Goal: Transaction & Acquisition: Purchase product/service

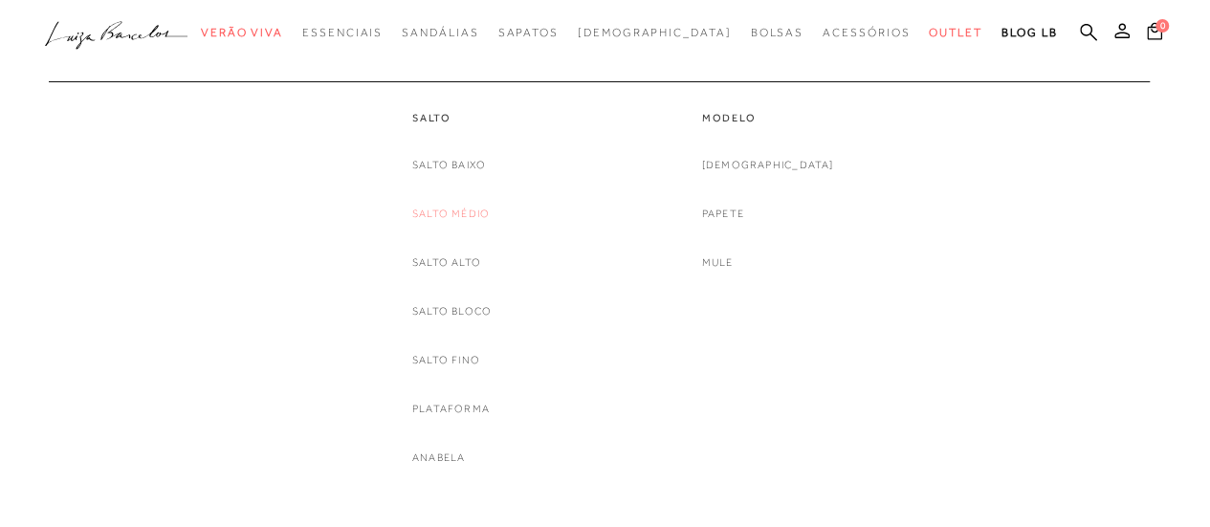
click at [456, 211] on link "Salto Médio" at bounding box center [450, 214] width 77 height 20
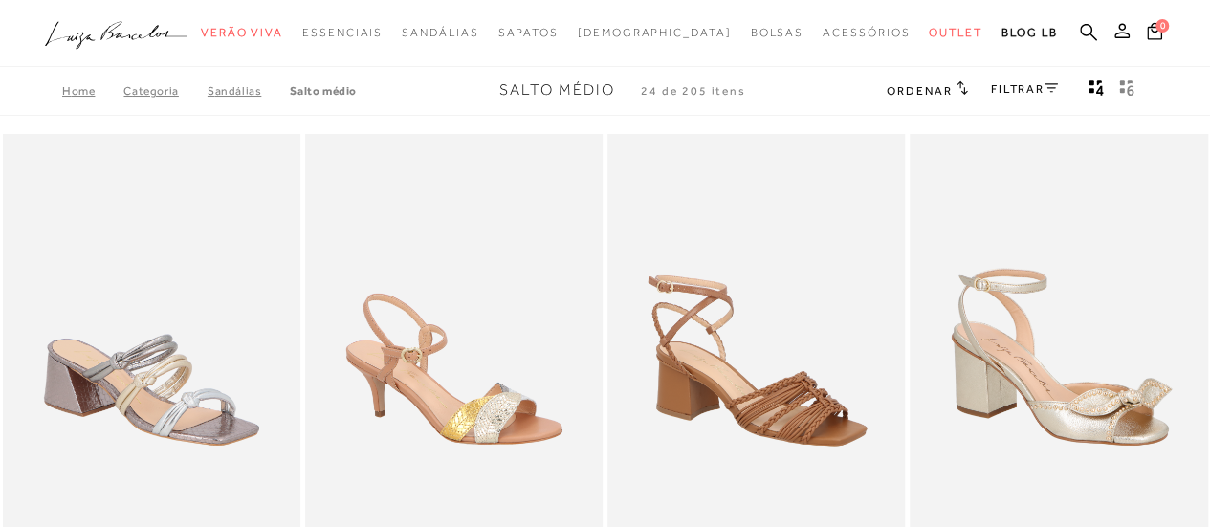
click at [1014, 91] on link "FILTRAR" at bounding box center [1024, 88] width 67 height 13
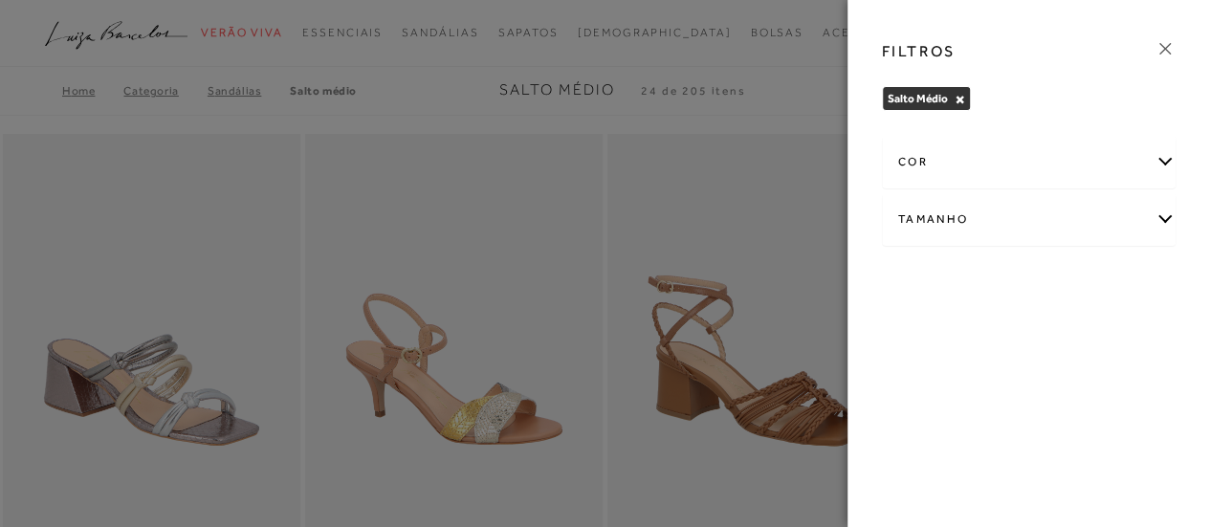
click at [1166, 221] on div "Tamanho" at bounding box center [1029, 219] width 293 height 51
click at [1013, 282] on span "35" at bounding box center [1020, 281] width 28 height 14
click at [1013, 282] on input "35" at bounding box center [1011, 284] width 19 height 19
checkbox input "true"
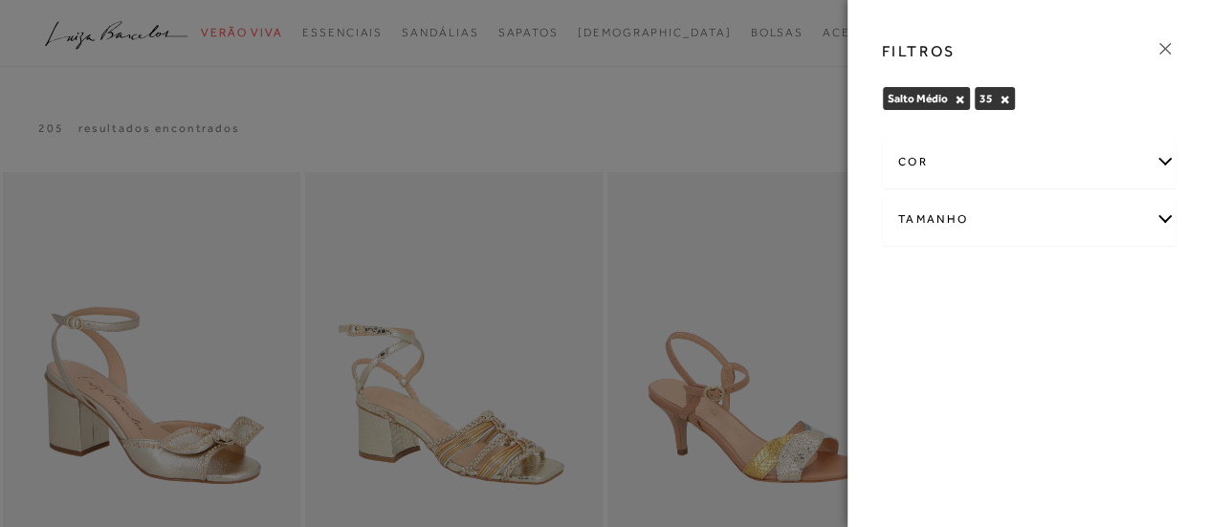
click at [700, 62] on div at bounding box center [605, 263] width 1210 height 527
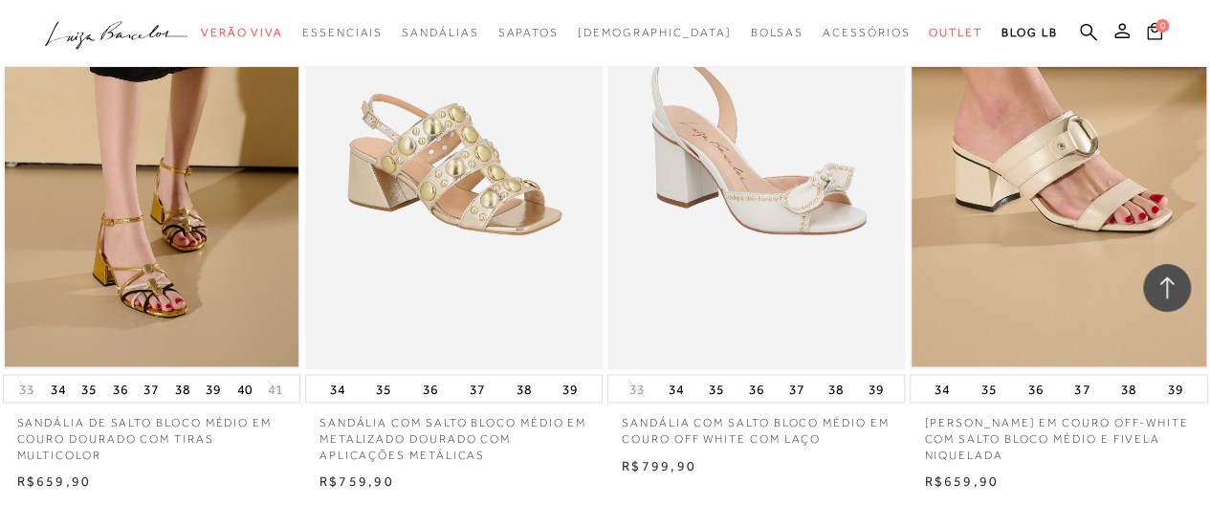
scroll to position [1626, 0]
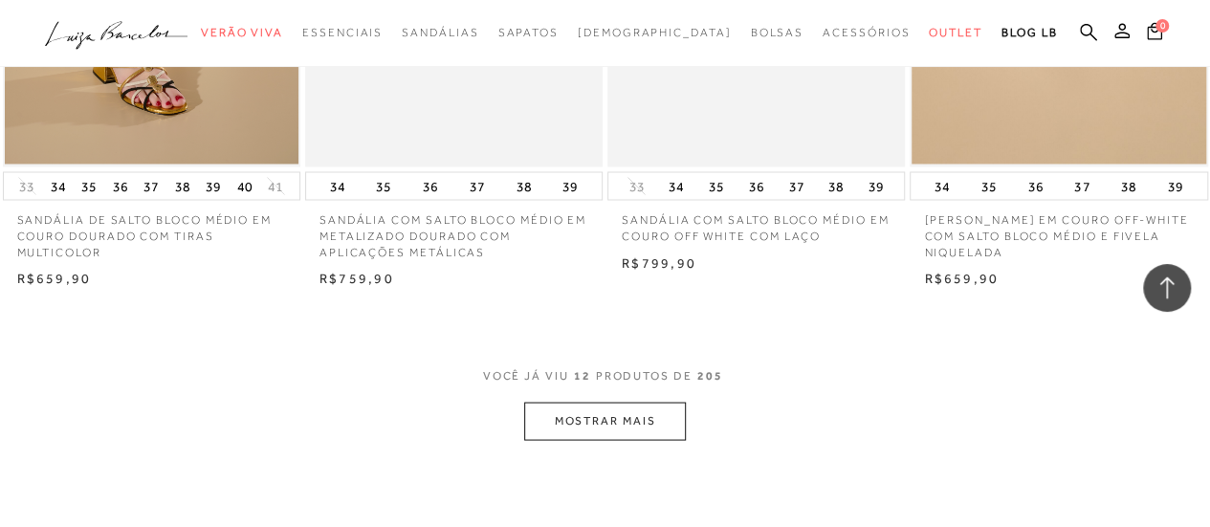
click at [578, 428] on button "MOSTRAR MAIS" at bounding box center [604, 420] width 161 height 37
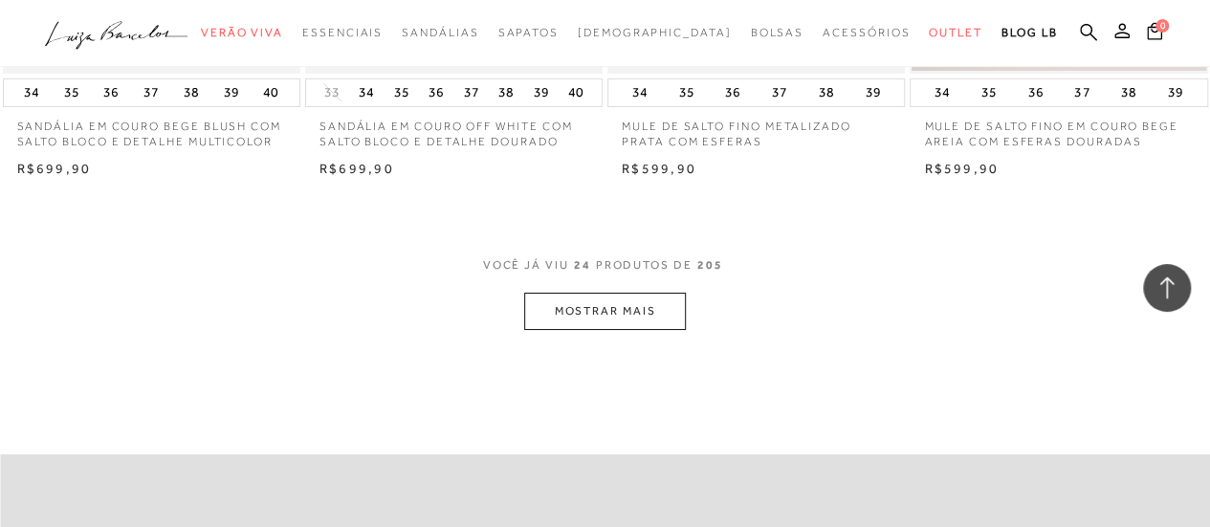
scroll to position [3540, 0]
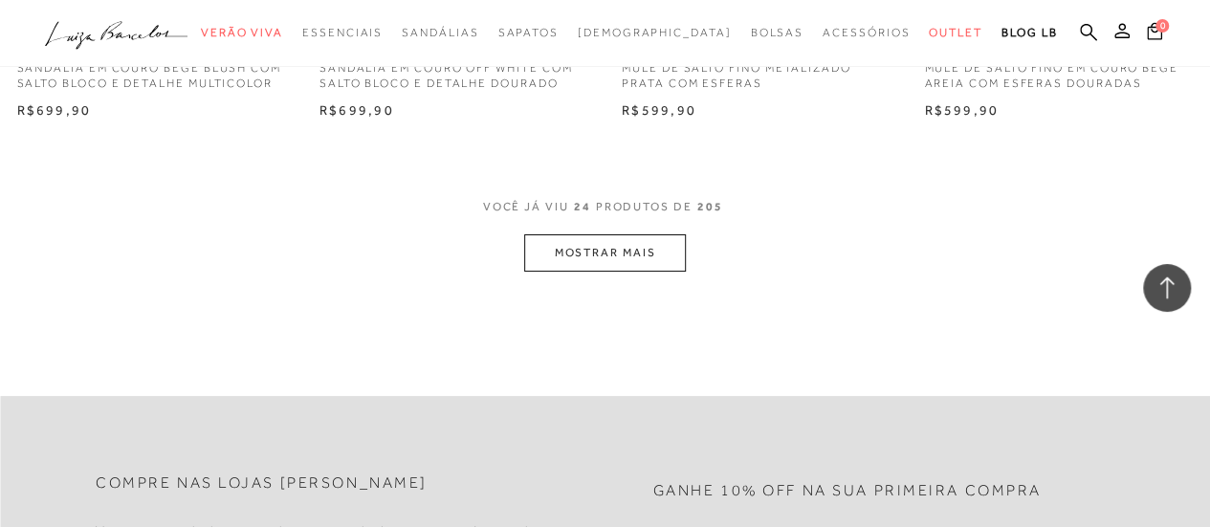
click at [574, 257] on button "MOSTRAR MAIS" at bounding box center [604, 252] width 161 height 37
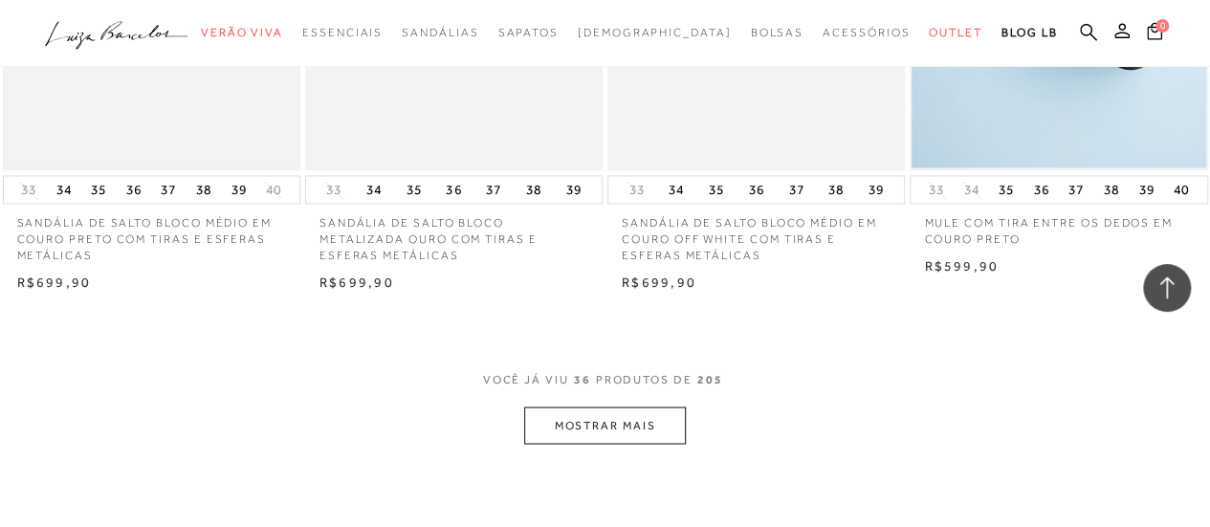
scroll to position [5166, 0]
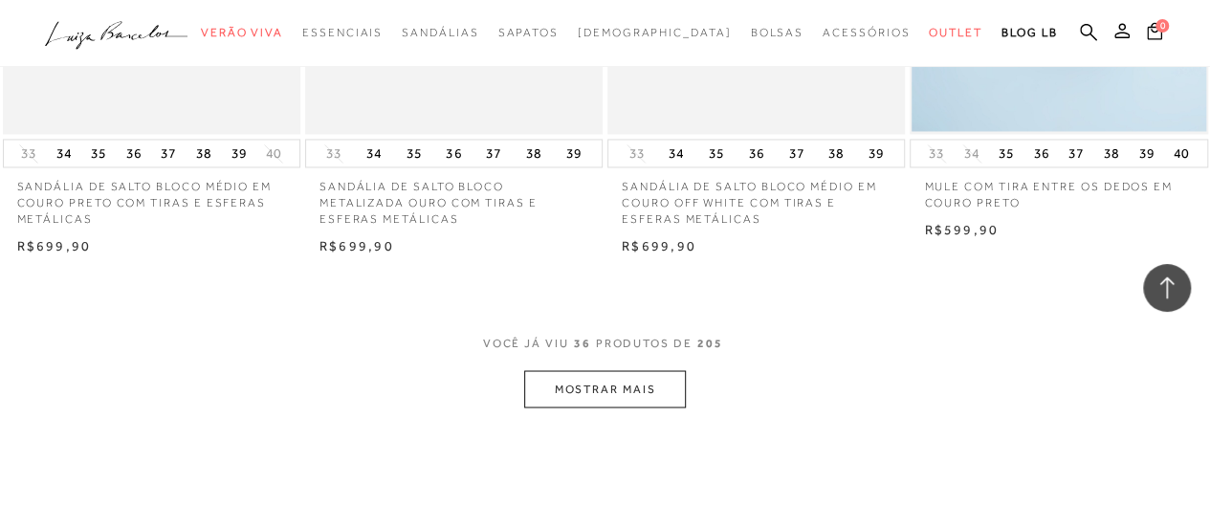
click at [585, 382] on button "MOSTRAR MAIS" at bounding box center [604, 388] width 161 height 37
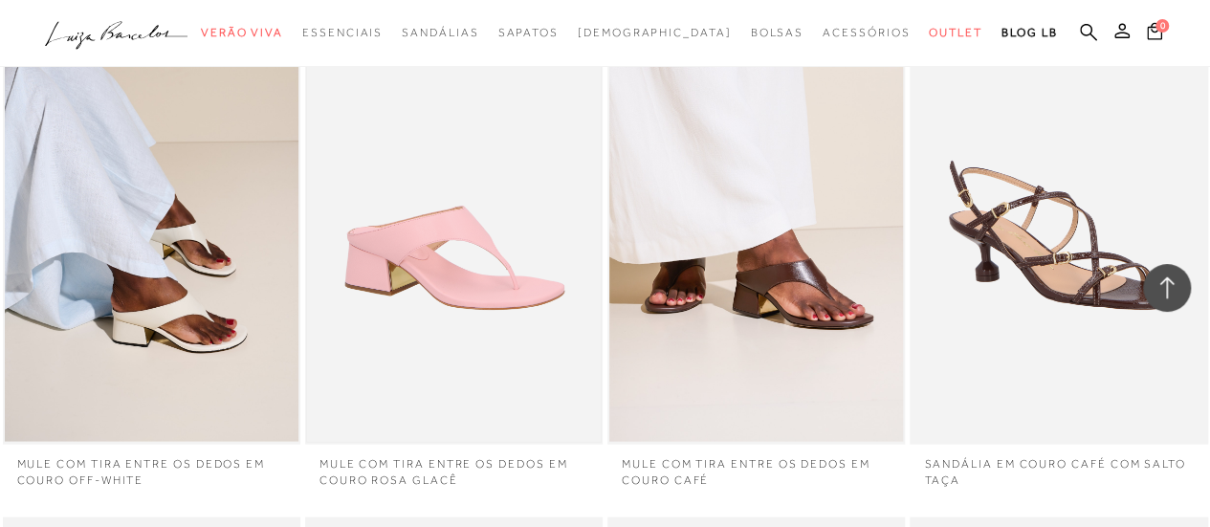
scroll to position [5453, 0]
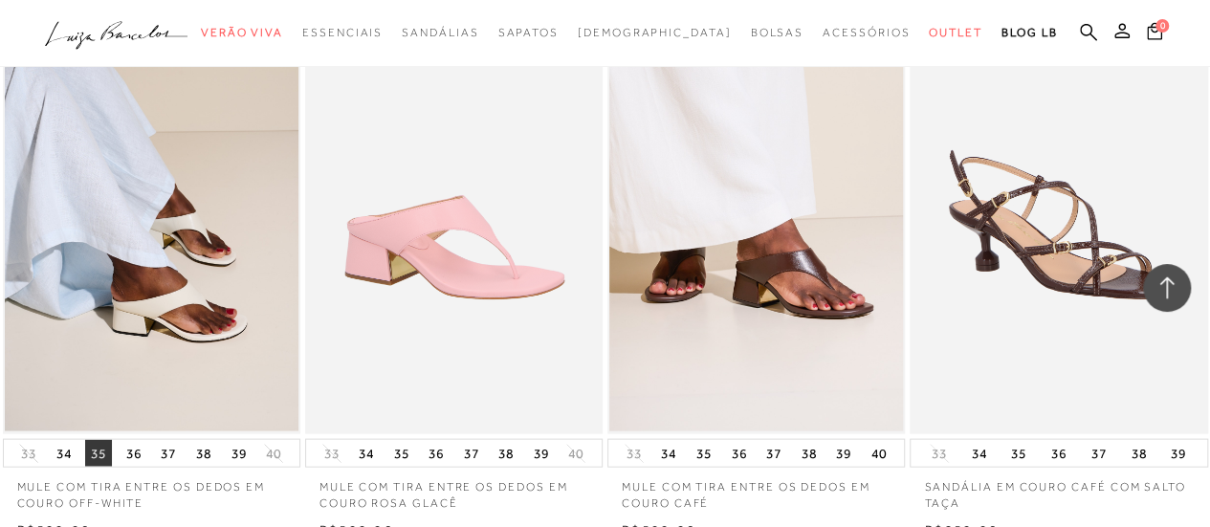
click at [94, 452] on button "35" at bounding box center [98, 453] width 27 height 27
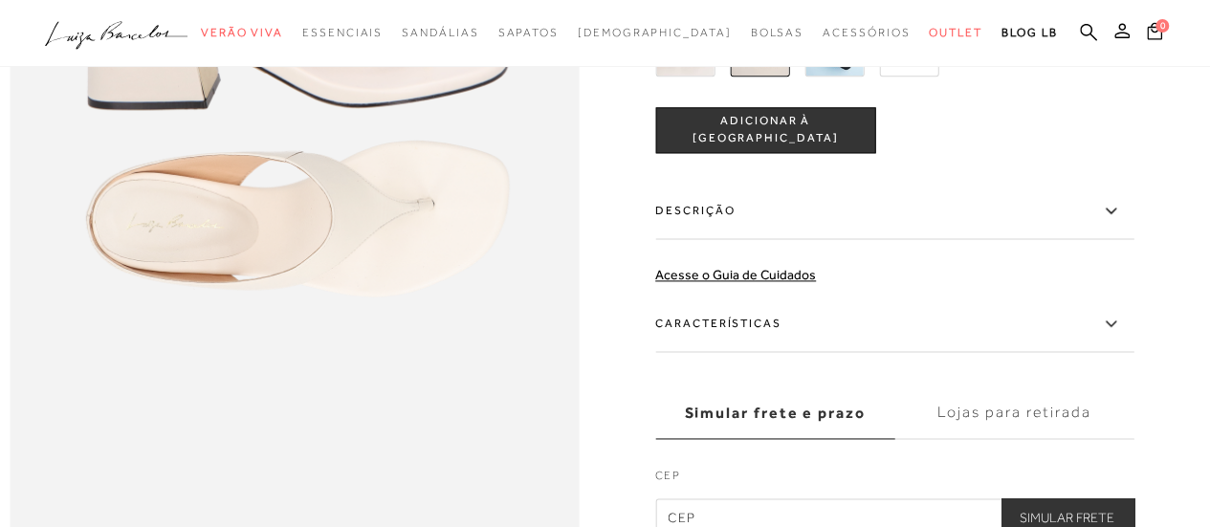
scroll to position [1148, 0]
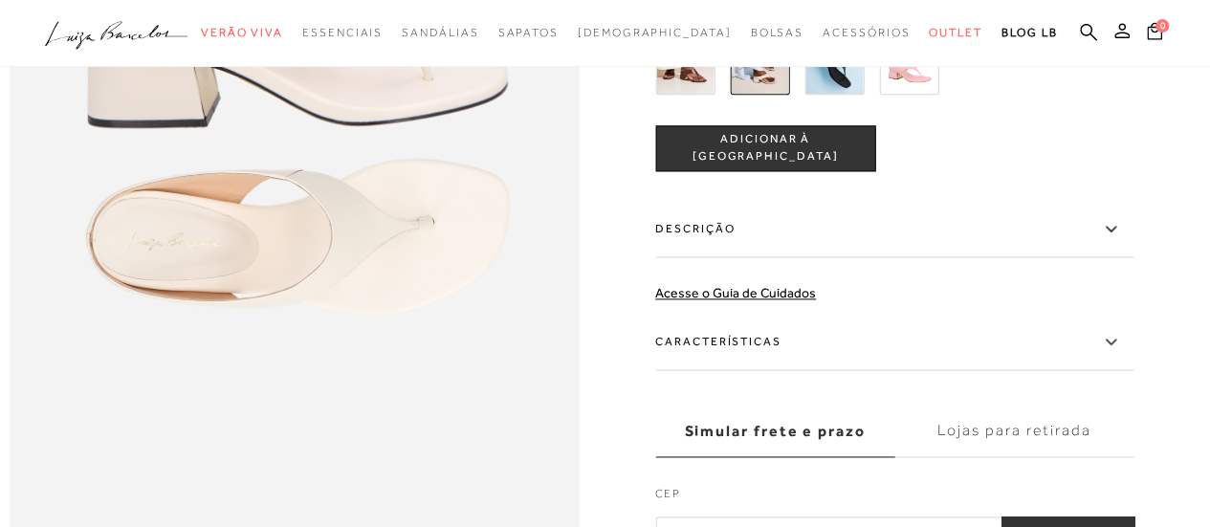
click at [767, 171] on button "ADICIONAR À [GEOGRAPHIC_DATA]" at bounding box center [765, 148] width 220 height 46
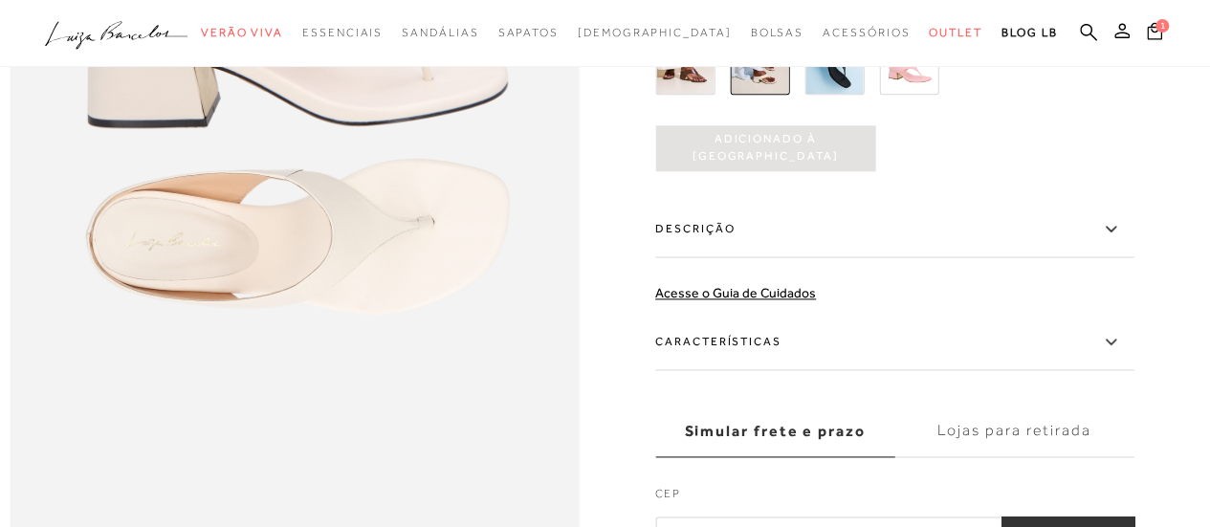
scroll to position [0, 0]
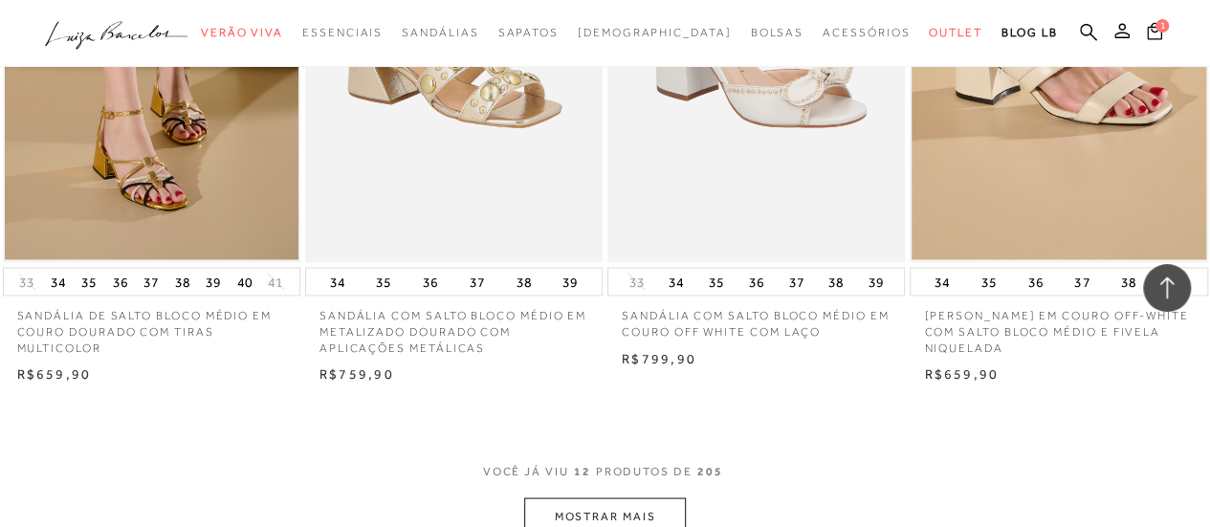
scroll to position [1722, 0]
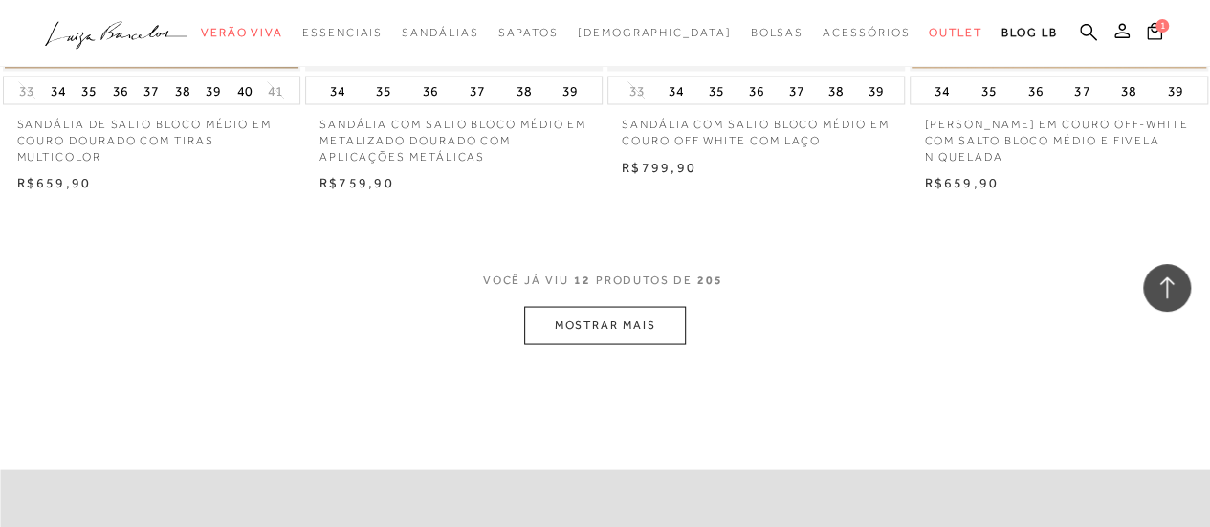
click at [597, 336] on button "MOSTRAR MAIS" at bounding box center [604, 324] width 161 height 37
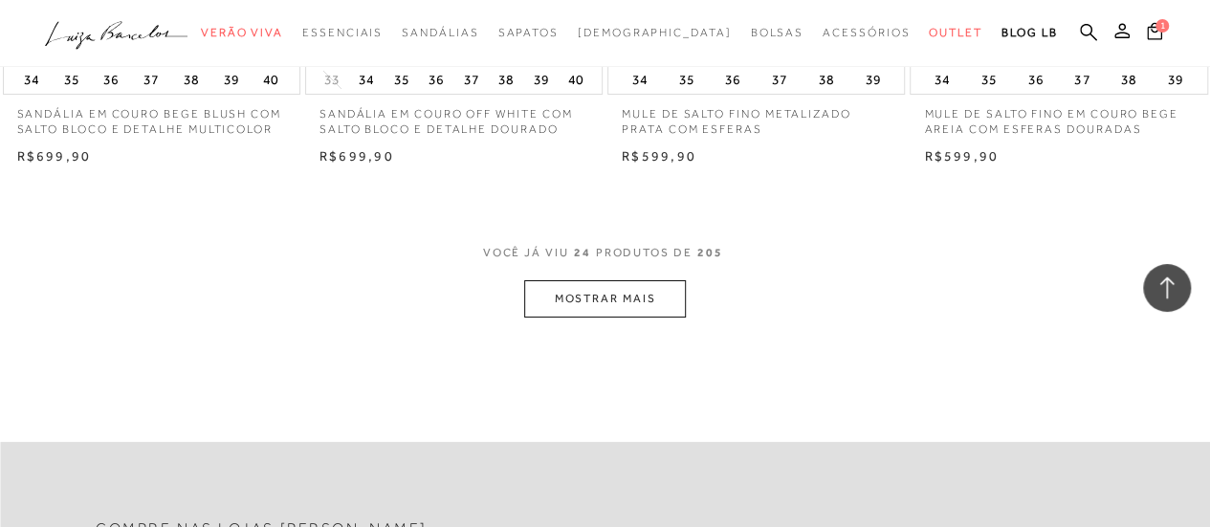
scroll to position [3540, 0]
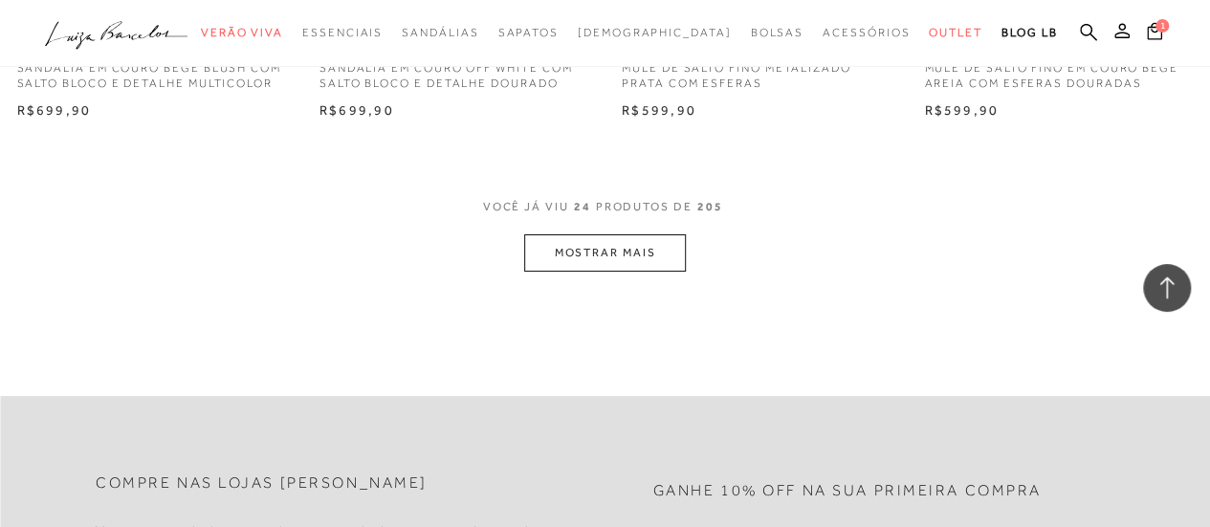
click at [601, 254] on button "MOSTRAR MAIS" at bounding box center [604, 252] width 161 height 37
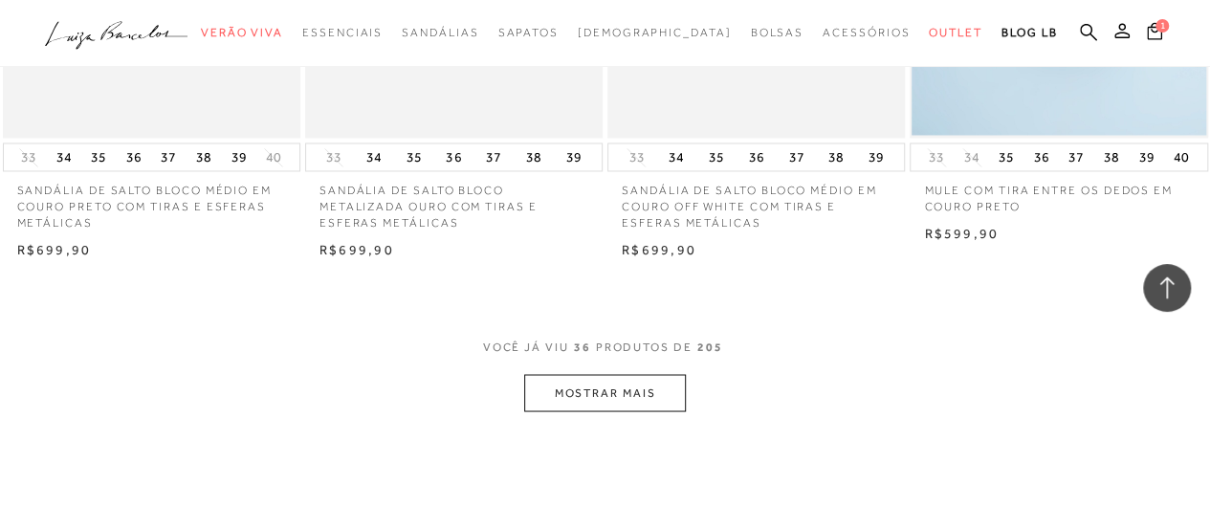
scroll to position [5166, 0]
click at [612, 385] on button "MOSTRAR MAIS" at bounding box center [604, 388] width 161 height 37
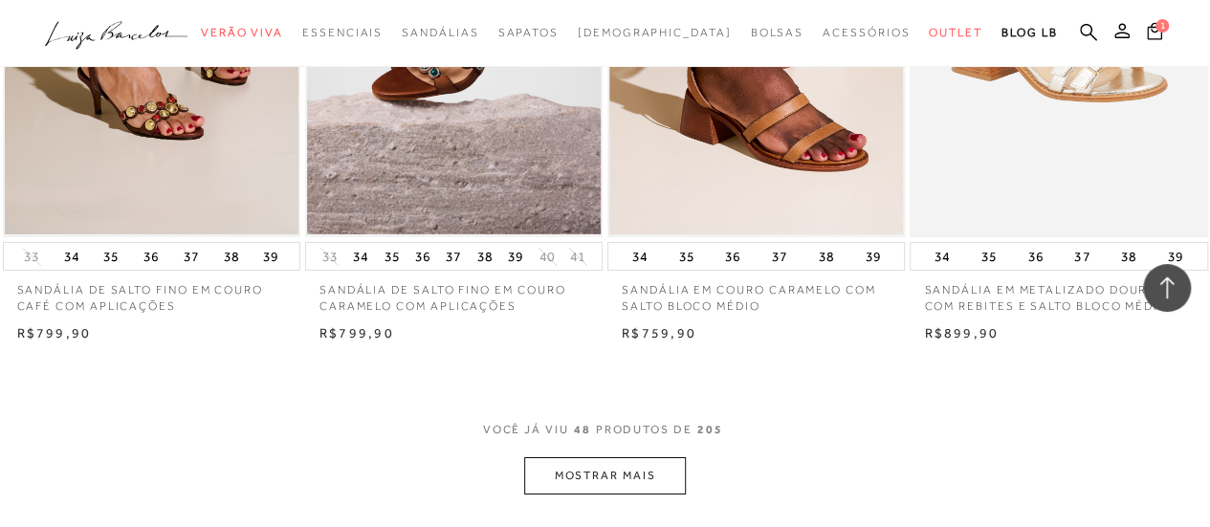
scroll to position [6984, 0]
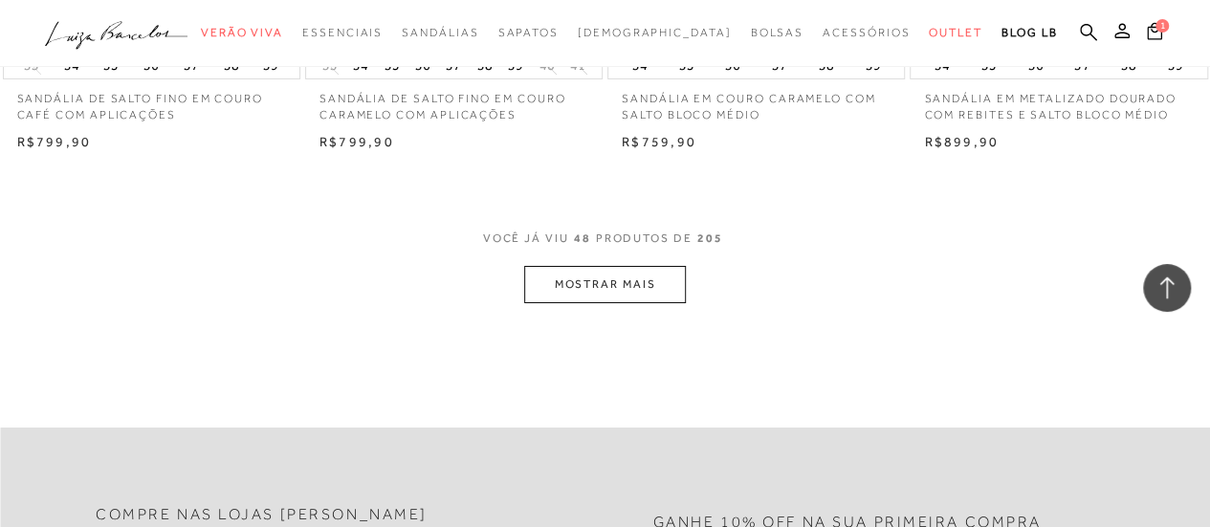
click at [608, 286] on button "MOSTRAR MAIS" at bounding box center [604, 284] width 161 height 37
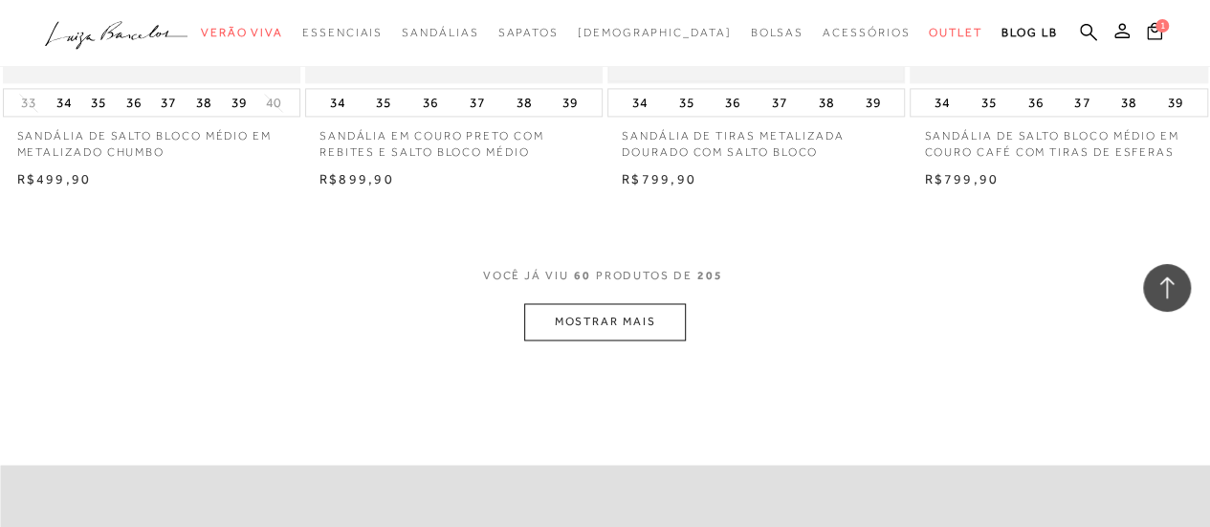
scroll to position [8706, 0]
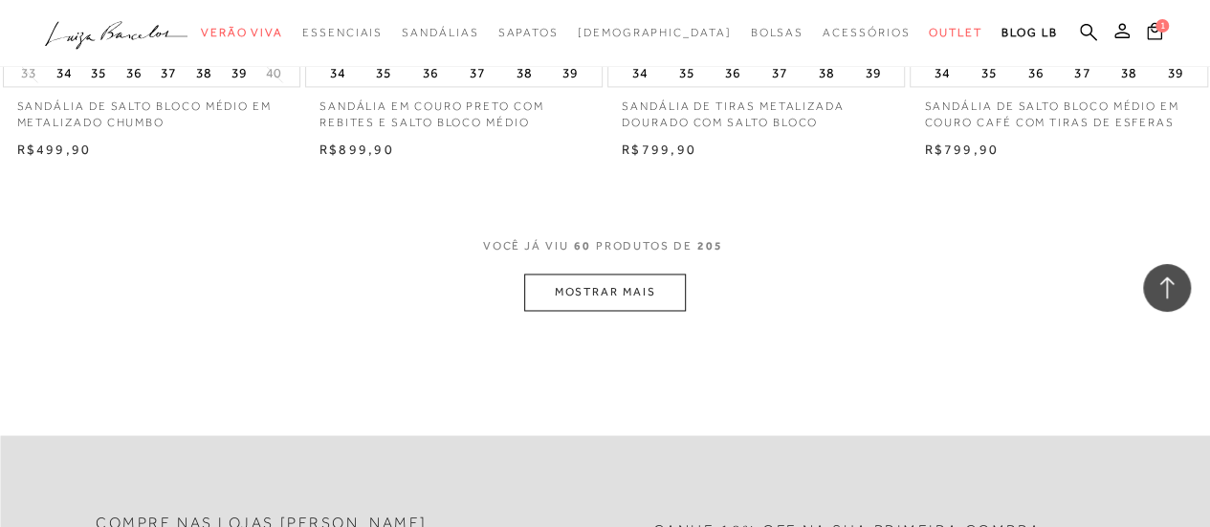
click at [577, 296] on button "MOSTRAR MAIS" at bounding box center [604, 292] width 161 height 37
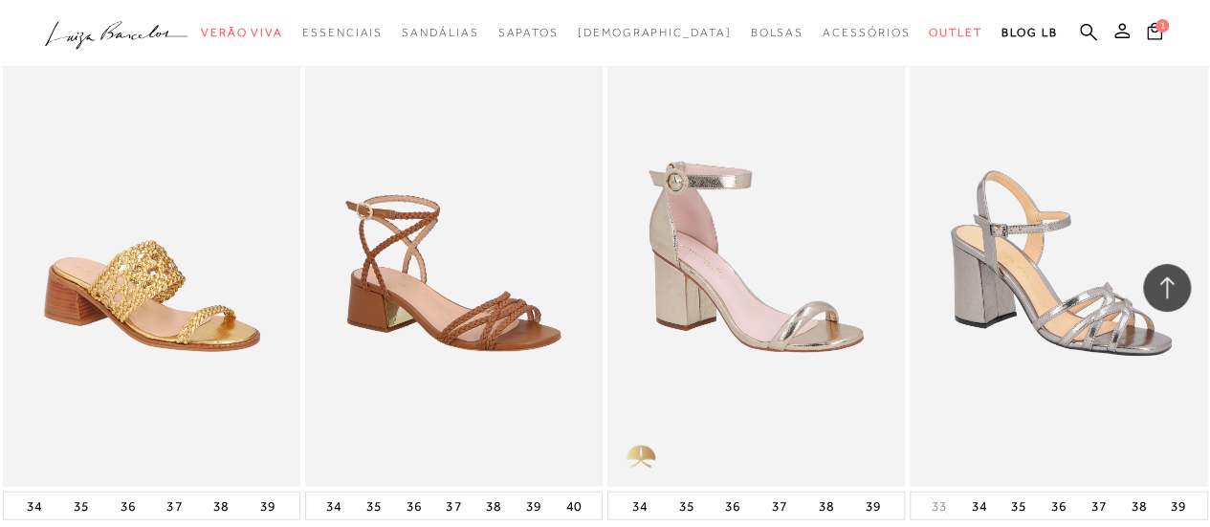
scroll to position [9471, 0]
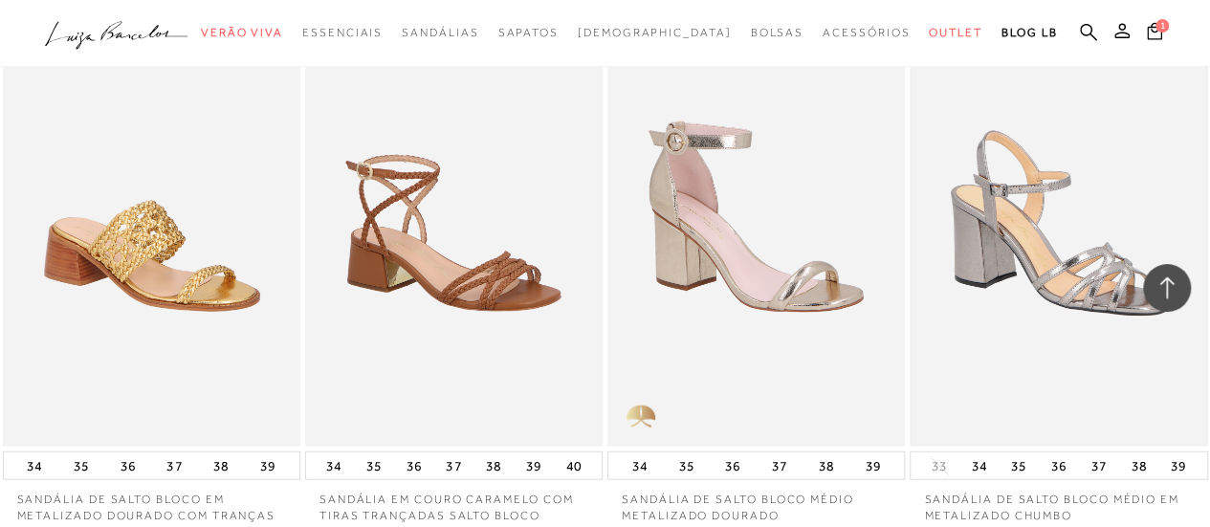
click at [1010, 273] on img at bounding box center [1059, 223] width 294 height 441
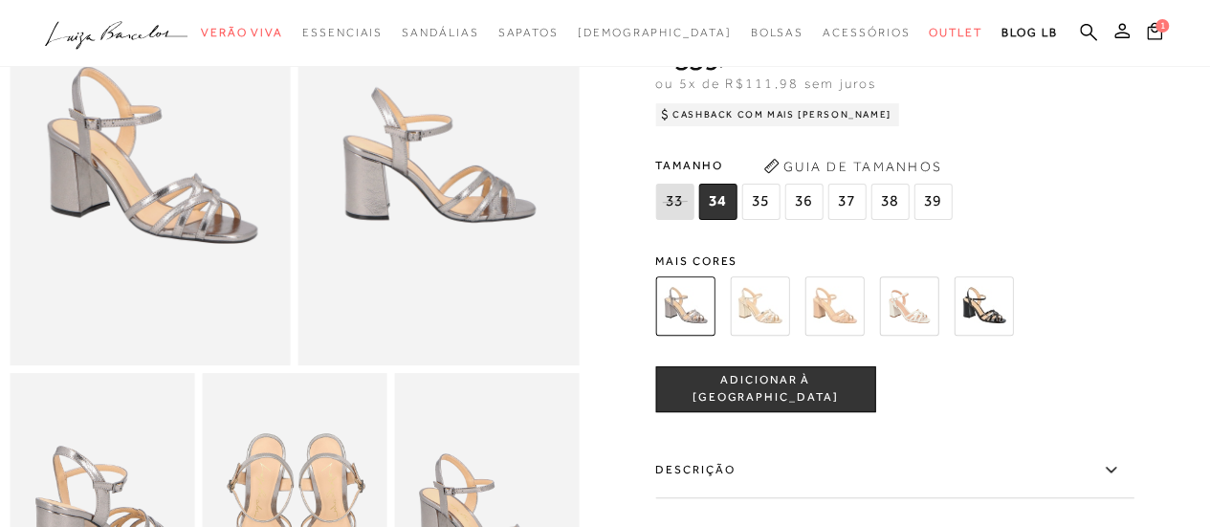
click at [765, 310] on img at bounding box center [759, 305] width 59 height 59
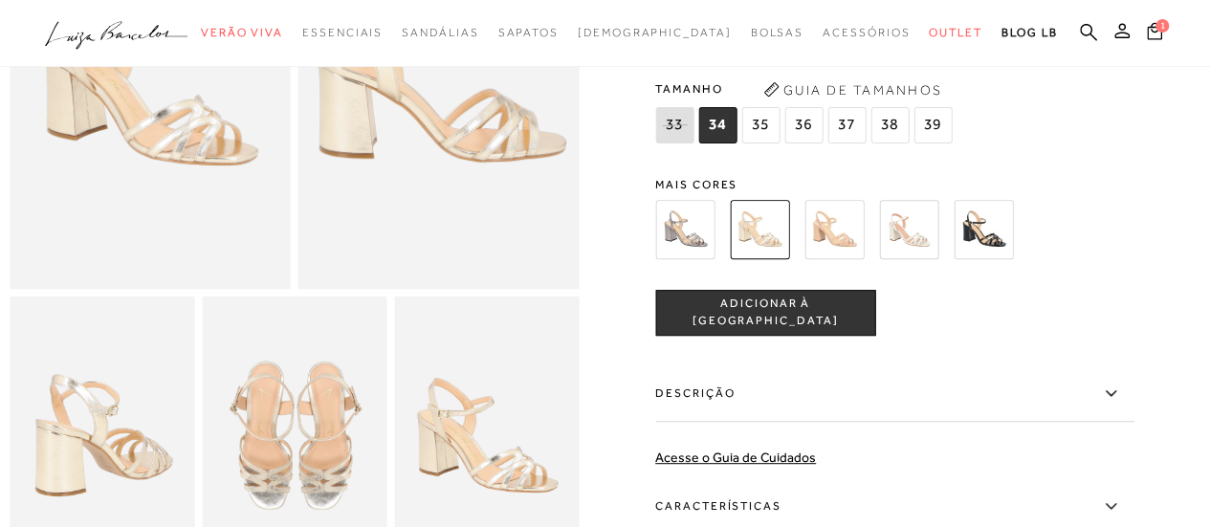
scroll to position [287, 0]
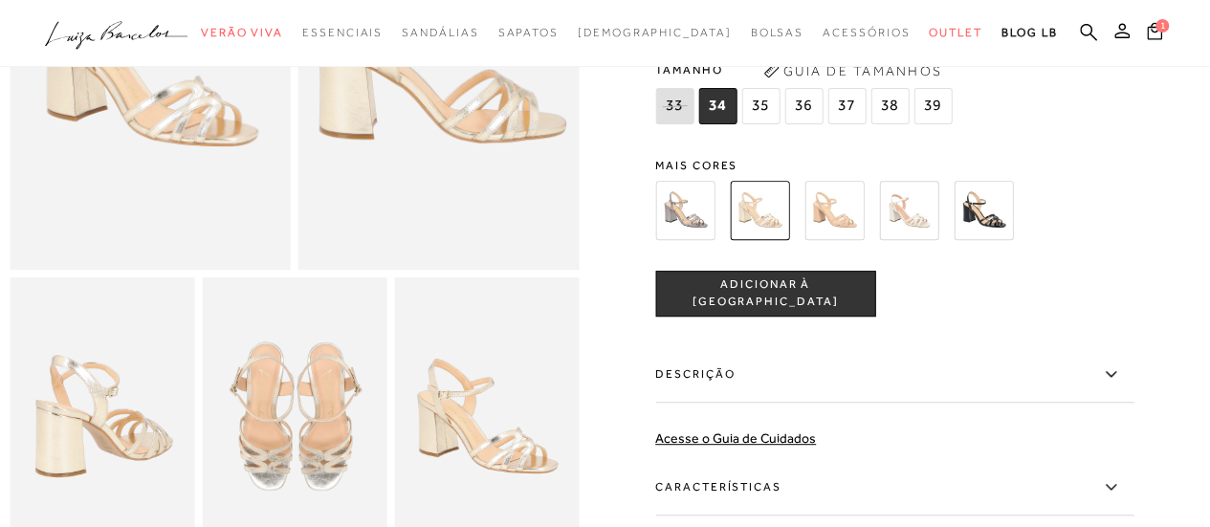
click at [842, 220] on img at bounding box center [834, 210] width 59 height 59
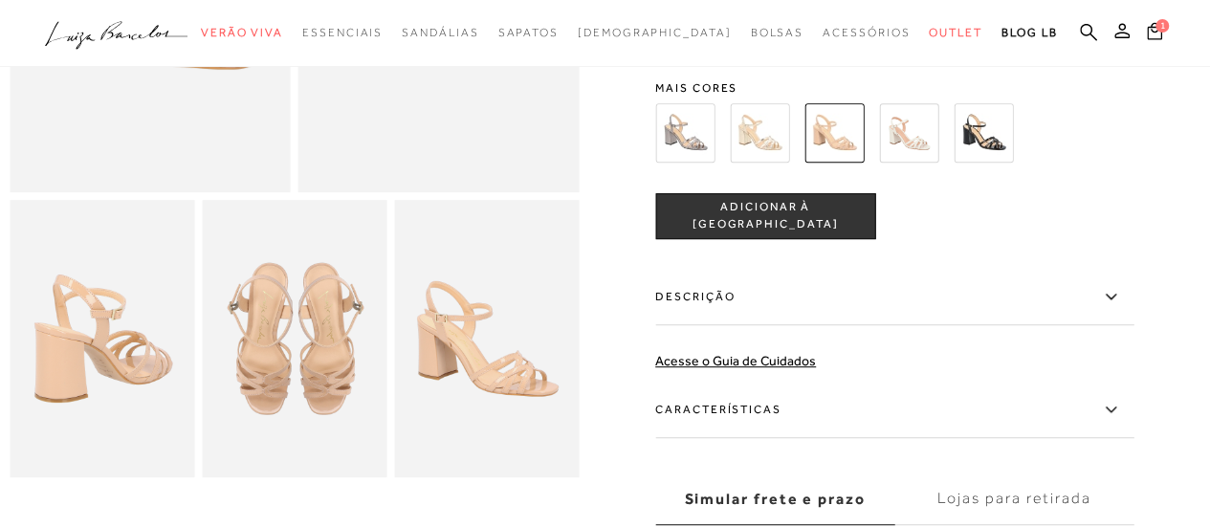
scroll to position [383, 0]
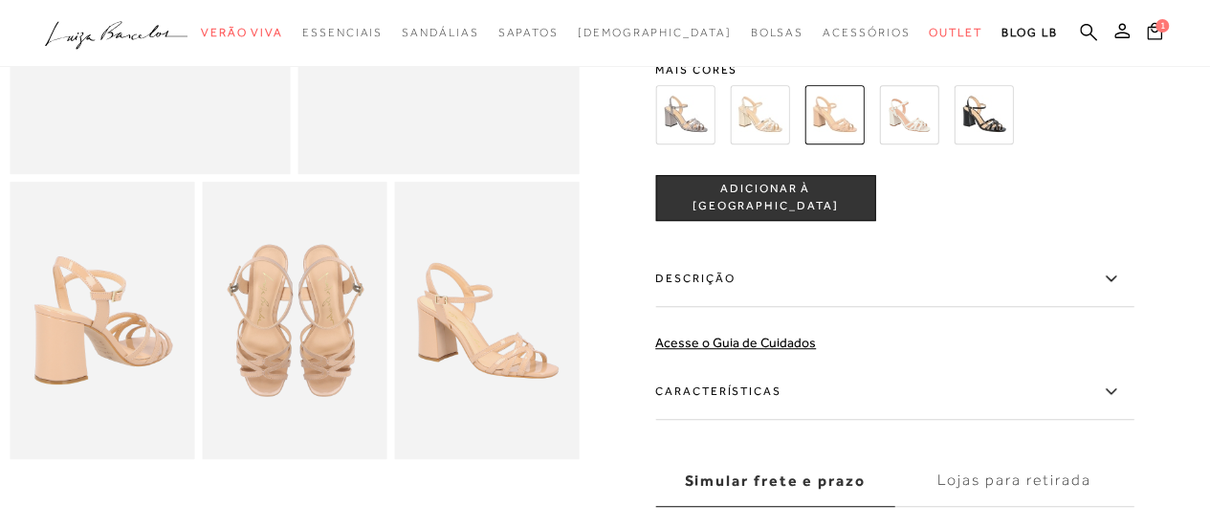
click at [761, 121] on img at bounding box center [759, 114] width 59 height 59
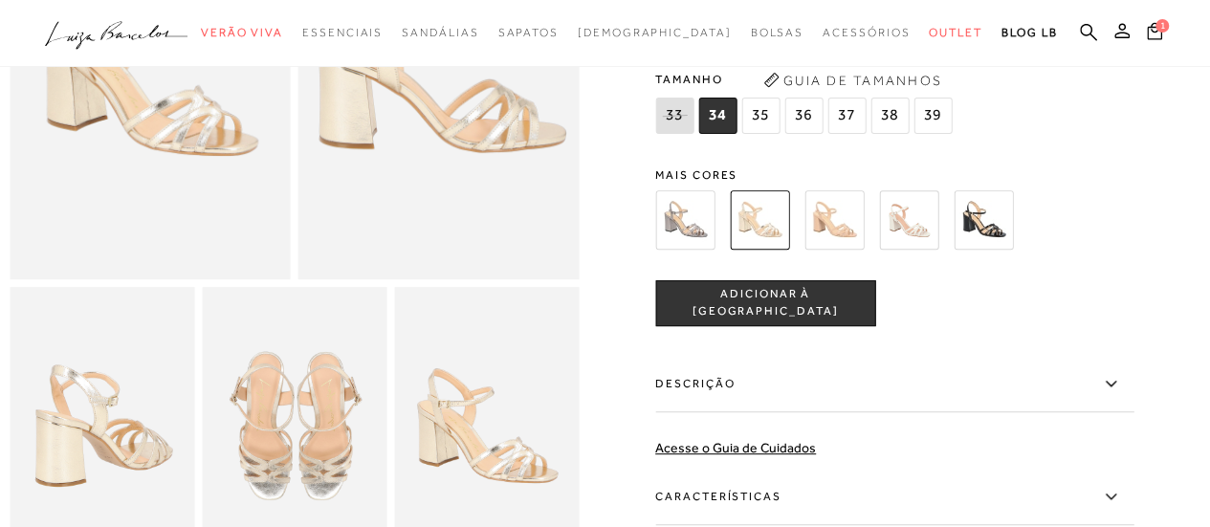
scroll to position [287, 0]
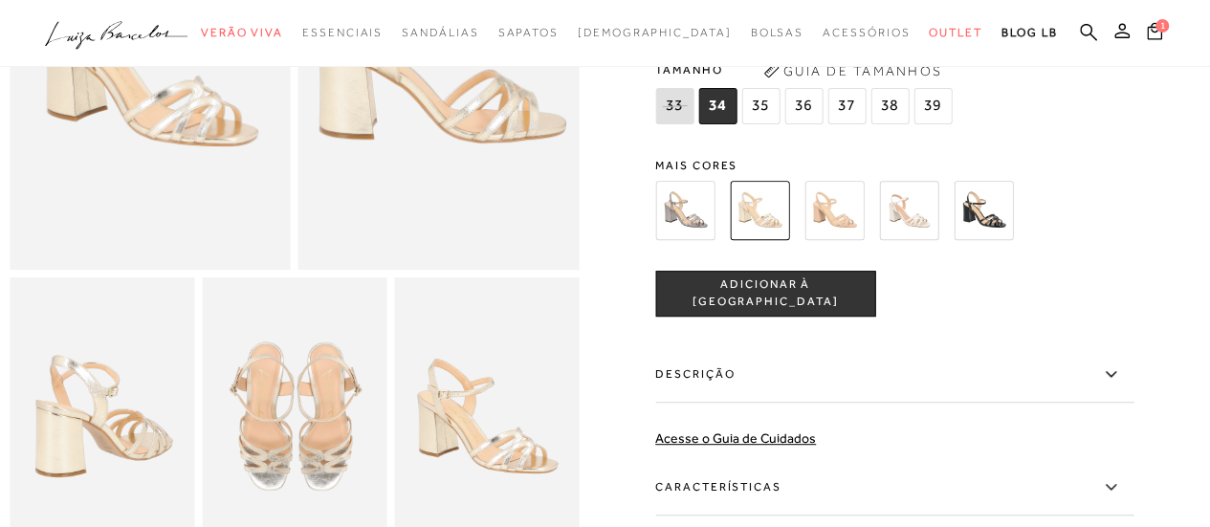
click at [761, 104] on span "35" at bounding box center [760, 106] width 38 height 36
click at [778, 294] on span "ADICIONAR À [GEOGRAPHIC_DATA]" at bounding box center [765, 292] width 218 height 33
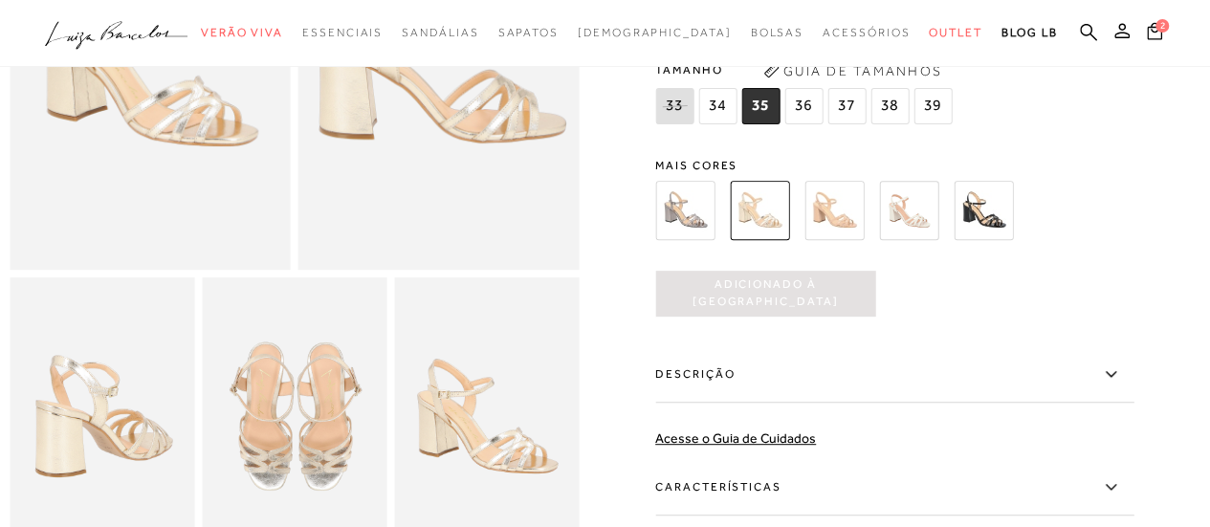
scroll to position [0, 0]
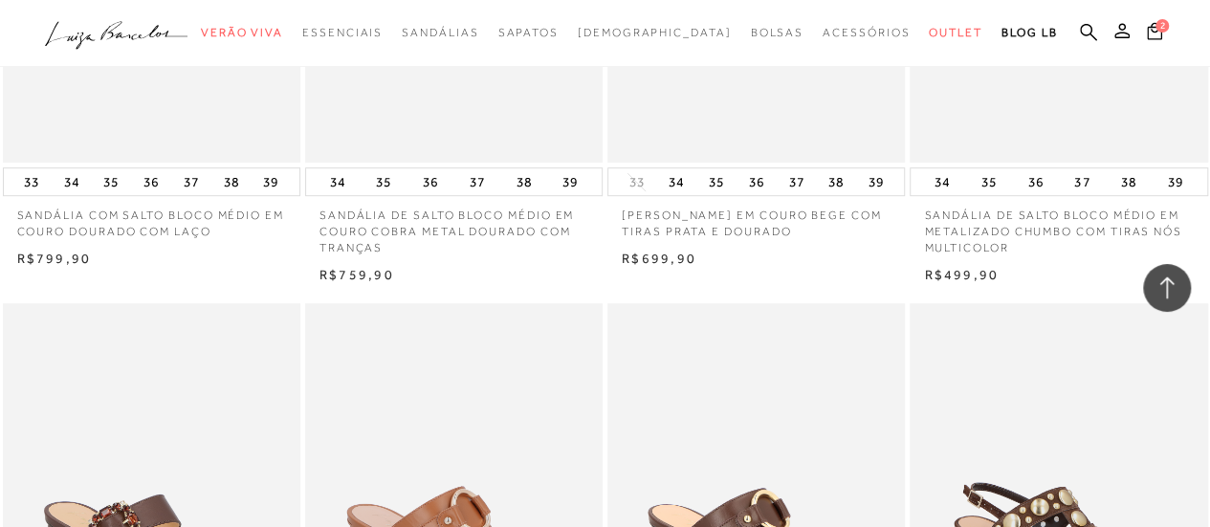
scroll to position [1722, 0]
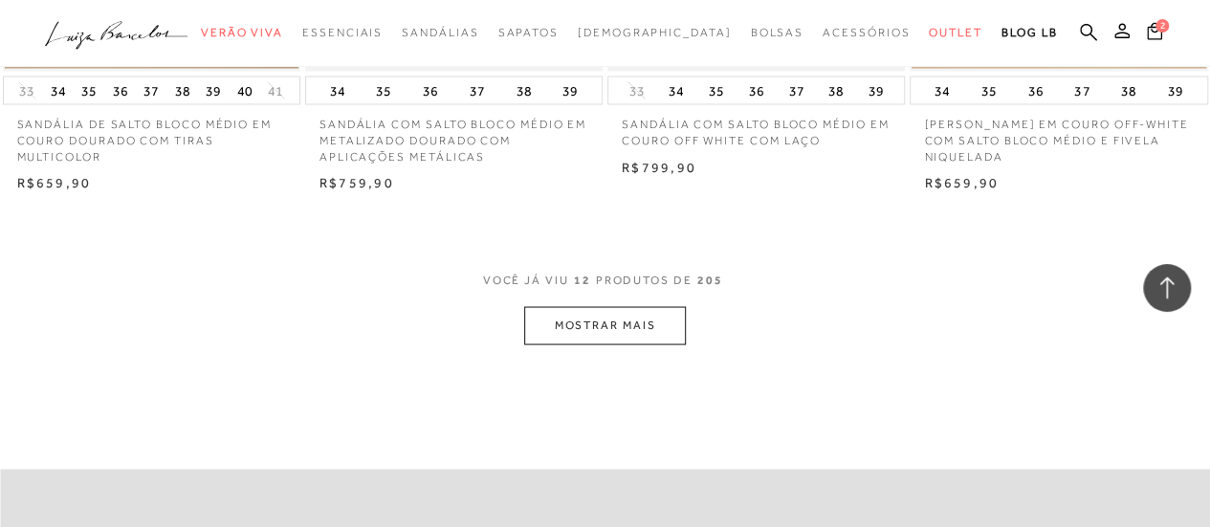
click at [593, 326] on button "MOSTRAR MAIS" at bounding box center [604, 324] width 161 height 37
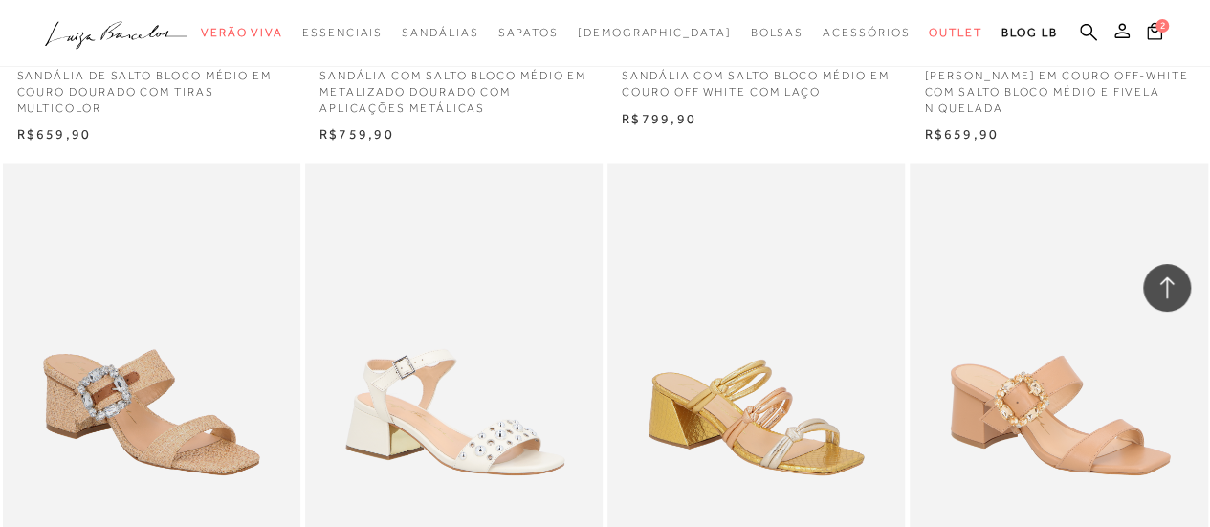
scroll to position [3452, 0]
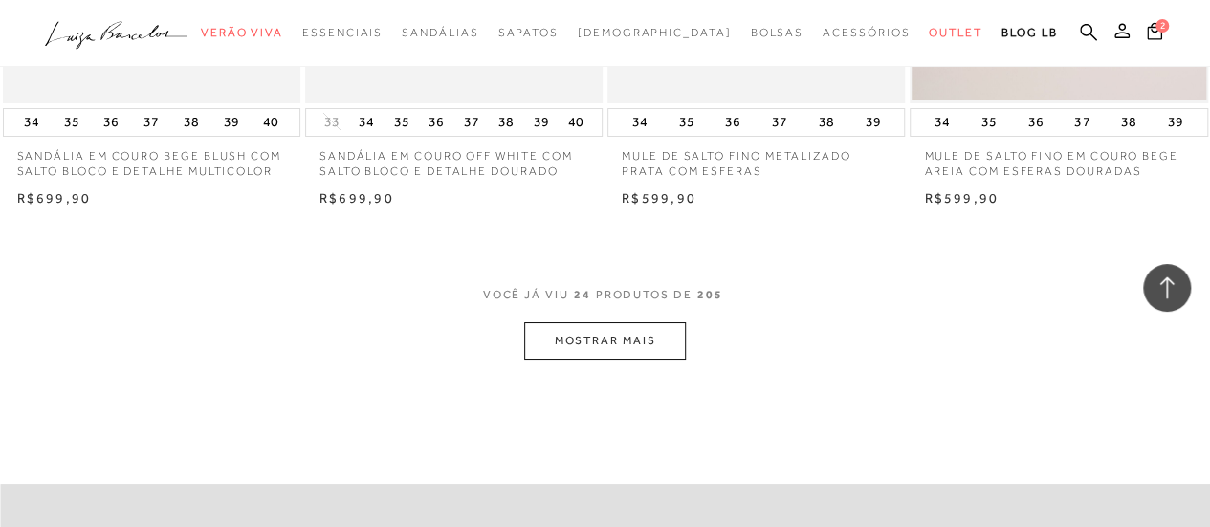
click at [612, 345] on button "MOSTRAR MAIS" at bounding box center [604, 340] width 161 height 37
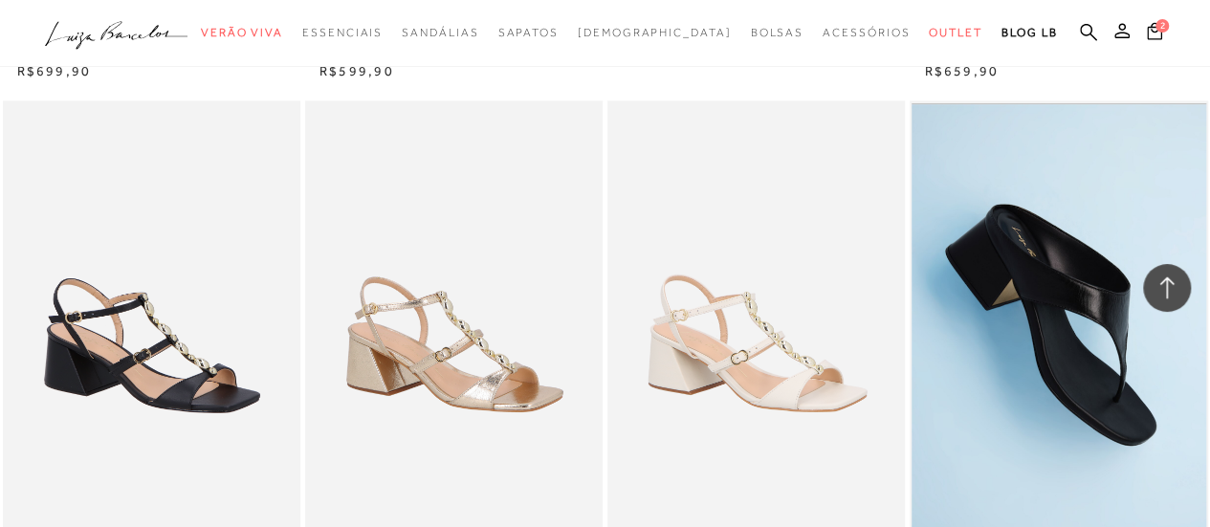
scroll to position [5131, 0]
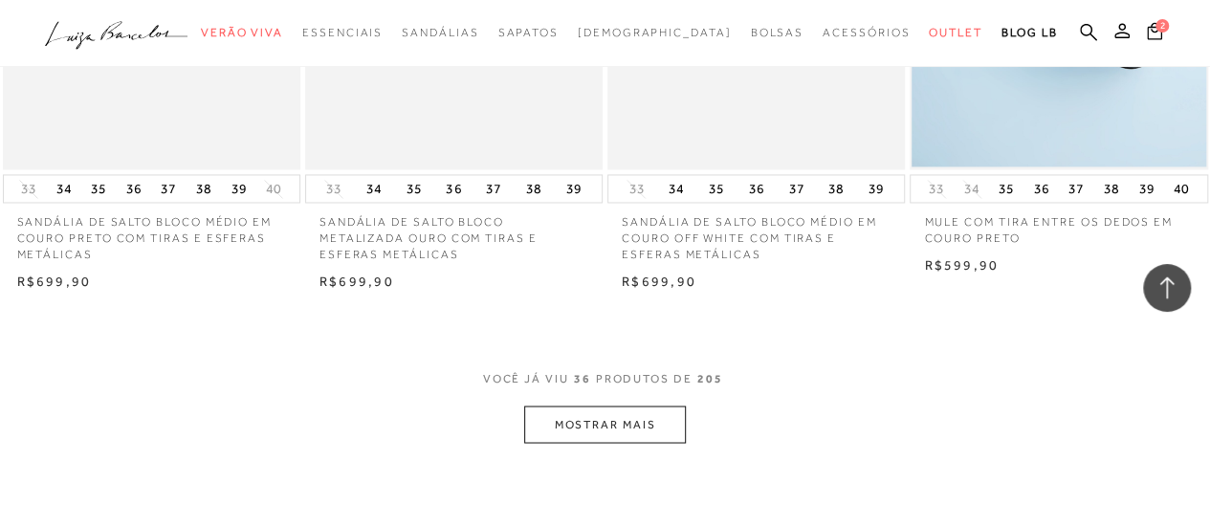
click at [618, 430] on button "MOSTRAR MAIS" at bounding box center [604, 424] width 161 height 37
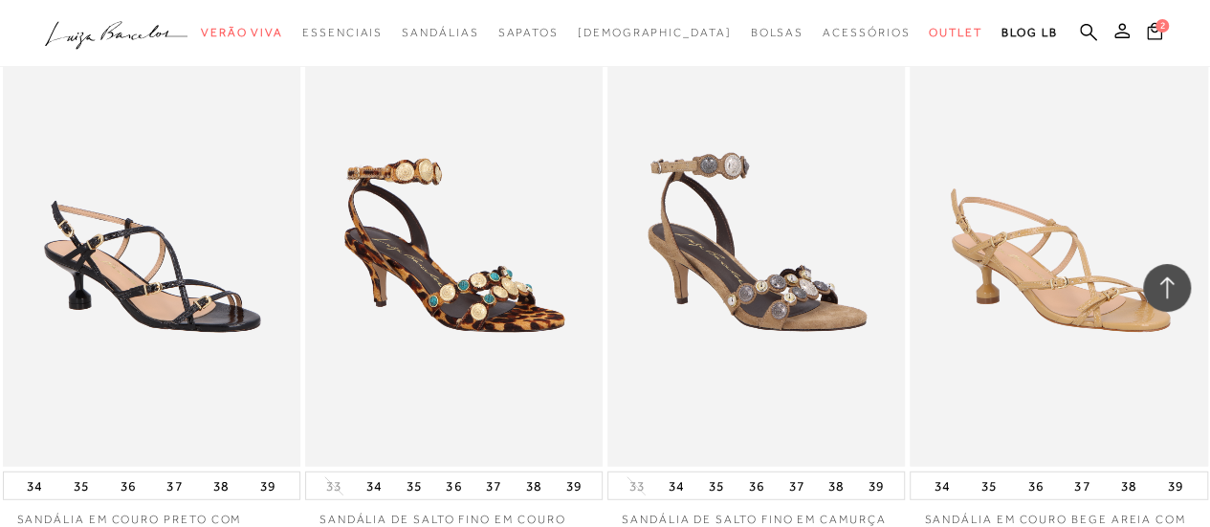
scroll to position [7001, 0]
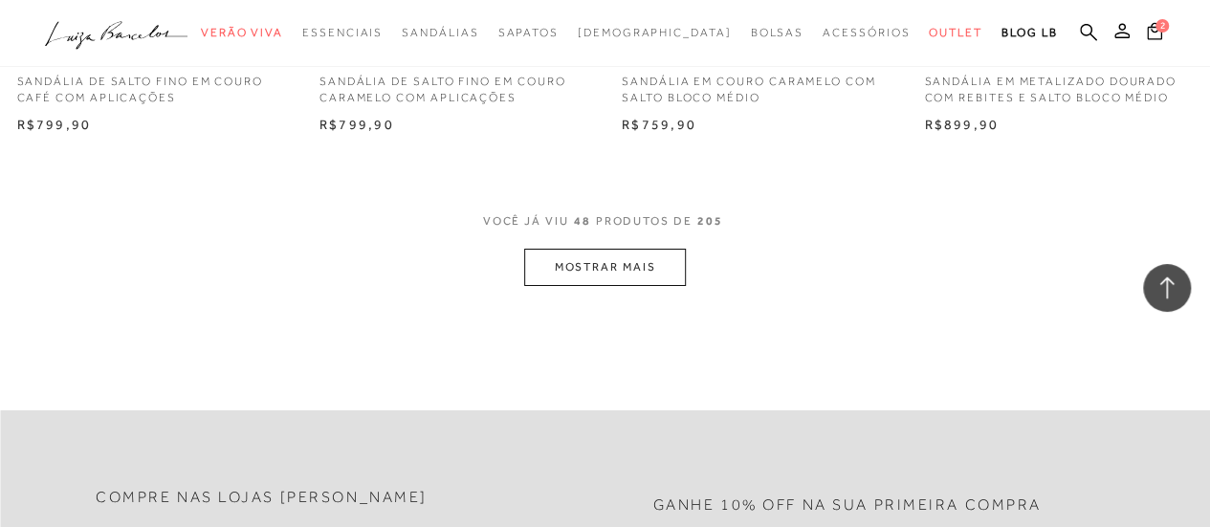
click at [573, 269] on button "MOSTRAR MAIS" at bounding box center [604, 267] width 161 height 37
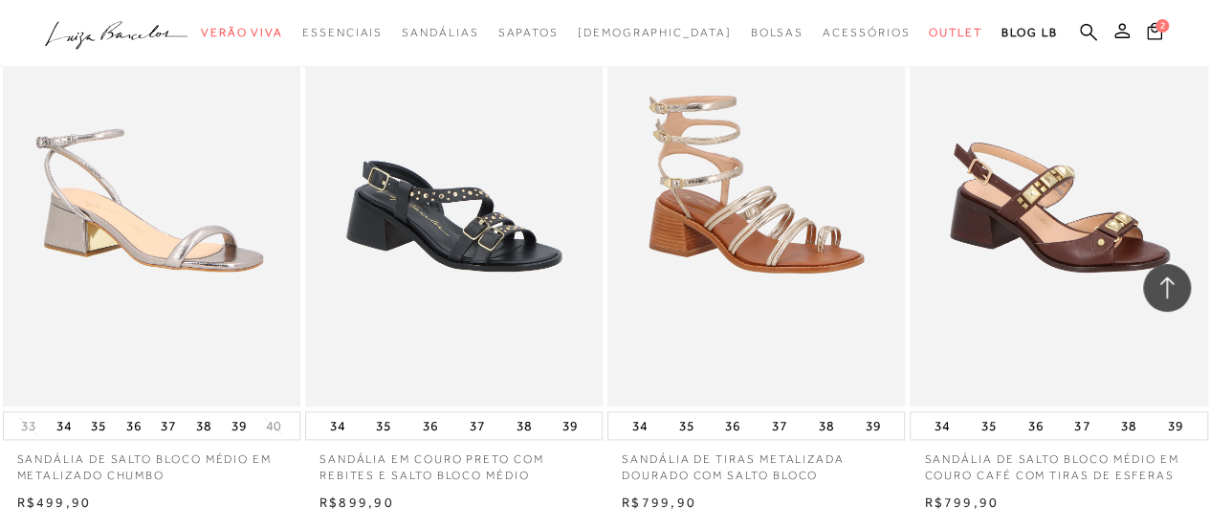
scroll to position [8618, 0]
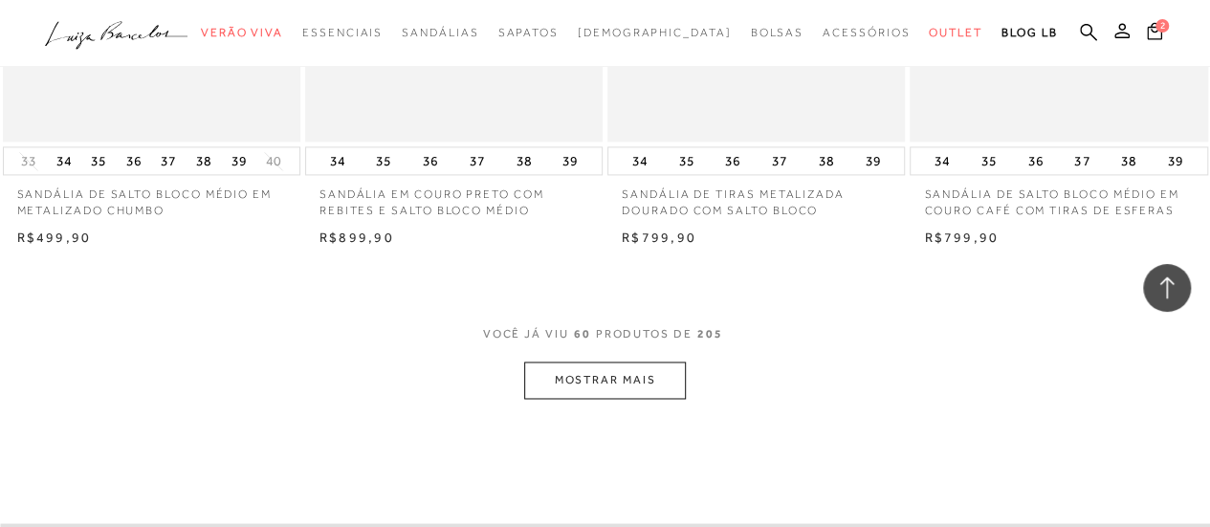
click at [605, 387] on button "MOSTRAR MAIS" at bounding box center [604, 380] width 161 height 37
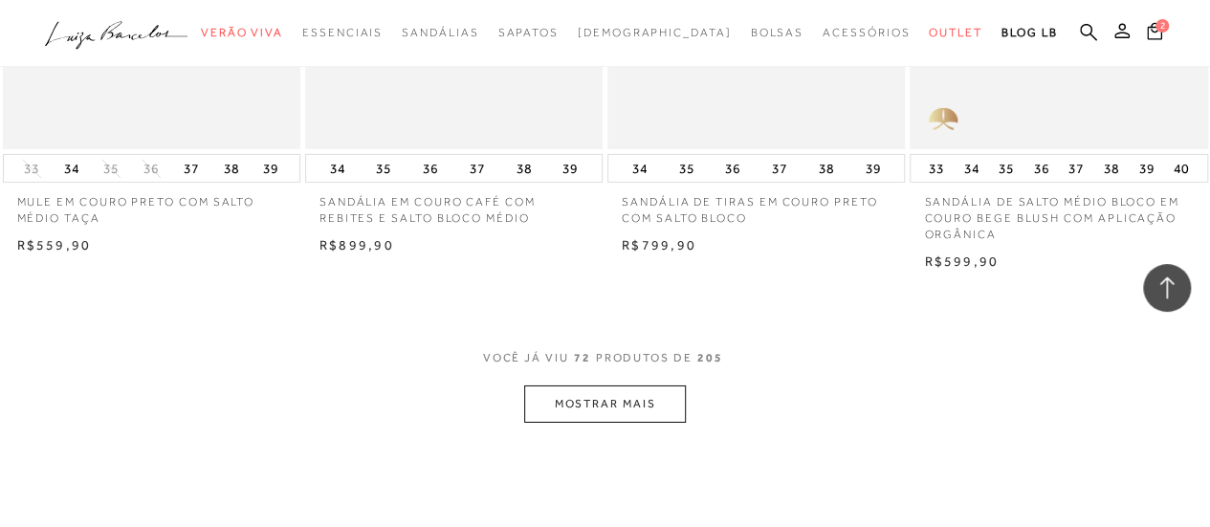
scroll to position [10511, 0]
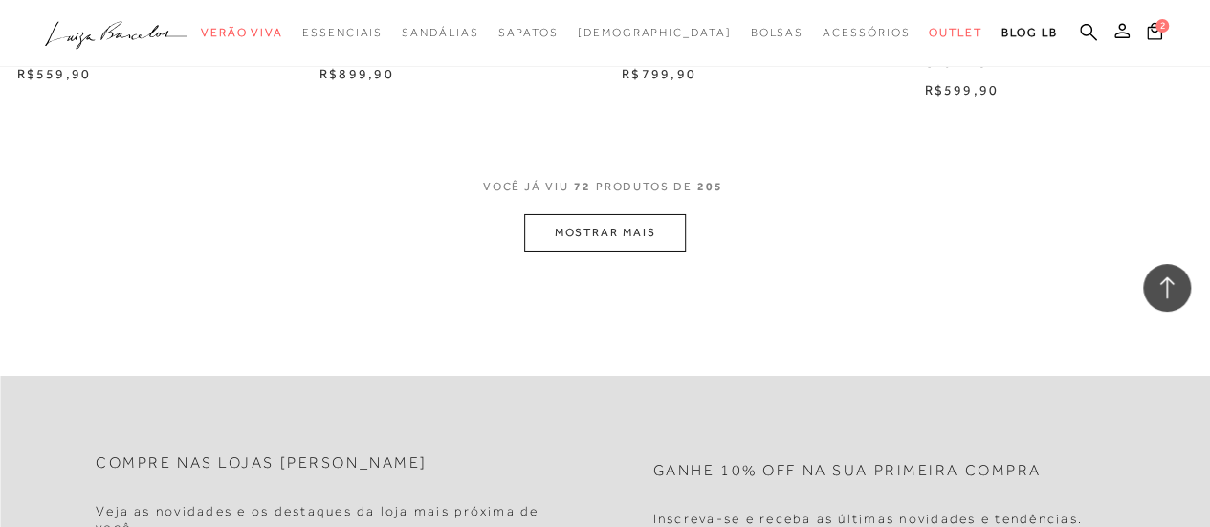
click at [604, 216] on button "MOSTRAR MAIS" at bounding box center [604, 232] width 161 height 37
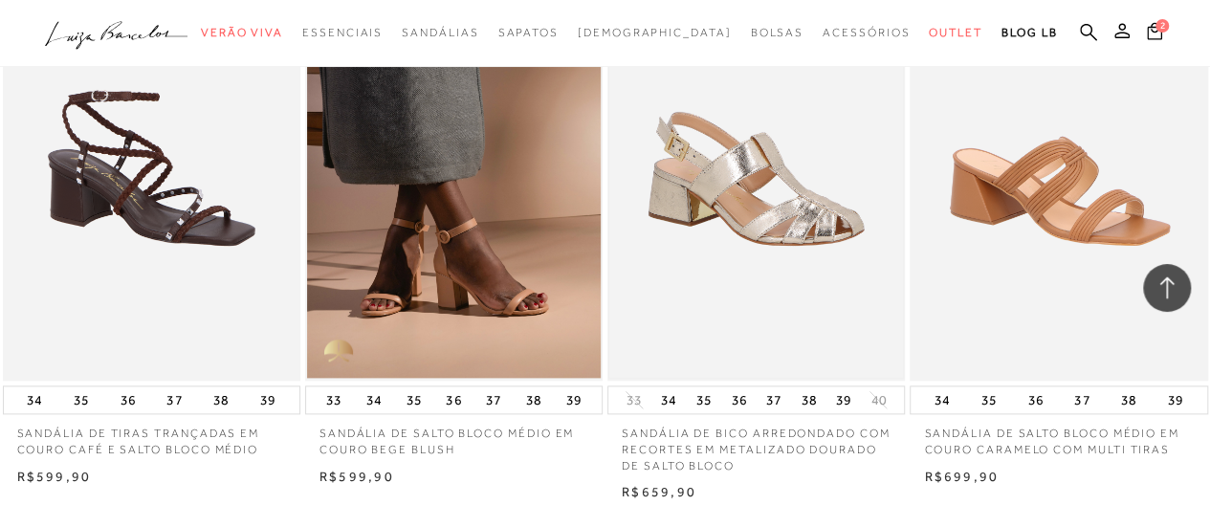
scroll to position [12253, 0]
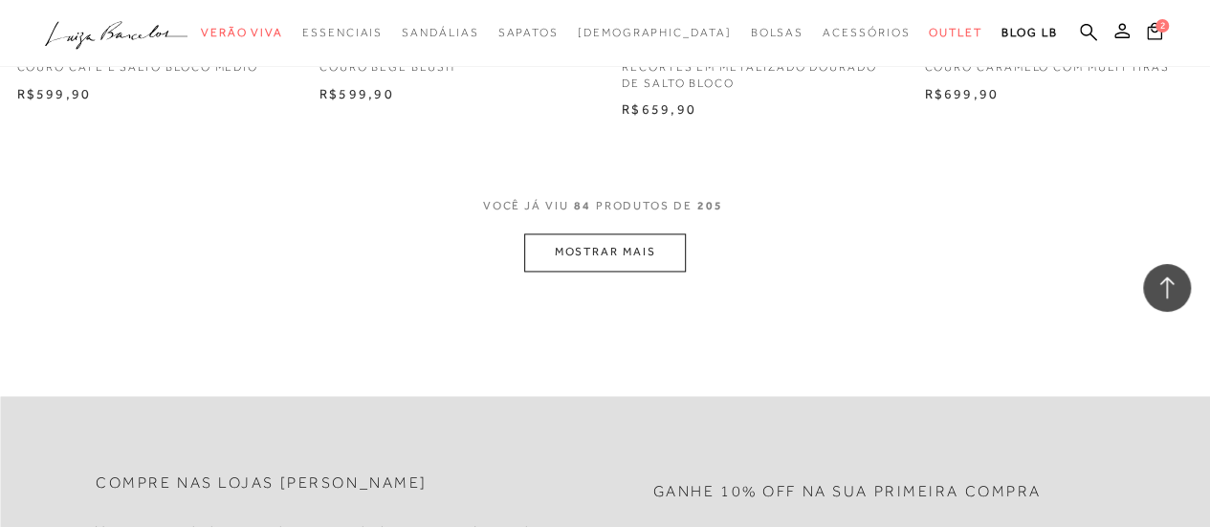
click at [586, 249] on button "MOSTRAR MAIS" at bounding box center [604, 251] width 161 height 37
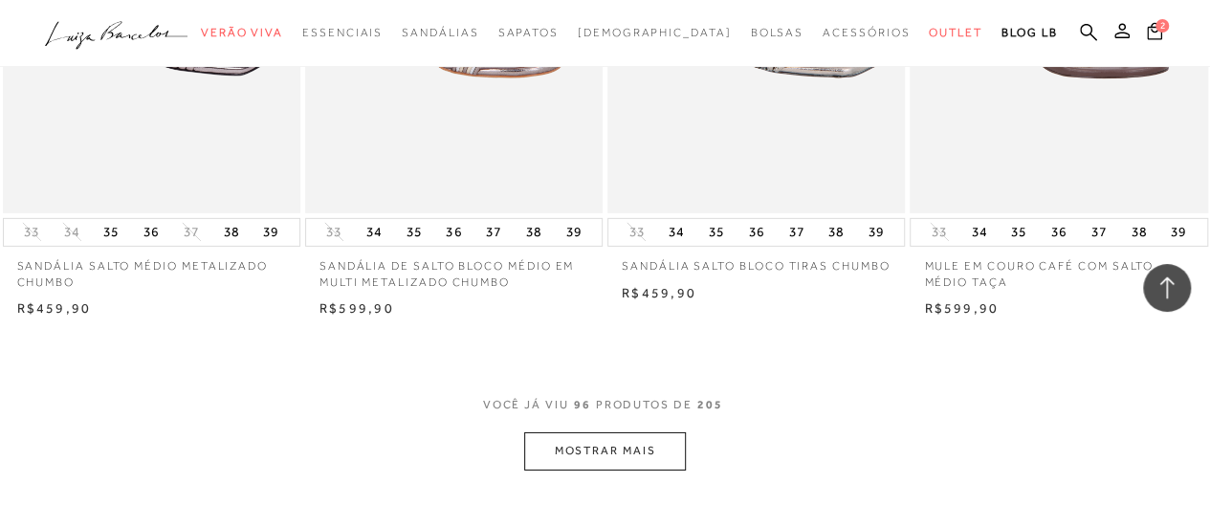
scroll to position [13975, 0]
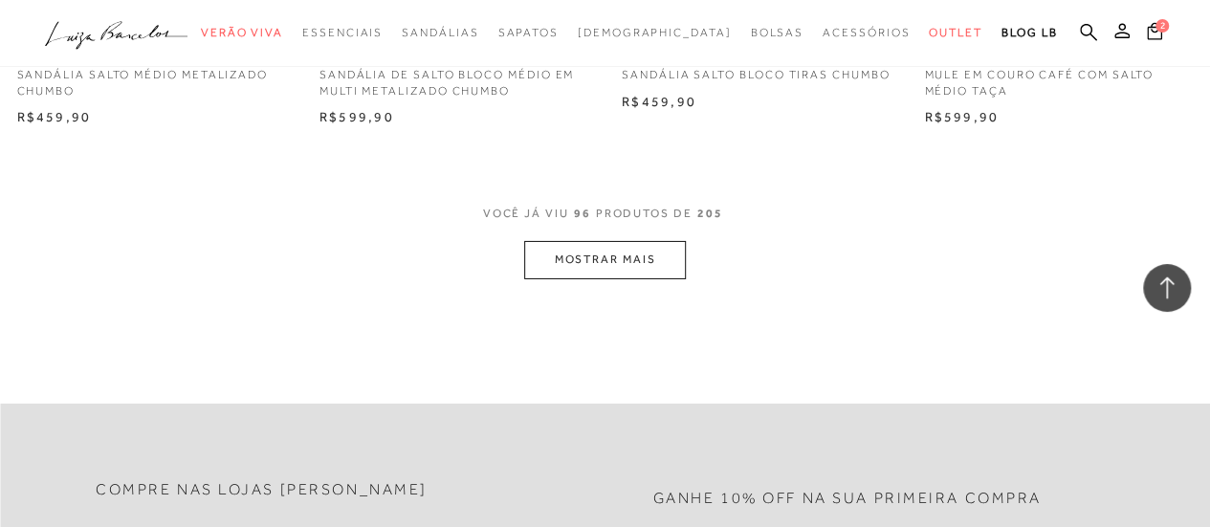
click at [620, 257] on button "MOSTRAR MAIS" at bounding box center [604, 259] width 161 height 37
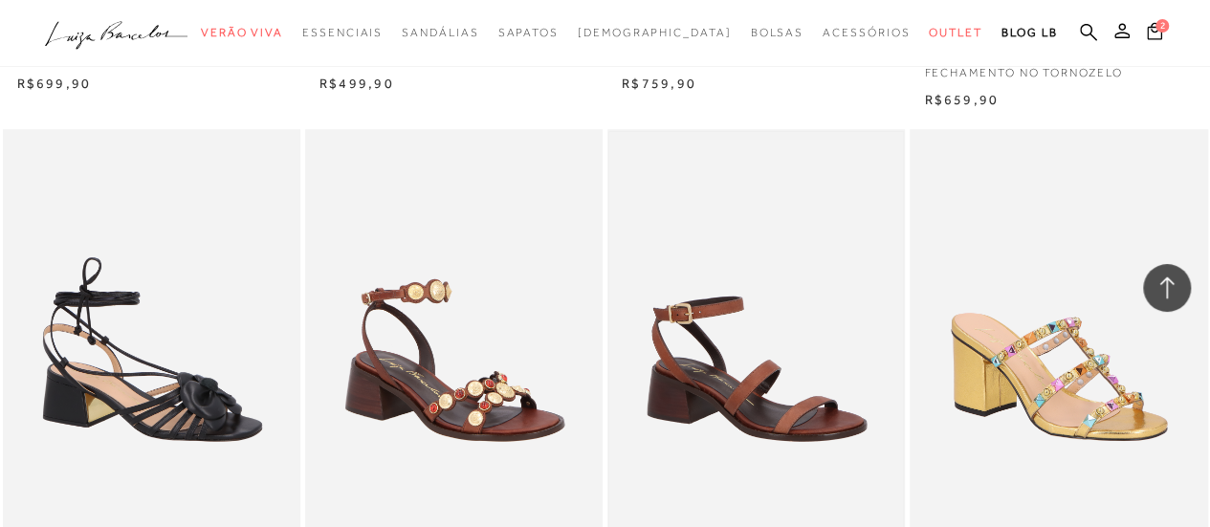
scroll to position [15697, 0]
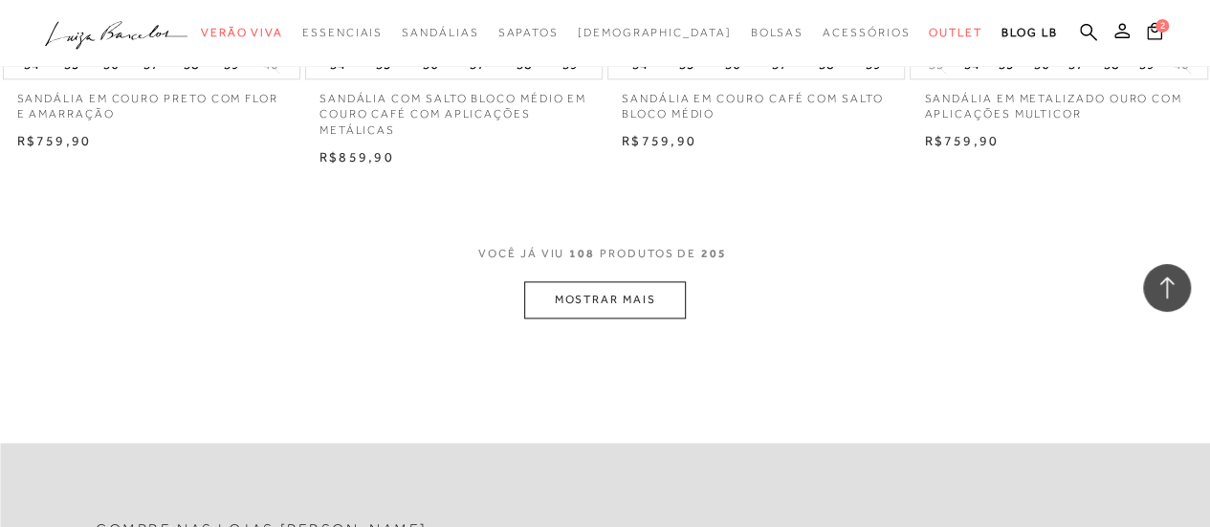
click at [608, 293] on button "MOSTRAR MAIS" at bounding box center [604, 299] width 161 height 37
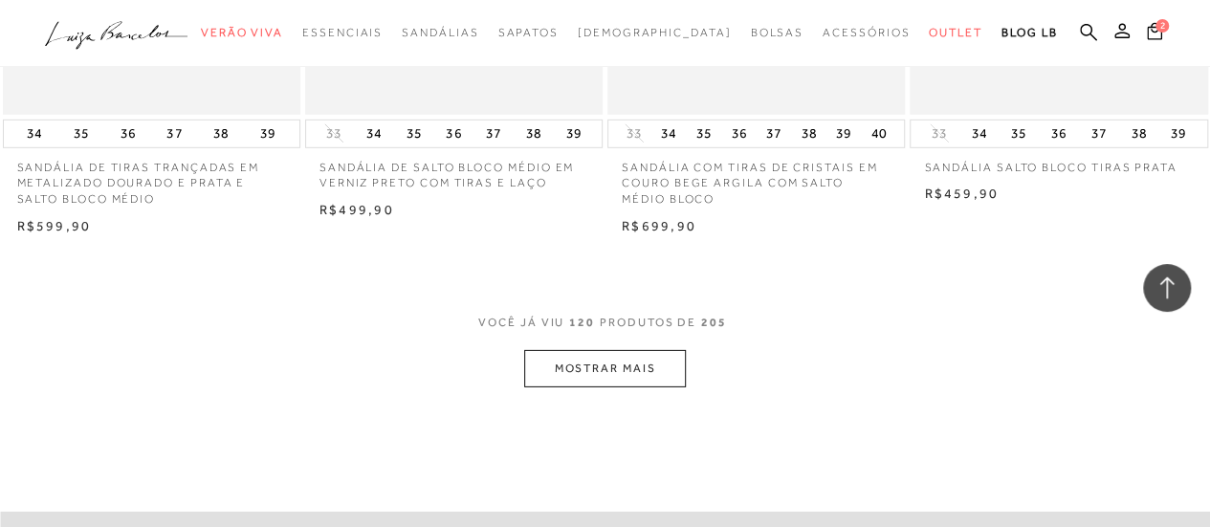
scroll to position [17515, 0]
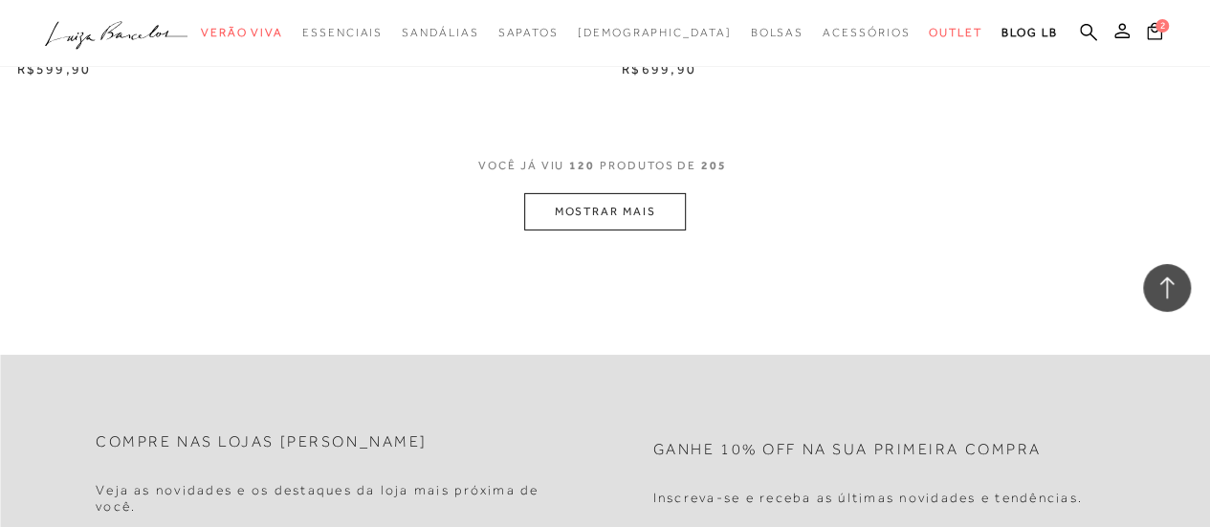
click at [598, 212] on button "MOSTRAR MAIS" at bounding box center [604, 211] width 161 height 37
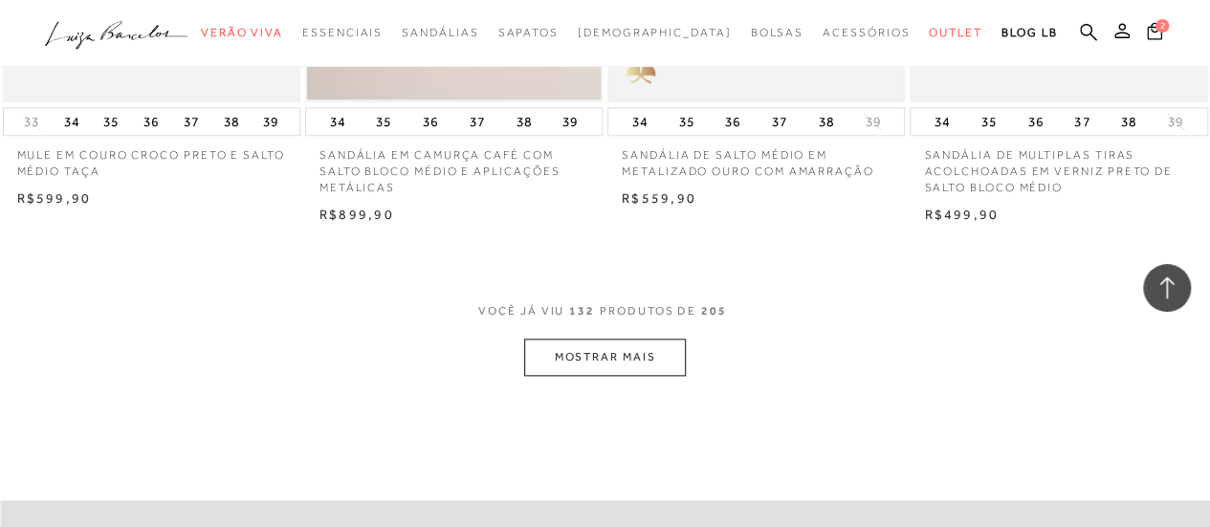
scroll to position [19142, 0]
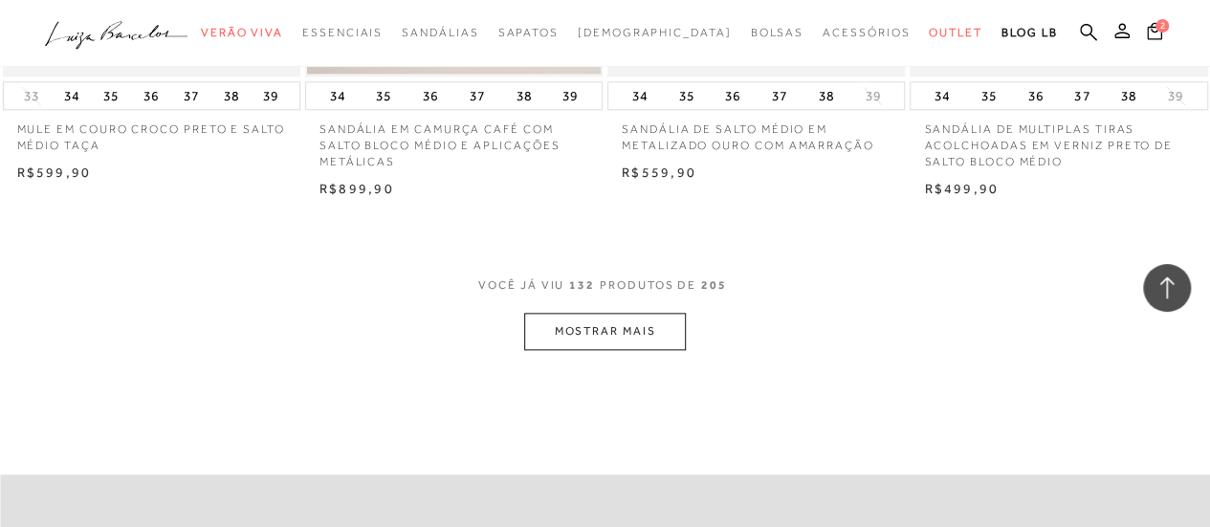
click at [573, 332] on button "MOSTRAR MAIS" at bounding box center [604, 331] width 161 height 37
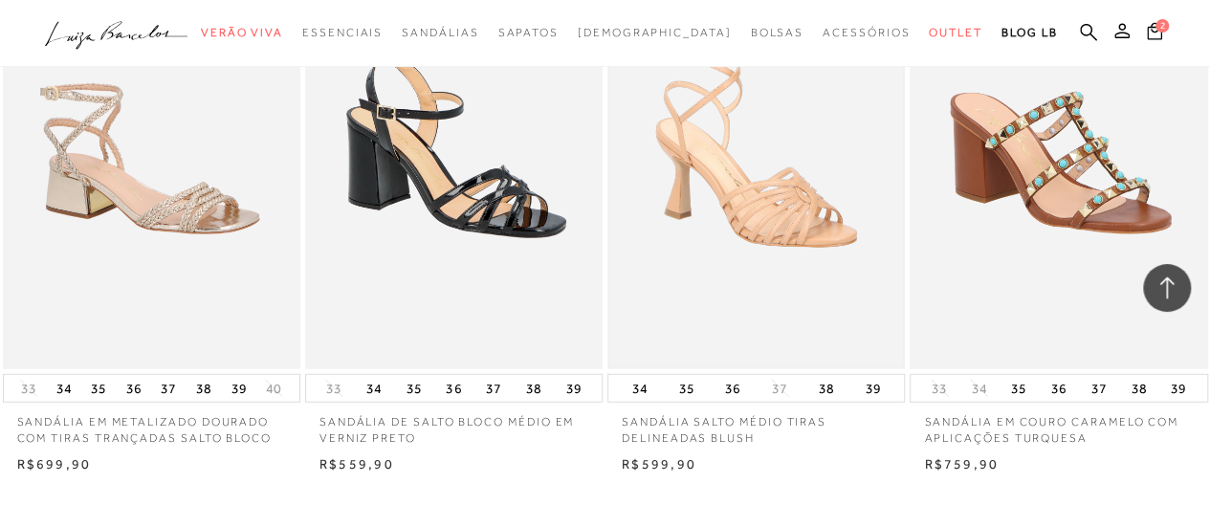
scroll to position [20864, 0]
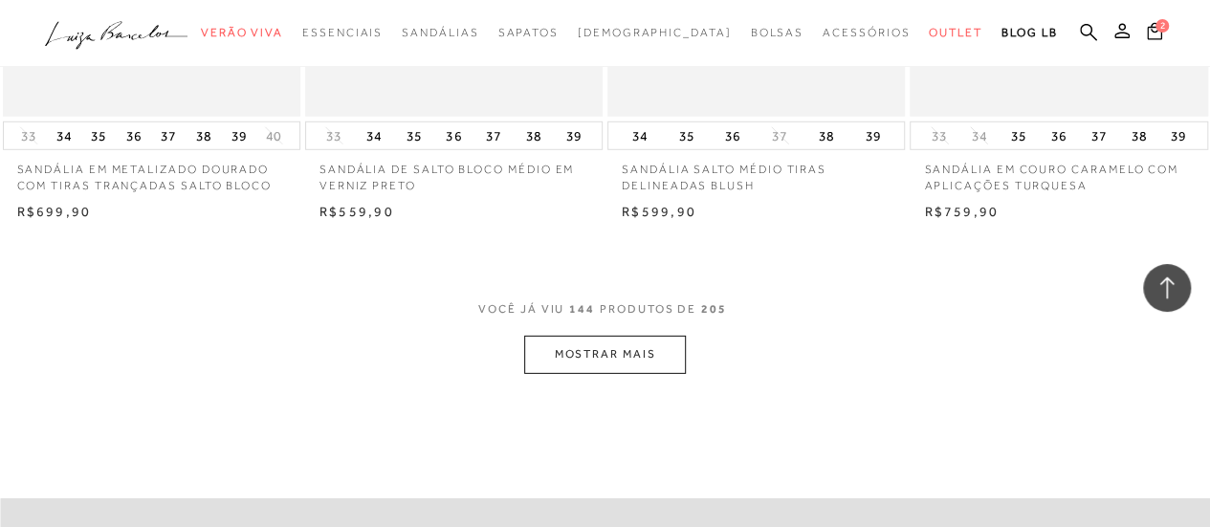
click at [592, 354] on button "MOSTRAR MAIS" at bounding box center [604, 354] width 161 height 37
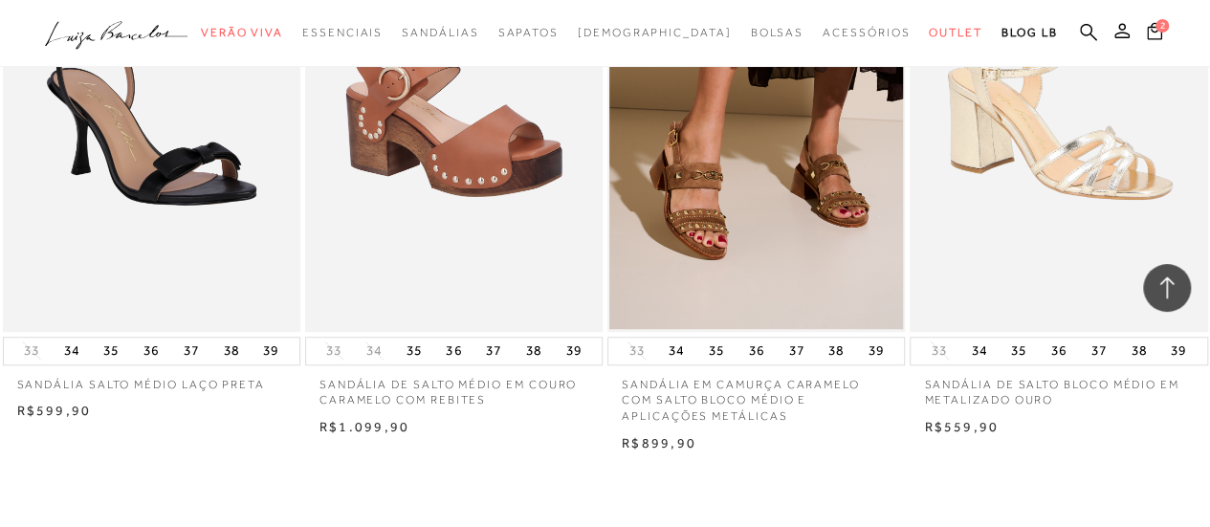
scroll to position [22681, 0]
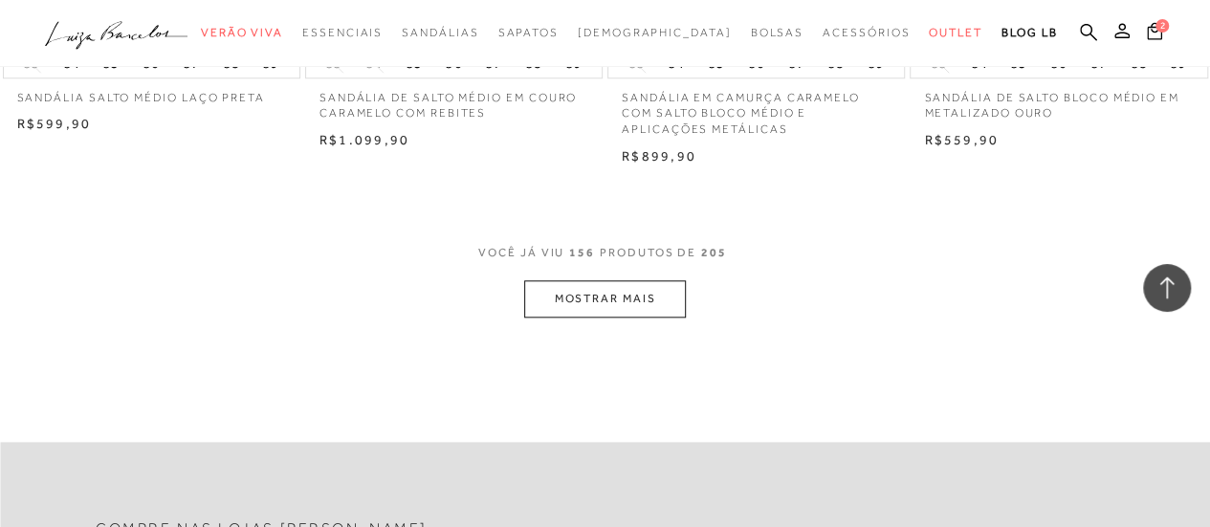
click at [591, 301] on button "MOSTRAR MAIS" at bounding box center [604, 298] width 161 height 37
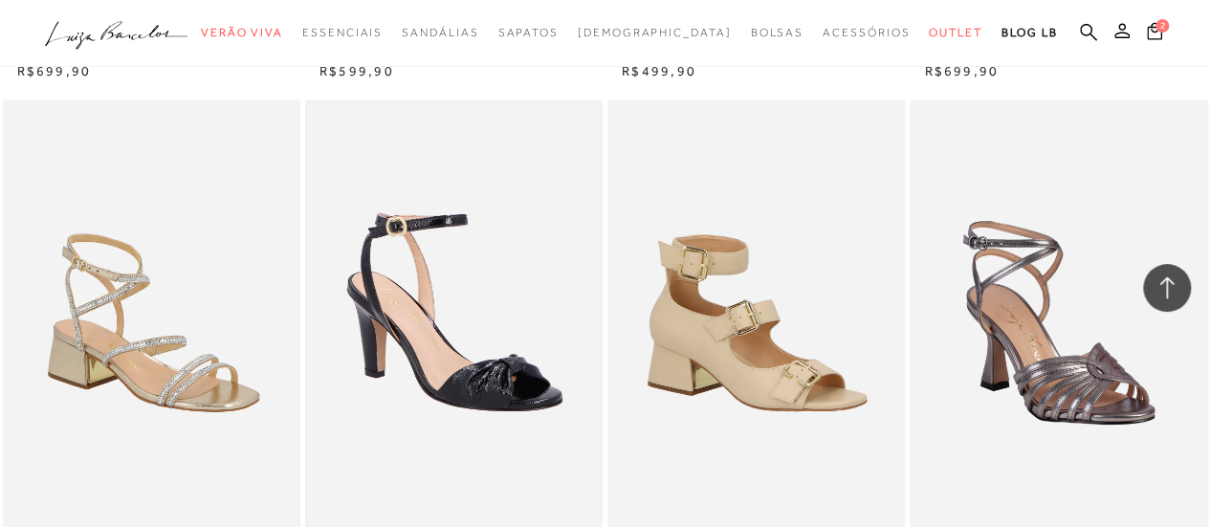
scroll to position [24283, 0]
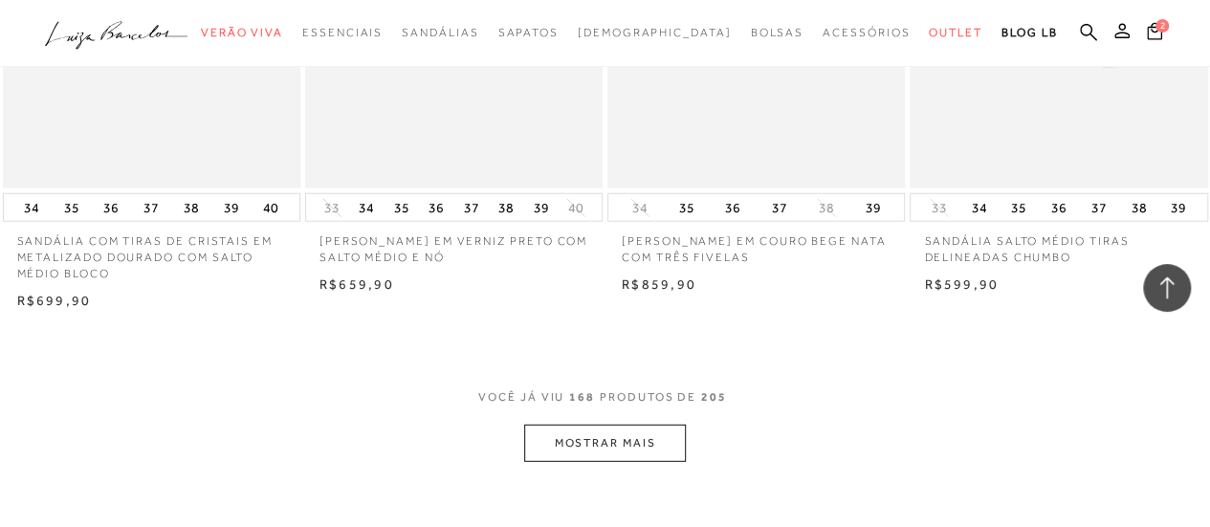
click at [582, 425] on button "MOSTRAR MAIS" at bounding box center [604, 443] width 161 height 37
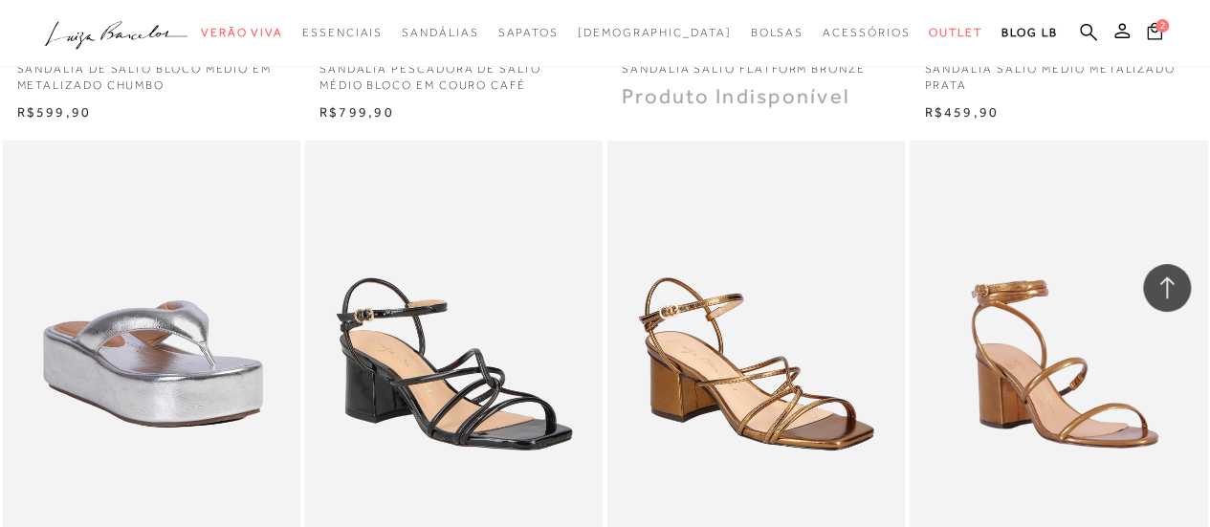
scroll to position [25838, 0]
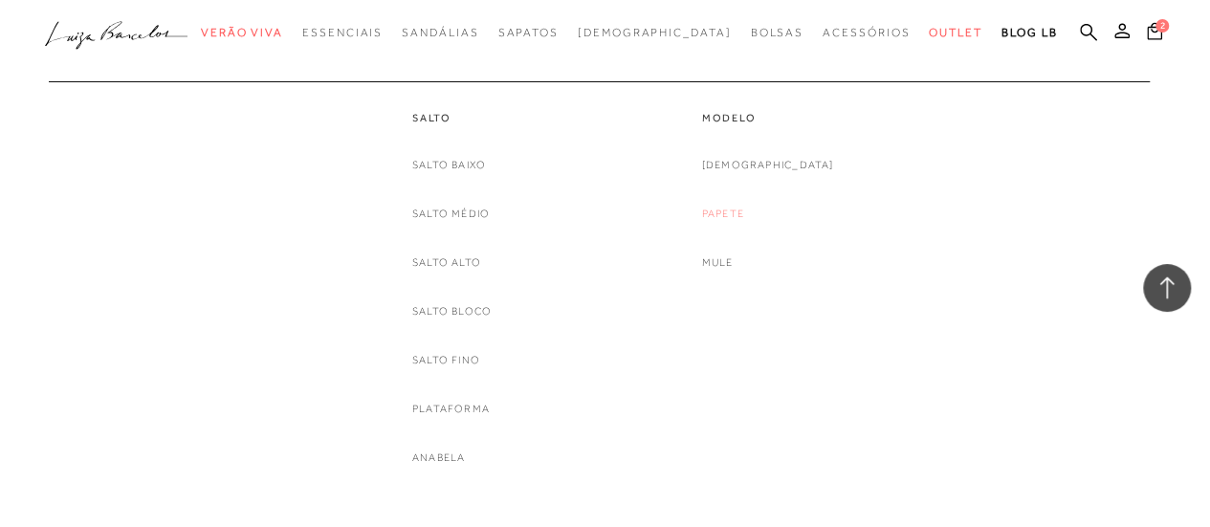
click at [744, 217] on link "Papete" at bounding box center [723, 214] width 42 height 20
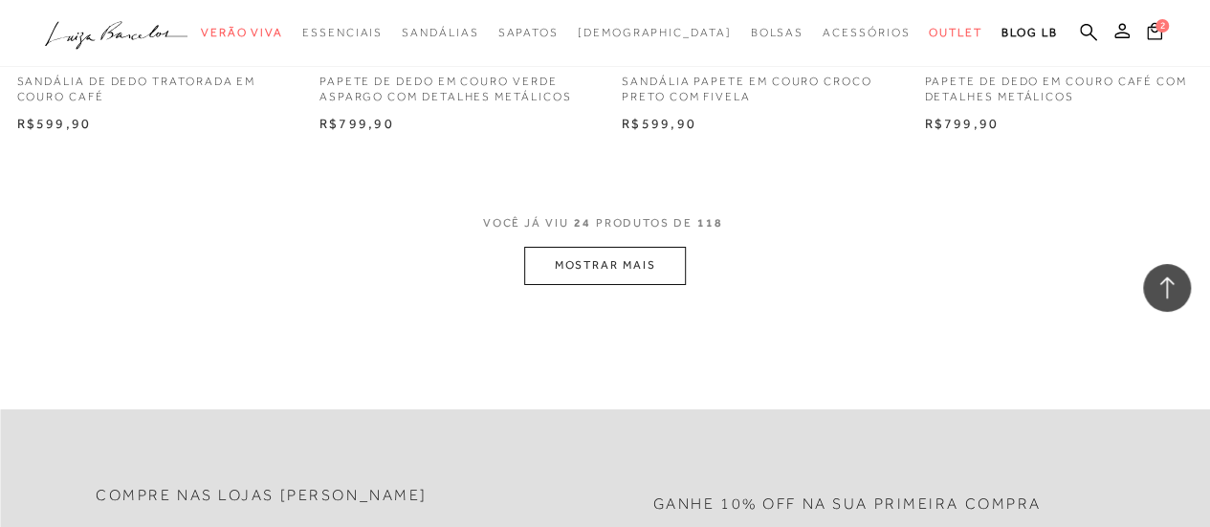
scroll to position [3438, 0]
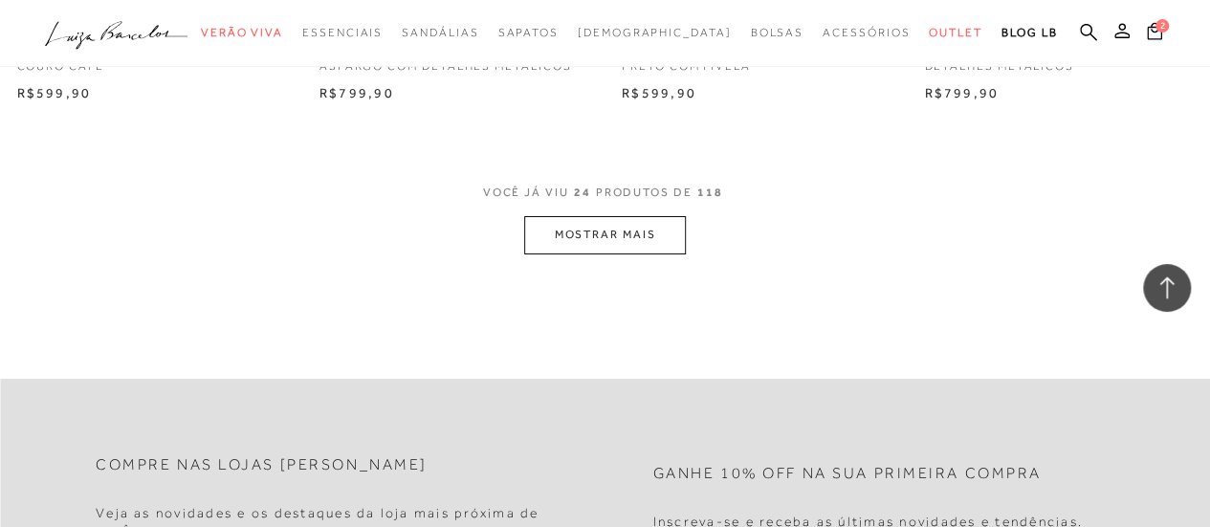
click at [574, 228] on button "MOSTRAR MAIS" at bounding box center [604, 234] width 161 height 37
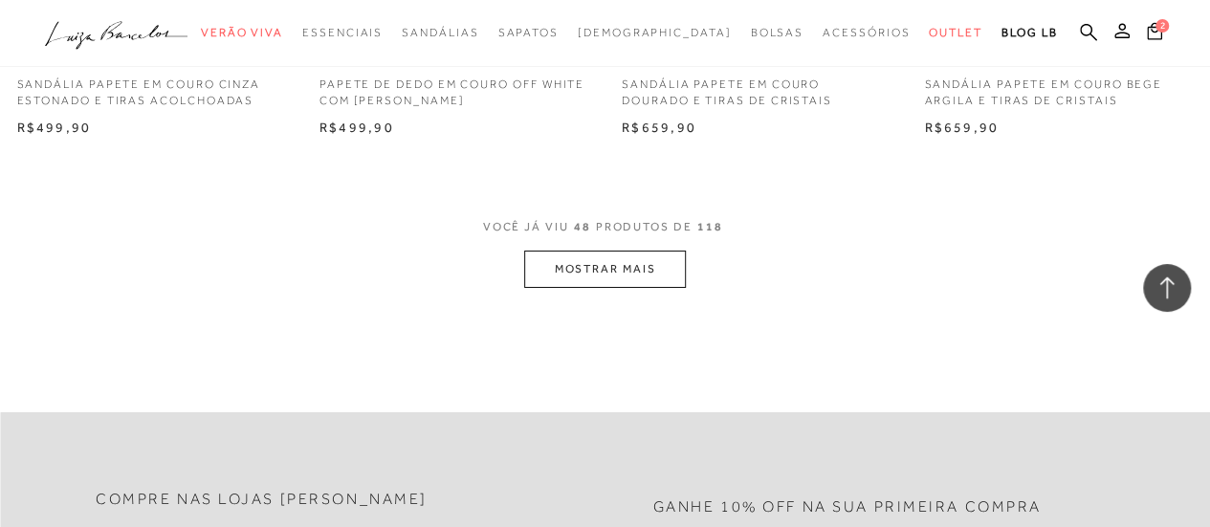
scroll to position [6882, 0]
click at [630, 271] on button "MOSTRAR MAIS" at bounding box center [604, 266] width 161 height 37
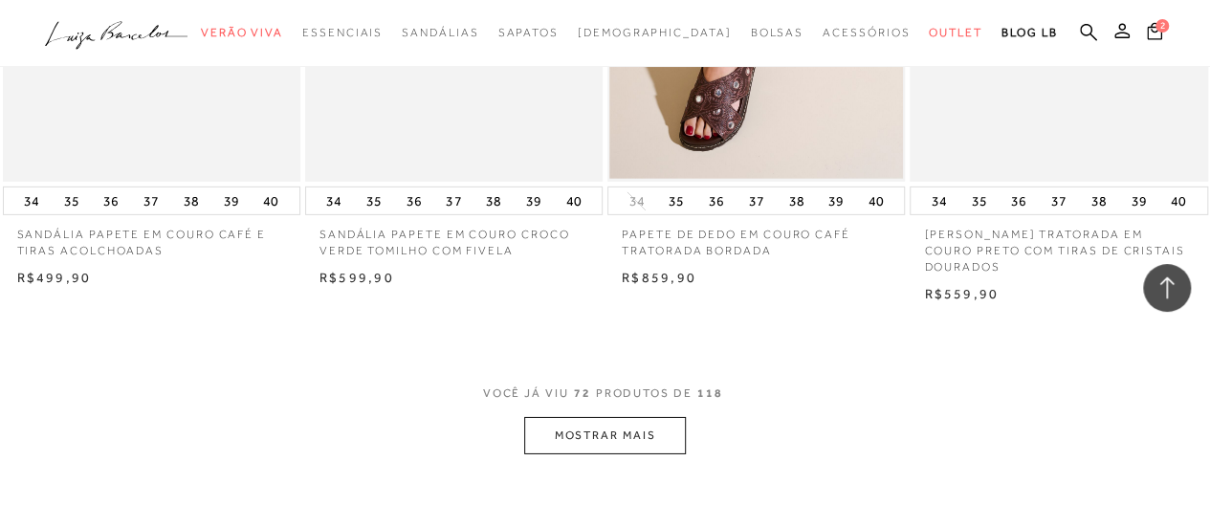
scroll to position [10231, 0]
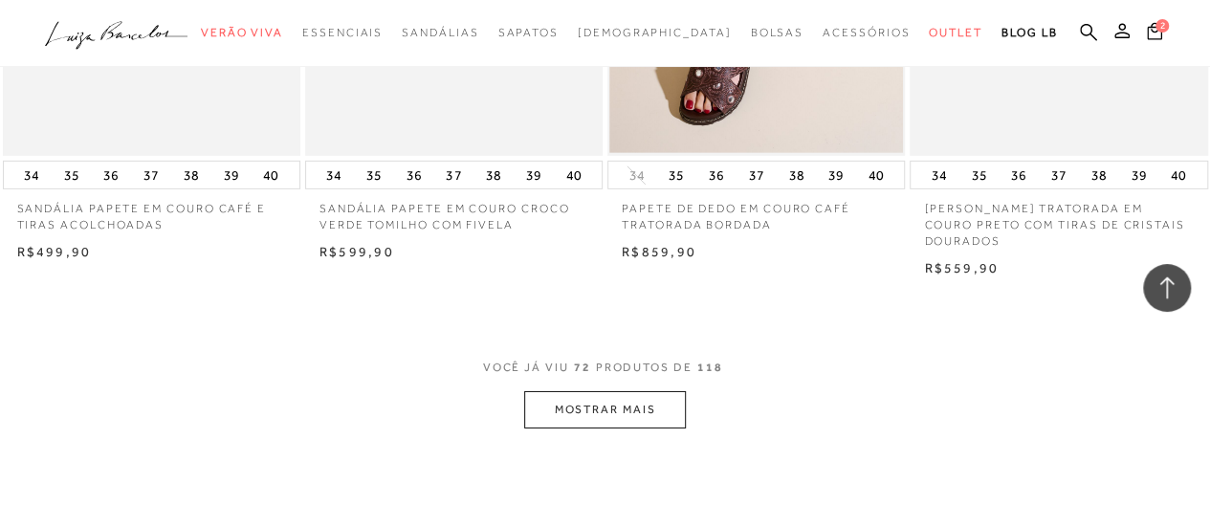
click at [609, 413] on button "MOSTRAR MAIS" at bounding box center [604, 409] width 161 height 37
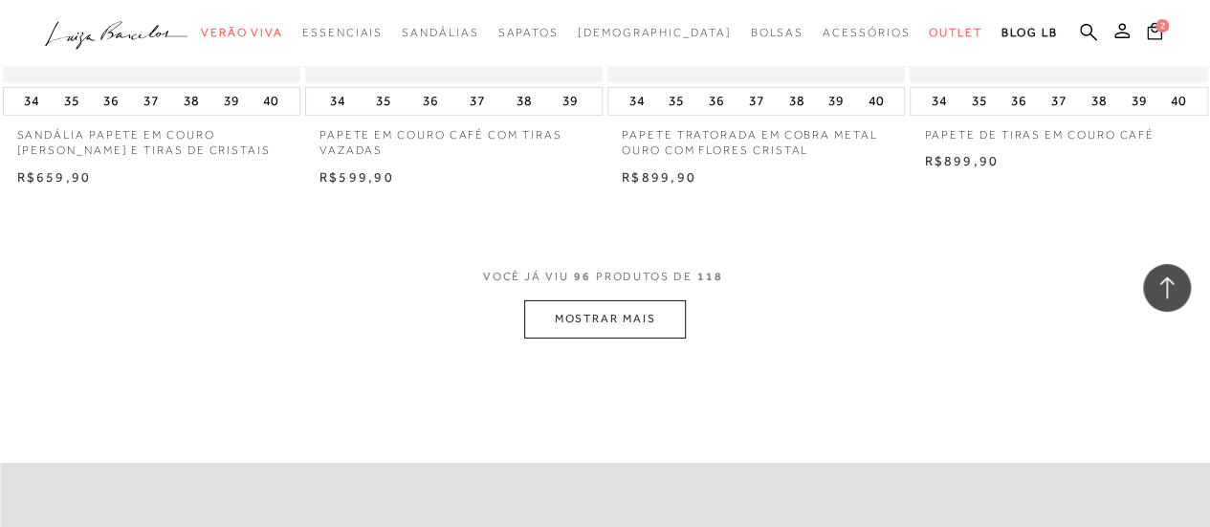
scroll to position [13866, 0]
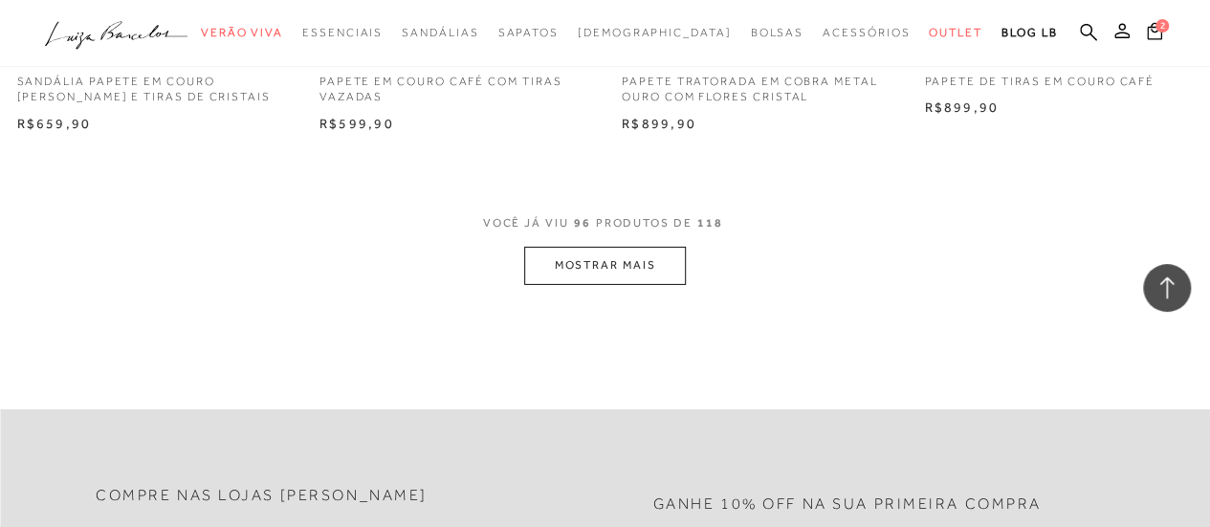
click at [608, 275] on button "MOSTRAR MAIS" at bounding box center [604, 265] width 161 height 37
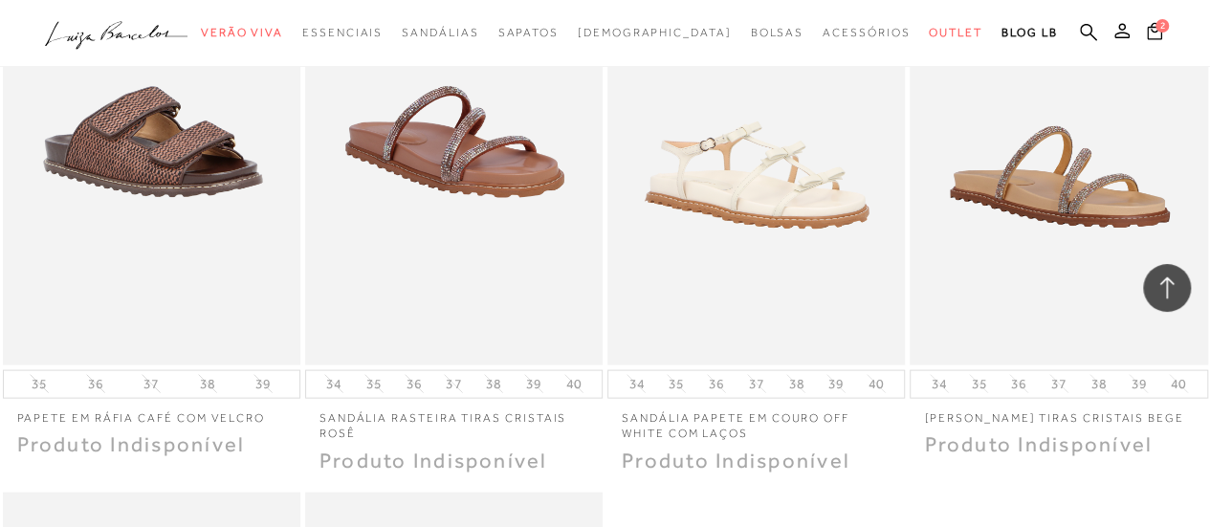
scroll to position [16449, 0]
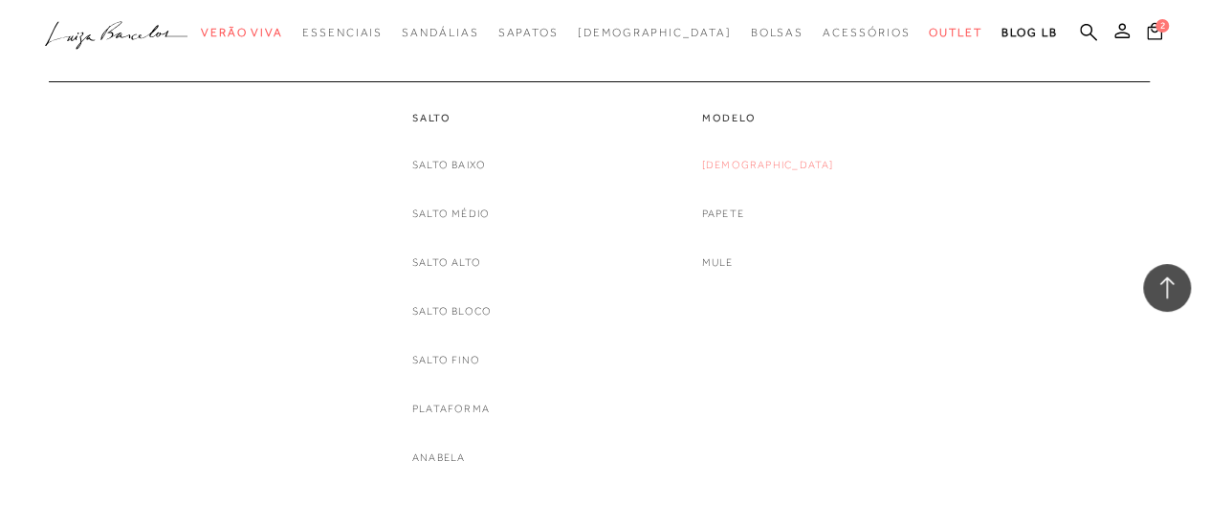
click at [755, 164] on link "[DEMOGRAPHIC_DATA]" at bounding box center [768, 165] width 132 height 20
click at [769, 166] on link "[DEMOGRAPHIC_DATA]" at bounding box center [768, 165] width 132 height 20
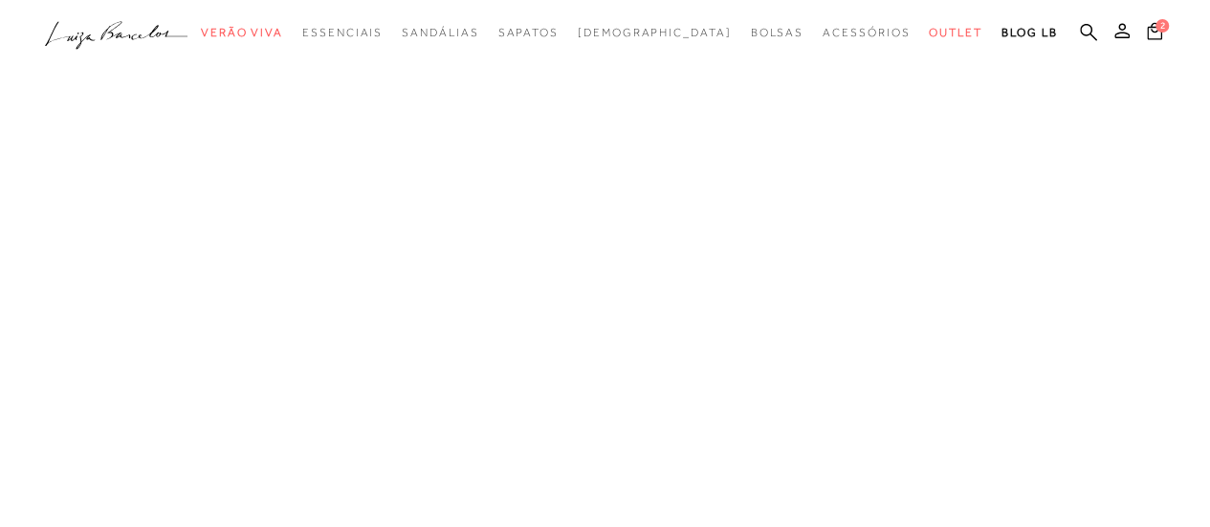
click at [99, 31] on icon ".a{fill-rule:evenodd;}" at bounding box center [117, 35] width 144 height 40
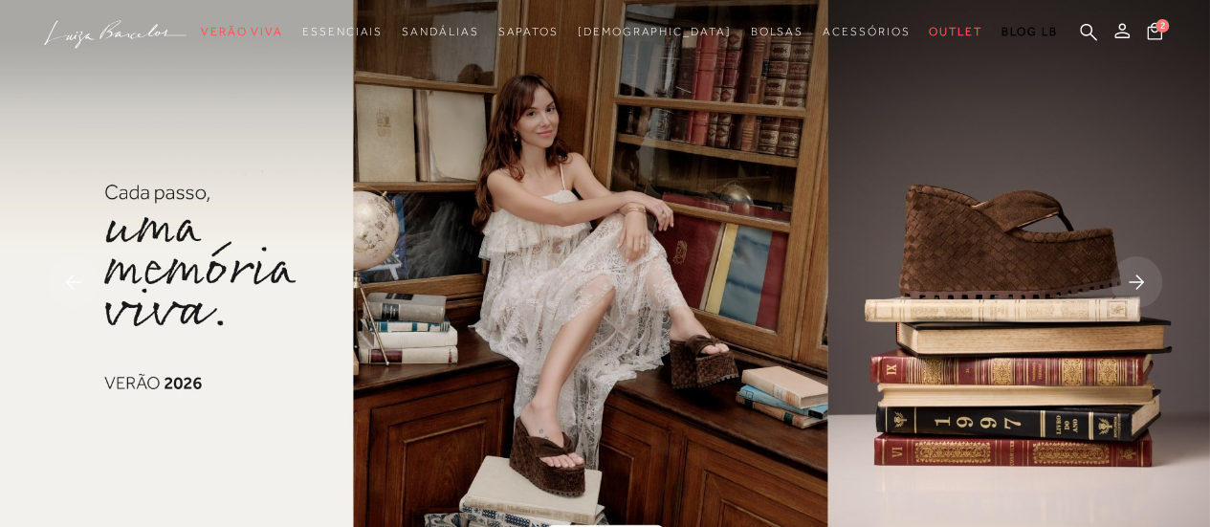
click at [1135, 278] on rect at bounding box center [1137, 282] width 52 height 52
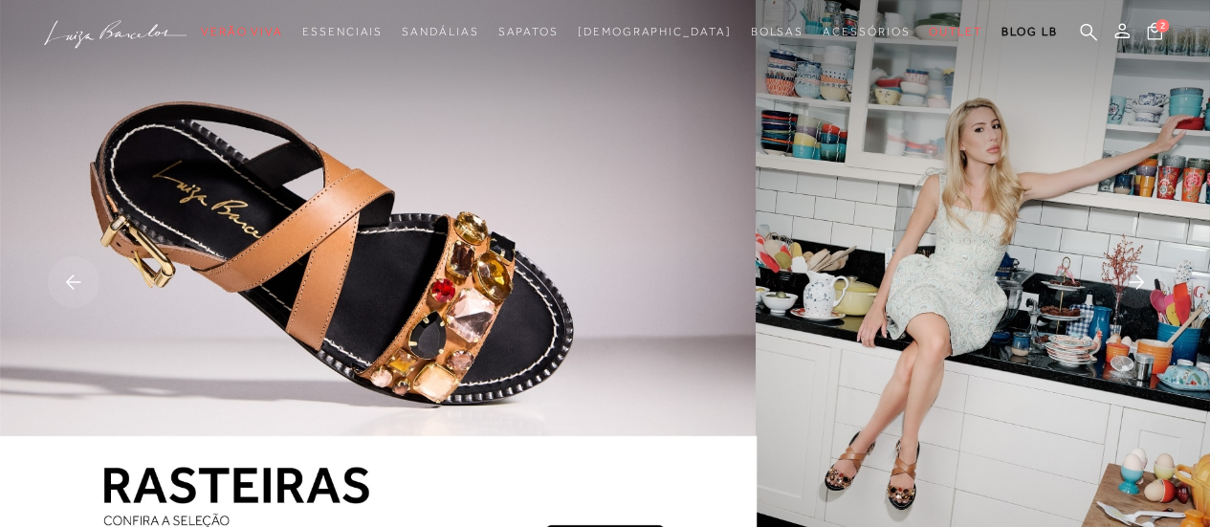
click at [1135, 280] on rect at bounding box center [1137, 282] width 52 height 52
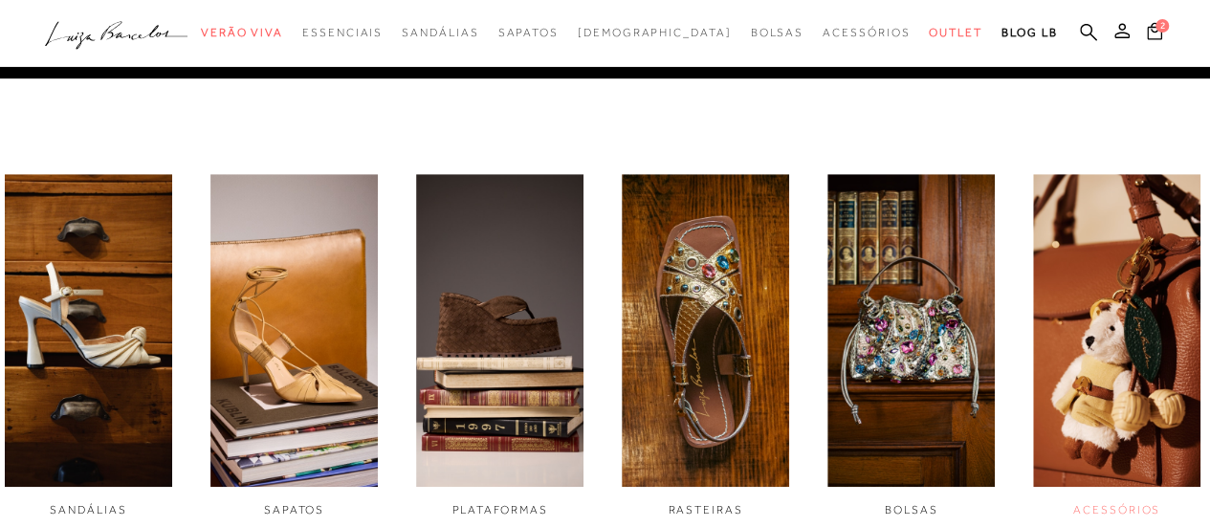
scroll to position [574, 0]
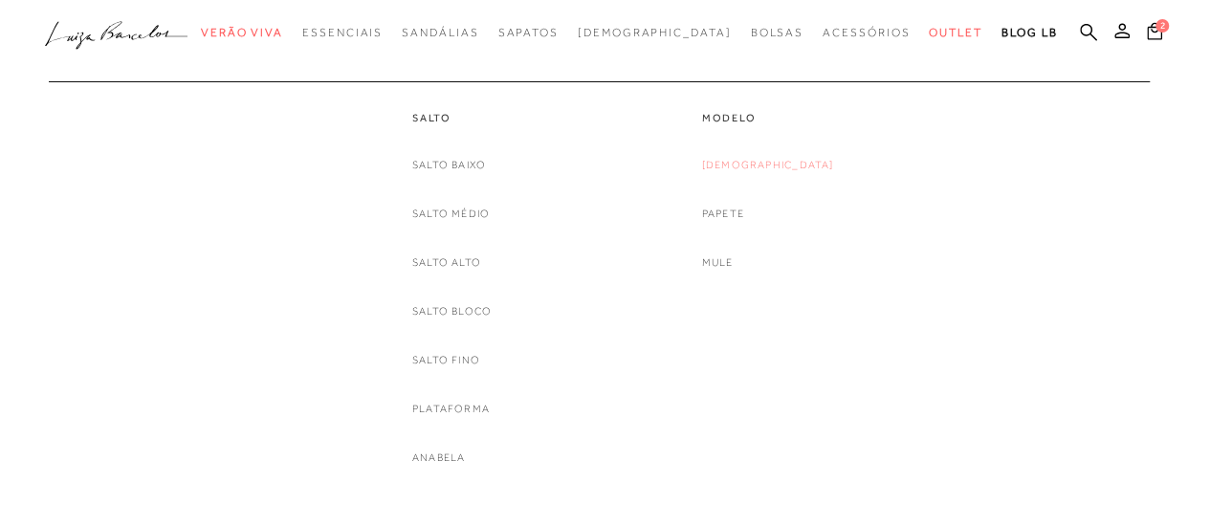
click at [763, 166] on link "[DEMOGRAPHIC_DATA]" at bounding box center [768, 165] width 132 height 20
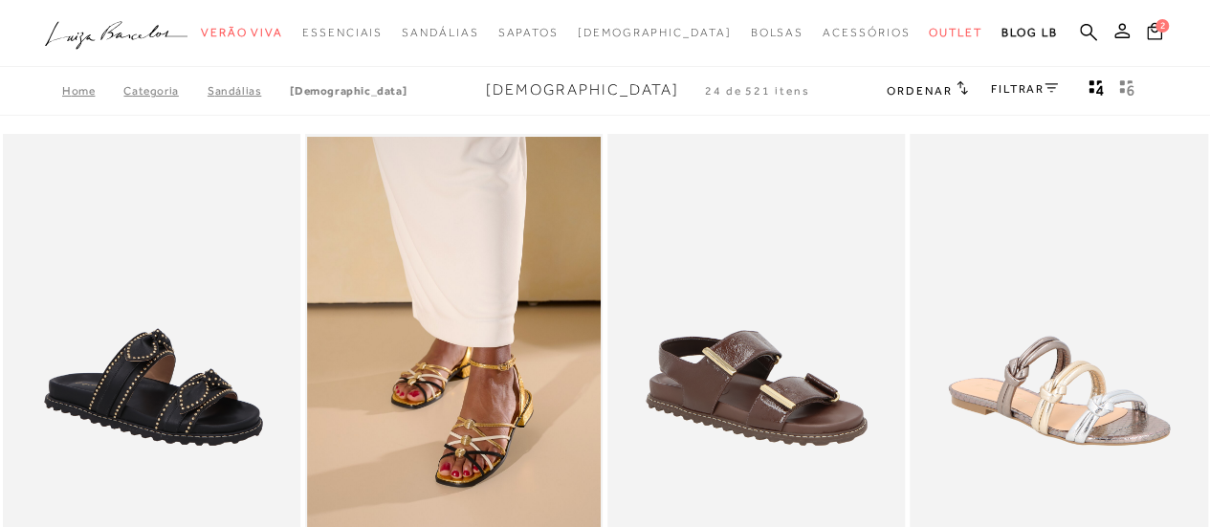
click at [1007, 91] on link "FILTRAR" at bounding box center [1024, 88] width 67 height 13
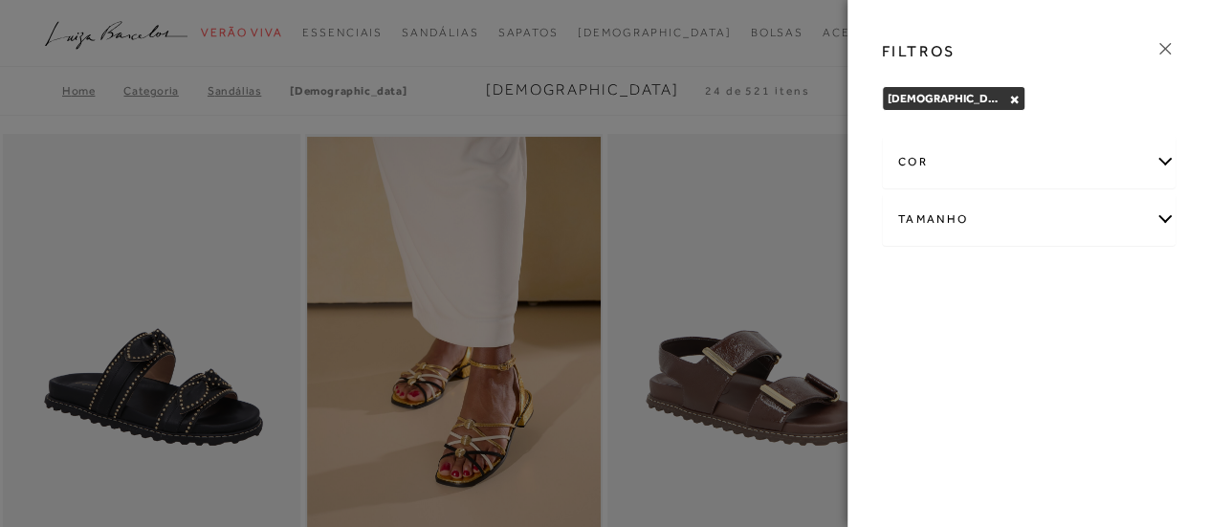
click at [1161, 217] on div "Tamanho" at bounding box center [1029, 219] width 293 height 51
click at [1098, 276] on span "35" at bounding box center [1092, 281] width 28 height 14
click at [1093, 276] on input "35" at bounding box center [1082, 284] width 19 height 19
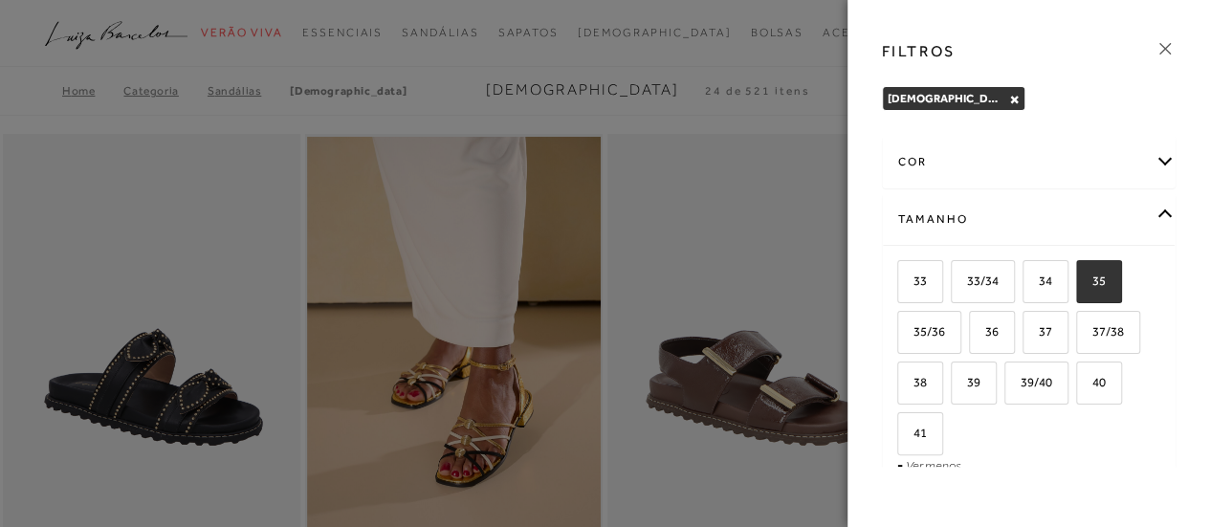
checkbox input "true"
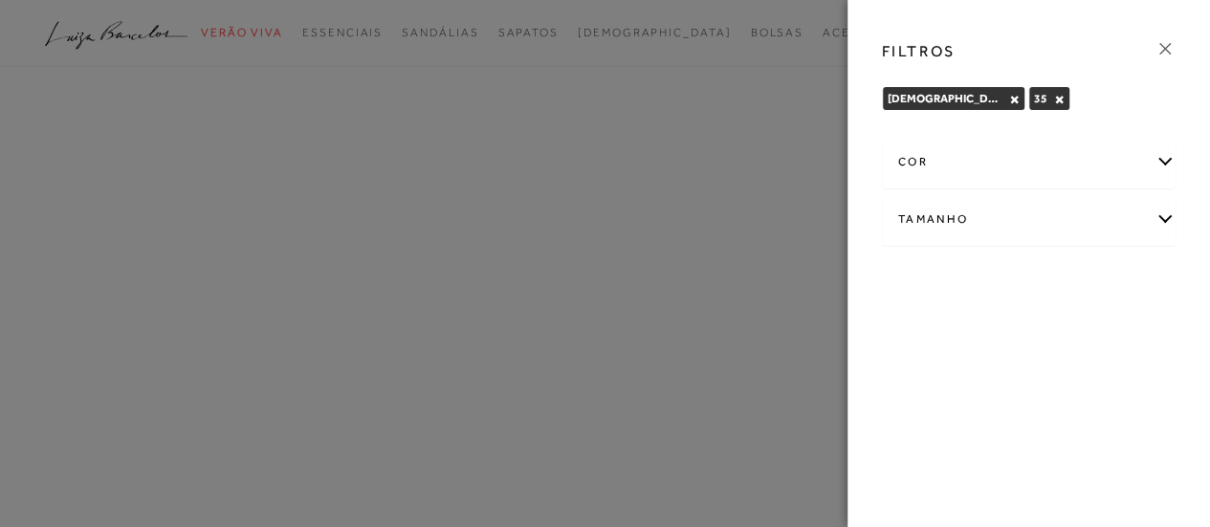
click at [765, 131] on div at bounding box center [605, 263] width 1210 height 527
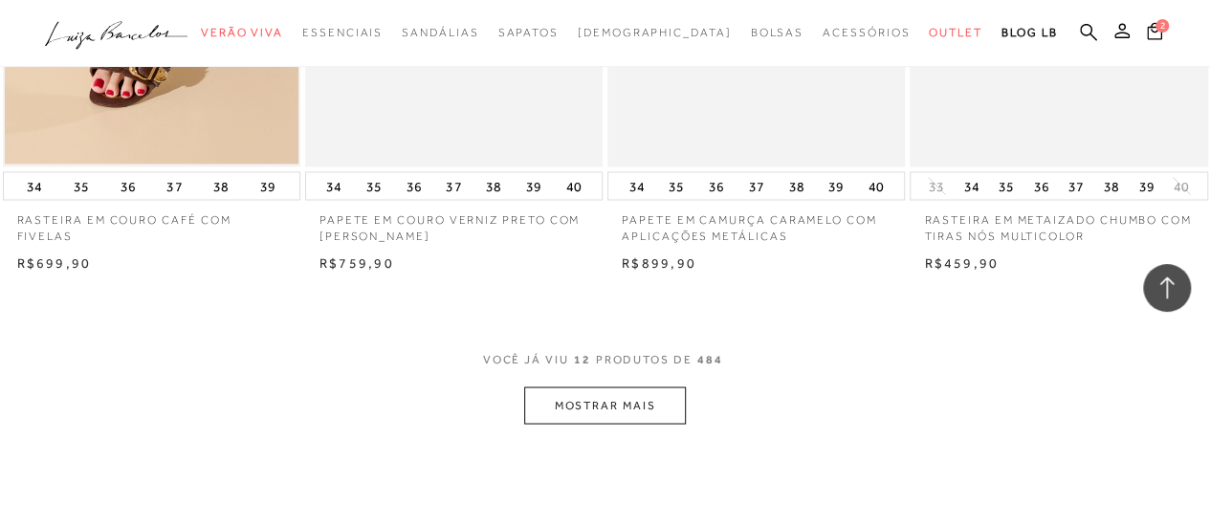
scroll to position [1722, 0]
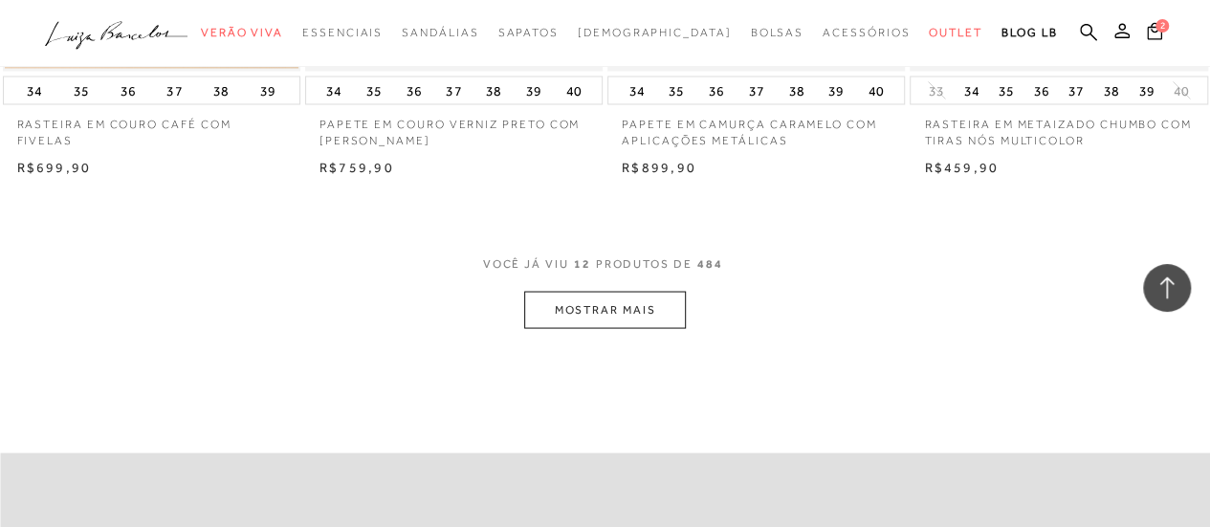
click at [605, 315] on button "MOSTRAR MAIS" at bounding box center [604, 309] width 161 height 37
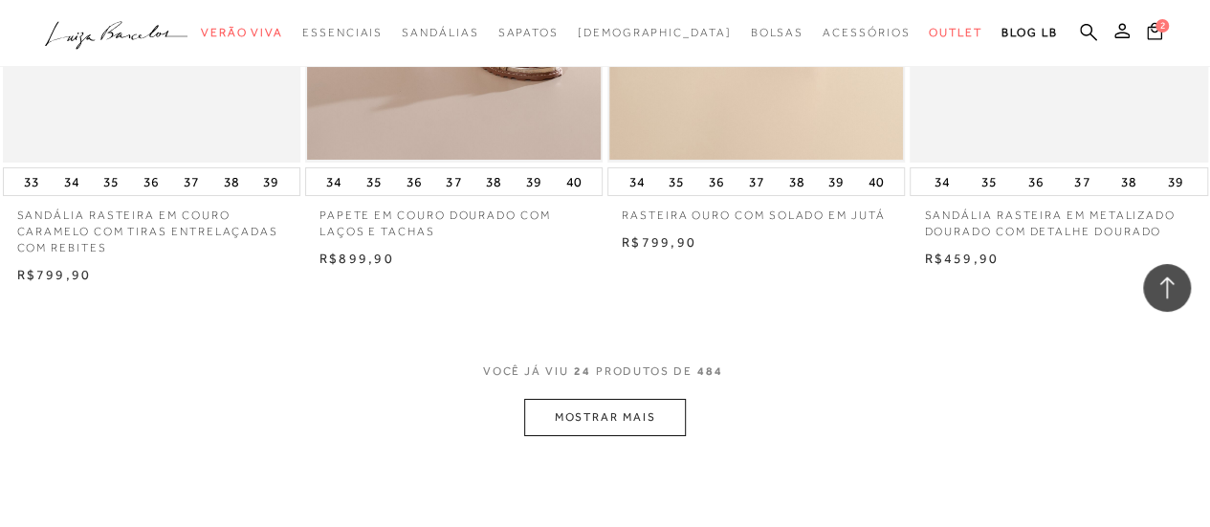
scroll to position [3348, 0]
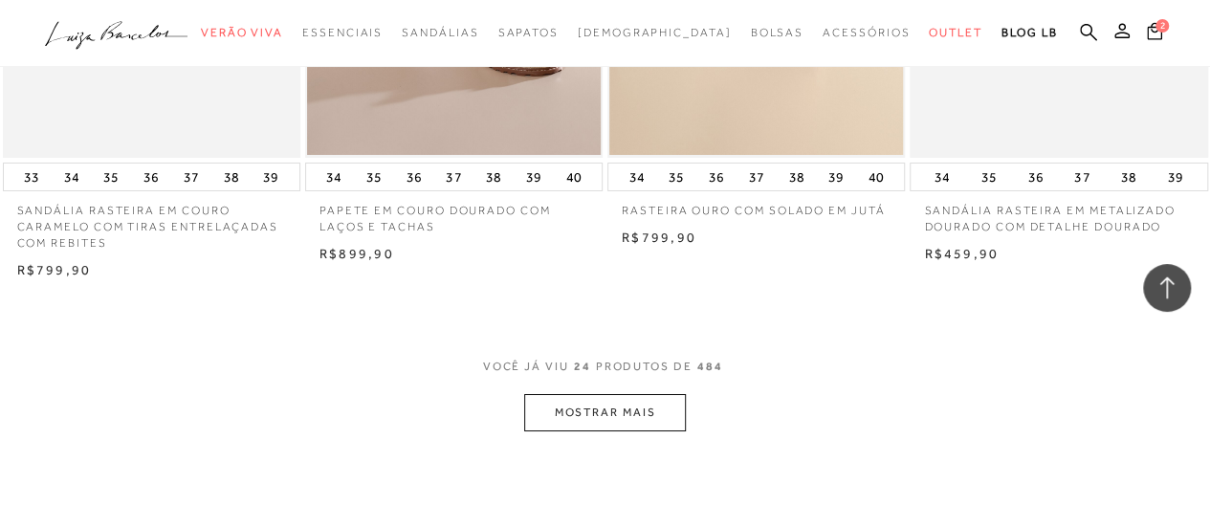
click at [581, 409] on button "MOSTRAR MAIS" at bounding box center [604, 412] width 161 height 37
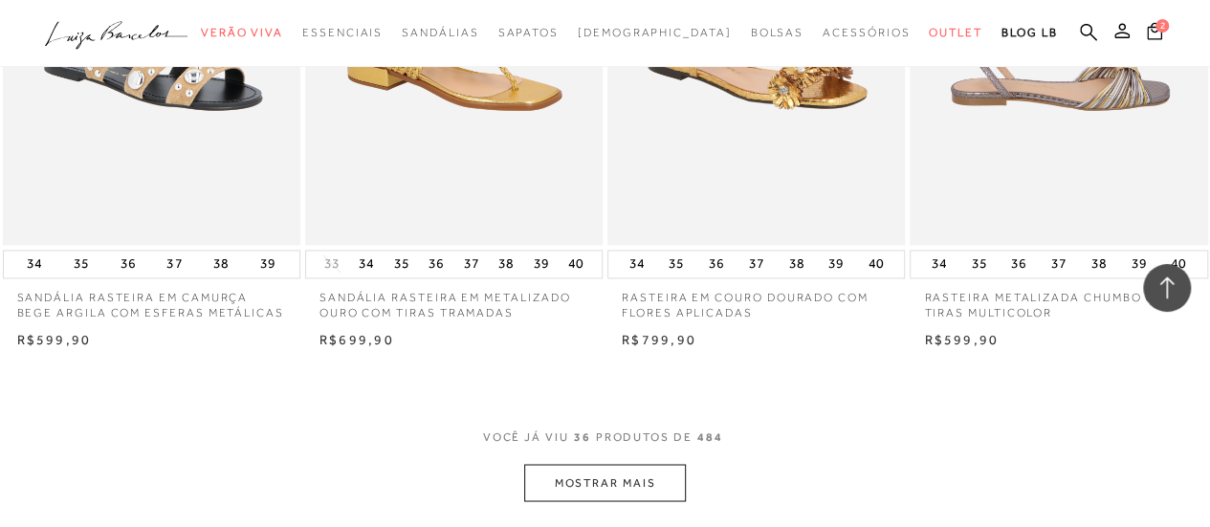
scroll to position [5166, 0]
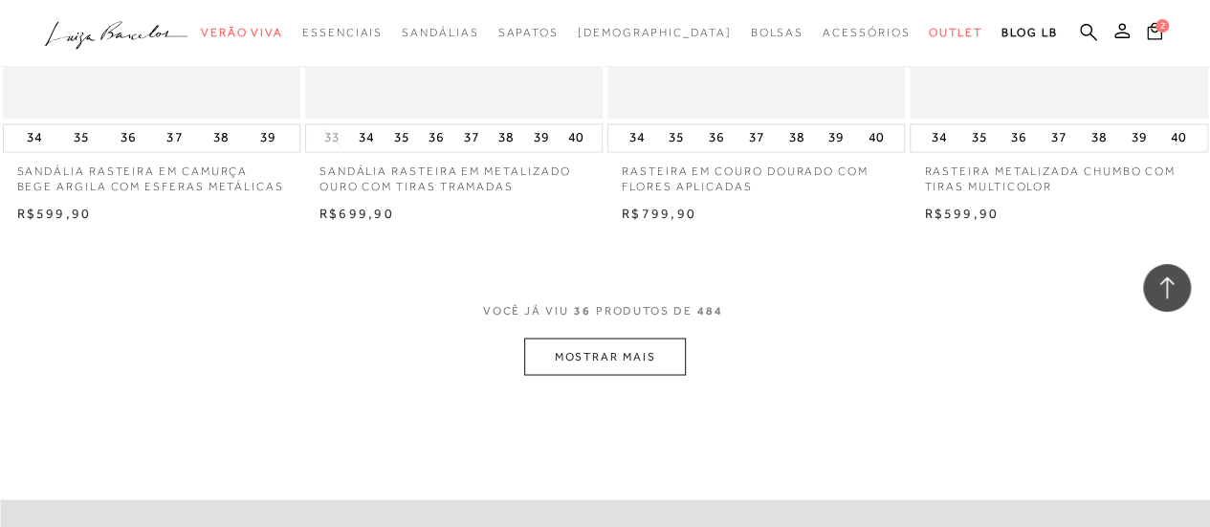
click at [595, 358] on button "MOSTRAR MAIS" at bounding box center [604, 356] width 161 height 37
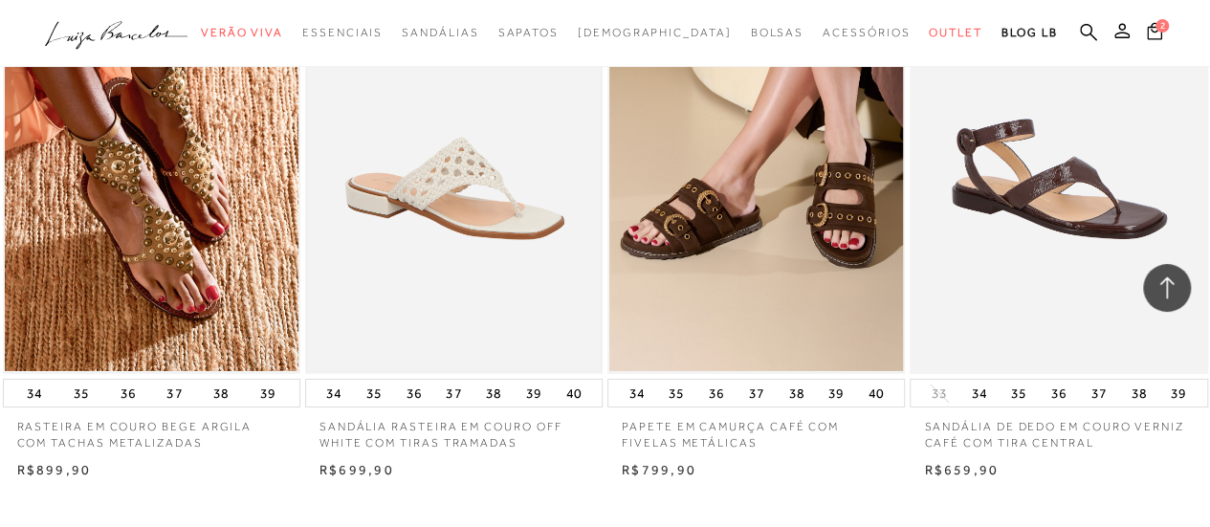
scroll to position [6697, 0]
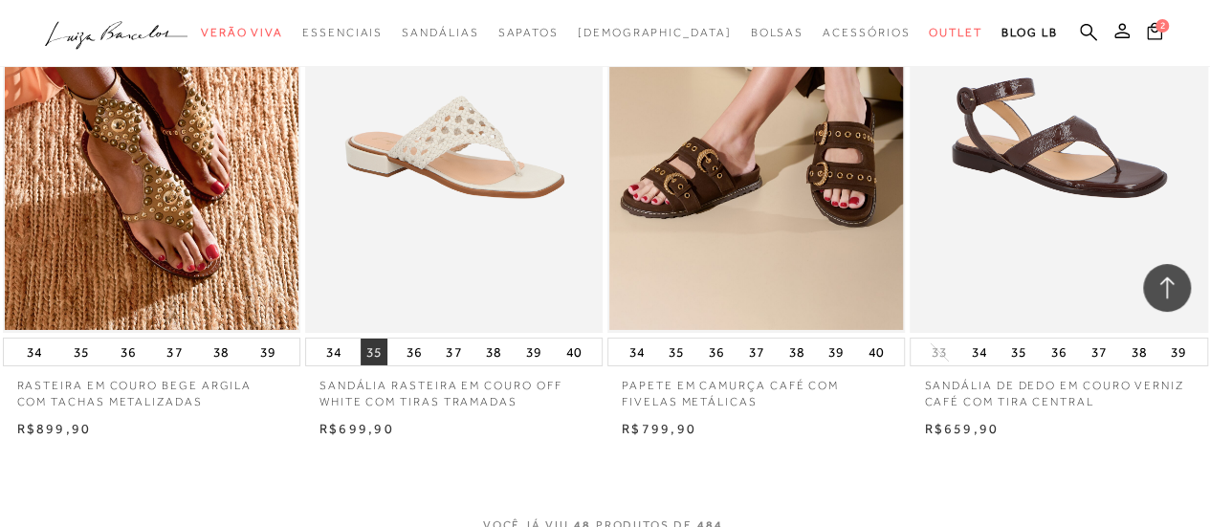
click at [374, 349] on button "35" at bounding box center [374, 352] width 27 height 27
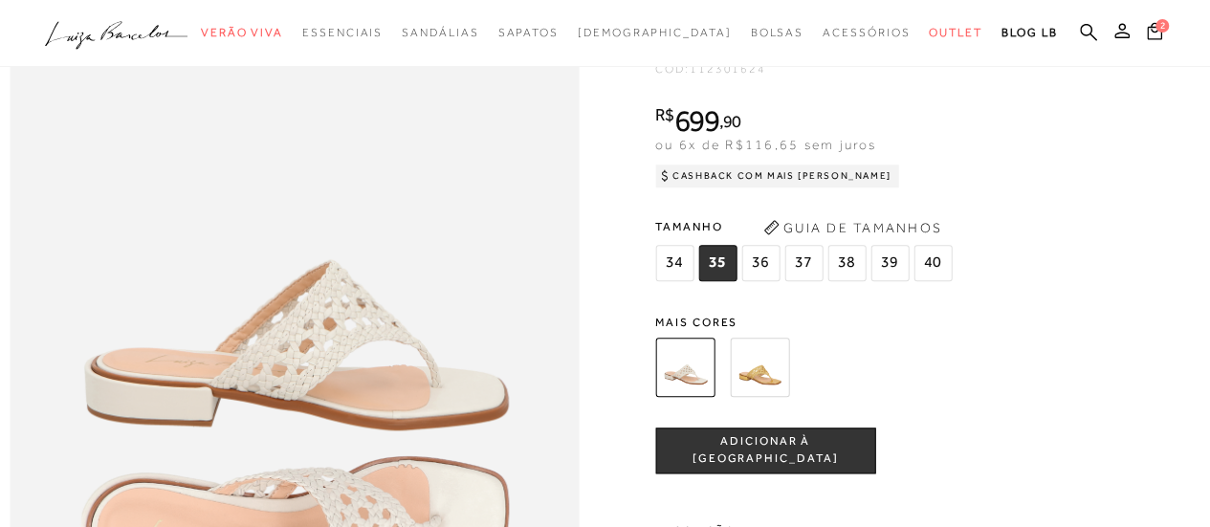
scroll to position [861, 0]
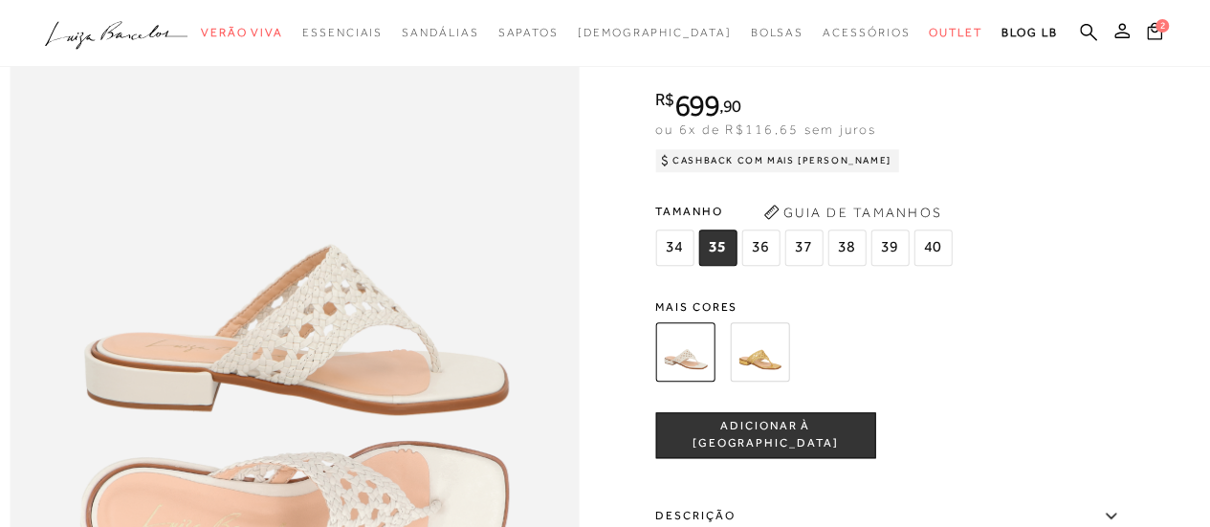
click at [736, 453] on span "ADICIONAR À [GEOGRAPHIC_DATA]" at bounding box center [765, 435] width 218 height 33
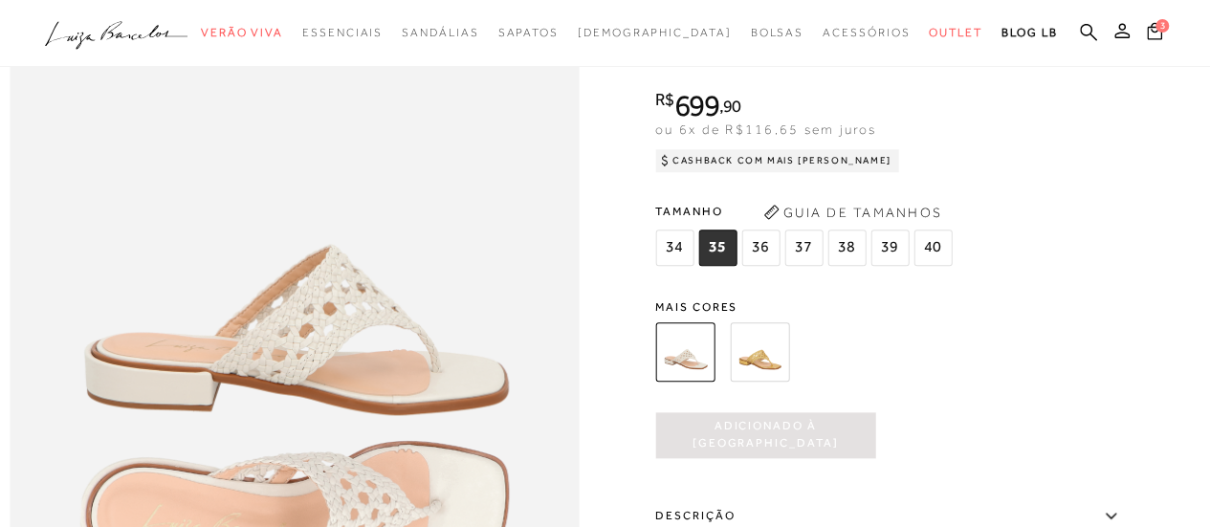
scroll to position [0, 0]
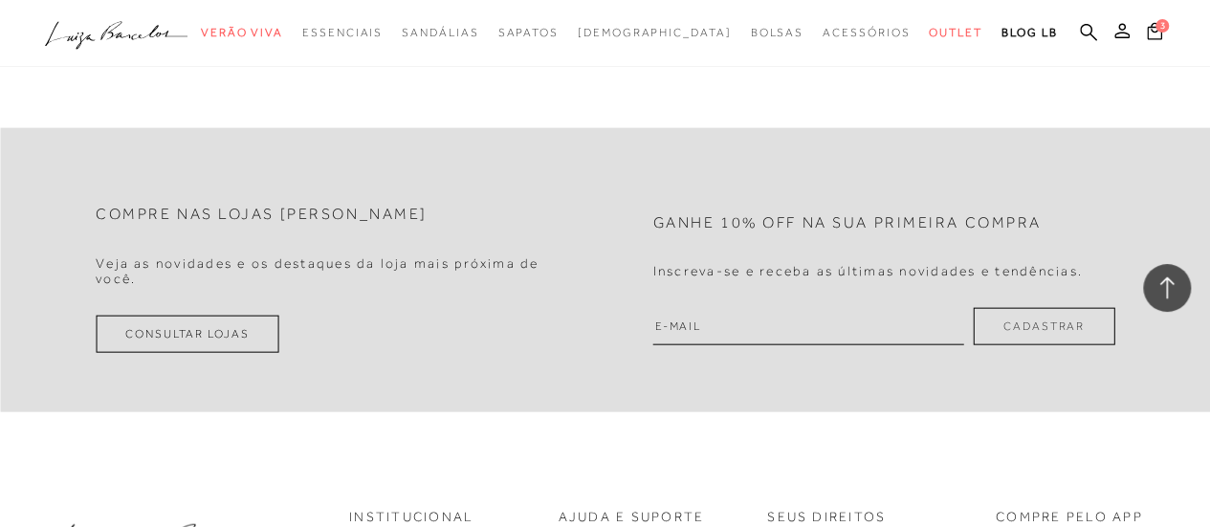
scroll to position [1913, 0]
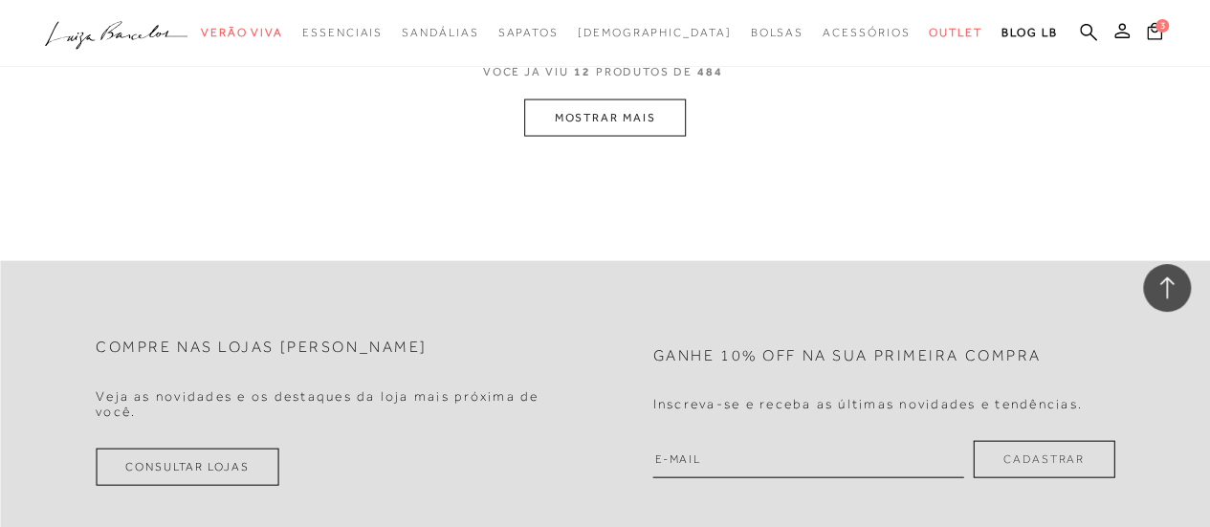
click at [595, 118] on button "MOSTRAR MAIS" at bounding box center [604, 117] width 161 height 37
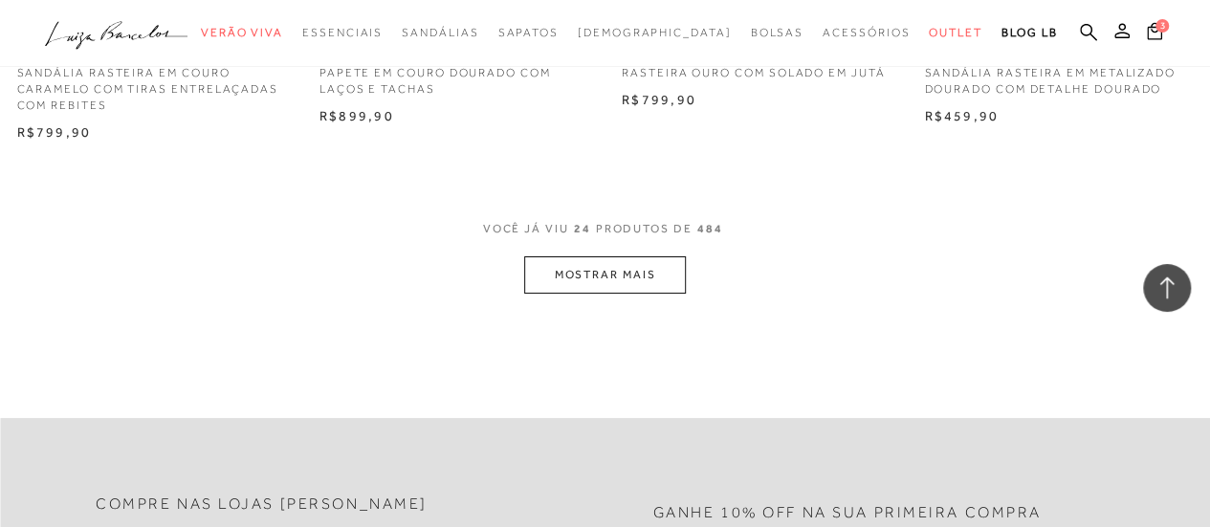
scroll to position [3643, 0]
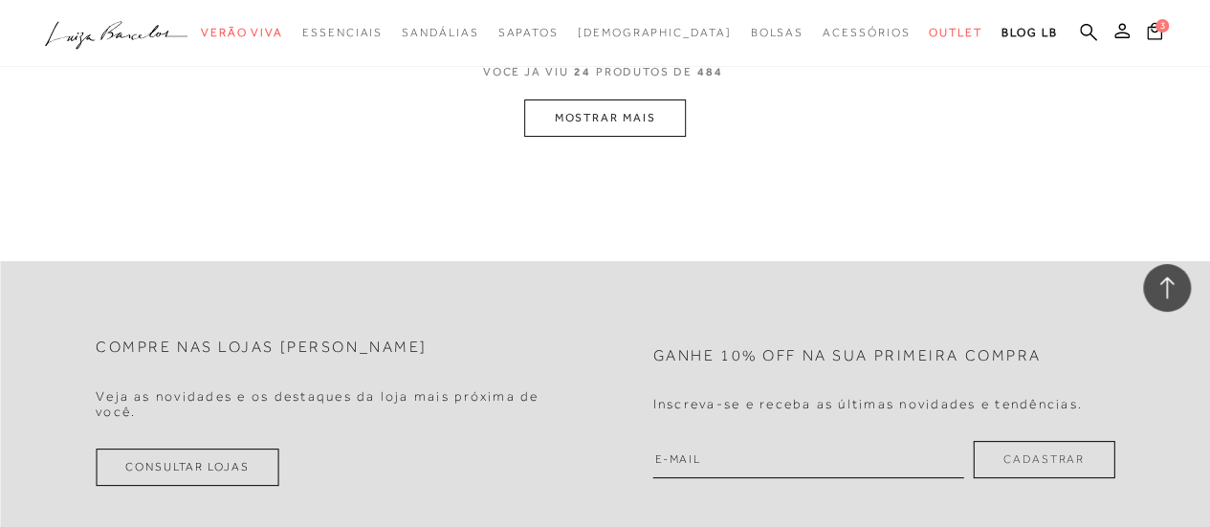
click at [599, 122] on button "MOSTRAR MAIS" at bounding box center [604, 117] width 161 height 37
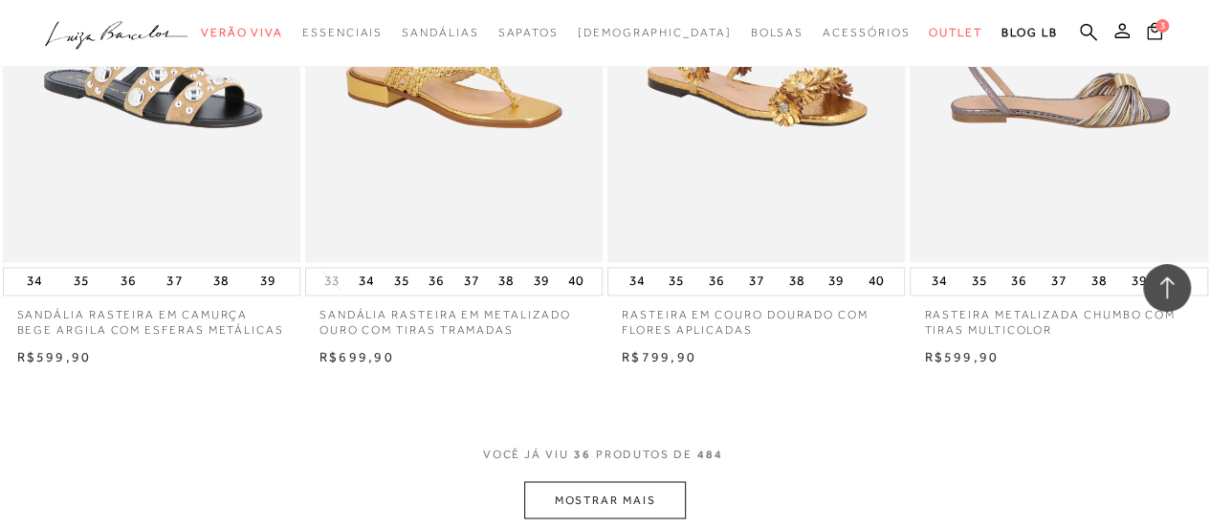
scroll to position [5213, 0]
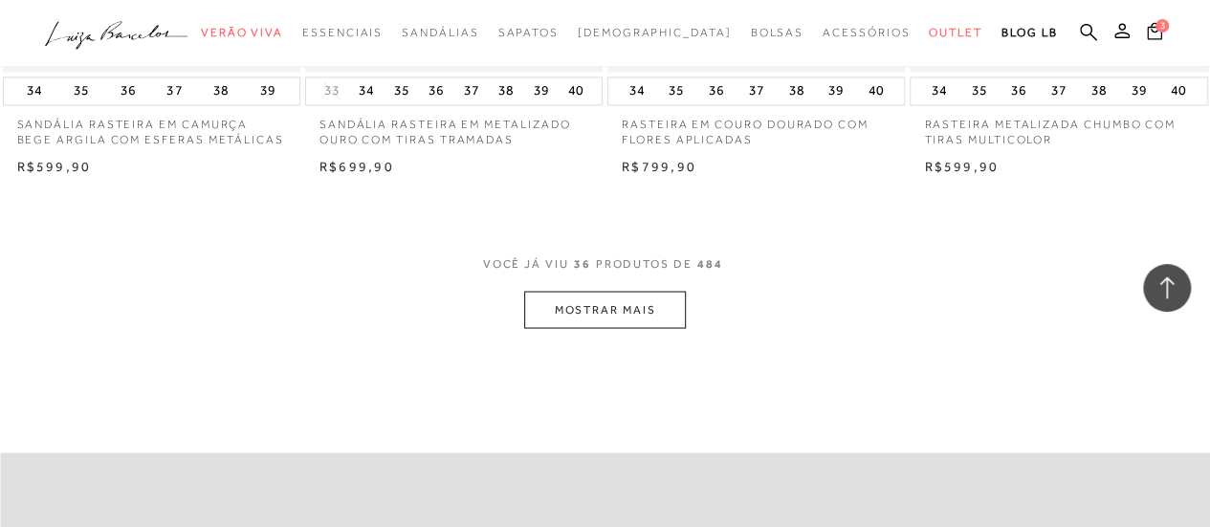
click at [589, 311] on button "MOSTRAR MAIS" at bounding box center [604, 309] width 161 height 37
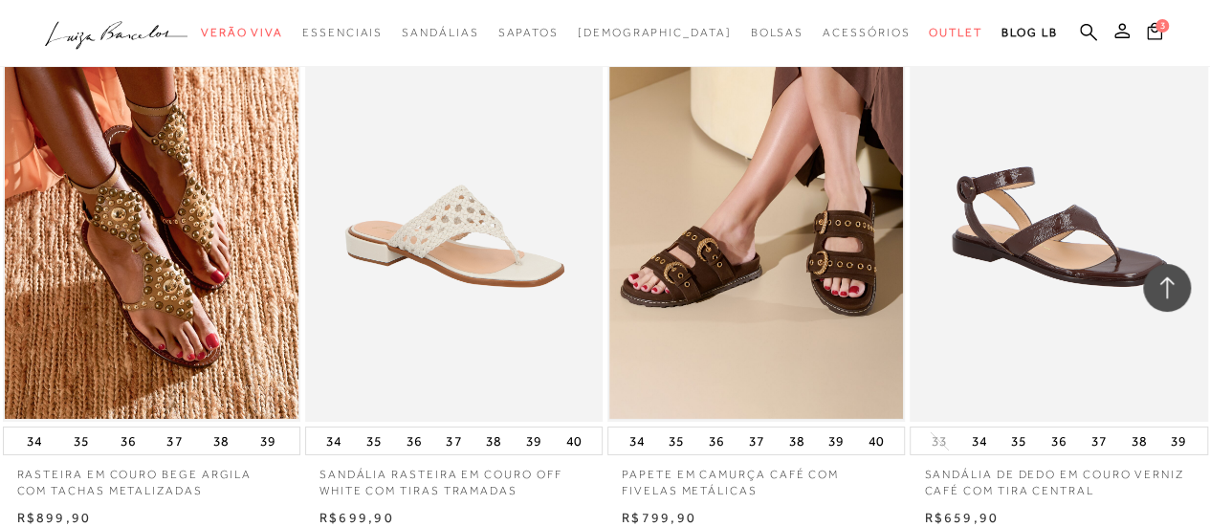
scroll to position [6839, 0]
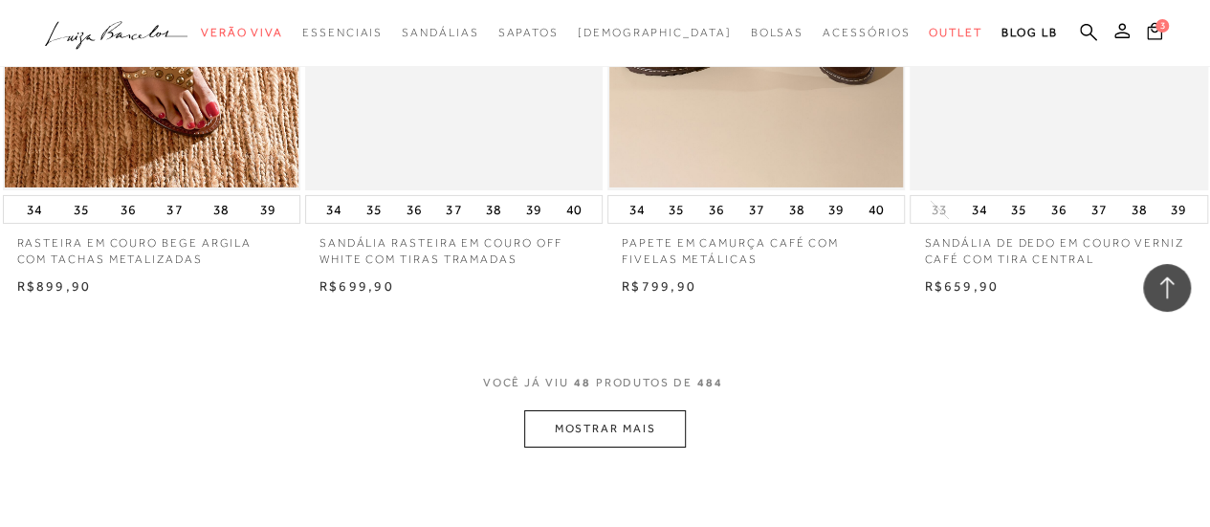
click at [595, 433] on button "MOSTRAR MAIS" at bounding box center [604, 428] width 161 height 37
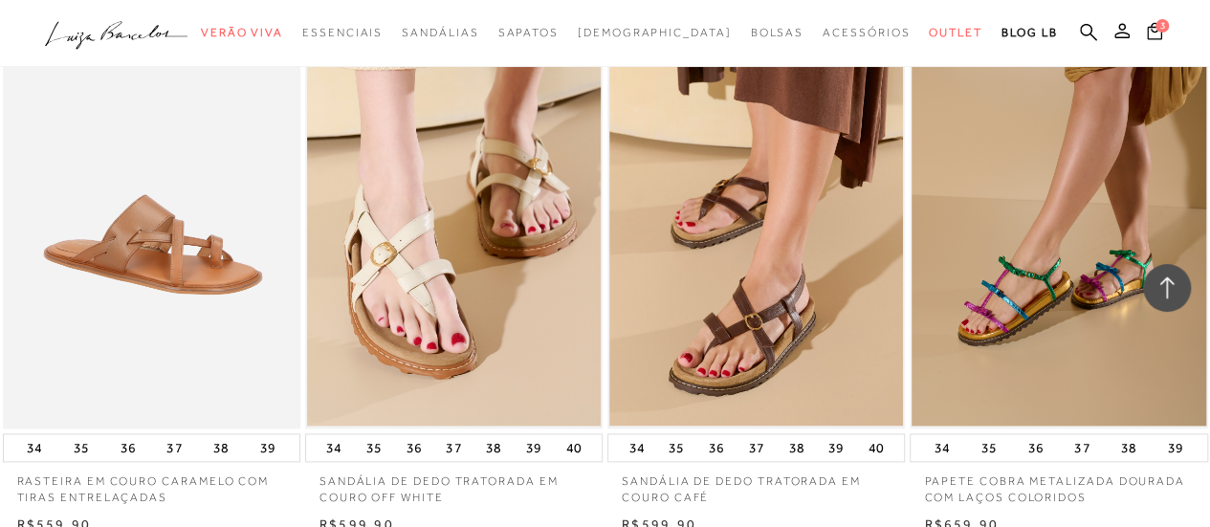
scroll to position [8657, 0]
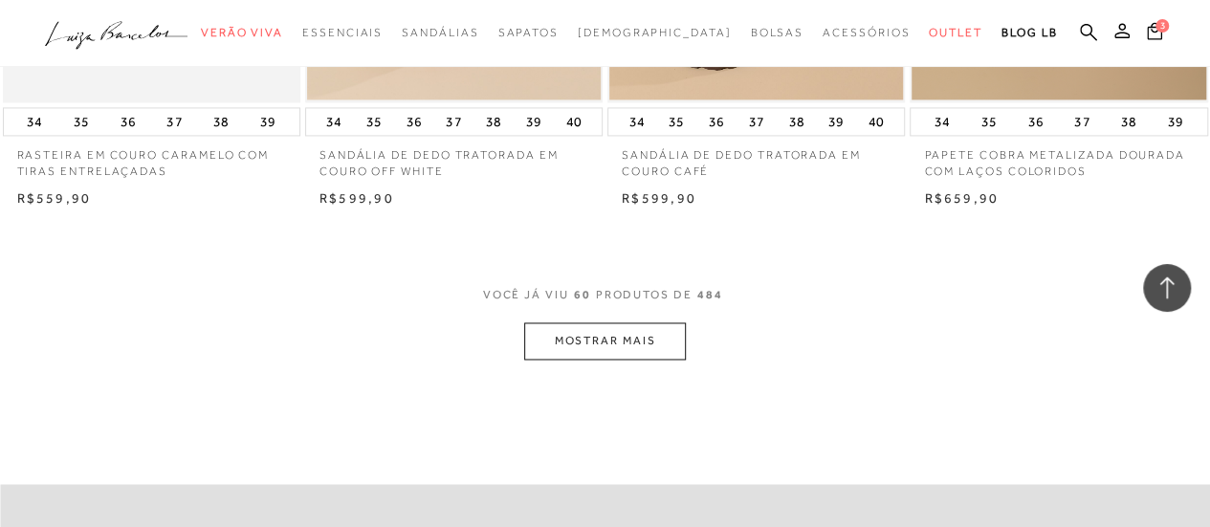
click at [605, 342] on button "MOSTRAR MAIS" at bounding box center [604, 340] width 161 height 37
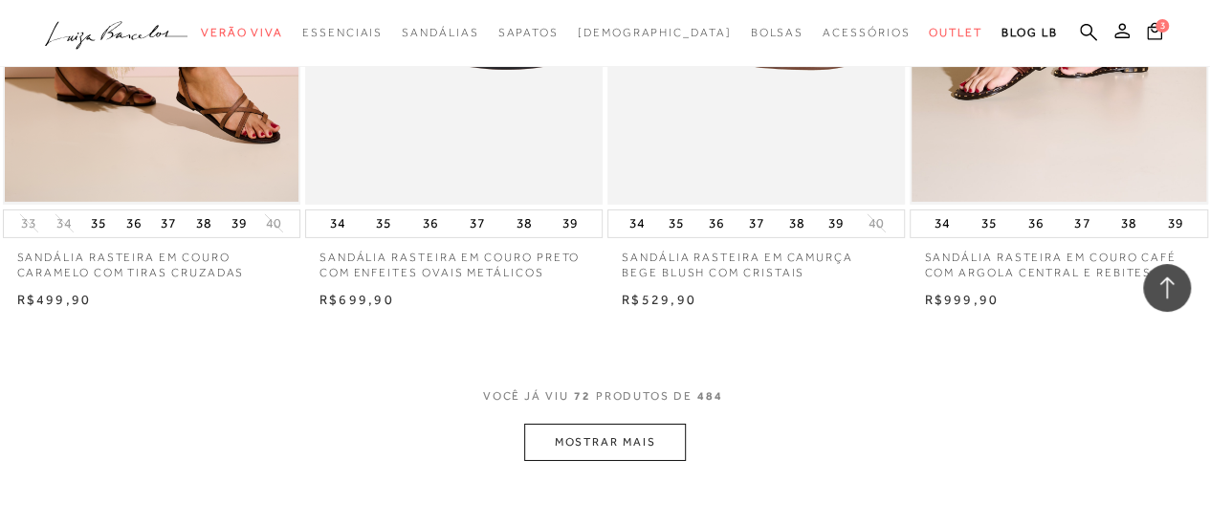
scroll to position [10379, 0]
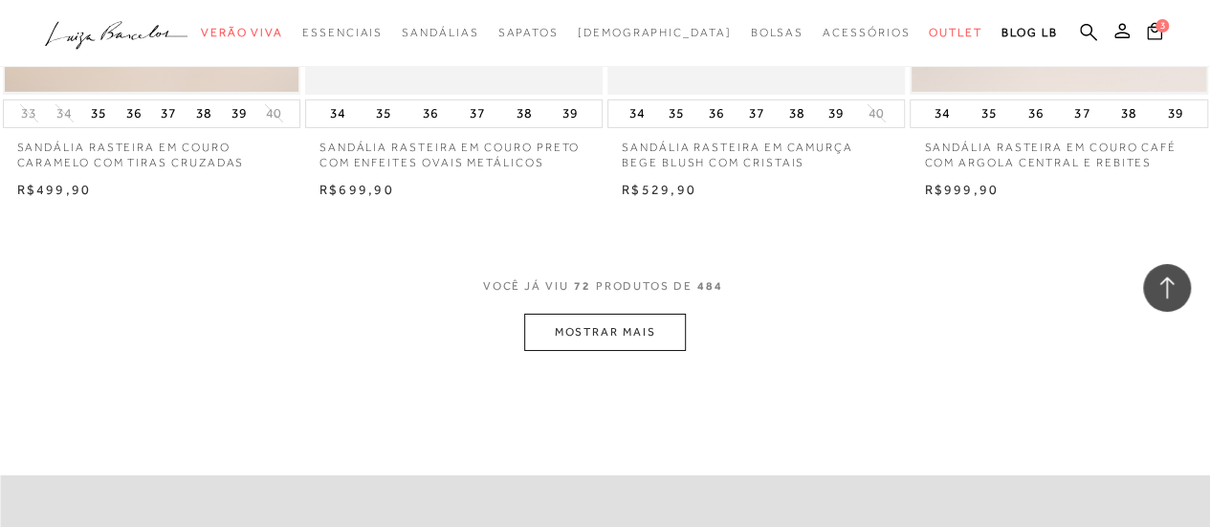
click at [595, 336] on button "MOSTRAR MAIS" at bounding box center [604, 332] width 161 height 37
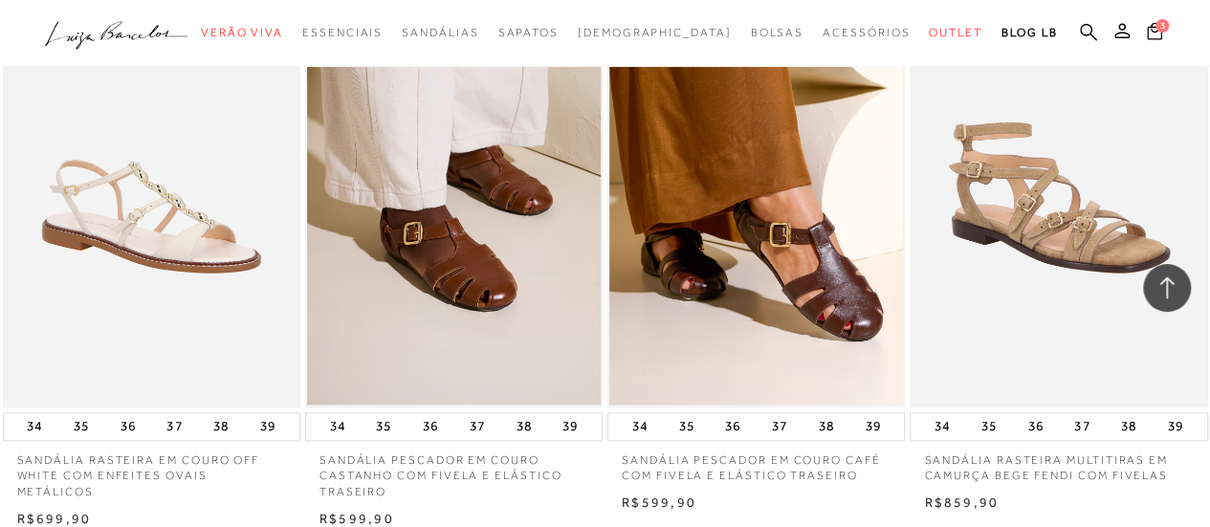
scroll to position [12101, 0]
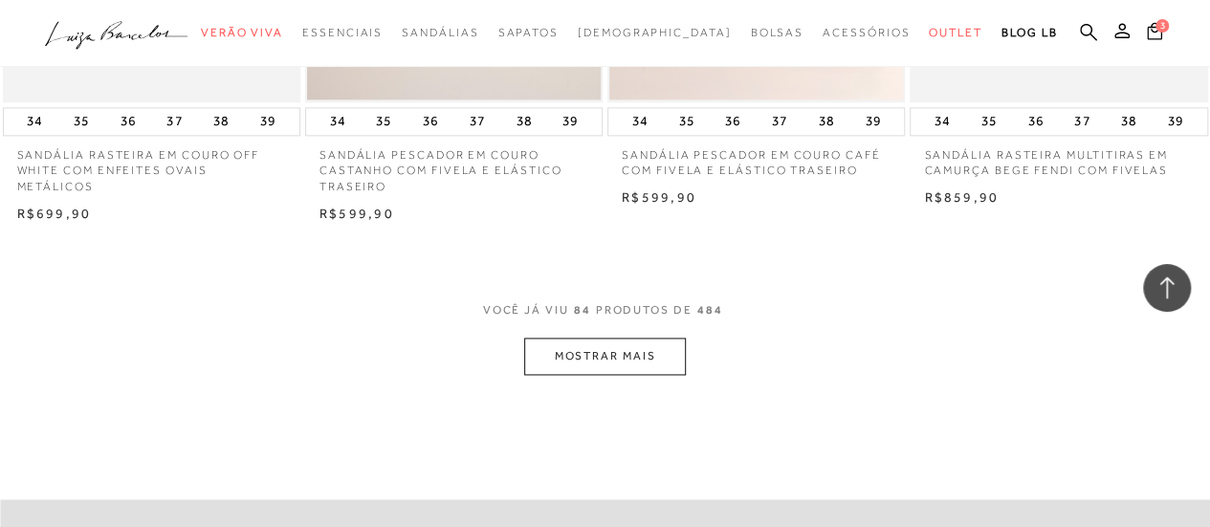
click at [608, 357] on button "MOSTRAR MAIS" at bounding box center [604, 356] width 161 height 37
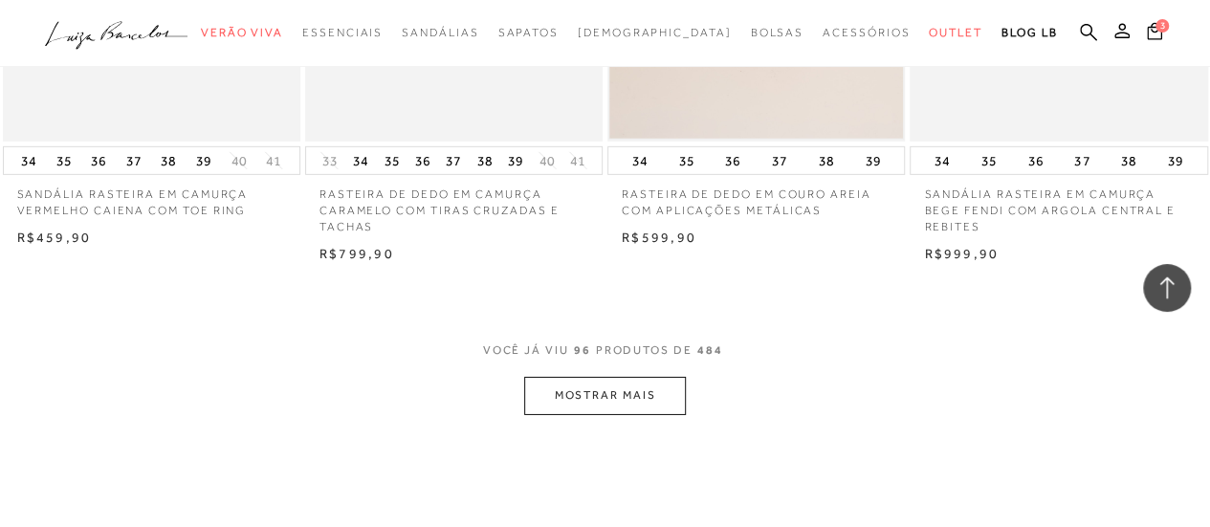
scroll to position [13919, 0]
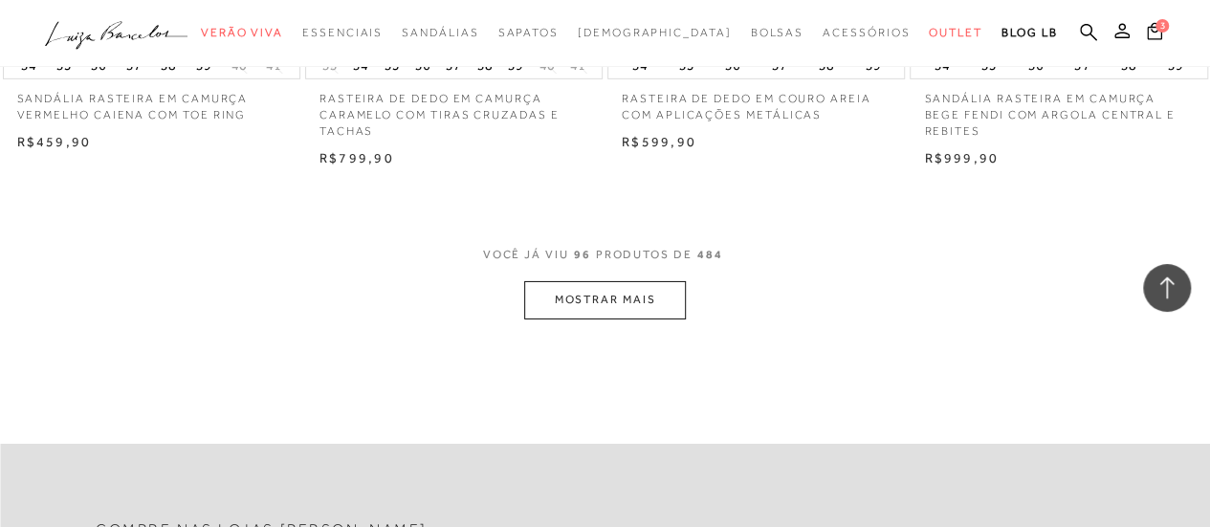
click at [600, 297] on button "MOSTRAR MAIS" at bounding box center [604, 299] width 161 height 37
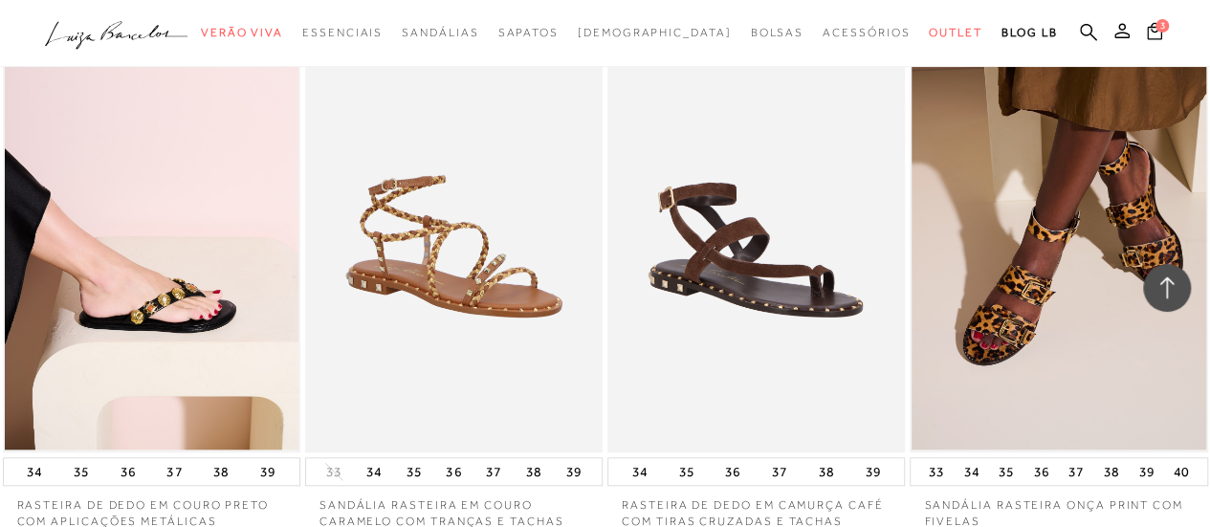
scroll to position [15641, 0]
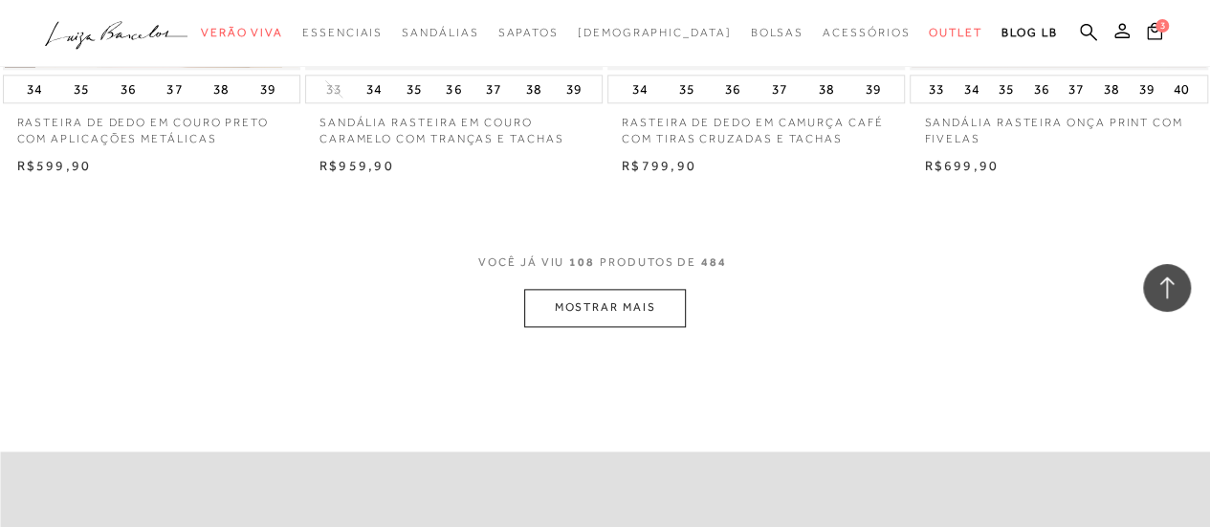
click at [587, 306] on button "MOSTRAR MAIS" at bounding box center [604, 307] width 161 height 37
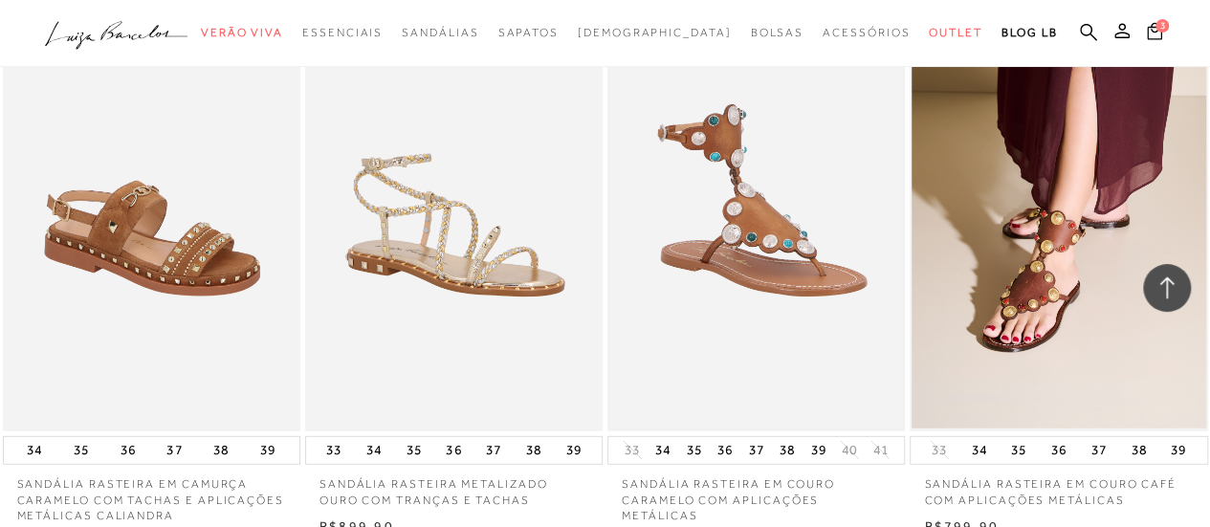
scroll to position [17363, 0]
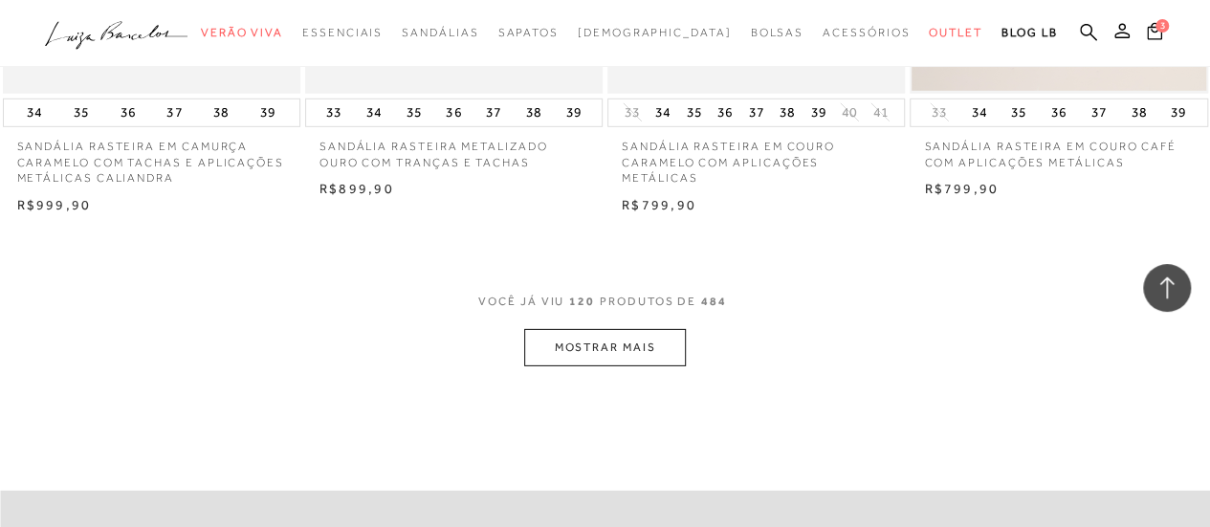
click at [592, 344] on button "MOSTRAR MAIS" at bounding box center [604, 347] width 161 height 37
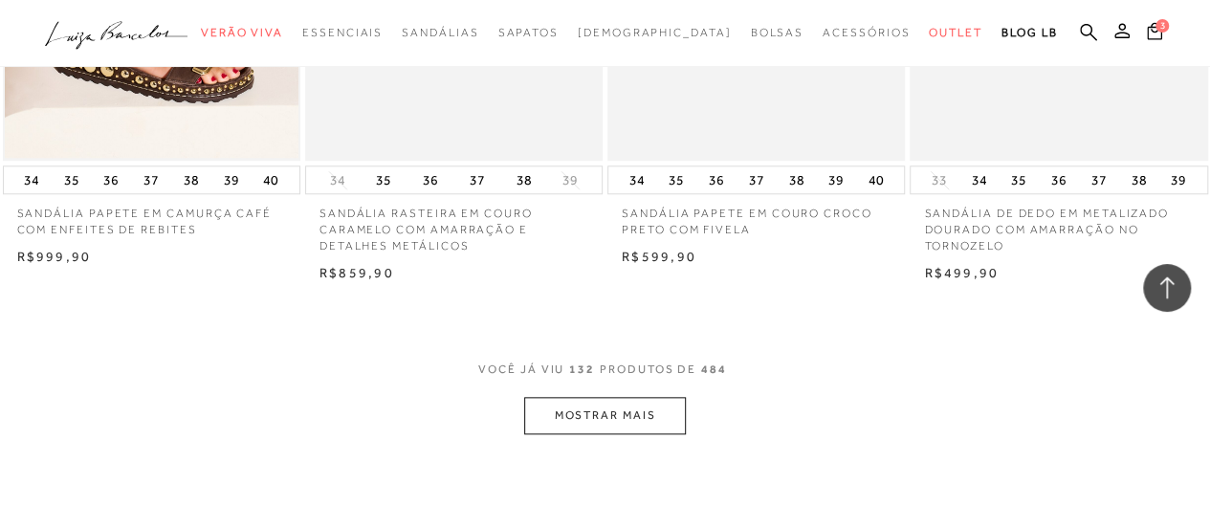
scroll to position [19085, 0]
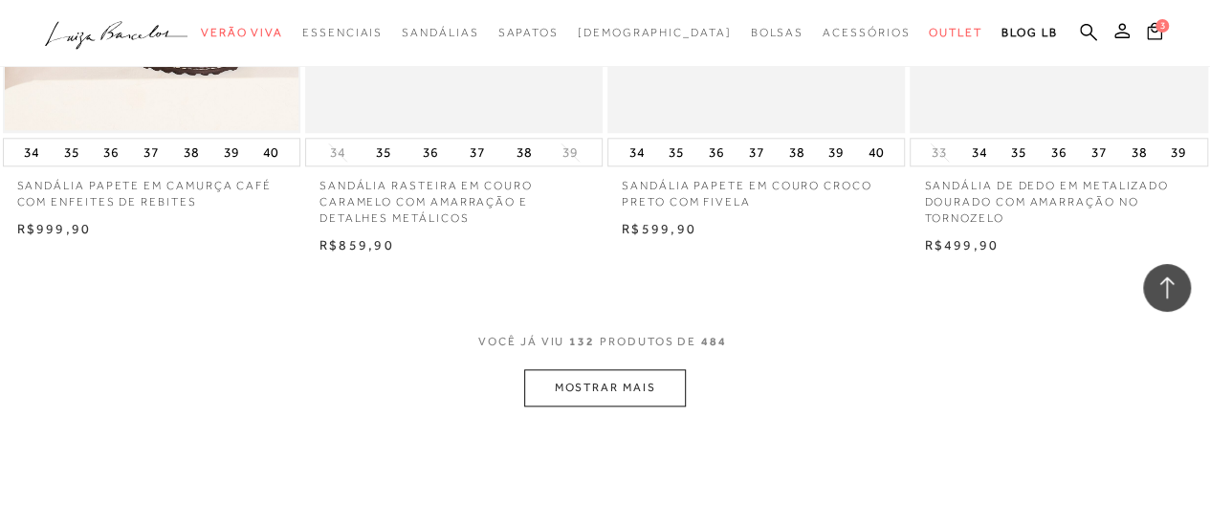
click at [584, 370] on button "MOSTRAR MAIS" at bounding box center [604, 387] width 161 height 37
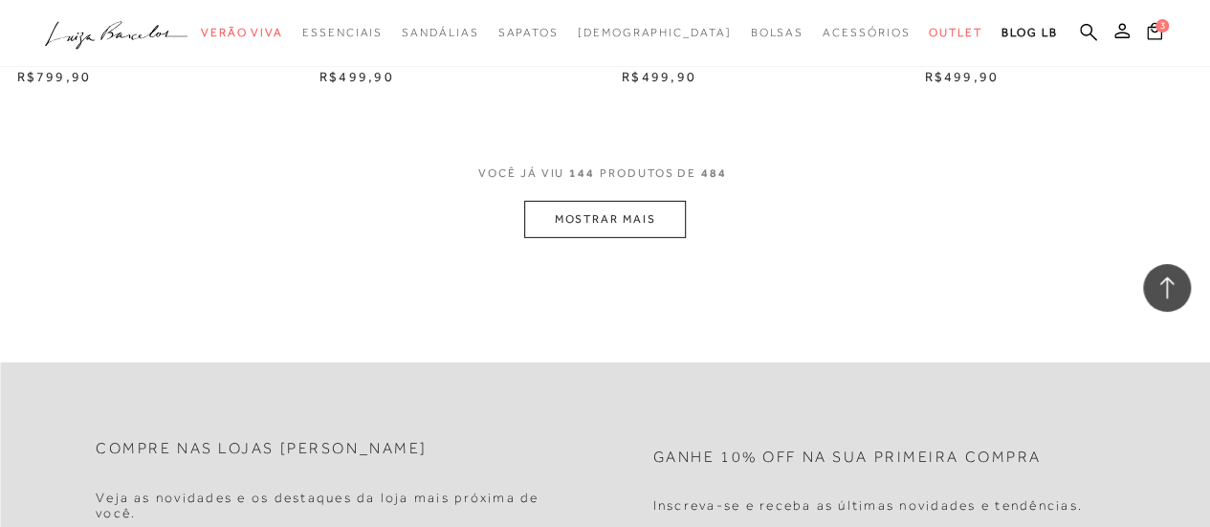
scroll to position [20998, 0]
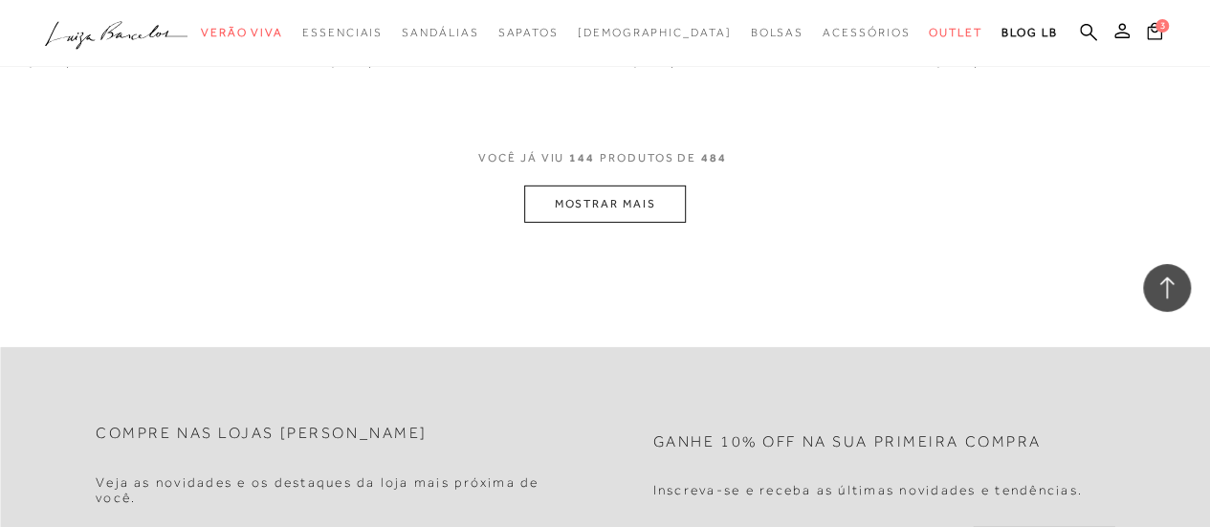
click at [605, 186] on button "MOSTRAR MAIS" at bounding box center [604, 204] width 161 height 37
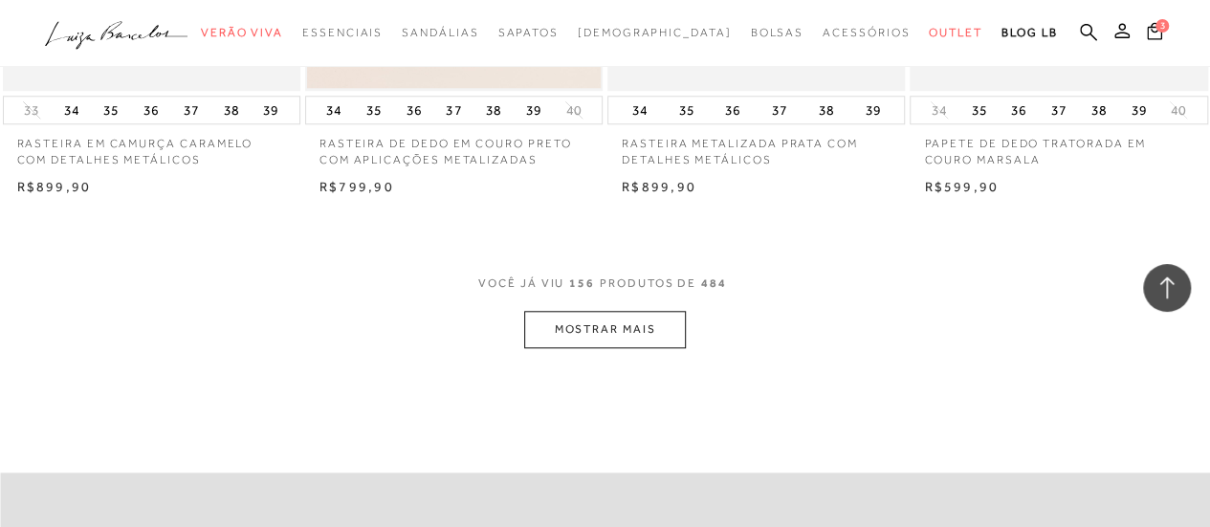
scroll to position [22625, 0]
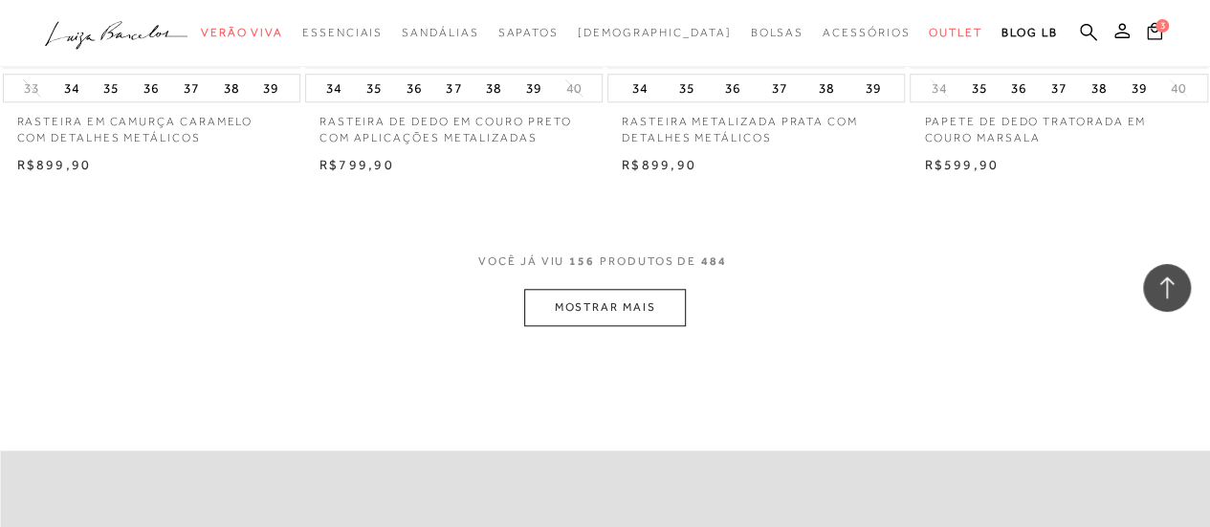
click at [577, 289] on button "MOSTRAR MAIS" at bounding box center [604, 307] width 161 height 37
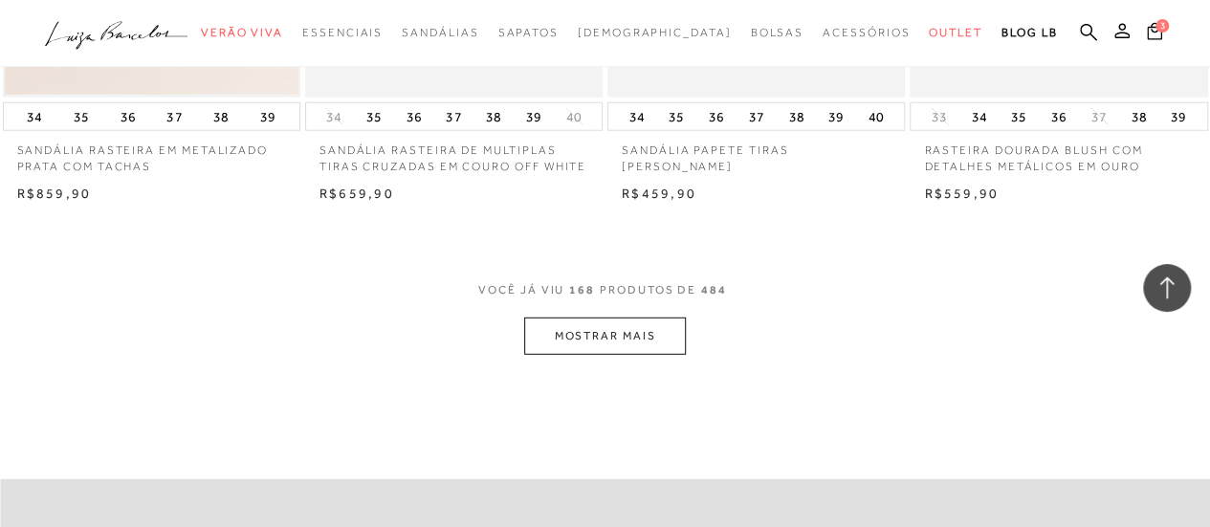
scroll to position [24443, 0]
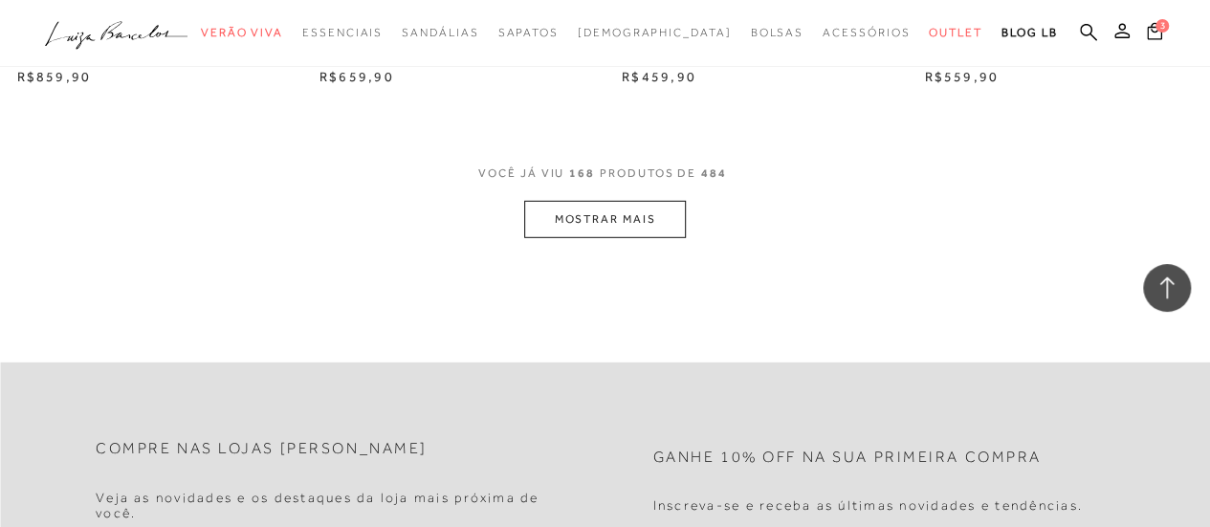
click at [615, 201] on button "MOSTRAR MAIS" at bounding box center [604, 219] width 161 height 37
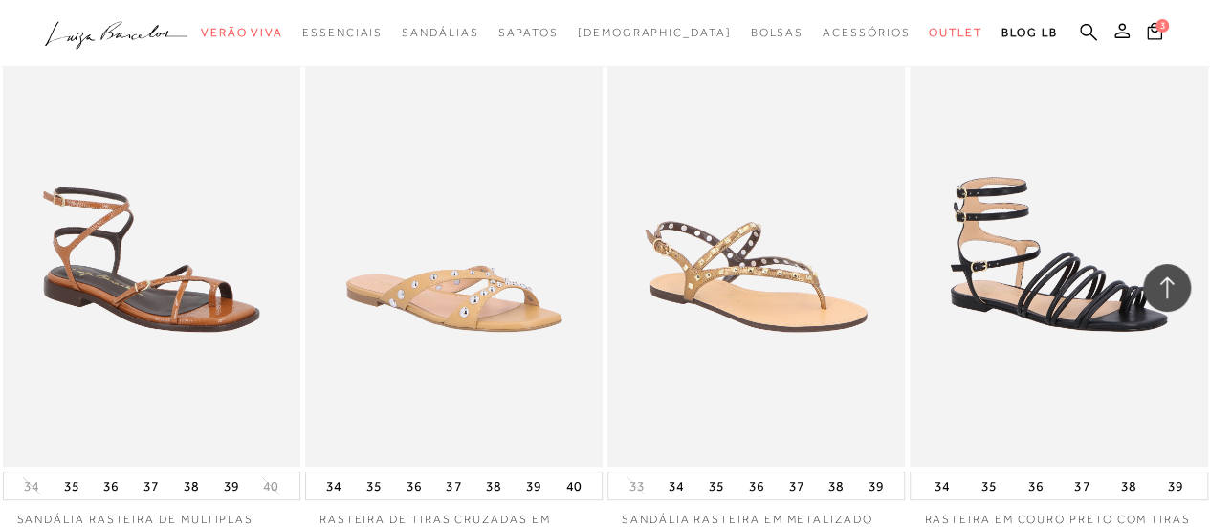
scroll to position [26069, 0]
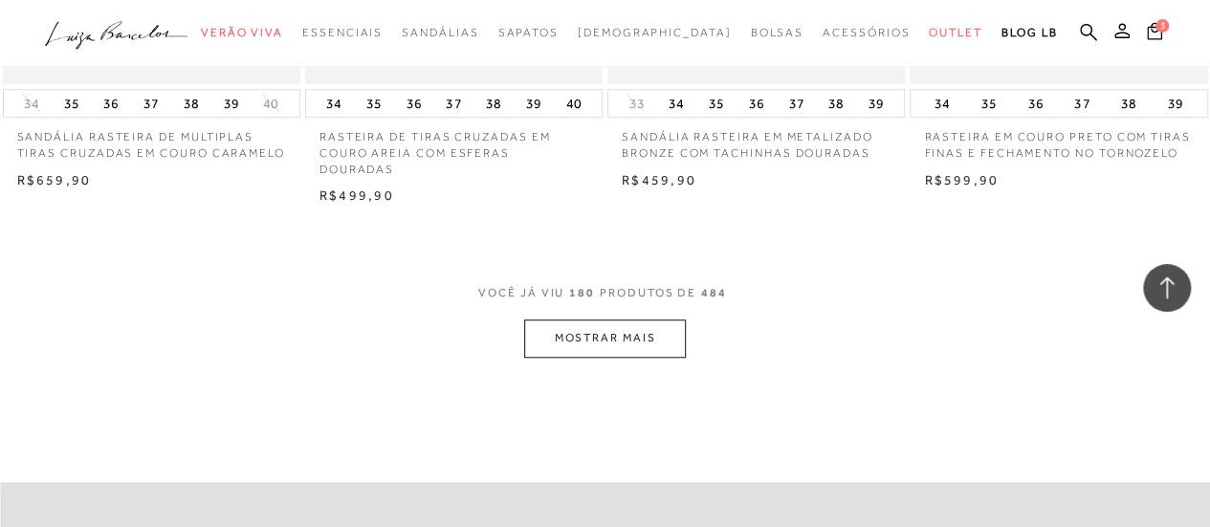
click at [574, 320] on button "MOSTRAR MAIS" at bounding box center [604, 338] width 161 height 37
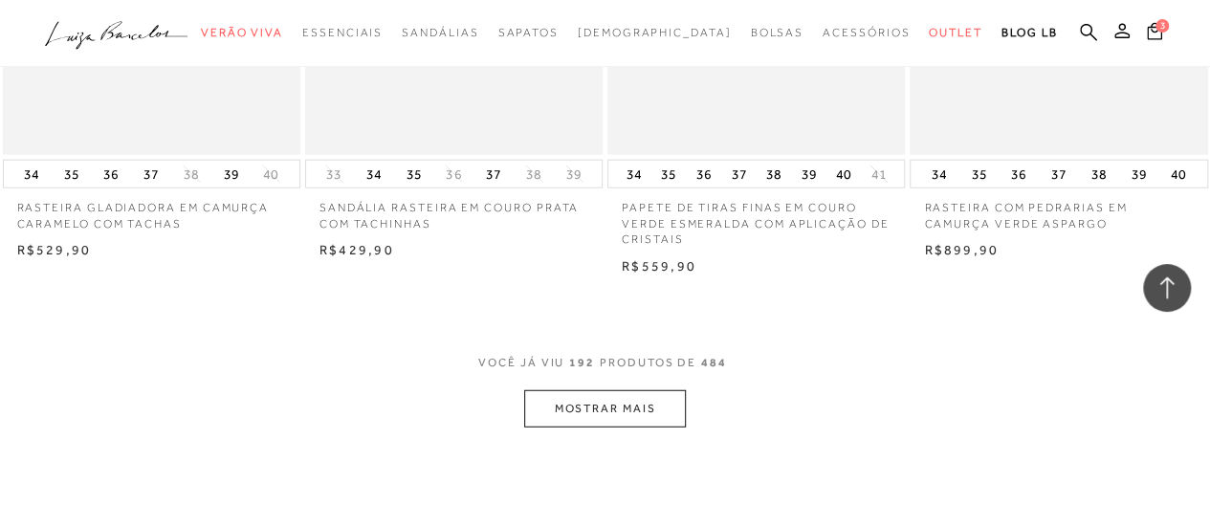
scroll to position [27791, 0]
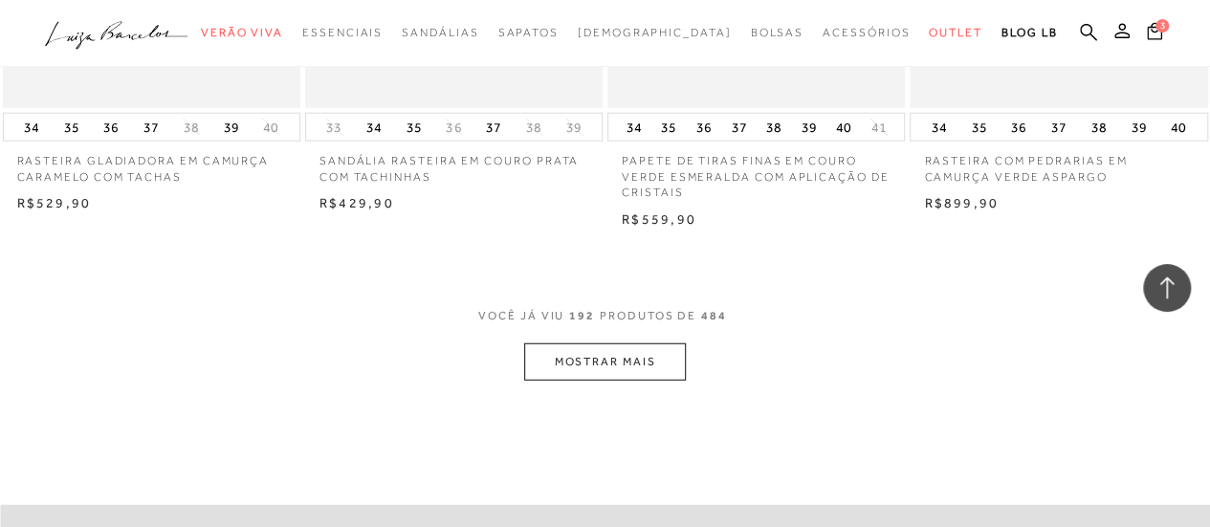
click at [585, 343] on button "MOSTRAR MAIS" at bounding box center [604, 361] width 161 height 37
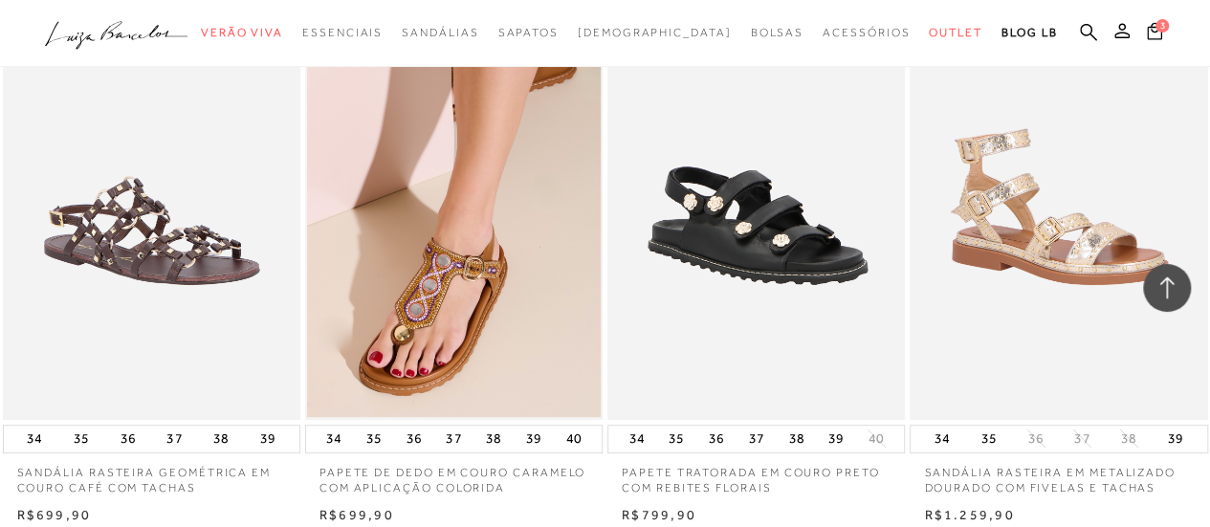
scroll to position [29513, 0]
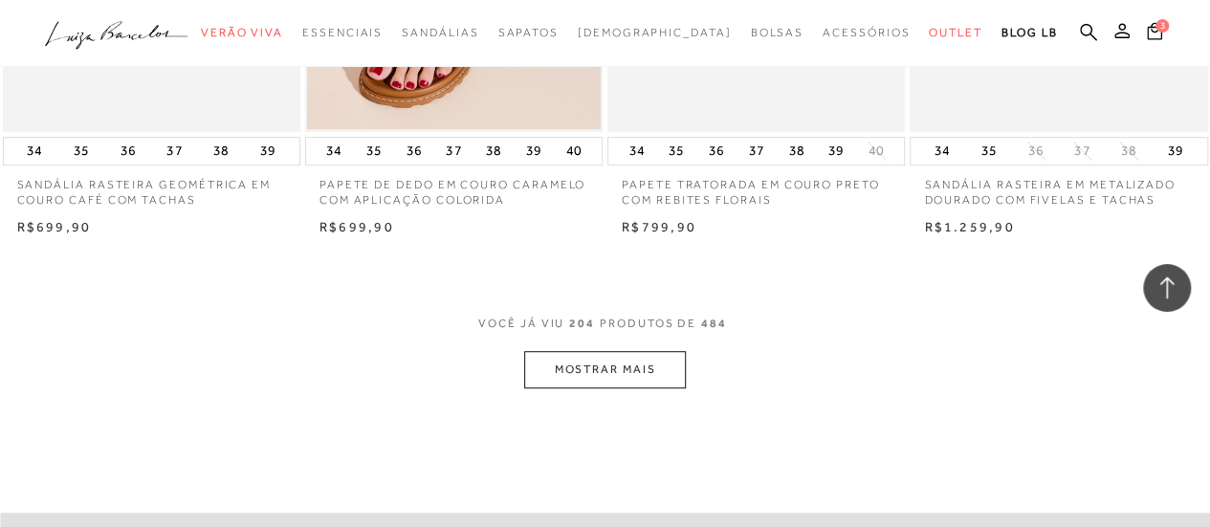
click at [594, 351] on button "MOSTRAR MAIS" at bounding box center [604, 369] width 161 height 37
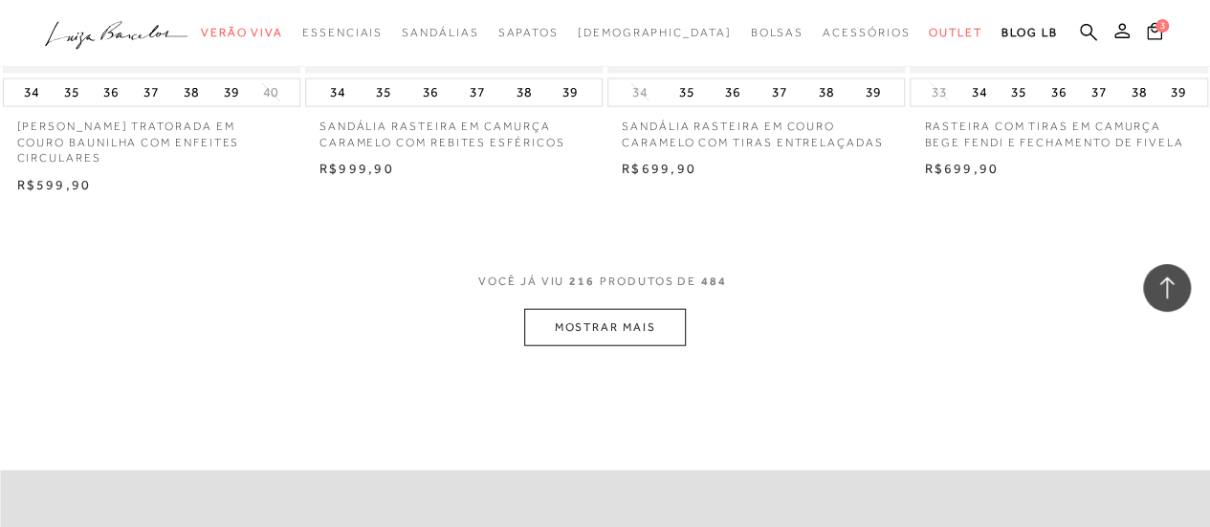
scroll to position [31331, 0]
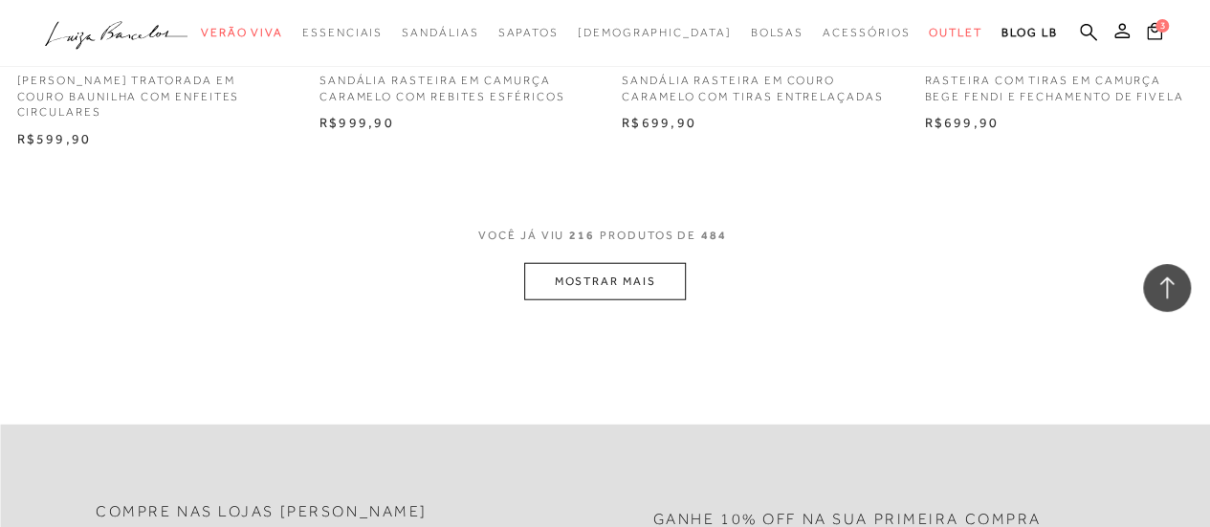
click at [574, 263] on button "MOSTRAR MAIS" at bounding box center [604, 281] width 161 height 37
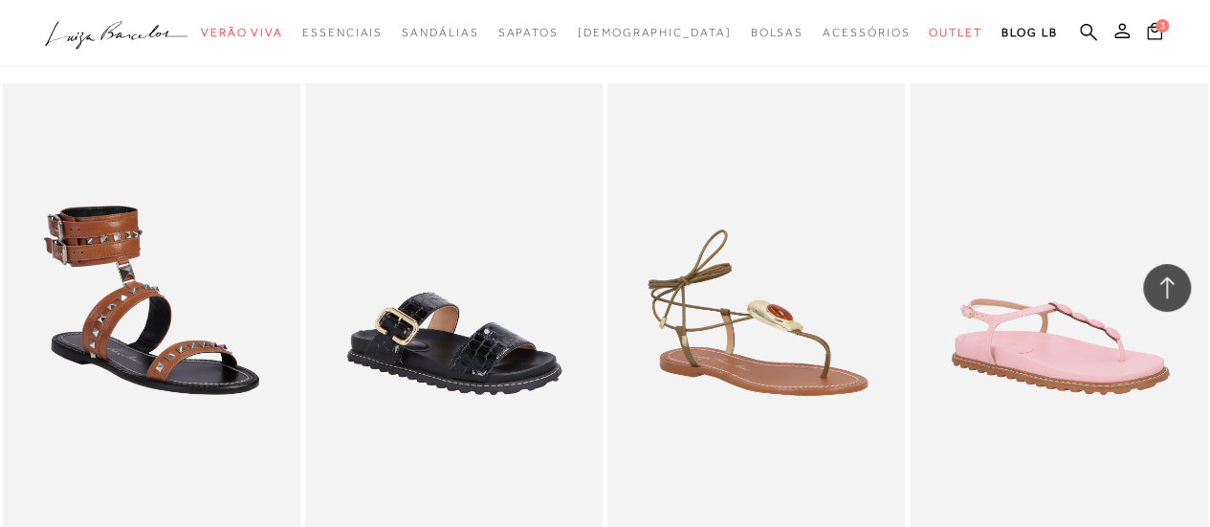
scroll to position [32957, 0]
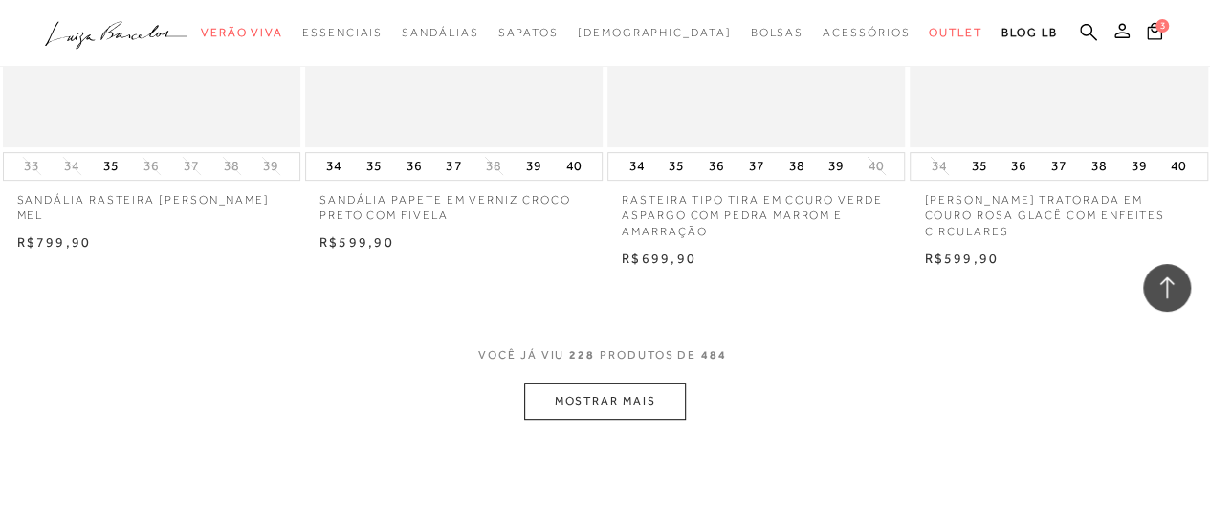
click at [589, 383] on button "MOSTRAR MAIS" at bounding box center [604, 401] width 161 height 37
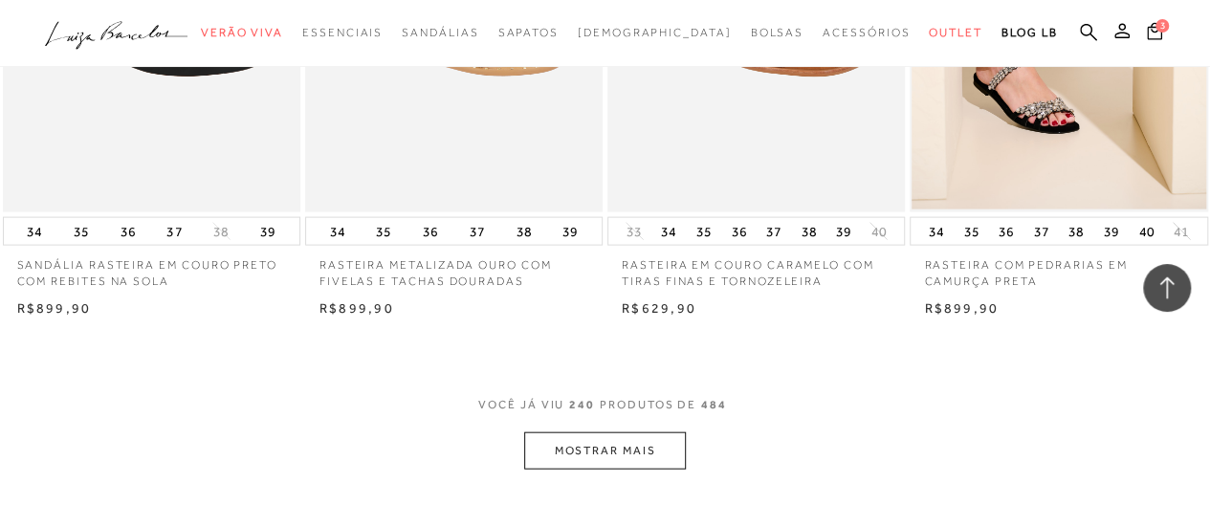
scroll to position [34775, 0]
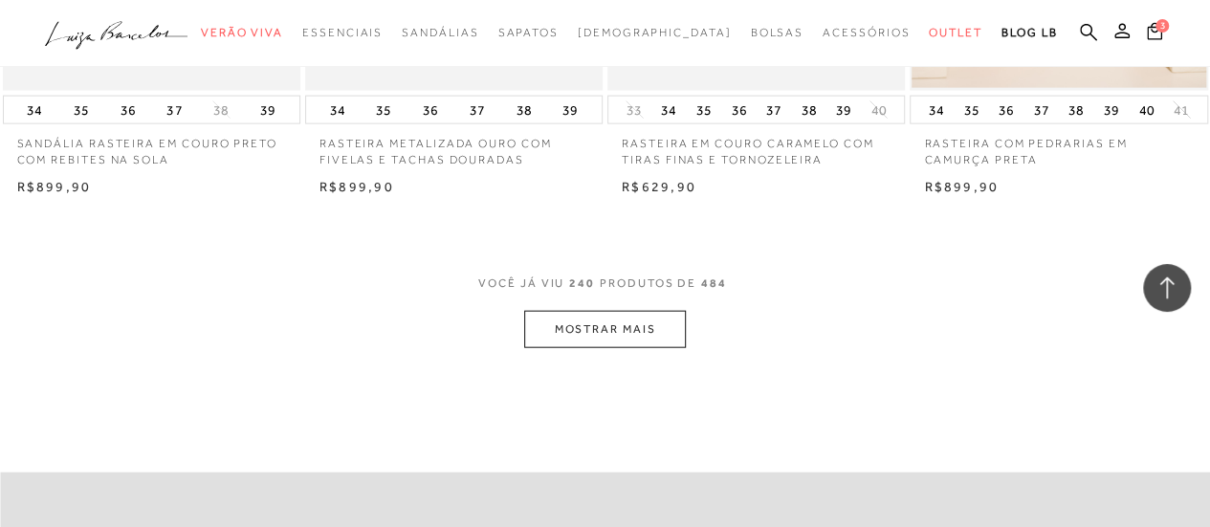
click at [587, 311] on button "MOSTRAR MAIS" at bounding box center [604, 329] width 161 height 37
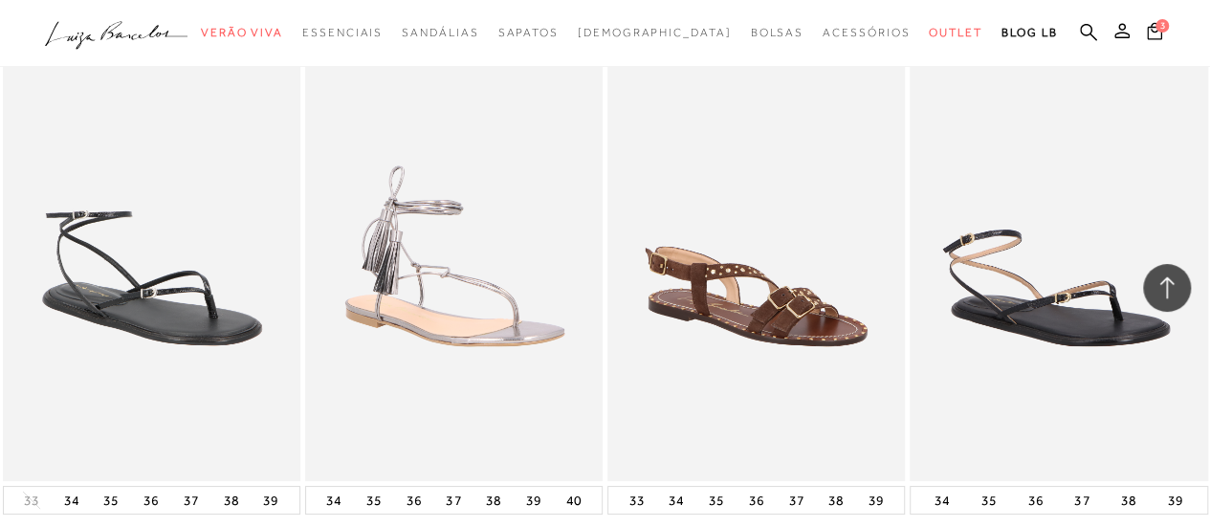
scroll to position [36497, 0]
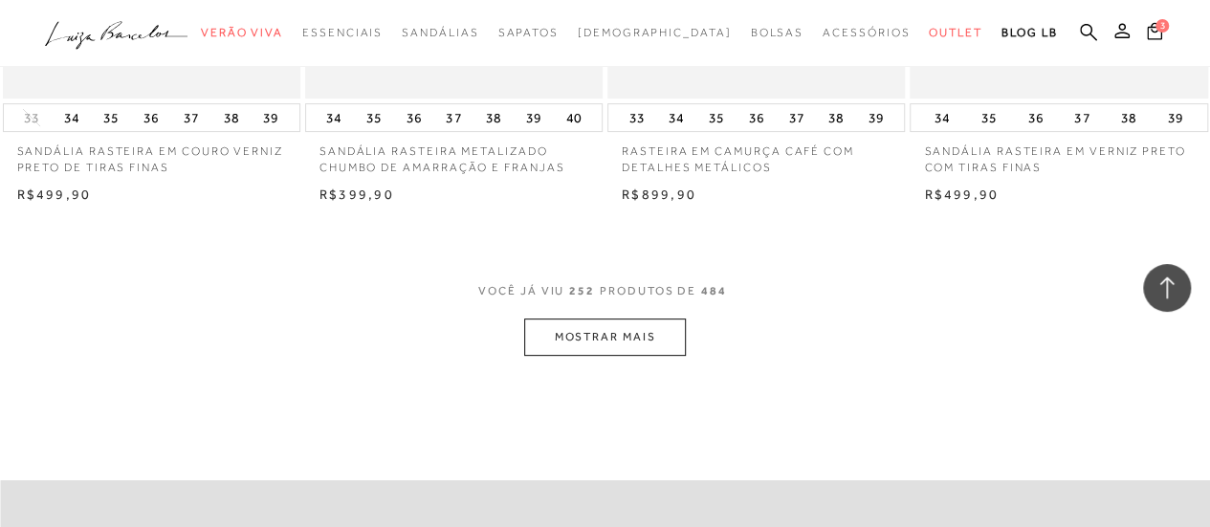
click at [591, 319] on button "MOSTRAR MAIS" at bounding box center [604, 337] width 161 height 37
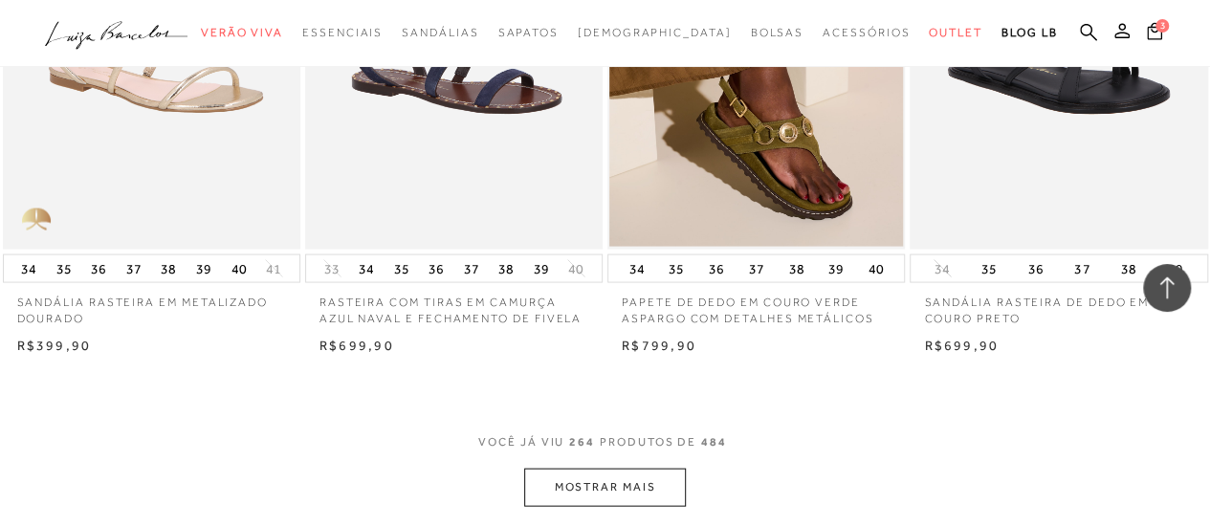
scroll to position [38123, 0]
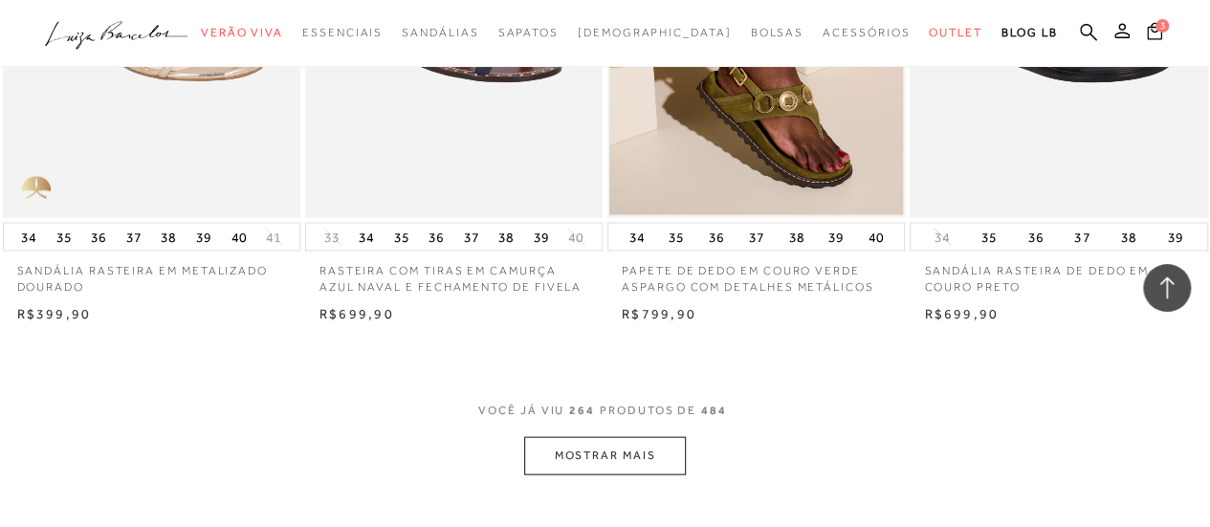
click at [600, 437] on button "MOSTRAR MAIS" at bounding box center [604, 455] width 161 height 37
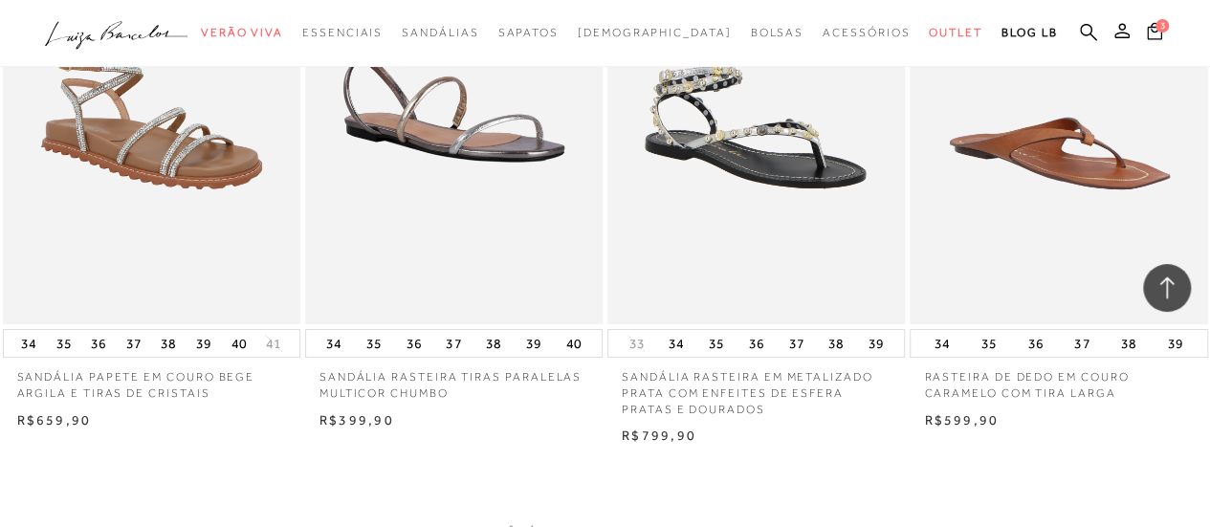
scroll to position [39941, 0]
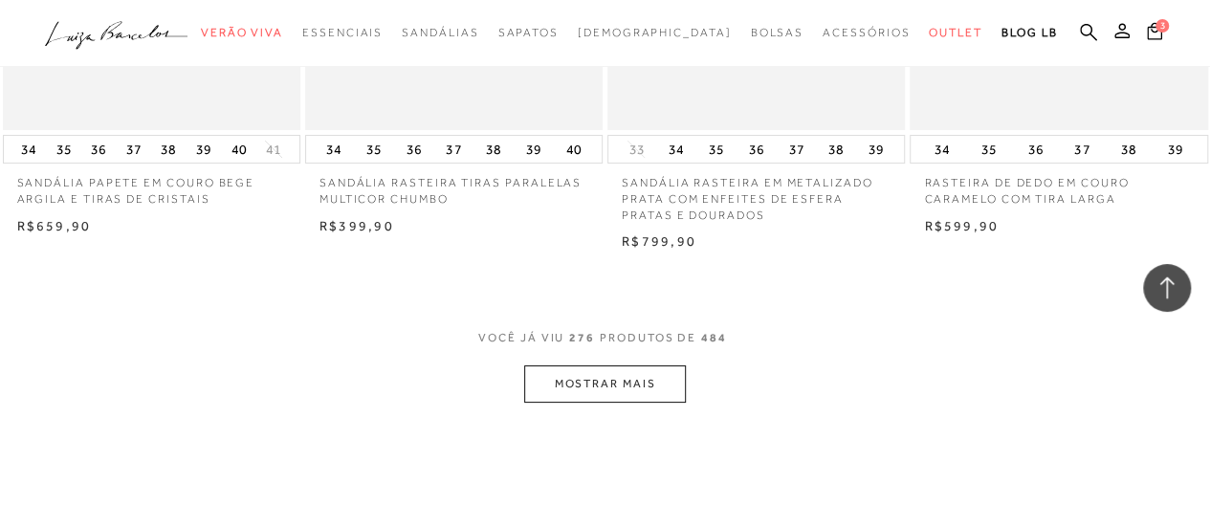
click at [591, 365] on button "MOSTRAR MAIS" at bounding box center [604, 383] width 161 height 37
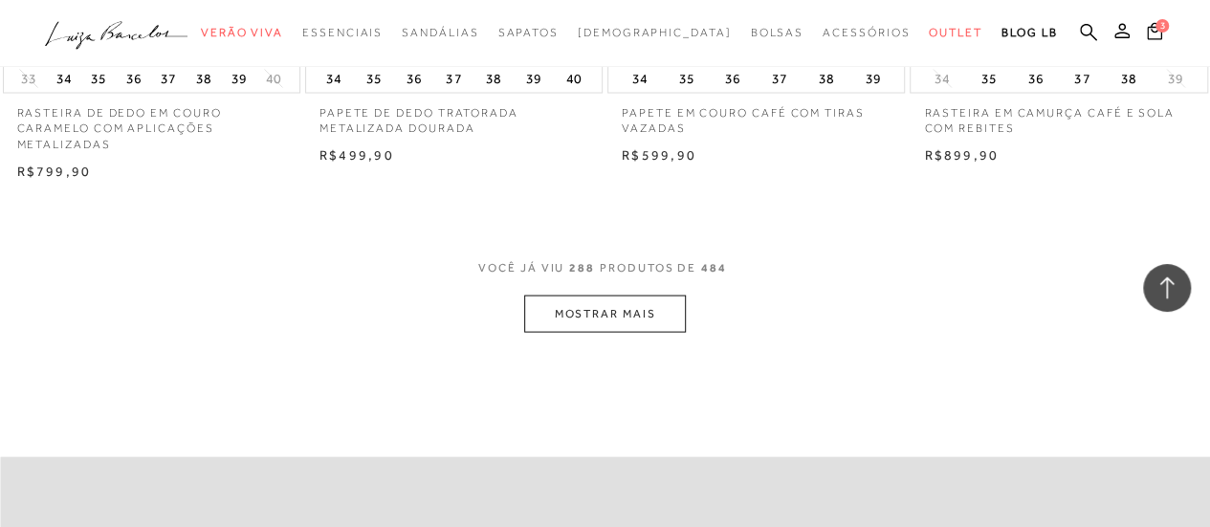
scroll to position [41759, 0]
click at [597, 294] on button "MOSTRAR MAIS" at bounding box center [604, 312] width 161 height 37
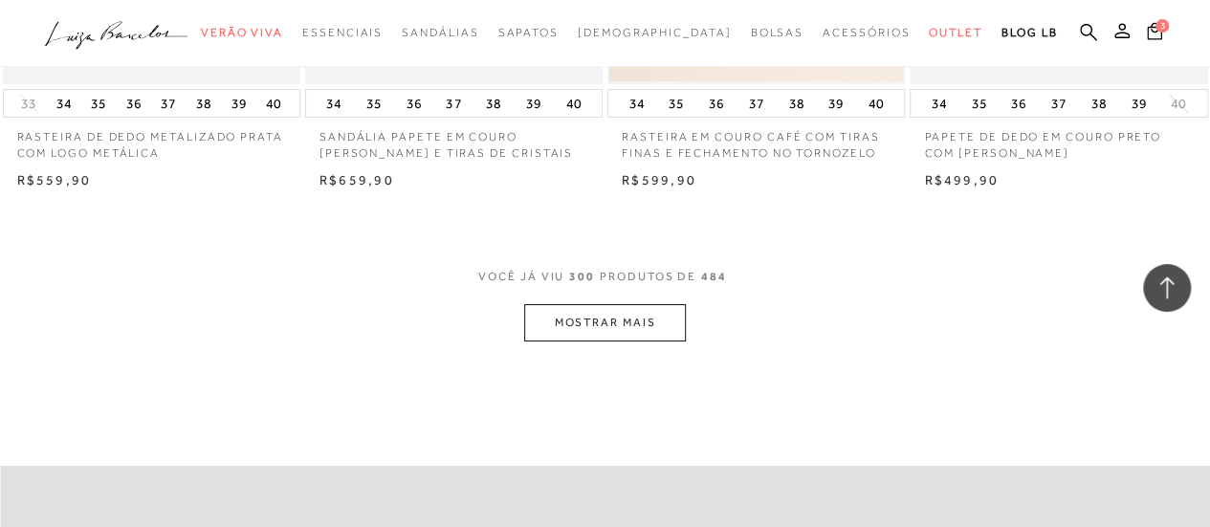
scroll to position [43481, 0]
click at [595, 301] on button "MOSTRAR MAIS" at bounding box center [604, 319] width 161 height 37
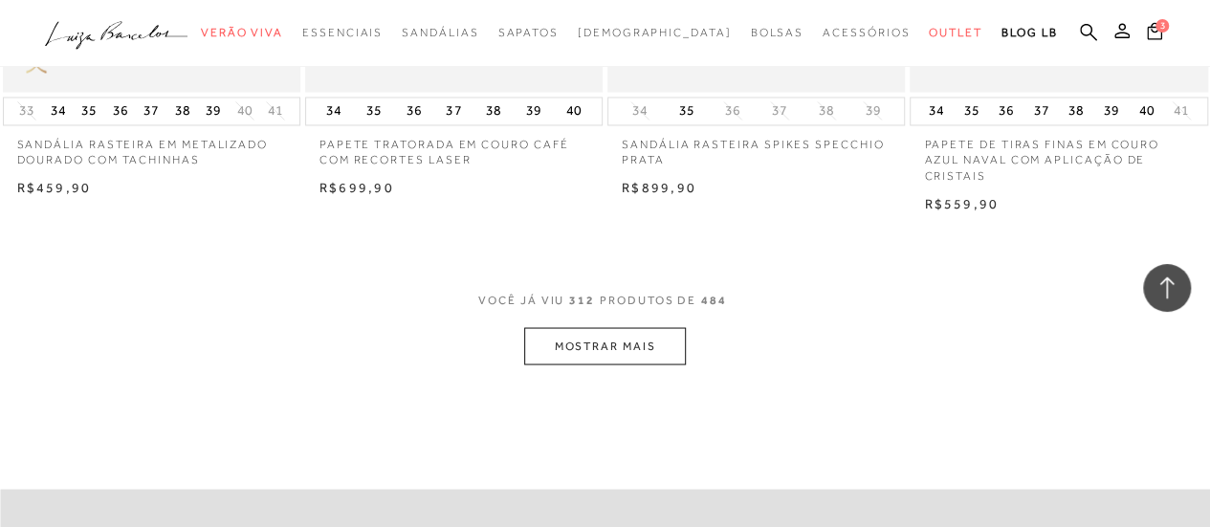
scroll to position [45203, 0]
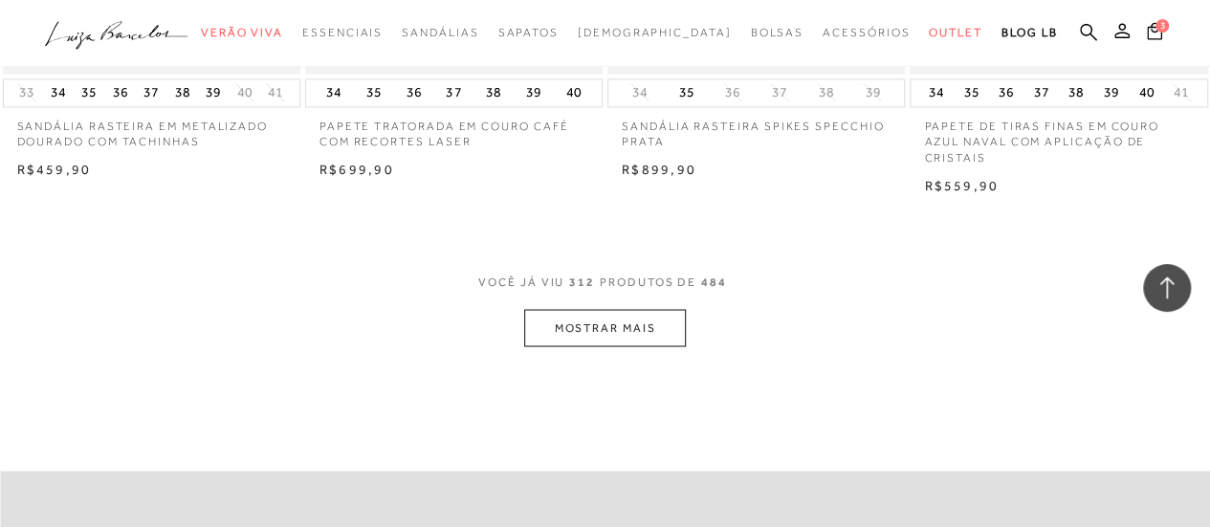
click at [592, 309] on button "MOSTRAR MAIS" at bounding box center [604, 327] width 161 height 37
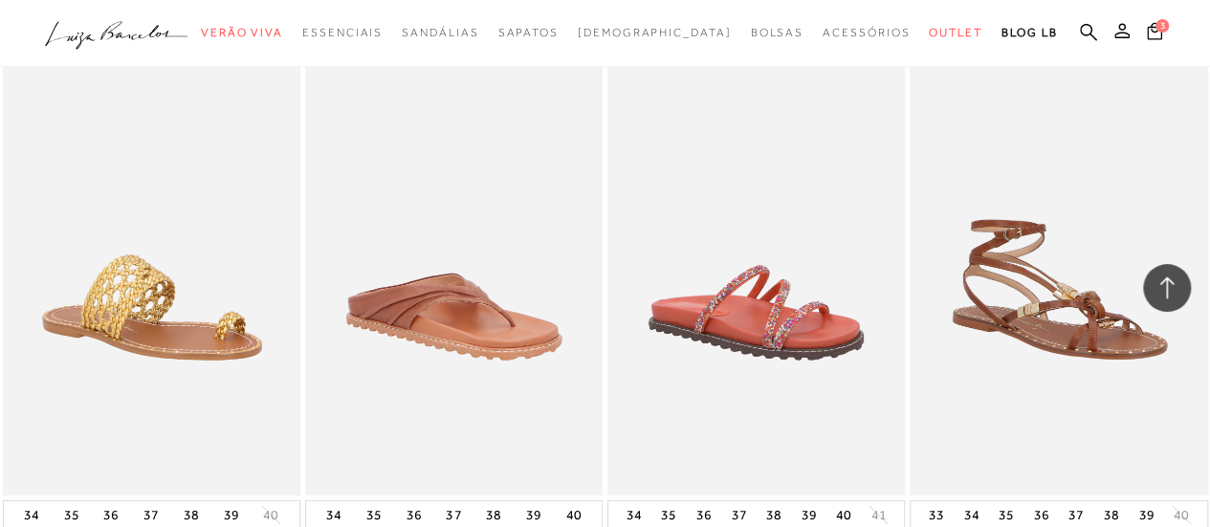
scroll to position [46925, 0]
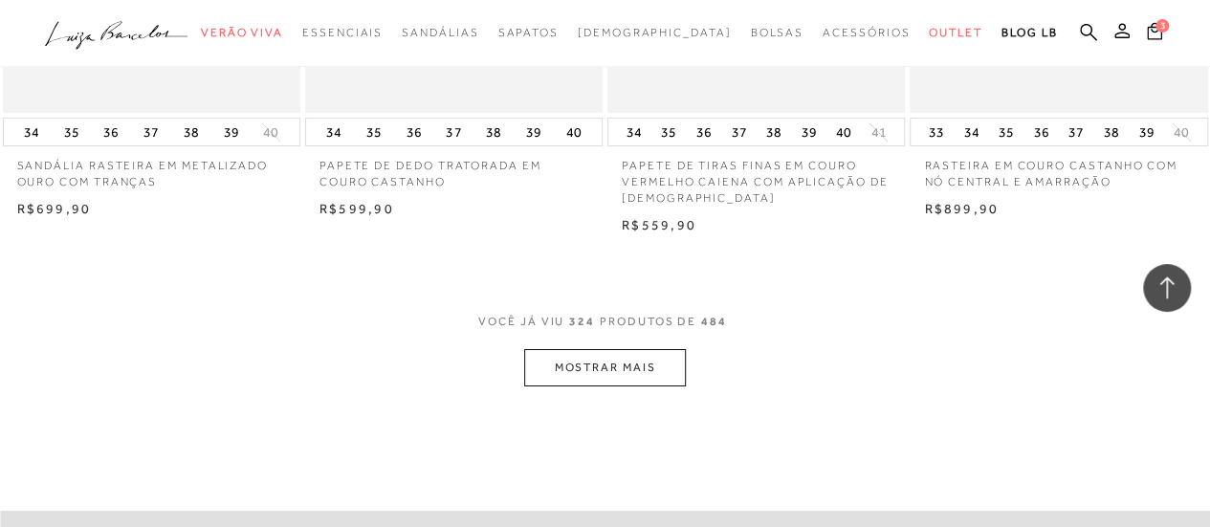
click at [600, 349] on button "MOSTRAR MAIS" at bounding box center [604, 367] width 161 height 37
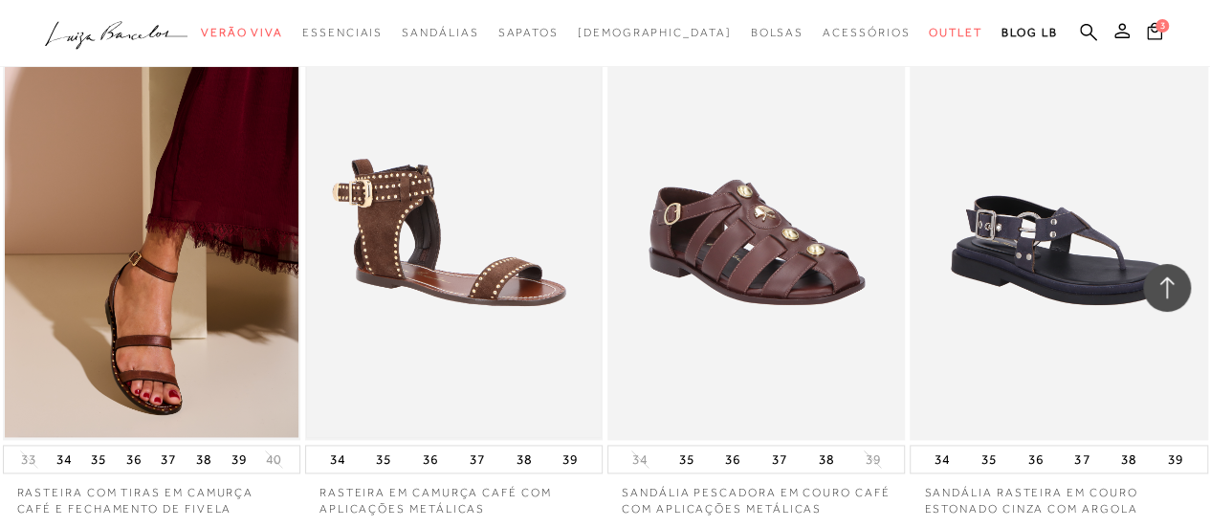
scroll to position [48361, 0]
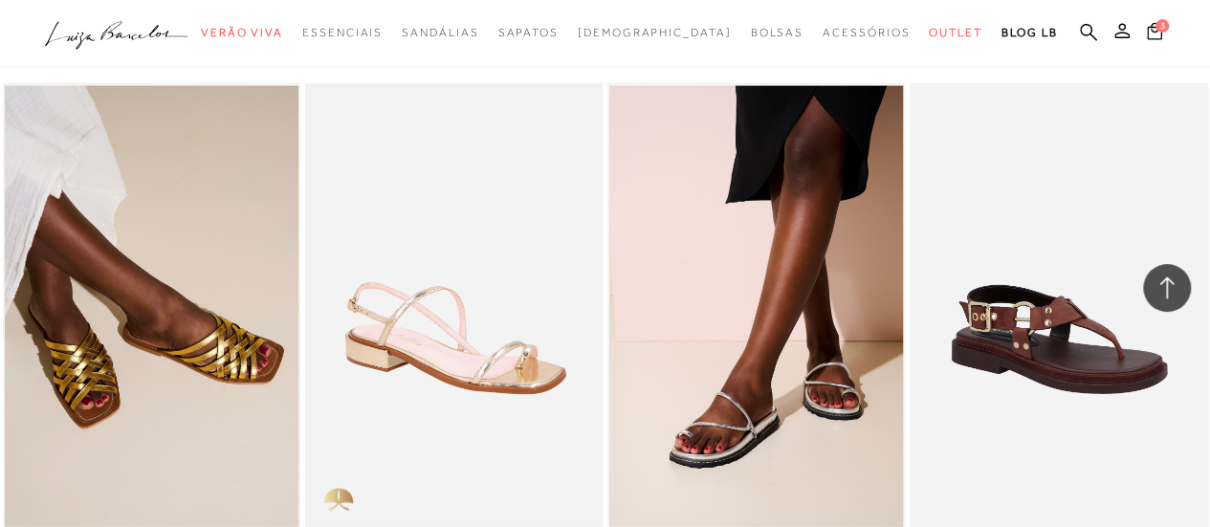
scroll to position [49891, 0]
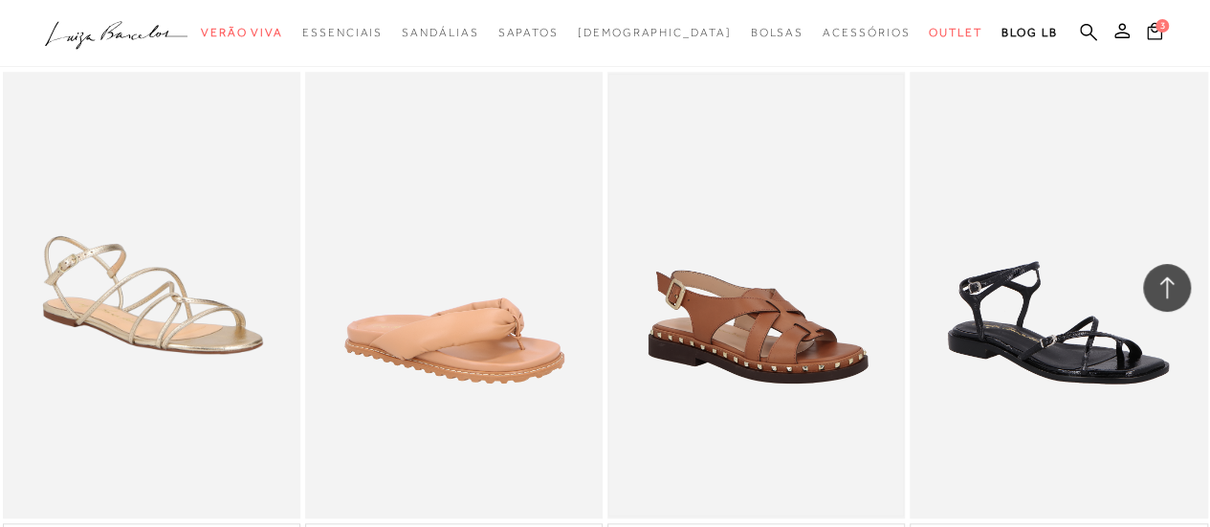
scroll to position [52077, 0]
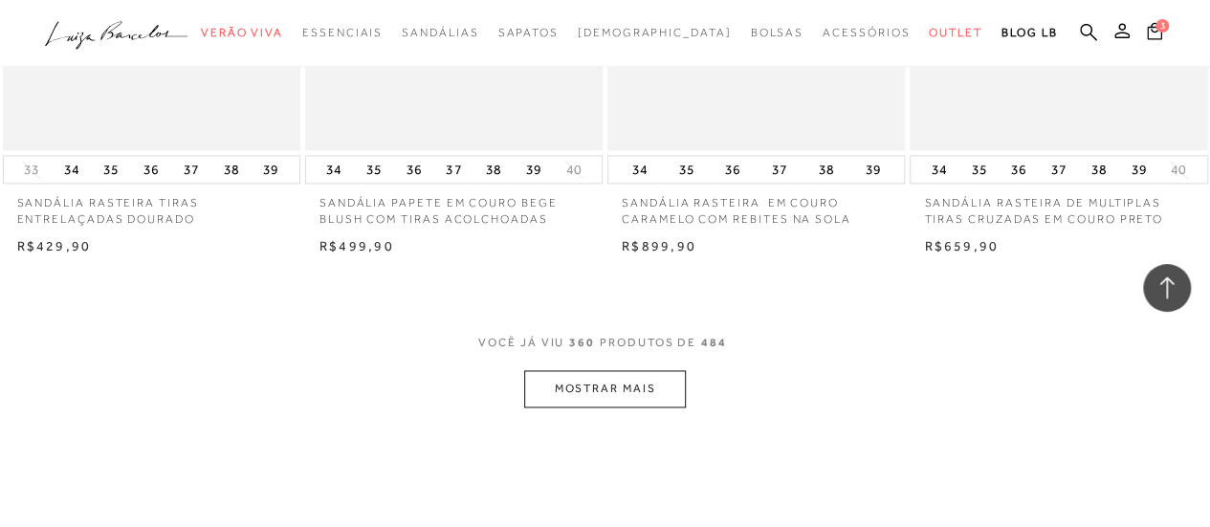
click at [585, 370] on button "MOSTRAR MAIS" at bounding box center [604, 388] width 161 height 37
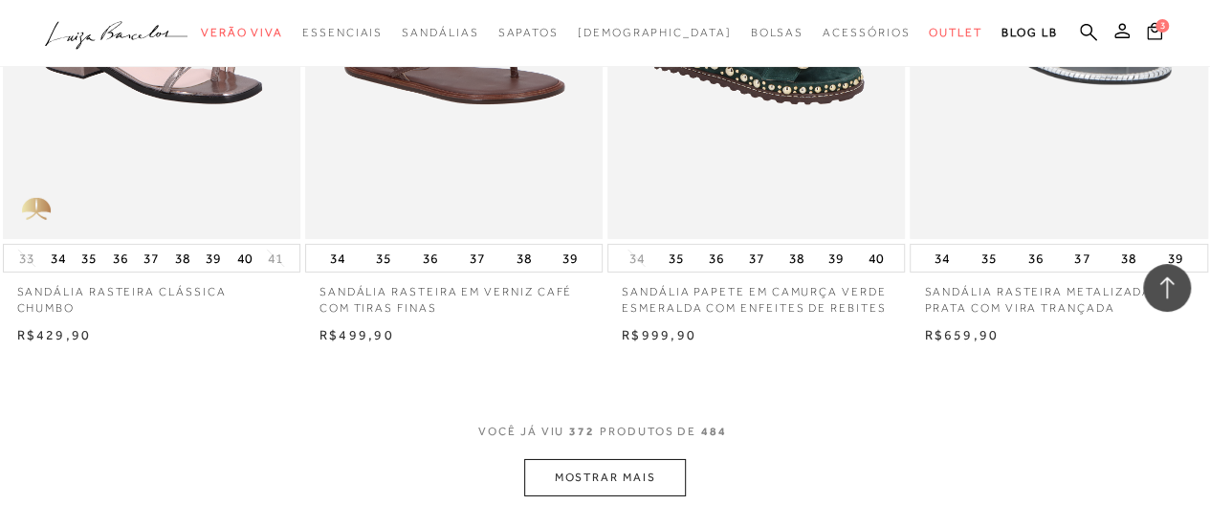
scroll to position [53813, 0]
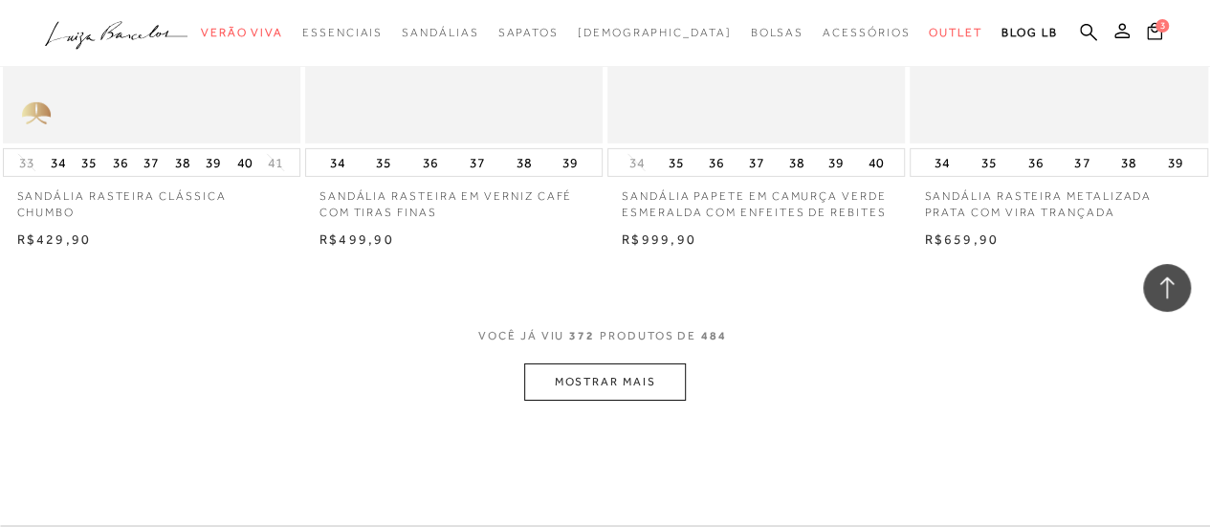
click at [585, 364] on button "MOSTRAR MAIS" at bounding box center [604, 382] width 161 height 37
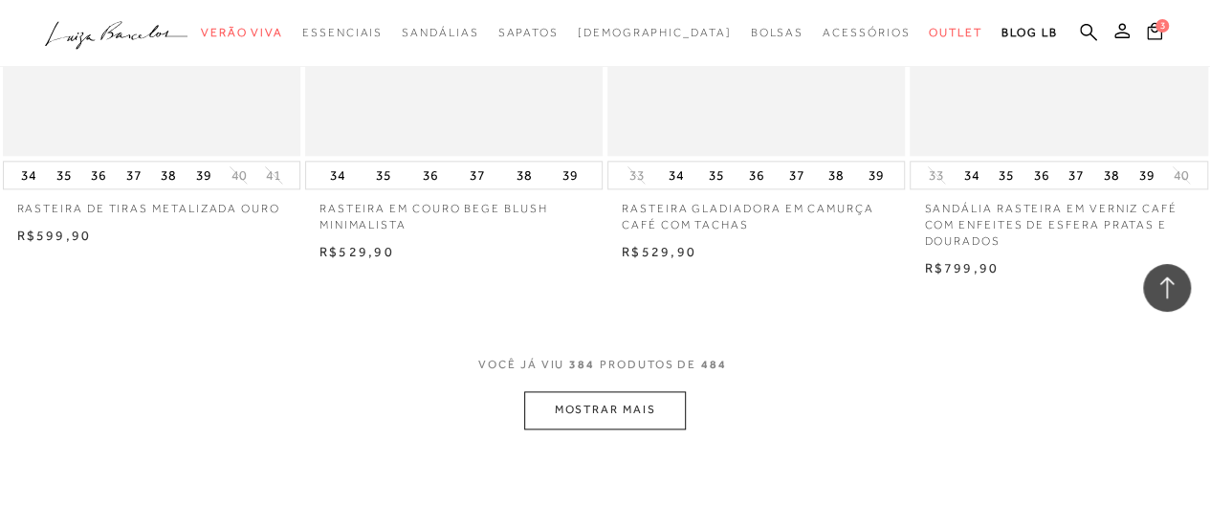
scroll to position [55535, 0]
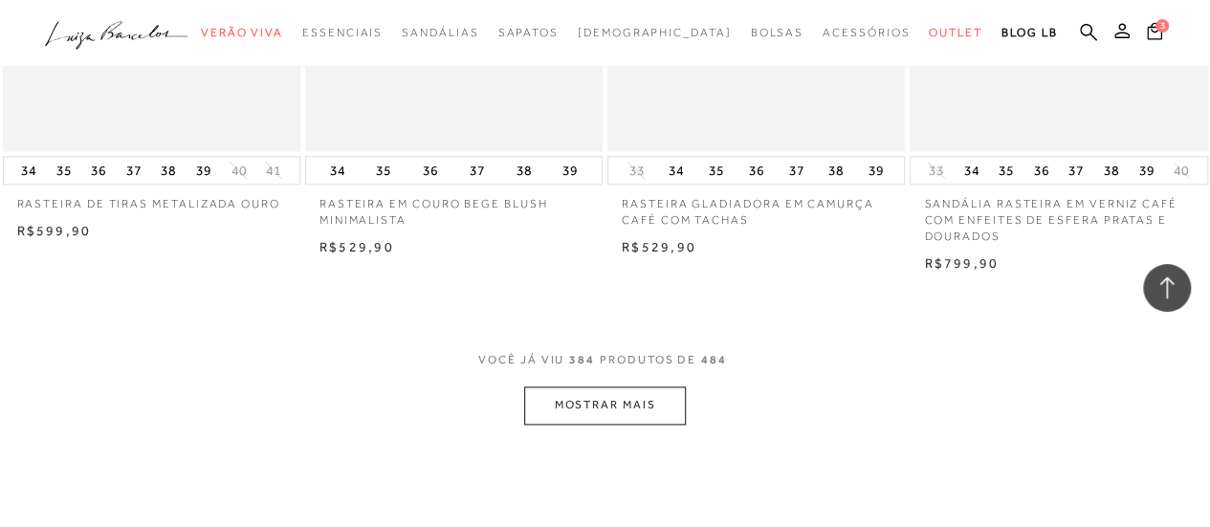
click at [586, 387] on button "MOSTRAR MAIS" at bounding box center [604, 405] width 161 height 37
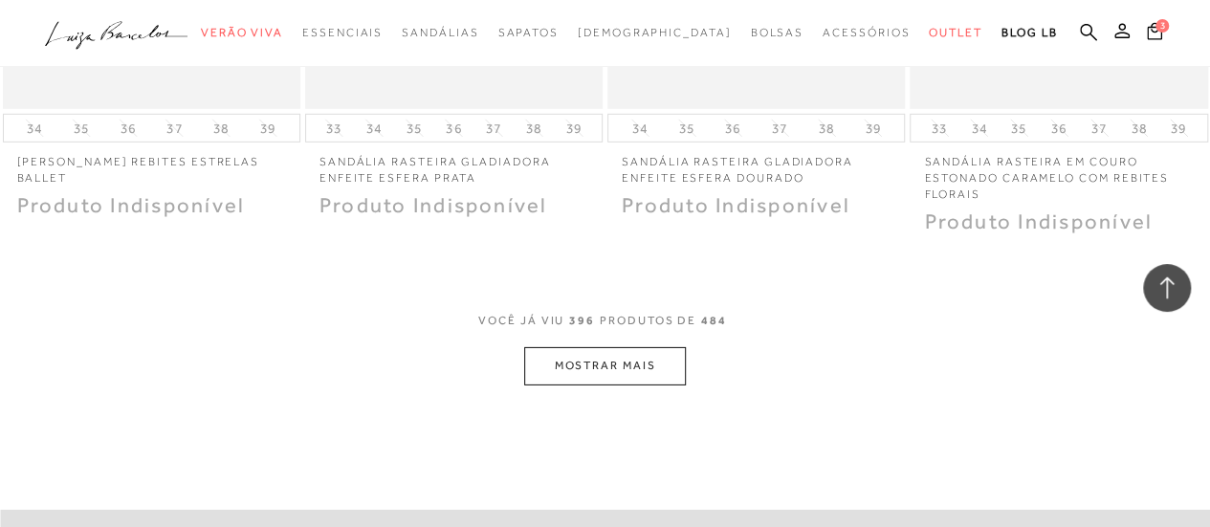
scroll to position [57353, 0]
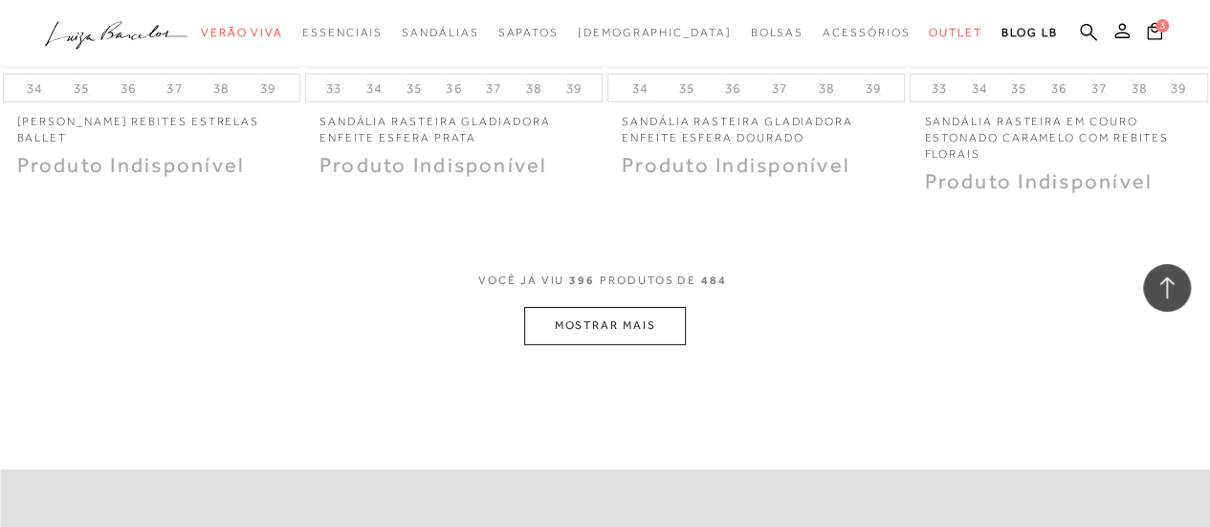
click at [585, 307] on button "MOSTRAR MAIS" at bounding box center [604, 325] width 161 height 37
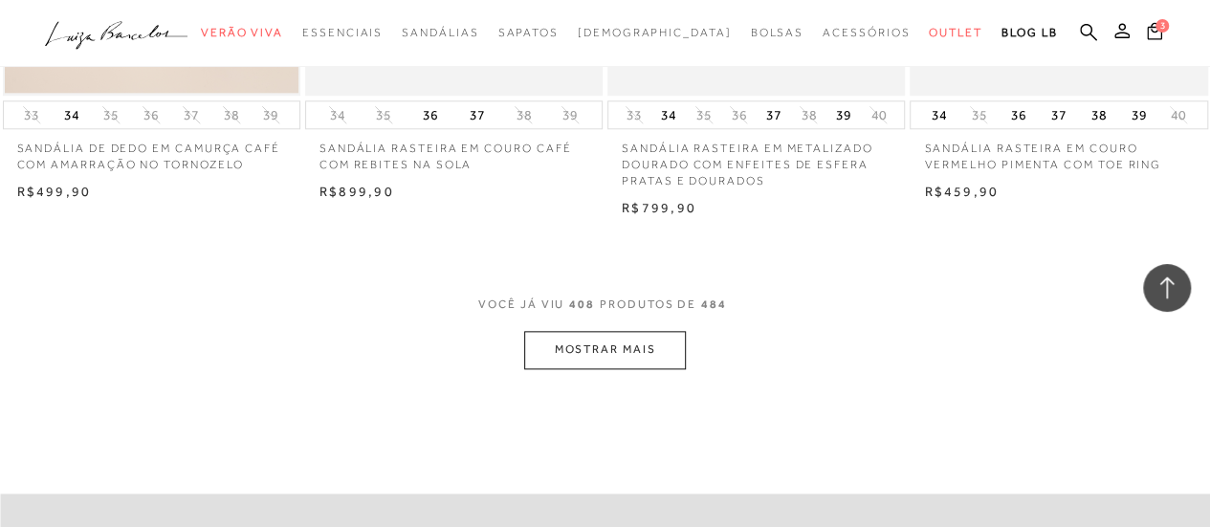
scroll to position [59075, 0]
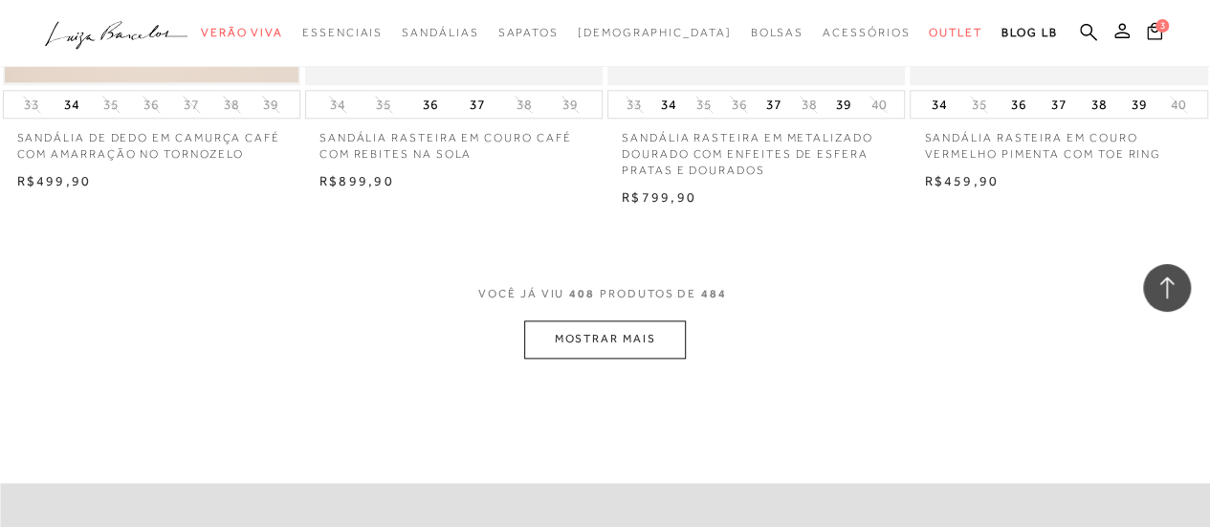
click at [592, 320] on button "MOSTRAR MAIS" at bounding box center [604, 338] width 161 height 37
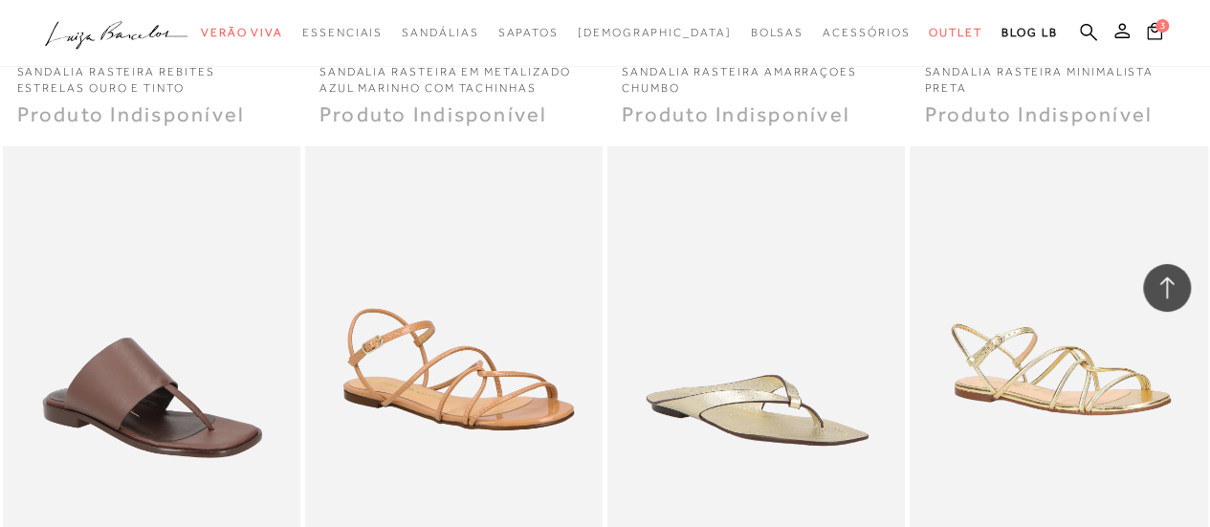
scroll to position [60672, 0]
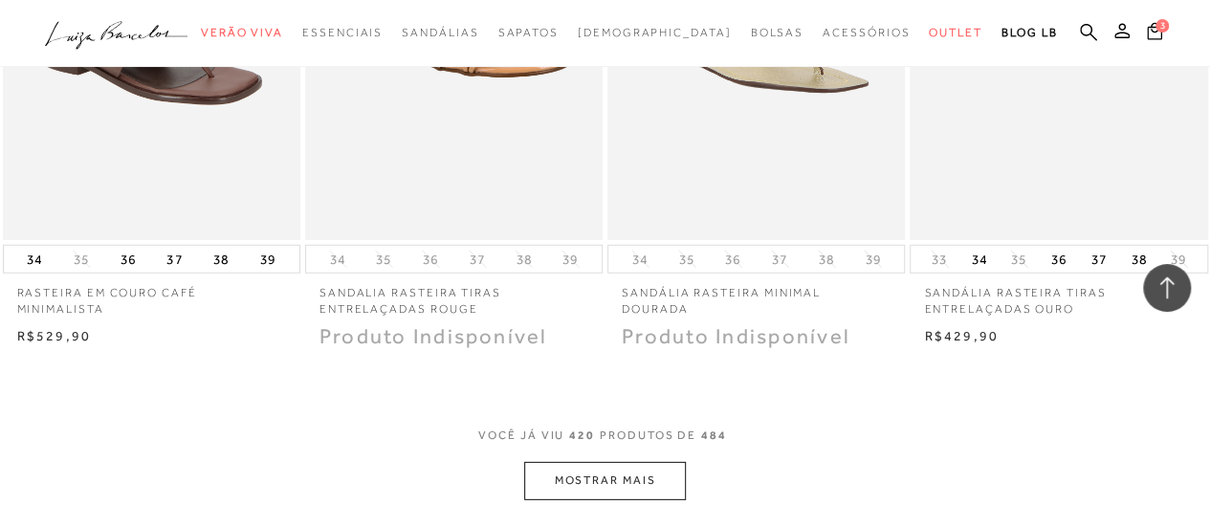
click at [580, 462] on button "MOSTRAR MAIS" at bounding box center [604, 480] width 161 height 37
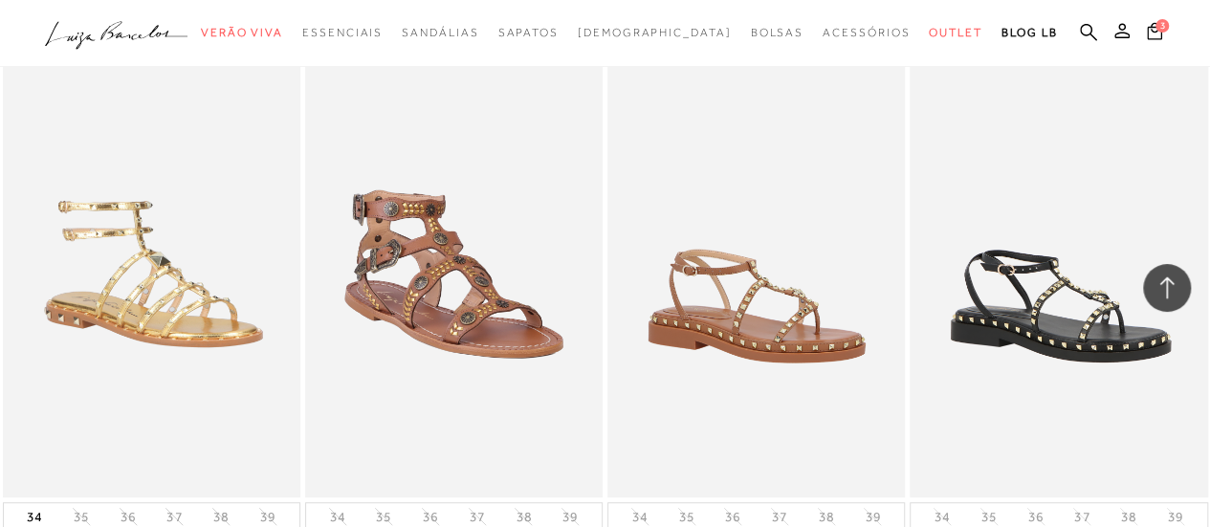
scroll to position [62519, 0]
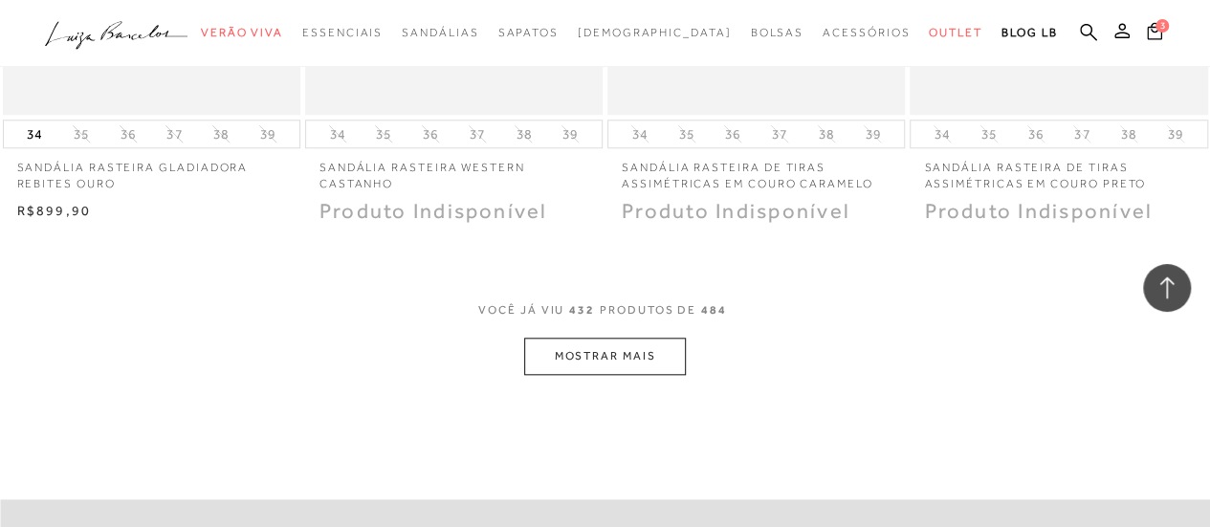
click at [601, 338] on button "MOSTRAR MAIS" at bounding box center [604, 356] width 161 height 37
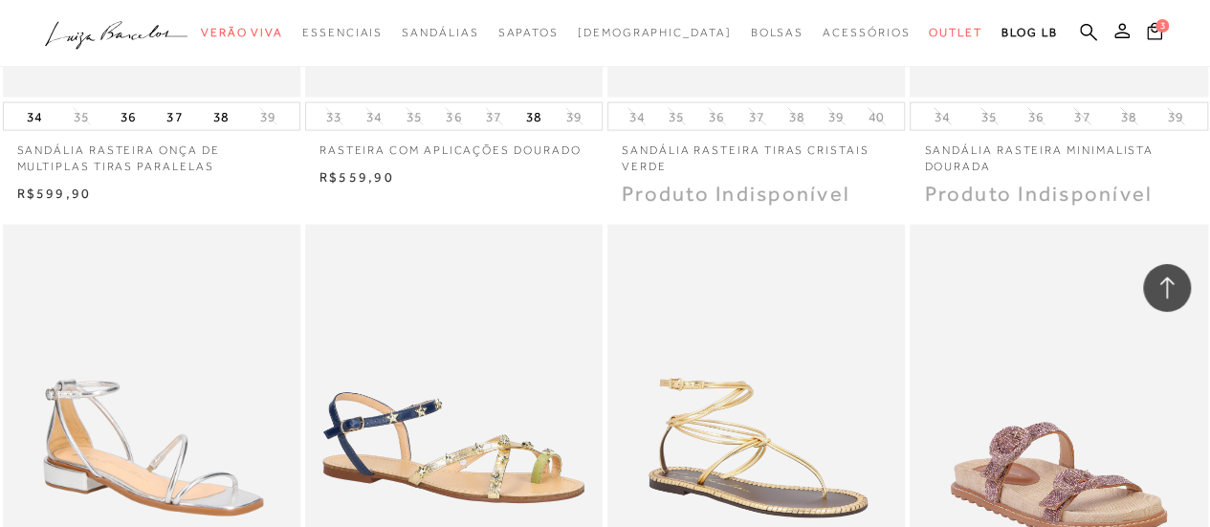
scroll to position [63996, 0]
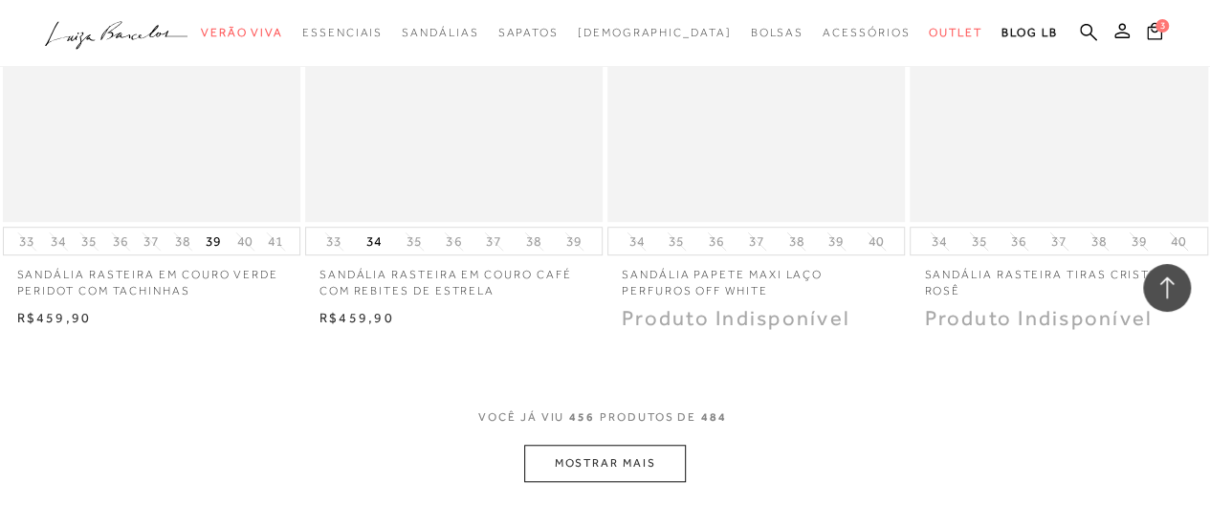
scroll to position [66092, 0]
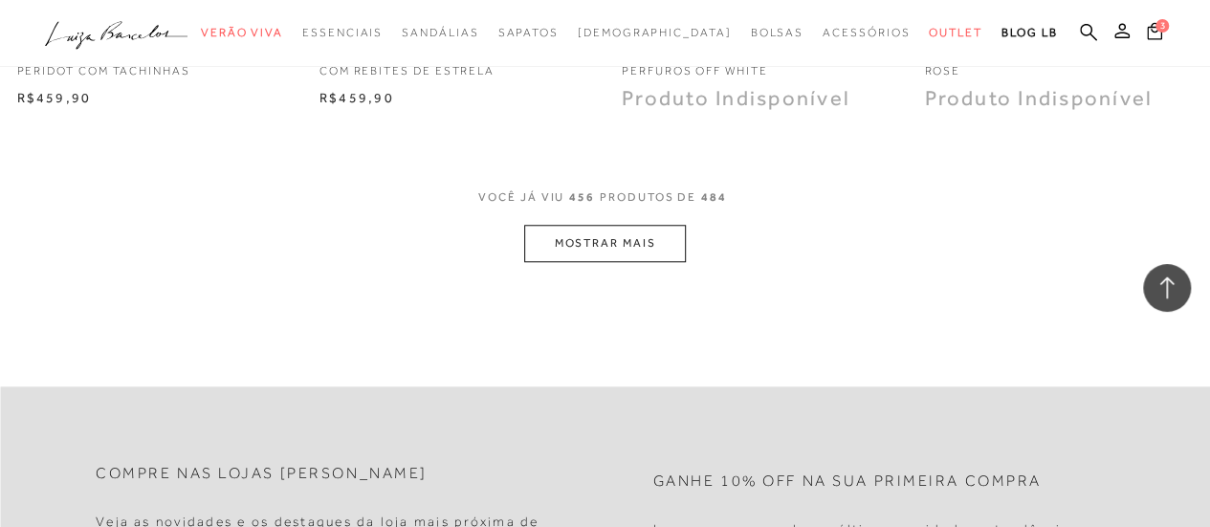
click at [587, 225] on button "MOSTRAR MAIS" at bounding box center [604, 243] width 161 height 37
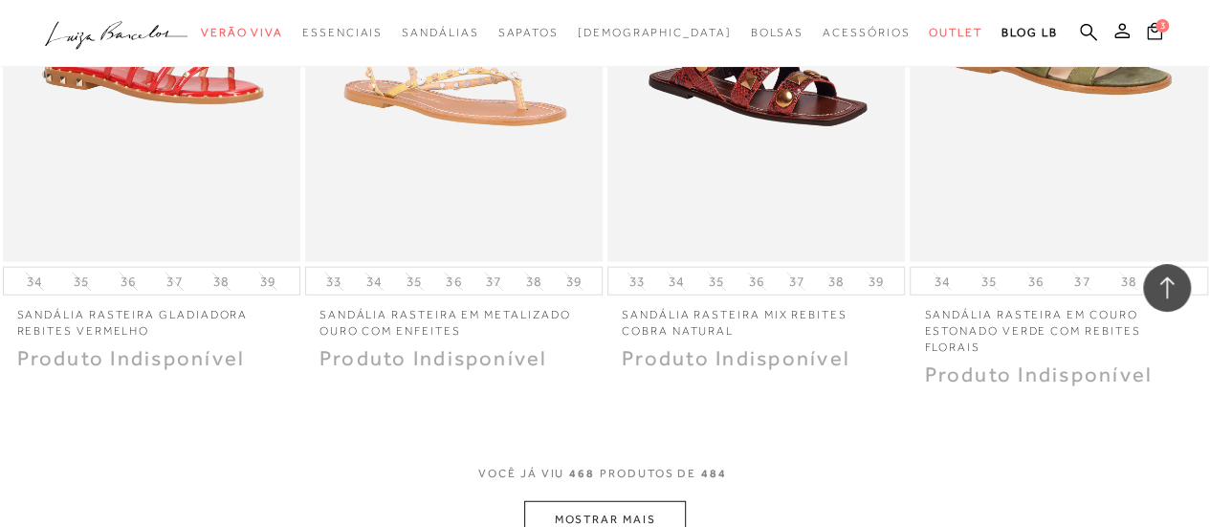
scroll to position [67582, 0]
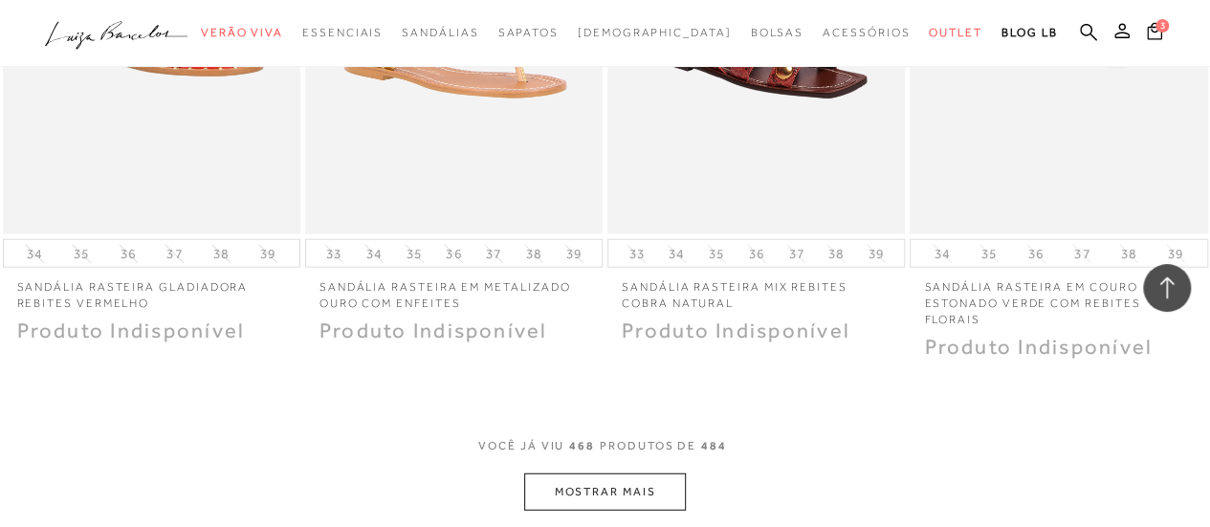
click at [578, 474] on button "MOSTRAR MAIS" at bounding box center [604, 492] width 161 height 37
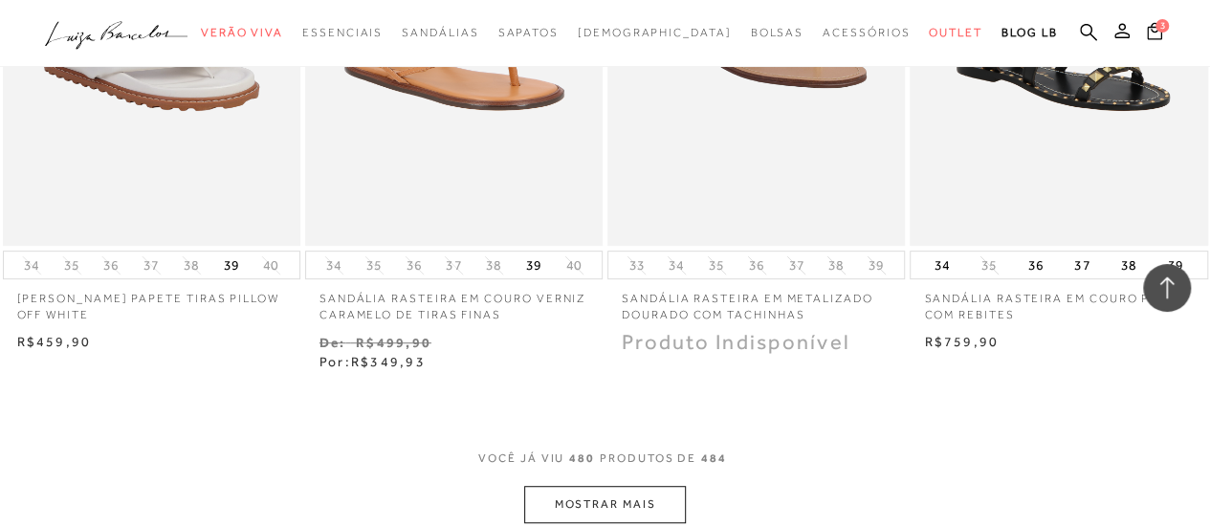
scroll to position [69356, 0]
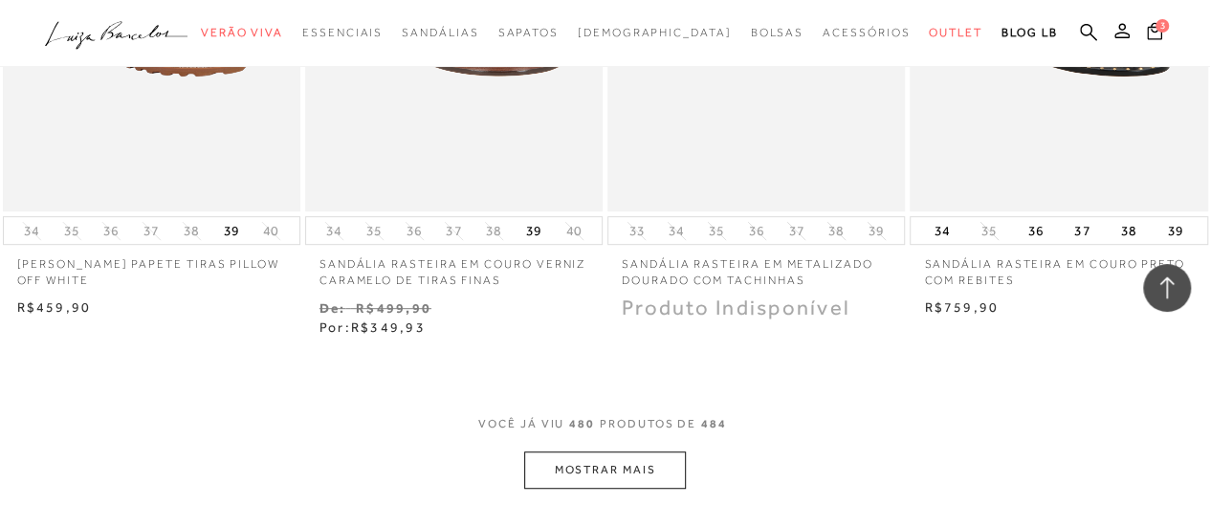
click at [593, 452] on button "MOSTRAR MAIS" at bounding box center [604, 470] width 161 height 37
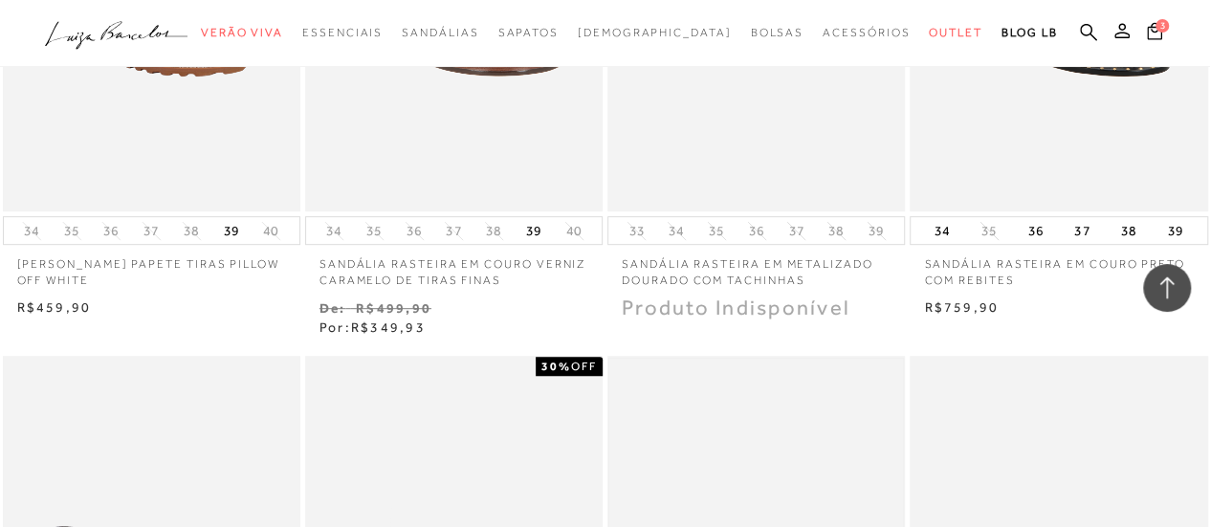
scroll to position [69548, 0]
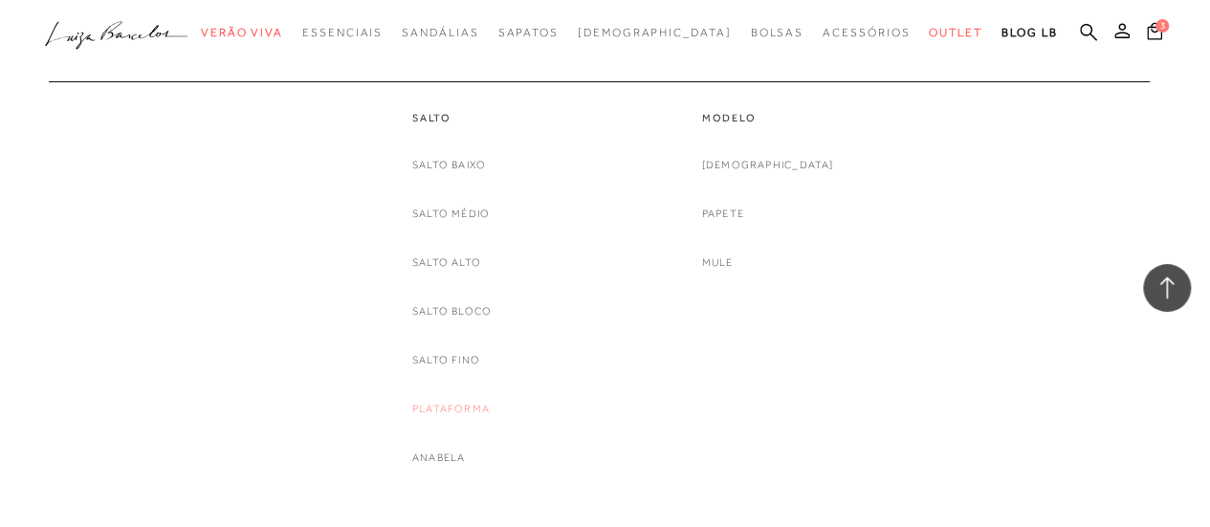
click at [451, 406] on link "Plataforma" at bounding box center [450, 409] width 77 height 20
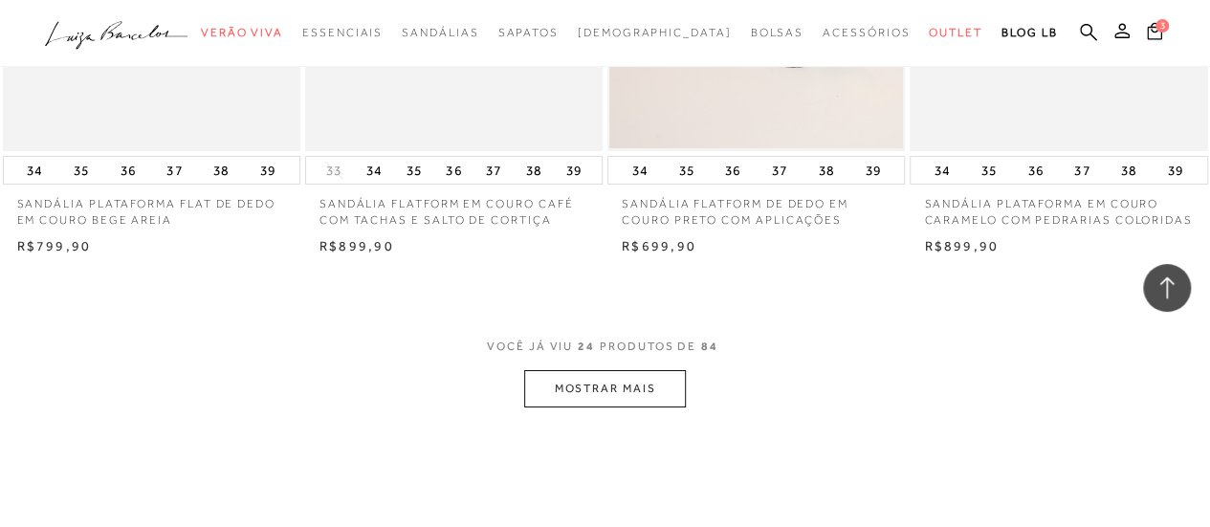
scroll to position [3444, 0]
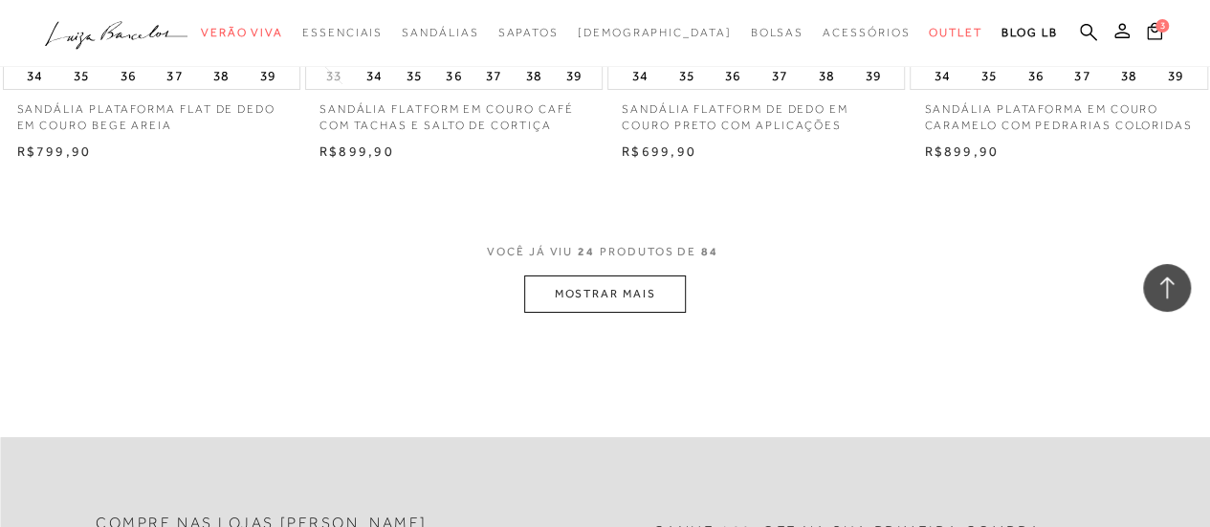
click at [579, 291] on button "MOSTRAR MAIS" at bounding box center [604, 294] width 161 height 37
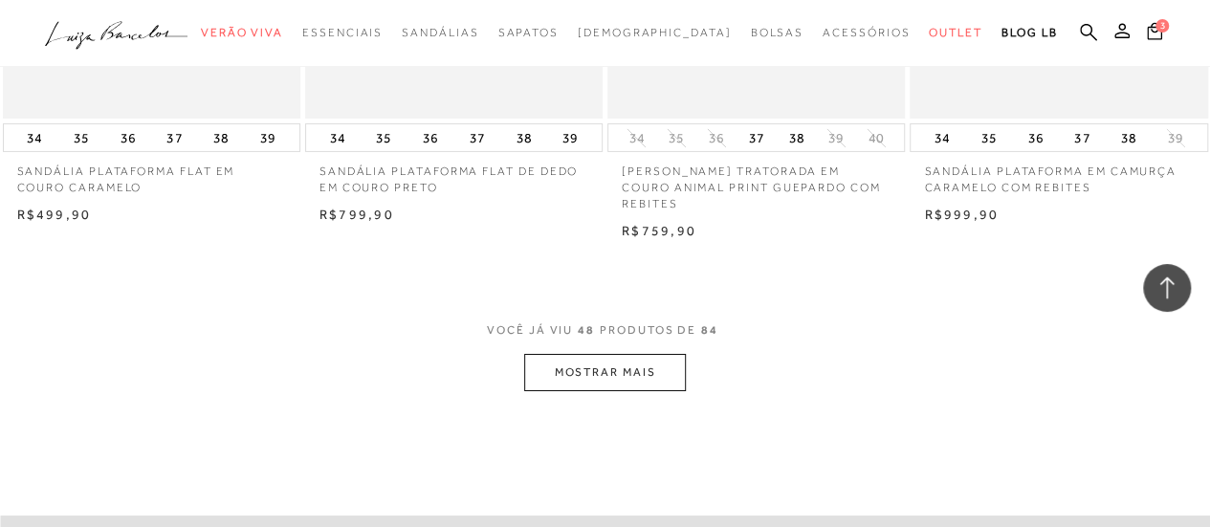
scroll to position [6888, 0]
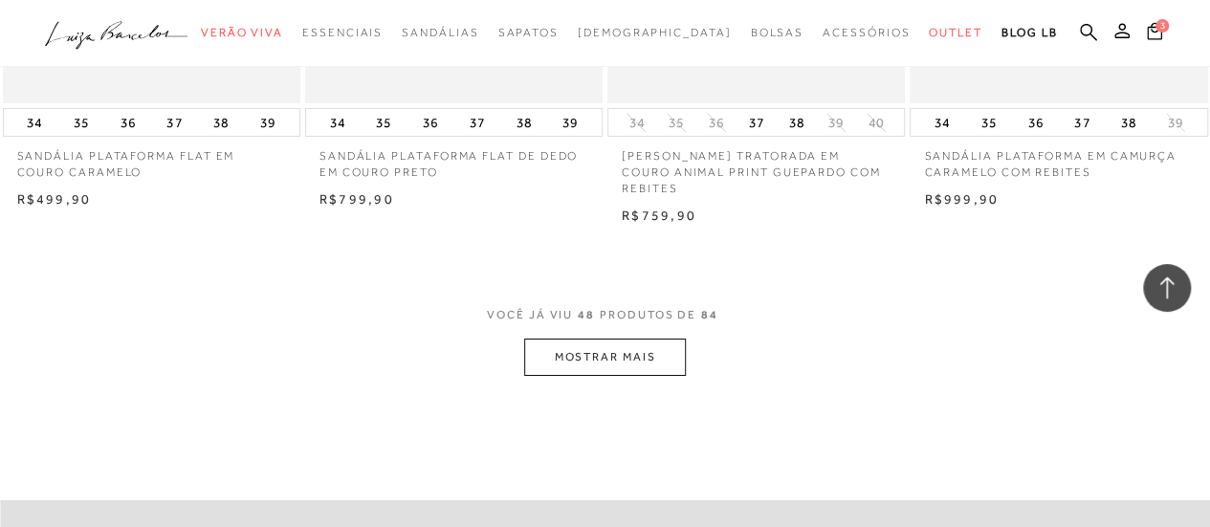
click at [599, 339] on button "MOSTRAR MAIS" at bounding box center [604, 357] width 161 height 37
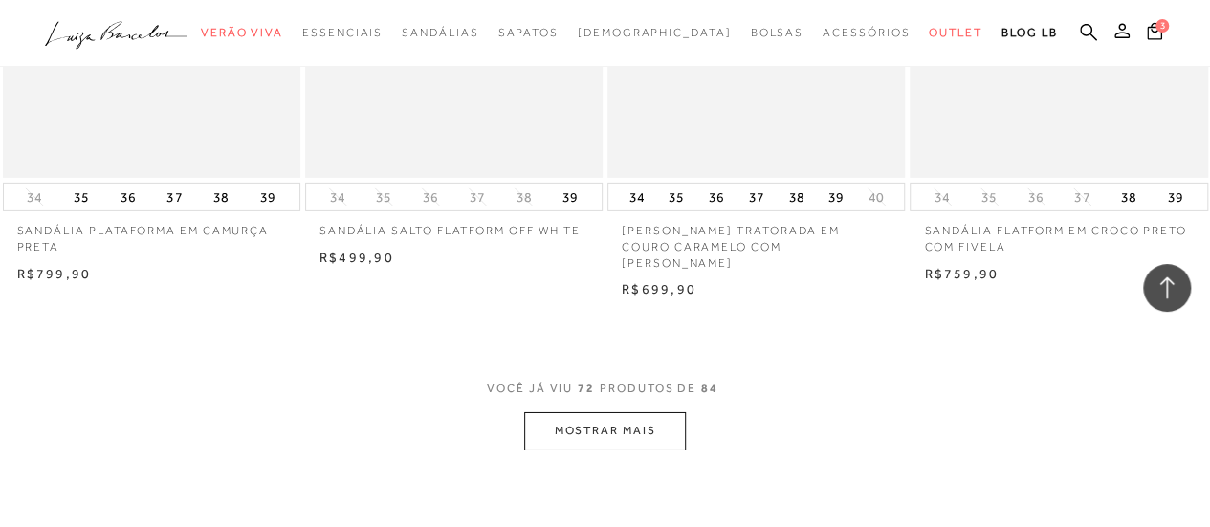
scroll to position [10332, 0]
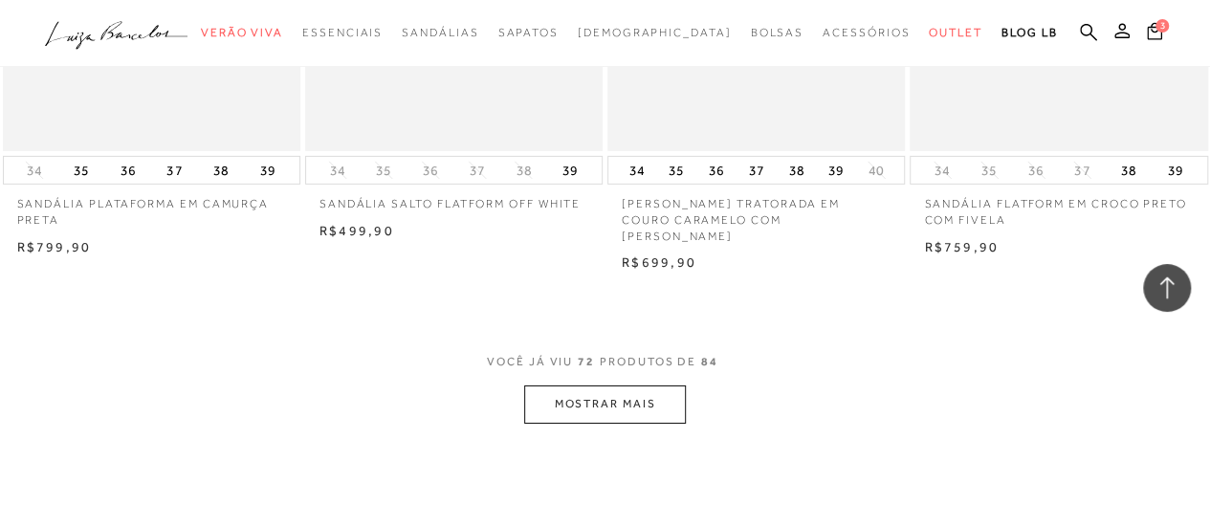
click at [585, 386] on button "MOSTRAR MAIS" at bounding box center [604, 404] width 161 height 37
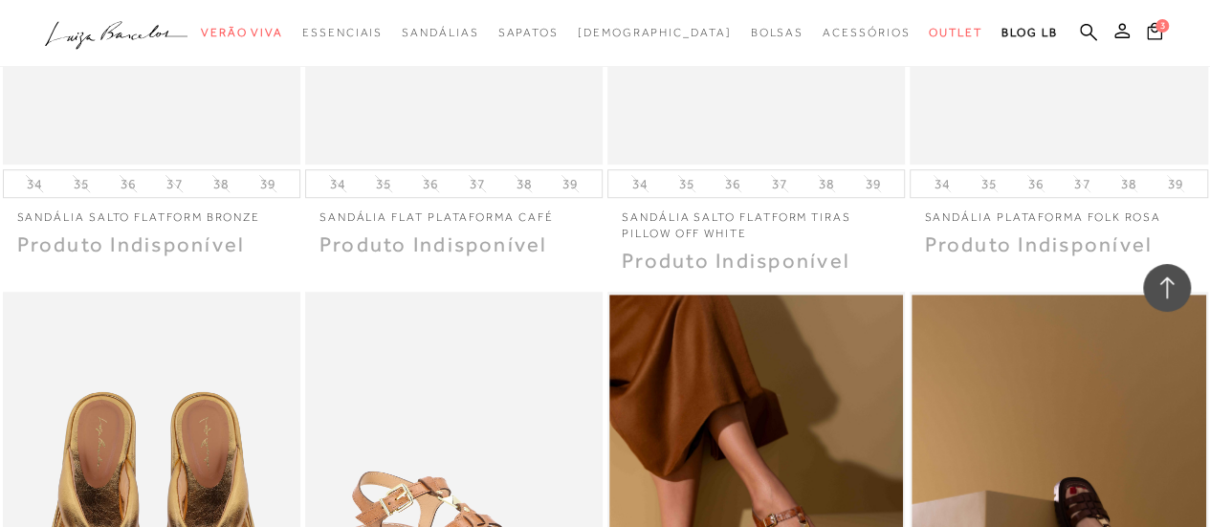
scroll to position [11576, 0]
click at [1176, 292] on icon at bounding box center [1167, 288] width 25 height 25
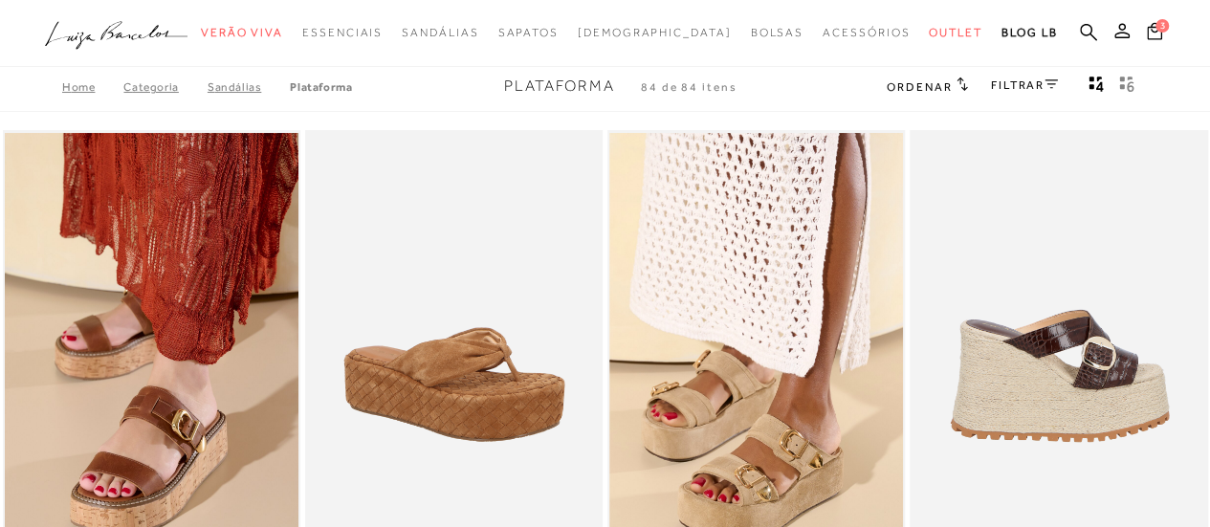
scroll to position [0, 0]
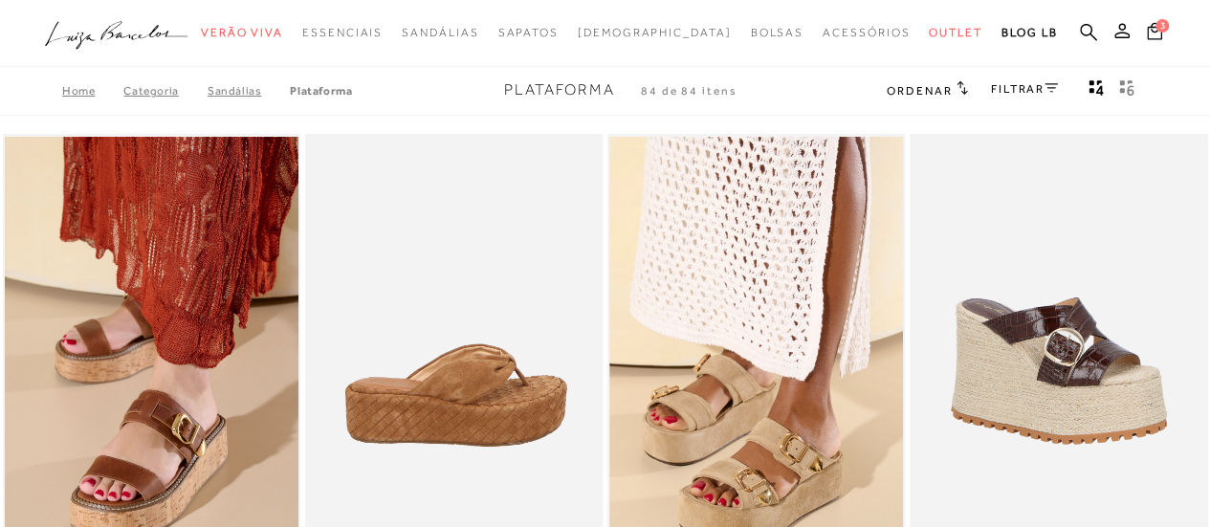
click at [420, 353] on img at bounding box center [455, 357] width 296 height 447
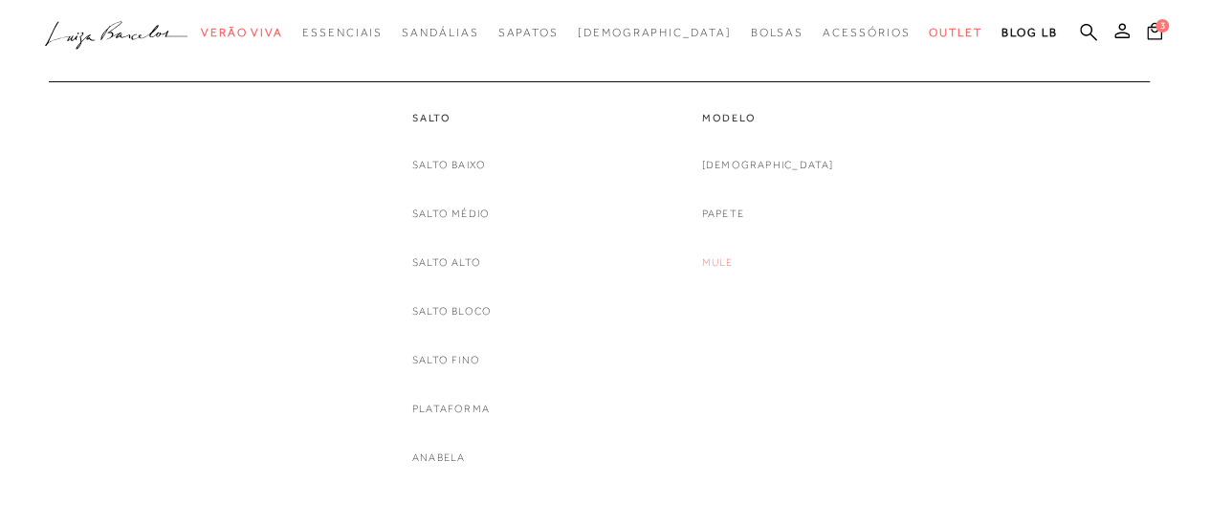
click at [734, 263] on link "Mule" at bounding box center [718, 263] width 32 height 20
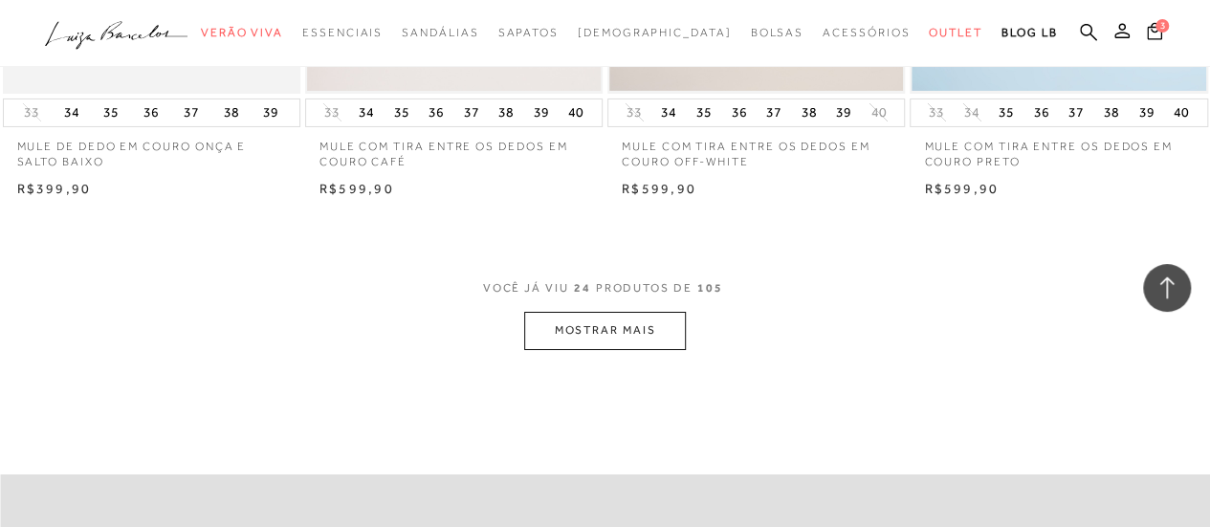
scroll to position [3348, 0]
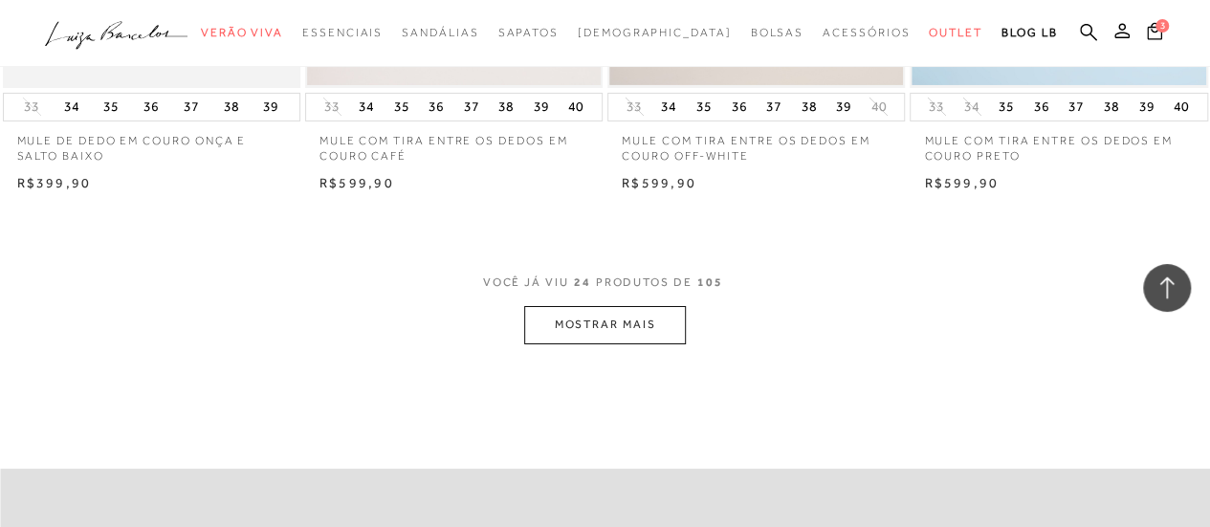
click at [599, 323] on button "MOSTRAR MAIS" at bounding box center [604, 324] width 161 height 37
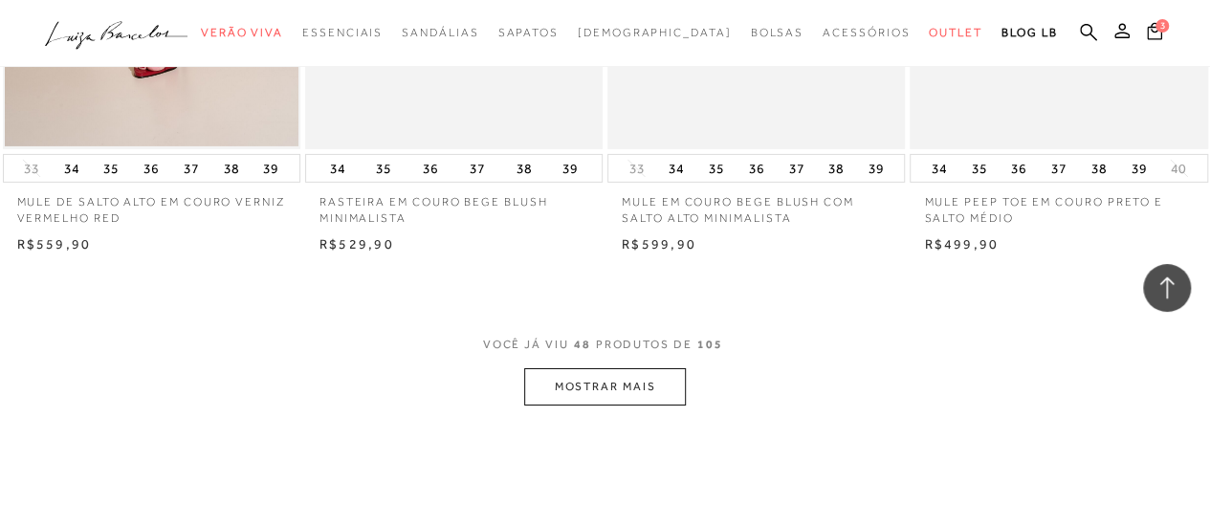
scroll to position [6793, 0]
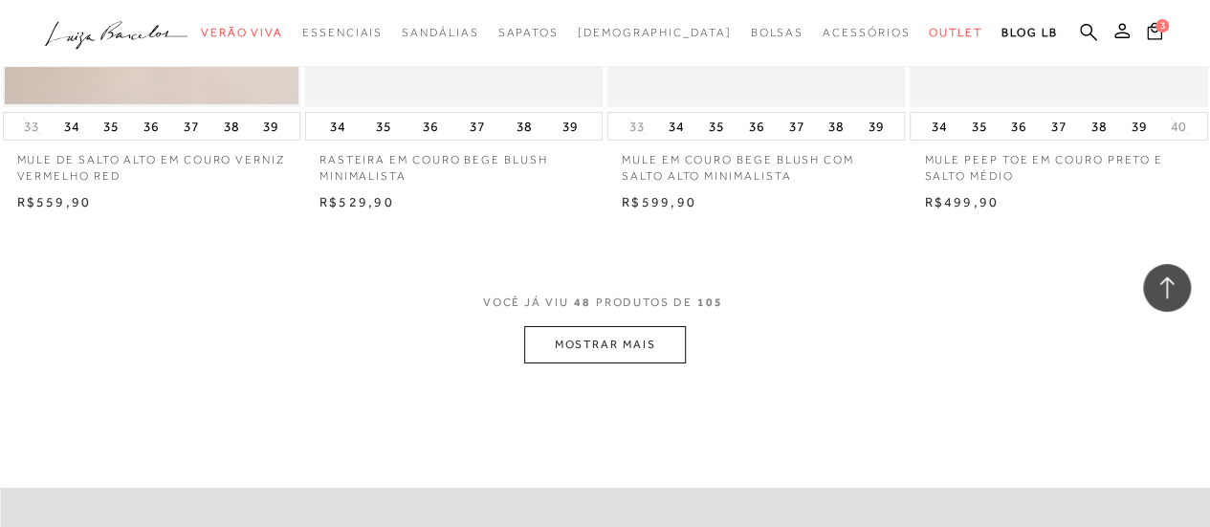
click at [586, 342] on button "MOSTRAR MAIS" at bounding box center [604, 344] width 161 height 37
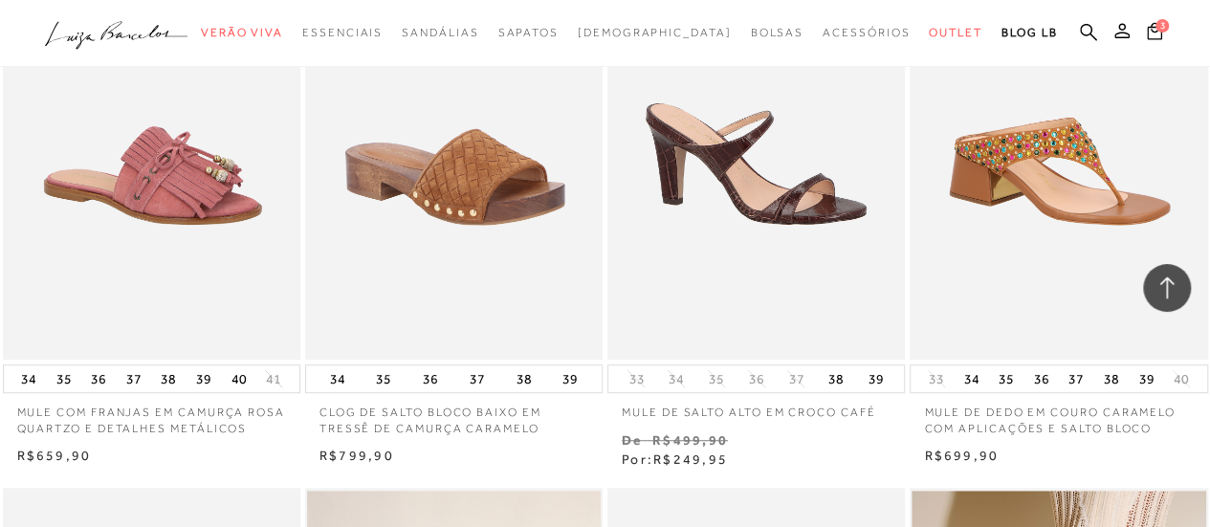
scroll to position [7749, 0]
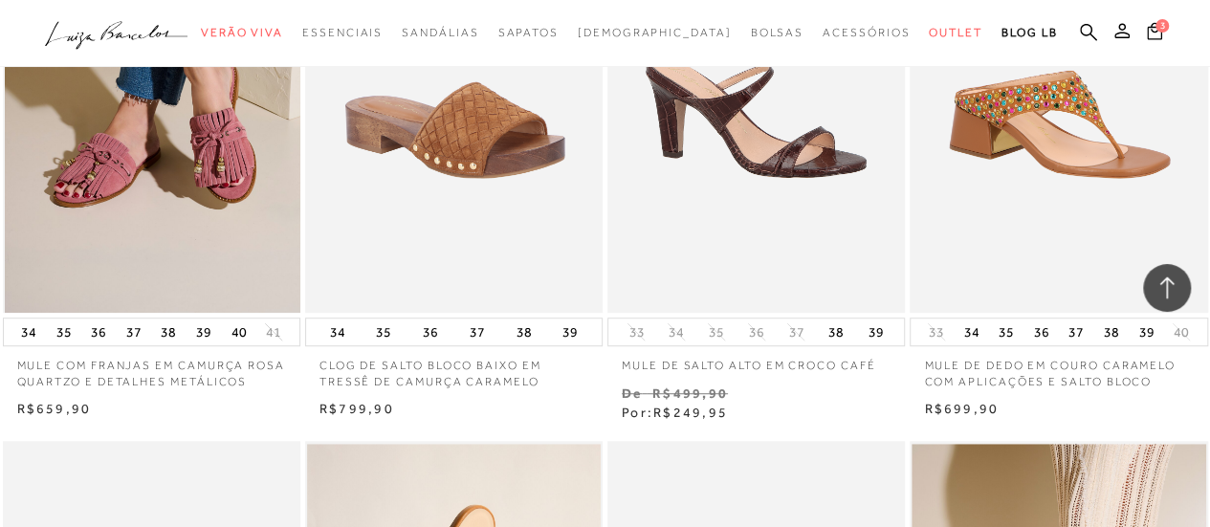
click at [145, 232] on img at bounding box center [153, 89] width 296 height 447
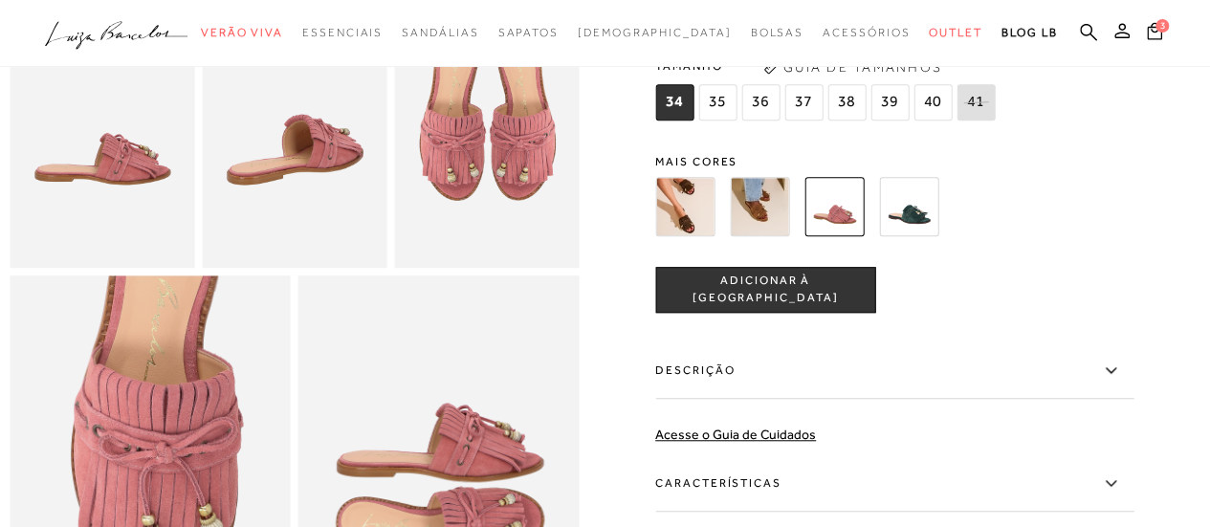
scroll to position [478, 0]
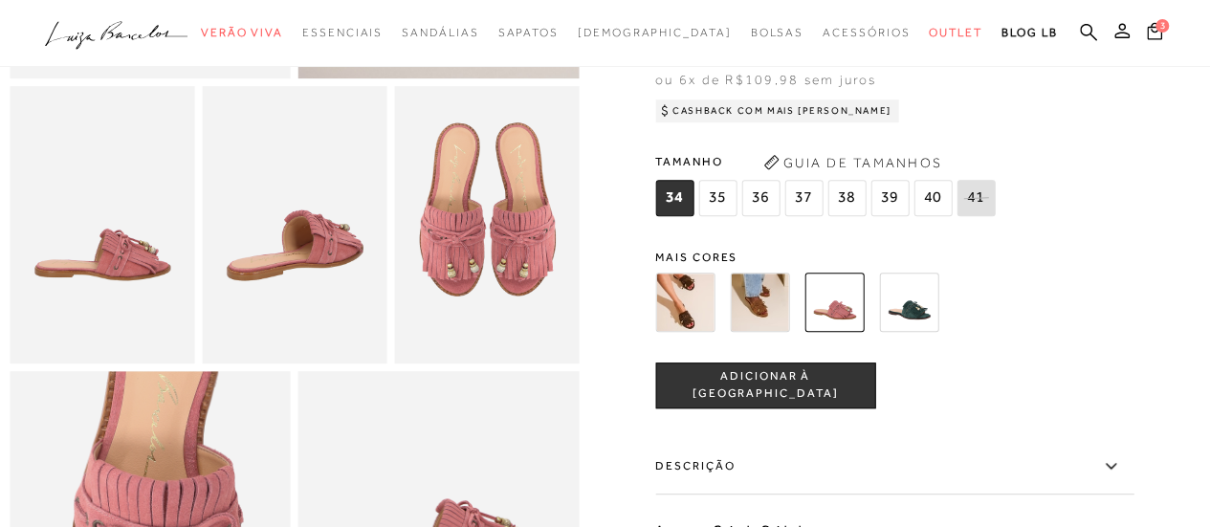
click at [762, 332] on img at bounding box center [759, 302] width 59 height 59
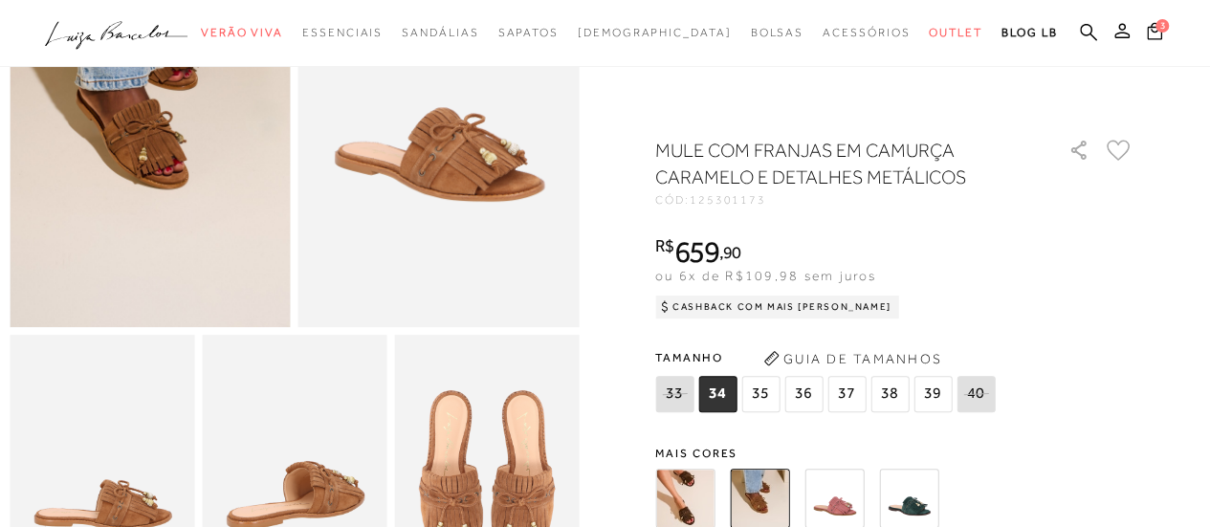
scroll to position [191, 0]
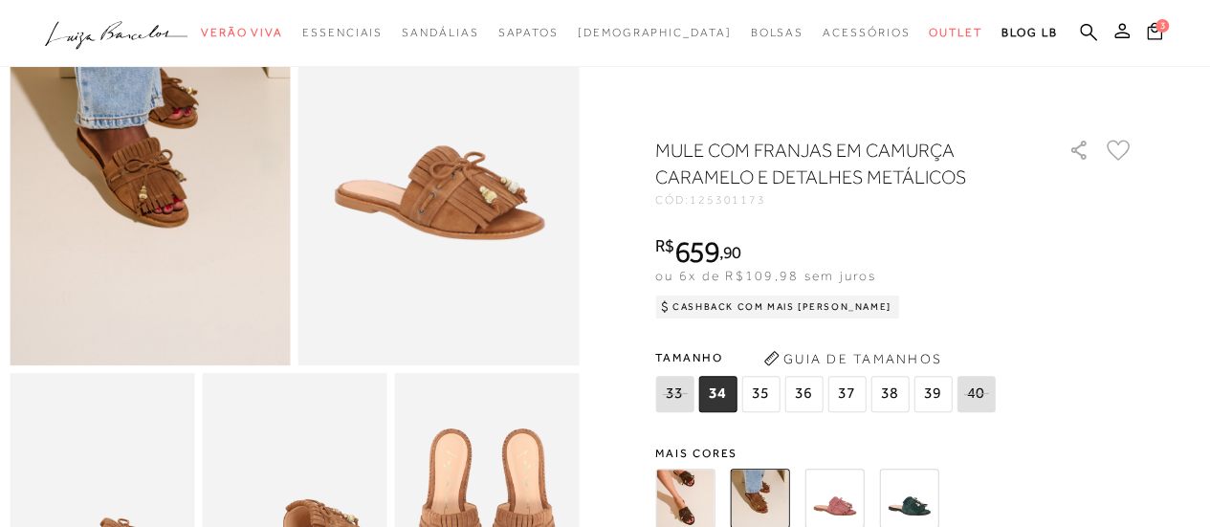
click at [681, 492] on img at bounding box center [684, 498] width 59 height 59
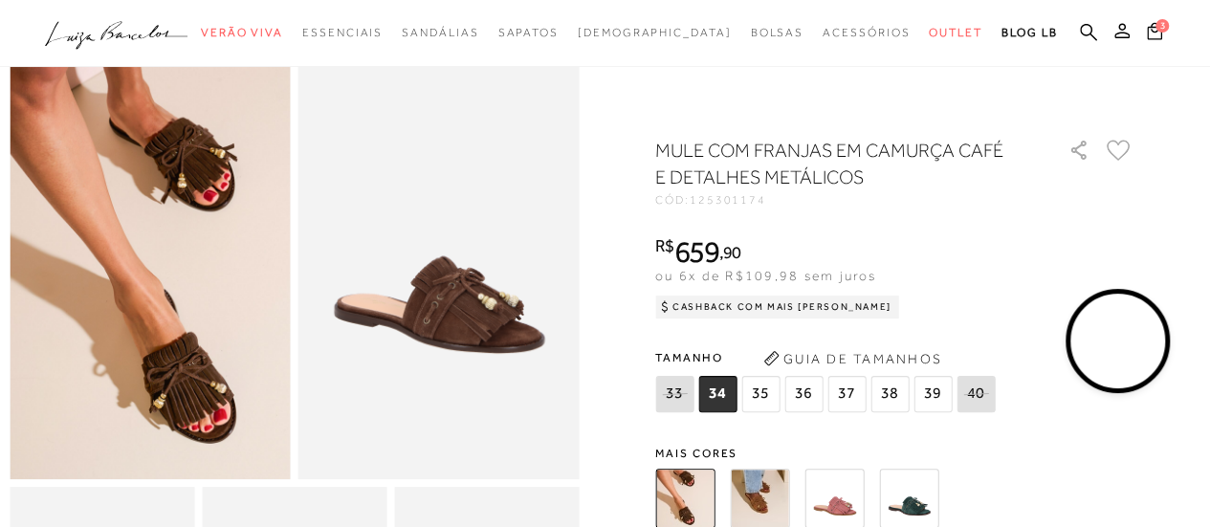
scroll to position [96, 0]
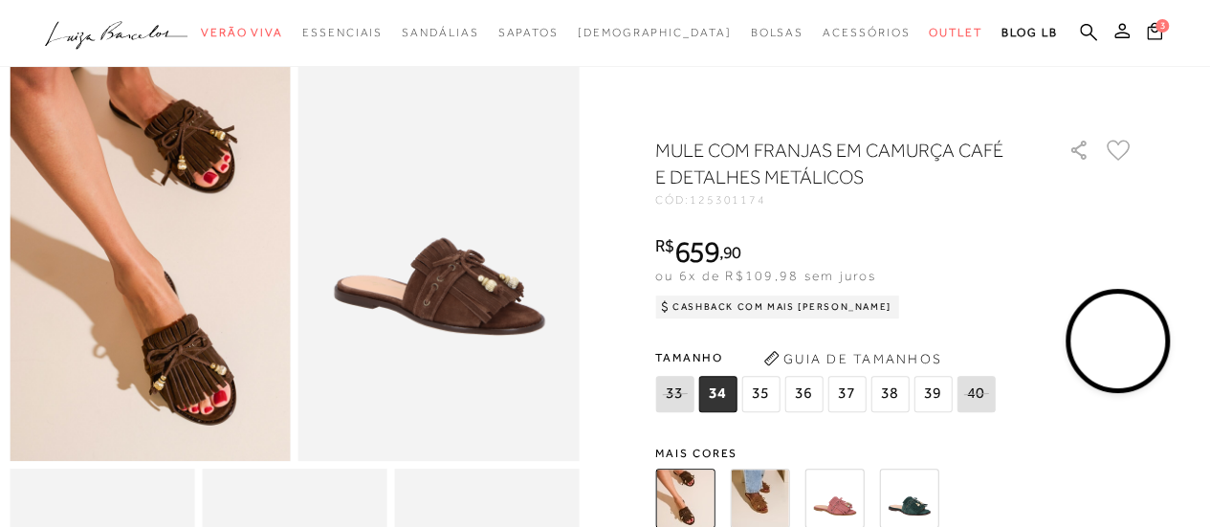
click at [762, 395] on span "35" at bounding box center [760, 394] width 38 height 36
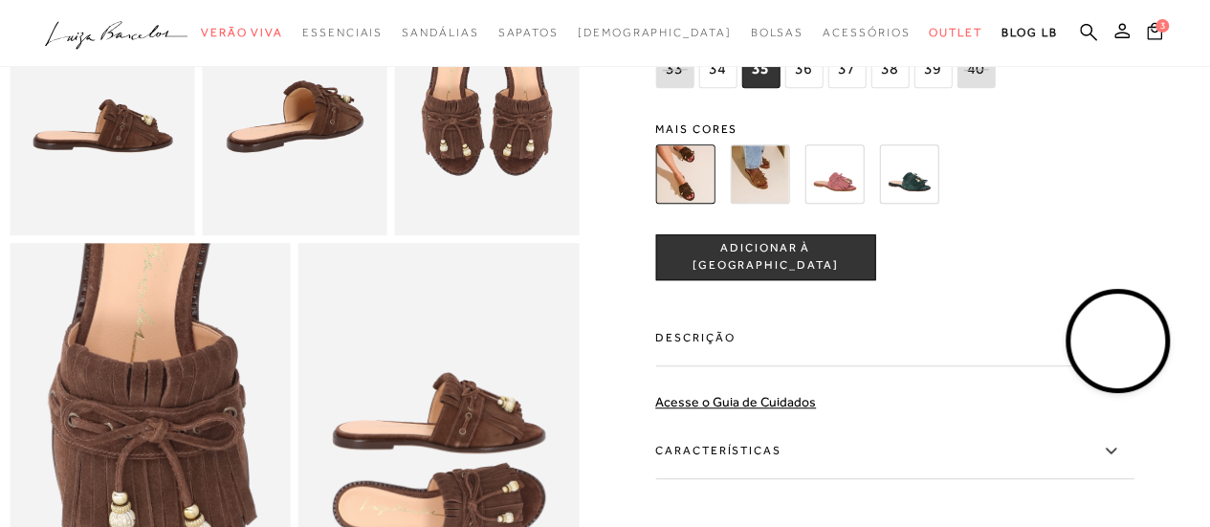
scroll to position [670, 0]
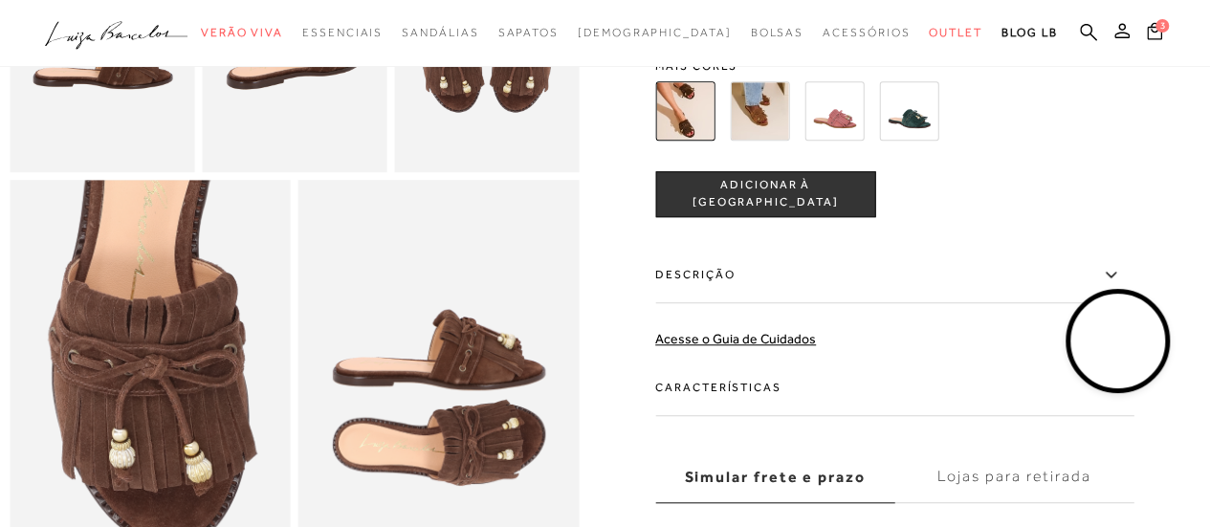
click at [765, 211] on span "ADICIONAR À [GEOGRAPHIC_DATA]" at bounding box center [765, 194] width 218 height 33
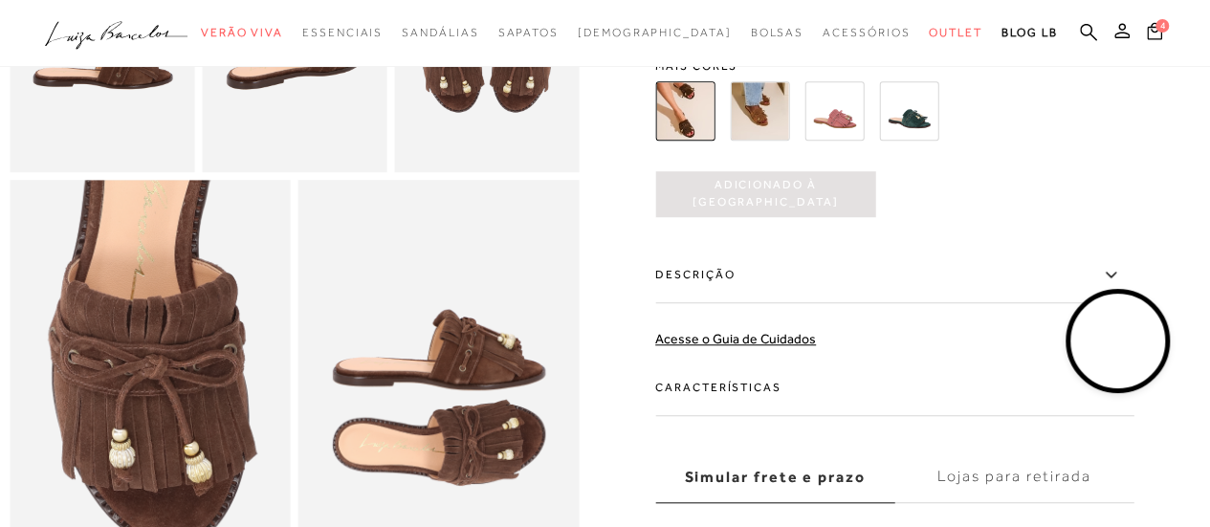
scroll to position [0, 0]
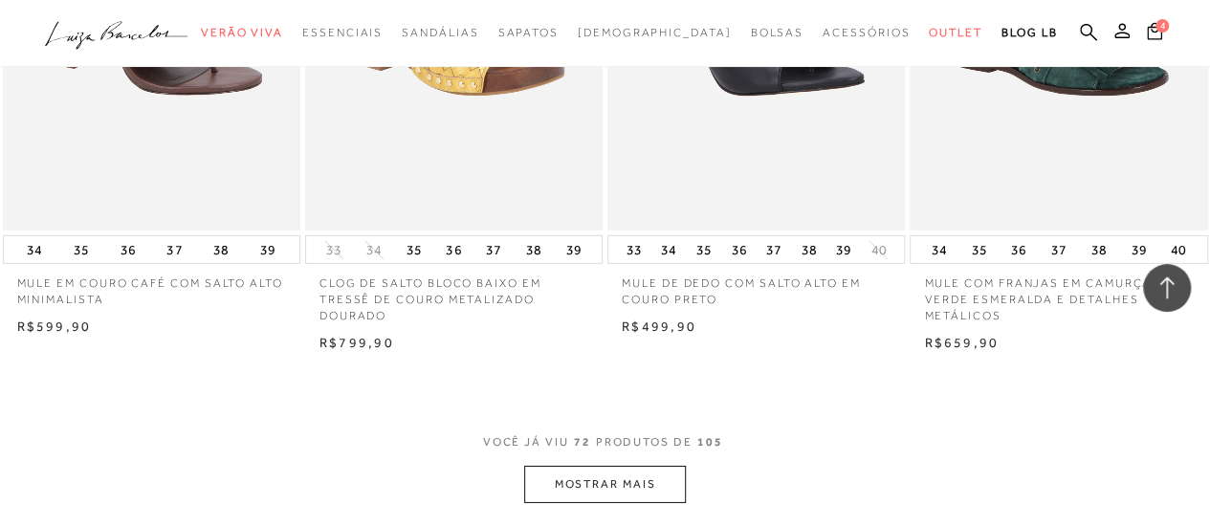
scroll to position [10296, 0]
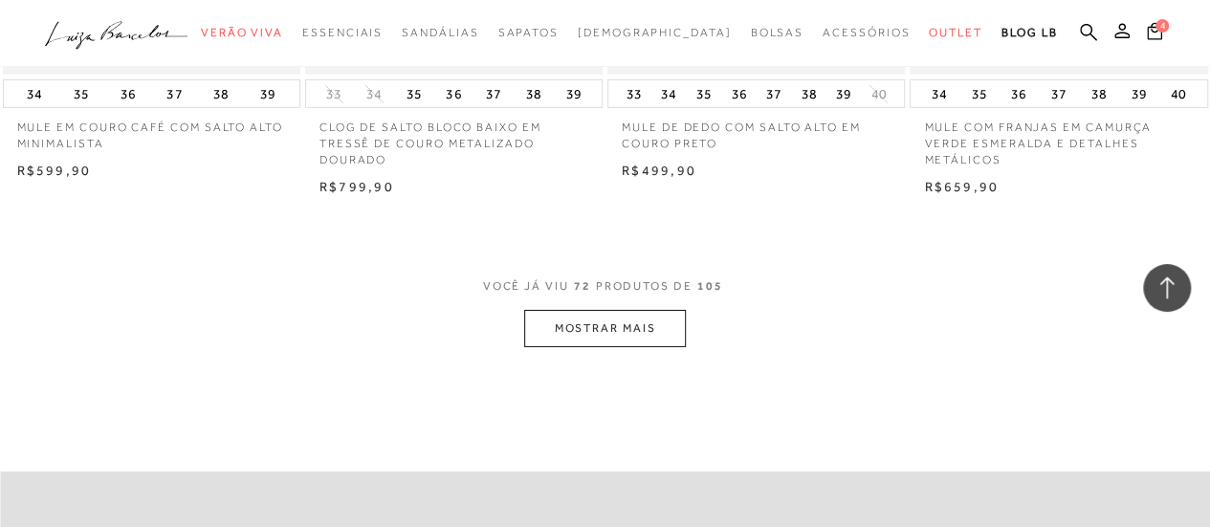
click at [577, 332] on button "MOSTRAR MAIS" at bounding box center [604, 328] width 161 height 37
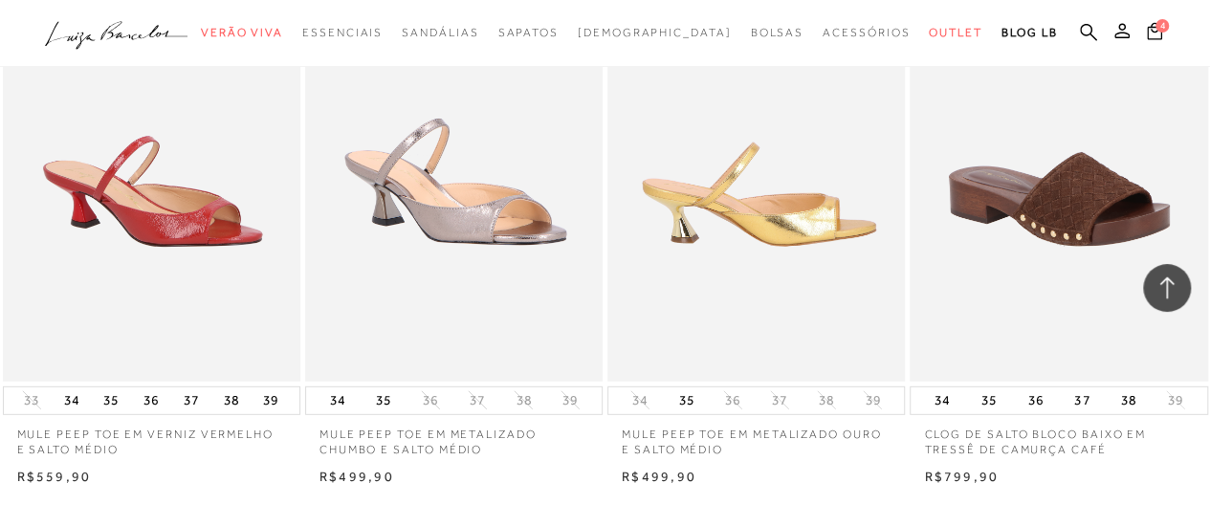
scroll to position [13740, 0]
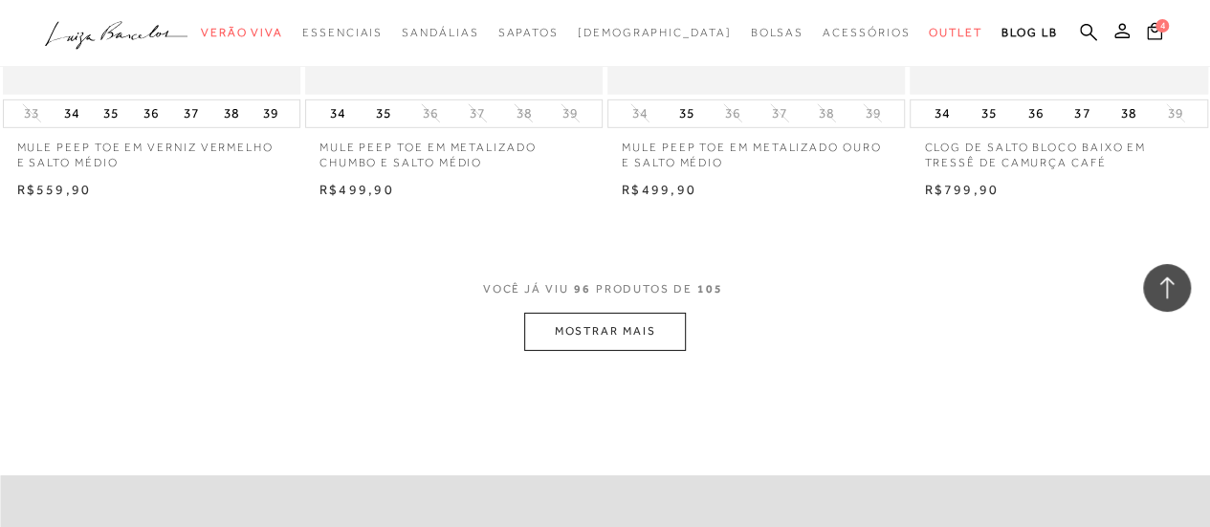
click at [595, 330] on button "MOSTRAR MAIS" at bounding box center [604, 331] width 161 height 37
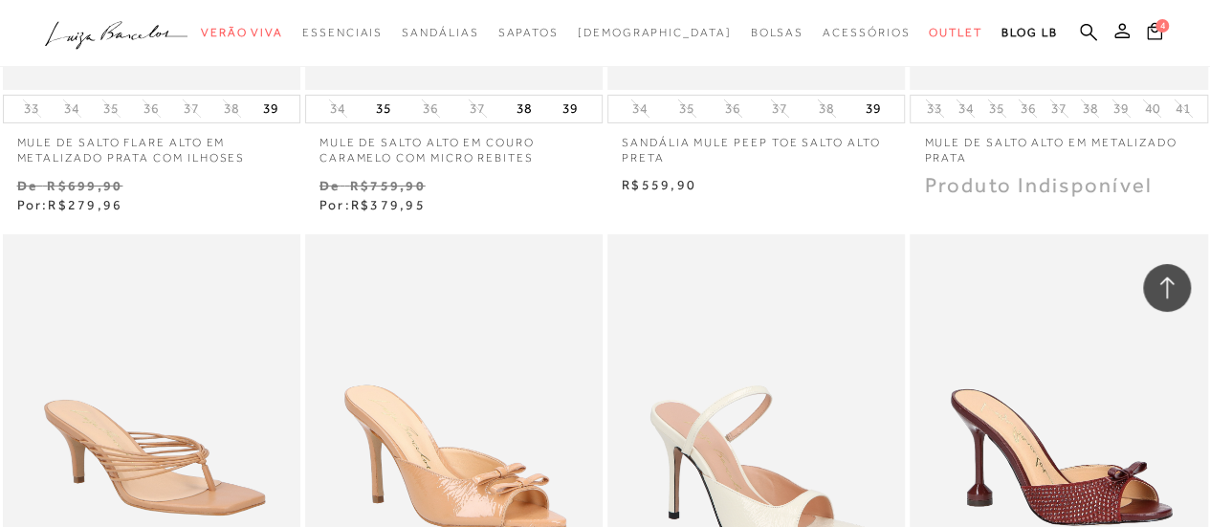
scroll to position [14314, 0]
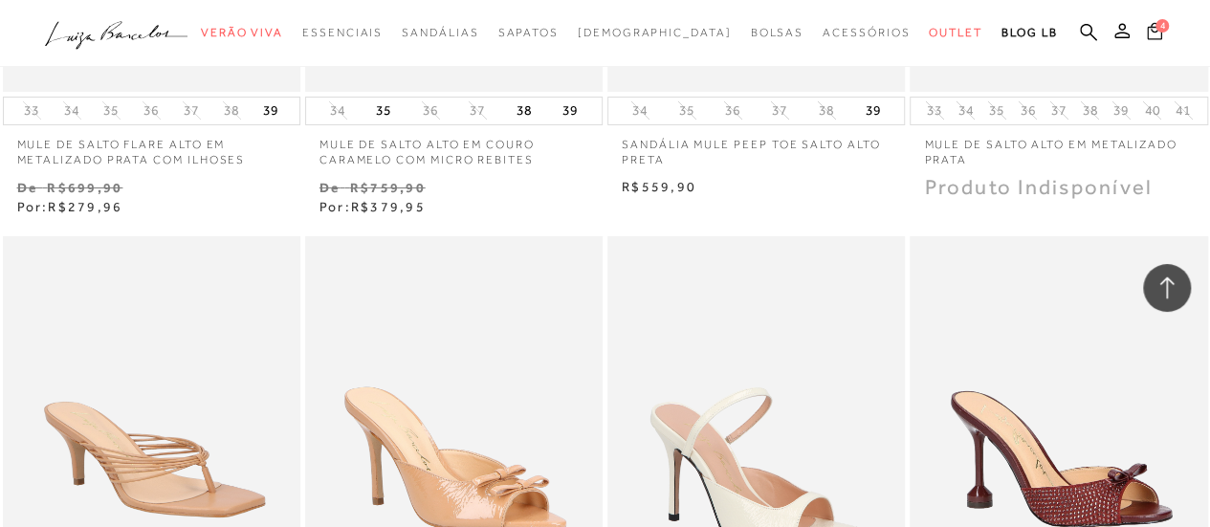
click at [1156, 33] on icon at bounding box center [1154, 31] width 15 height 18
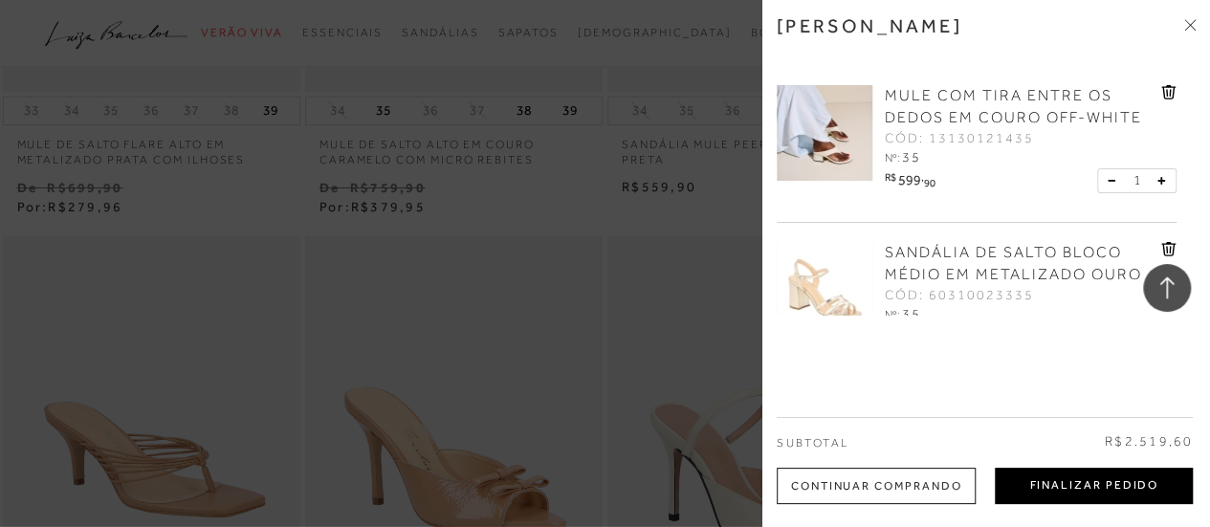
click at [1056, 487] on button "Finalizar Pedido" at bounding box center [1094, 486] width 198 height 36
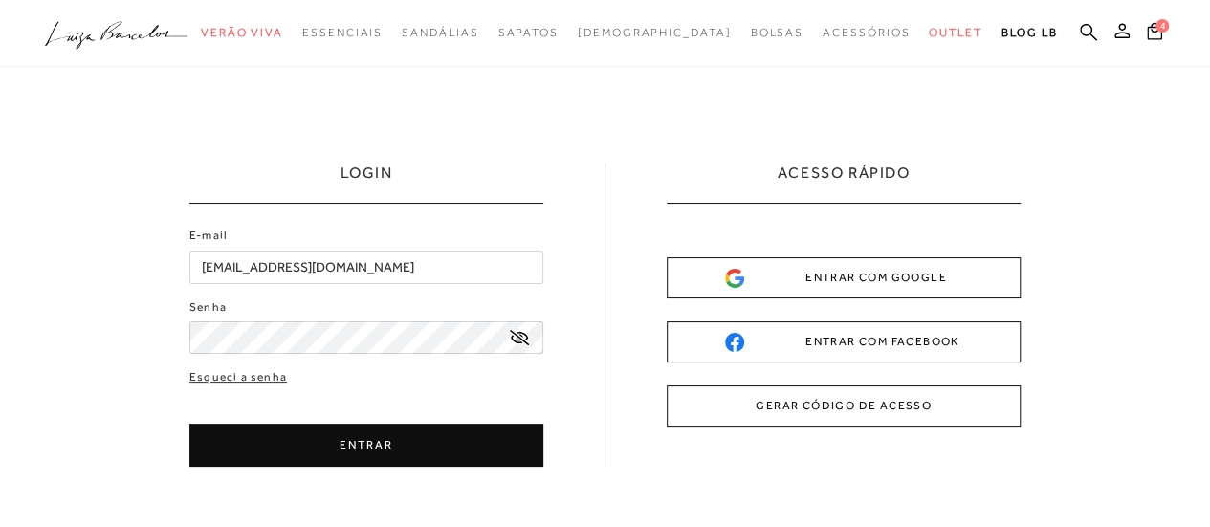
click at [298, 449] on button "ENTRAR" at bounding box center [366, 445] width 354 height 43
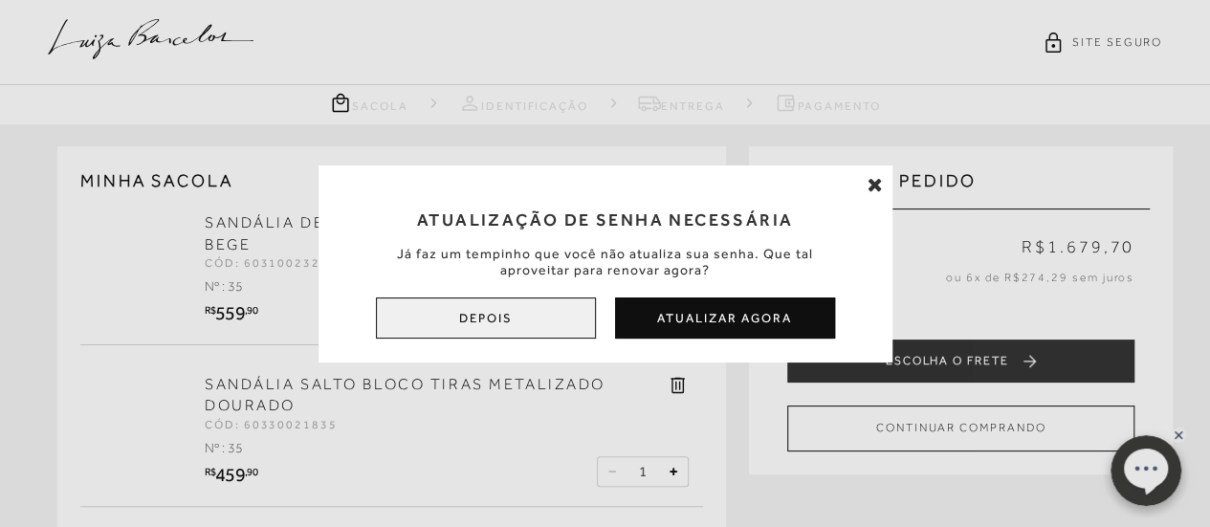
click at [488, 325] on button "Depois" at bounding box center [486, 318] width 220 height 41
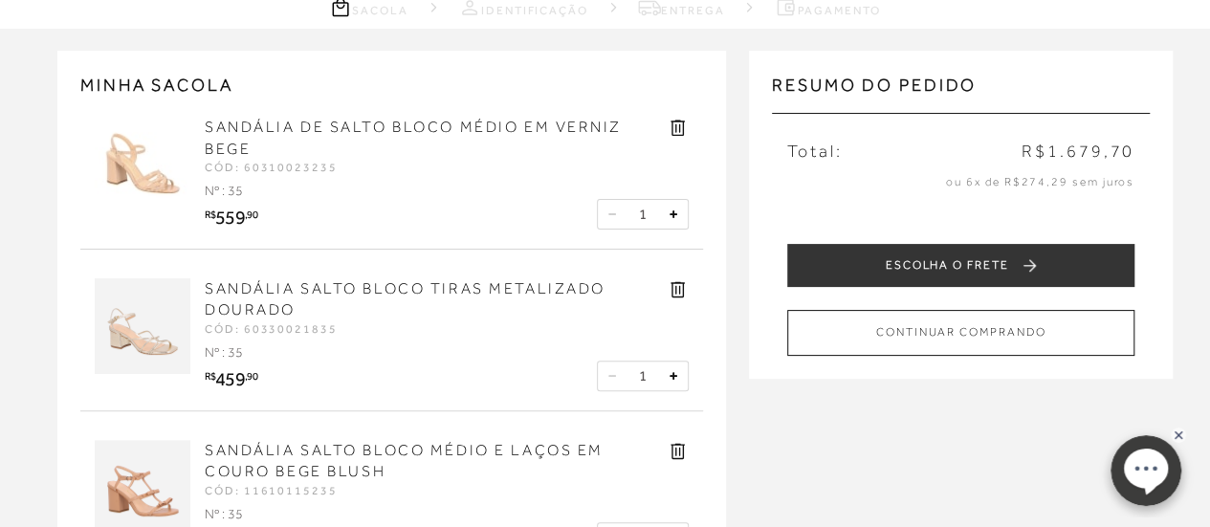
click at [672, 290] on icon at bounding box center [678, 290] width 14 height 16
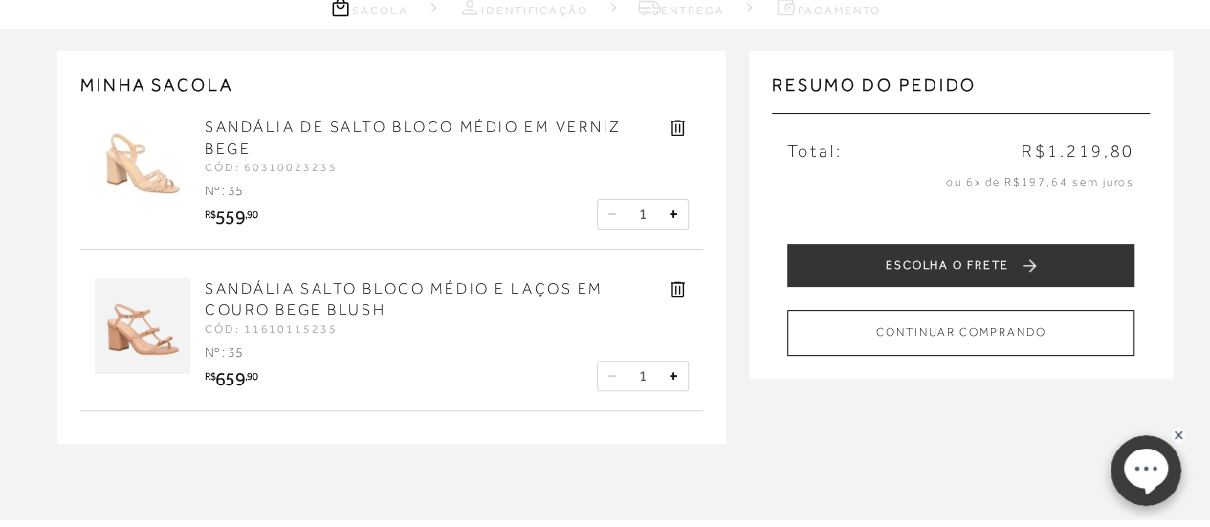
click at [678, 290] on icon at bounding box center [678, 289] width 22 height 22
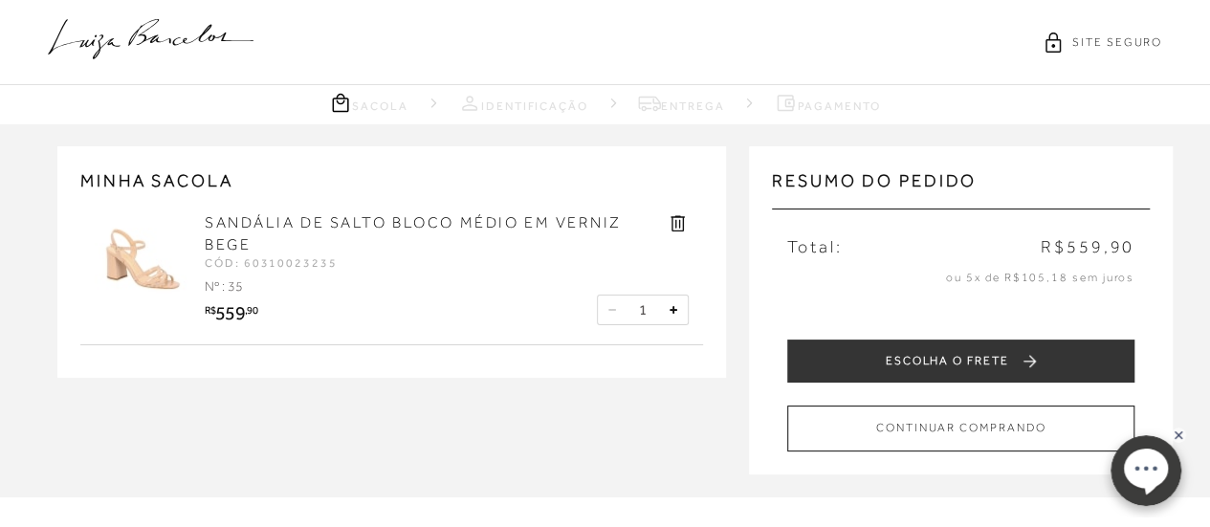
click at [147, 40] on icon at bounding box center [151, 39] width 206 height 40
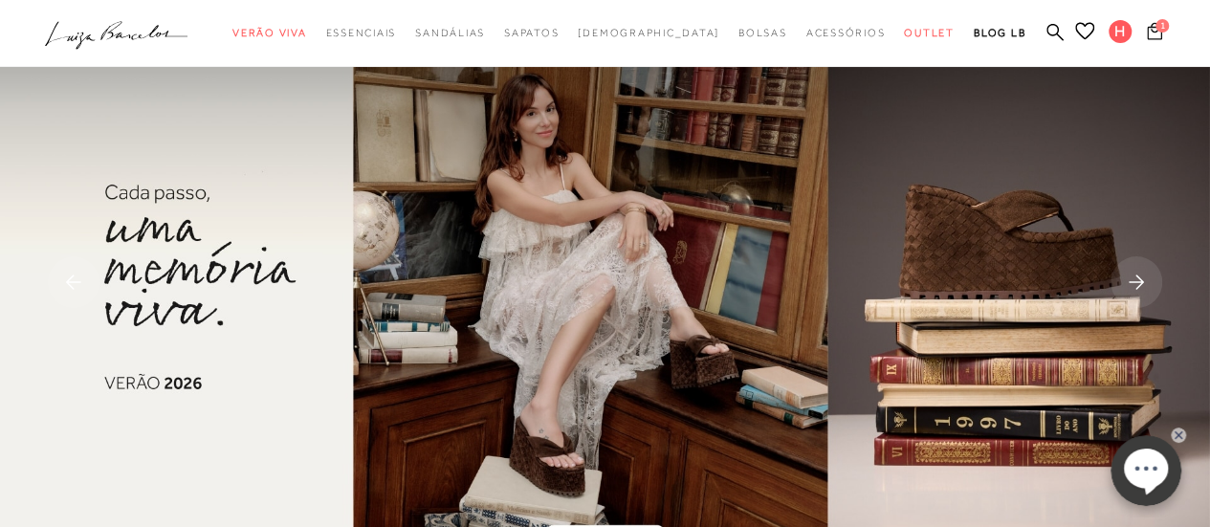
click at [1155, 32] on icon at bounding box center [1154, 30] width 15 height 17
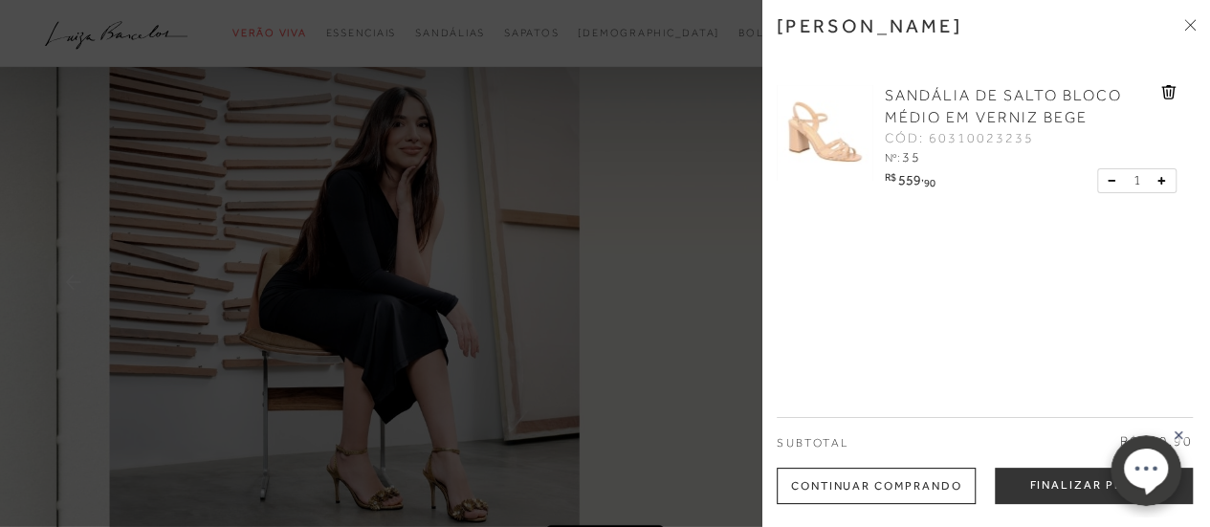
click at [693, 243] on div at bounding box center [605, 263] width 1210 height 527
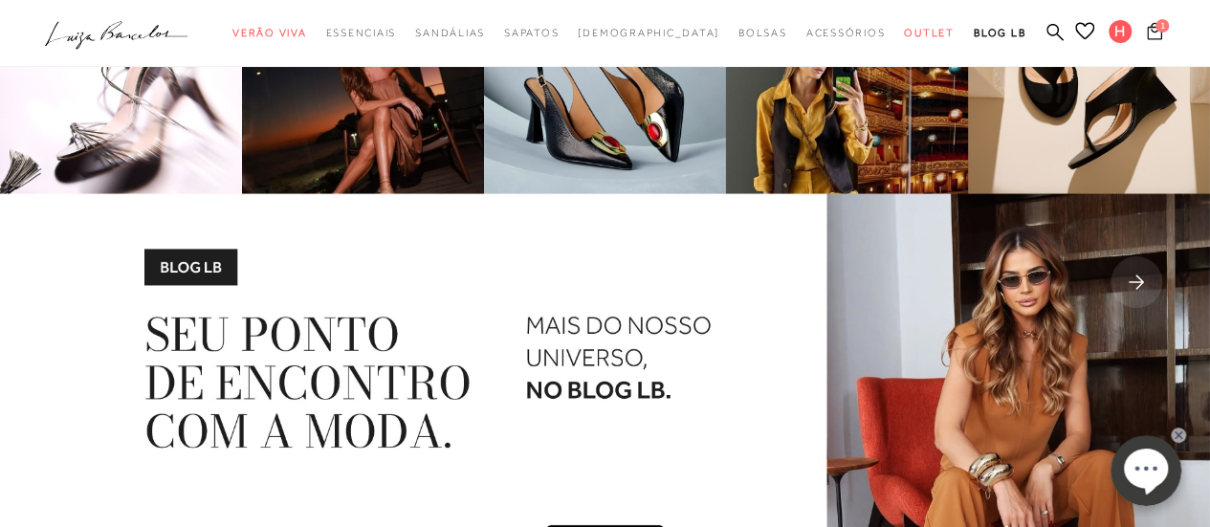
click at [1157, 32] on icon at bounding box center [1154, 30] width 15 height 17
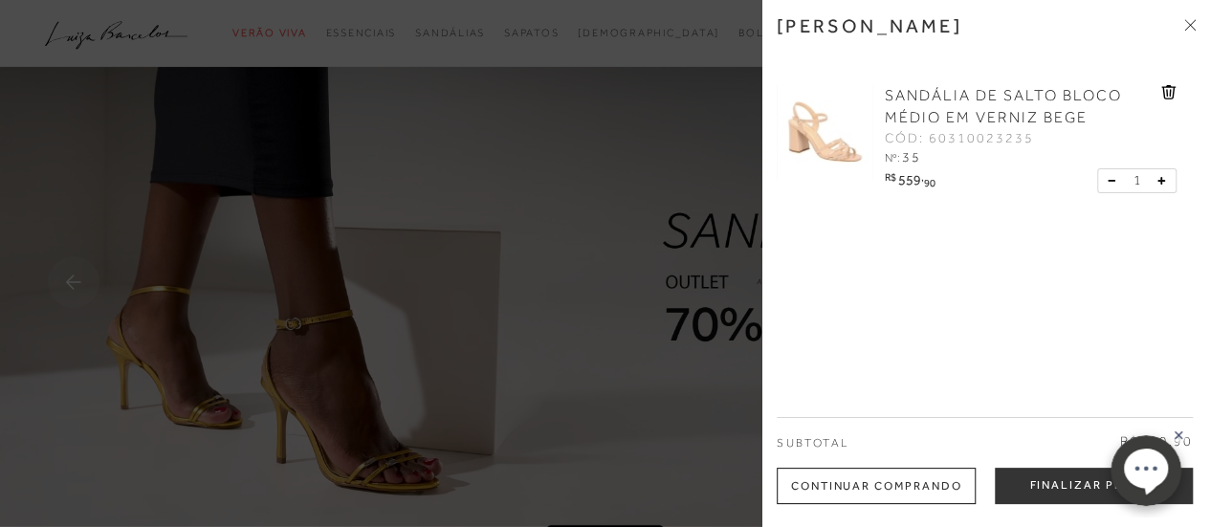
click at [980, 104] on span "SANDÁLIA DE SALTO BLOCO MÉDIO EM VERNIZ BEGE" at bounding box center [1003, 106] width 237 height 39
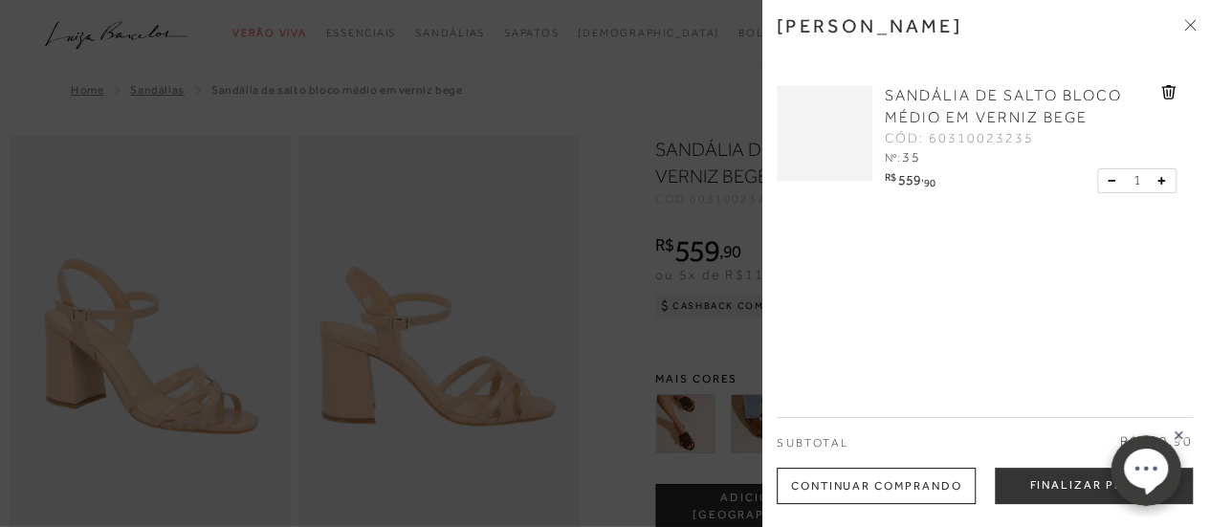
click at [623, 219] on div at bounding box center [605, 263] width 1210 height 527
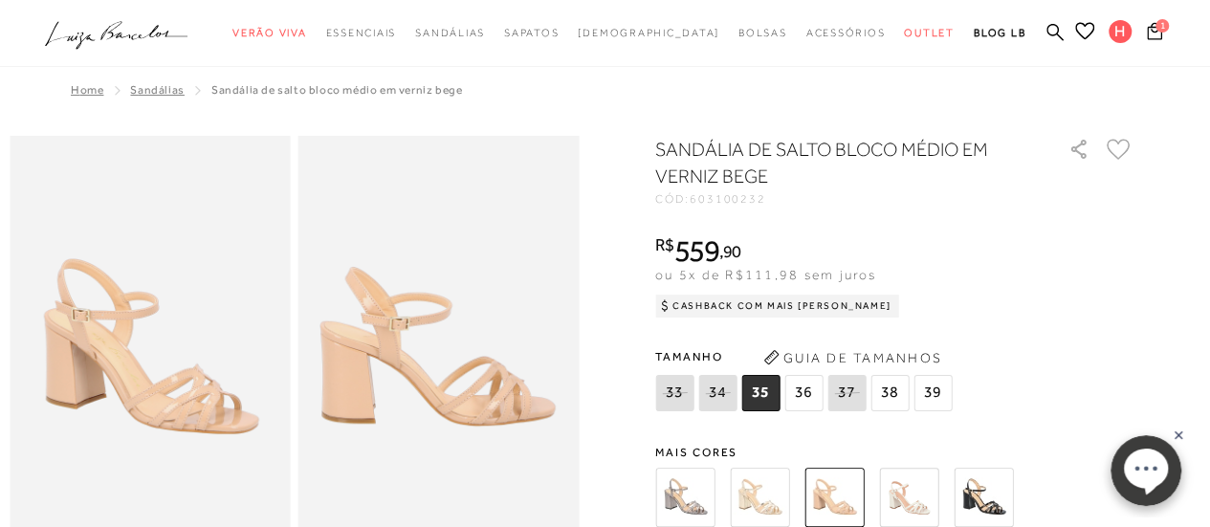
scroll to position [96, 0]
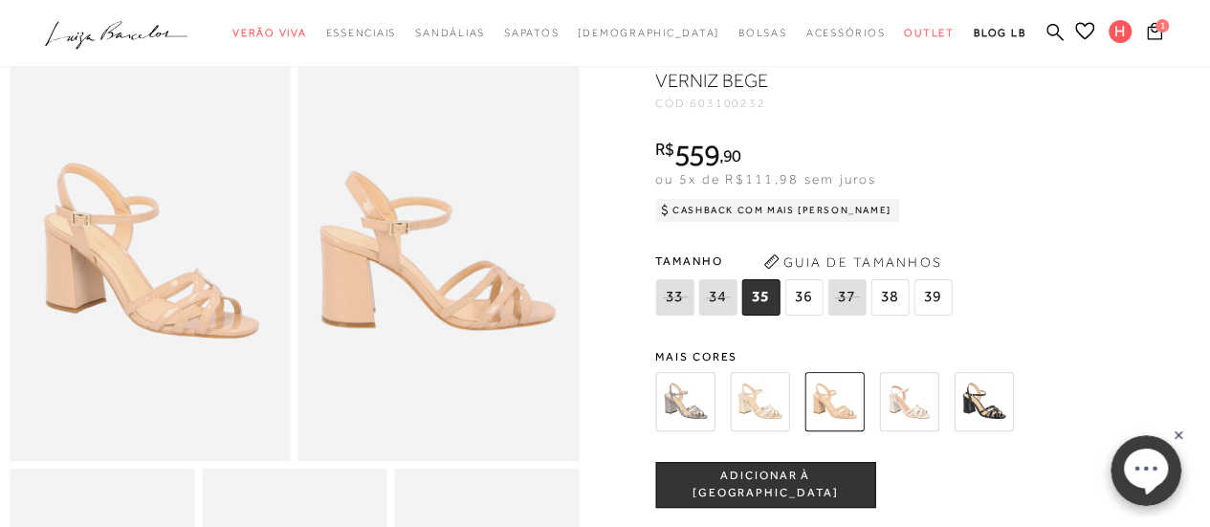
click at [765, 401] on img at bounding box center [759, 401] width 59 height 59
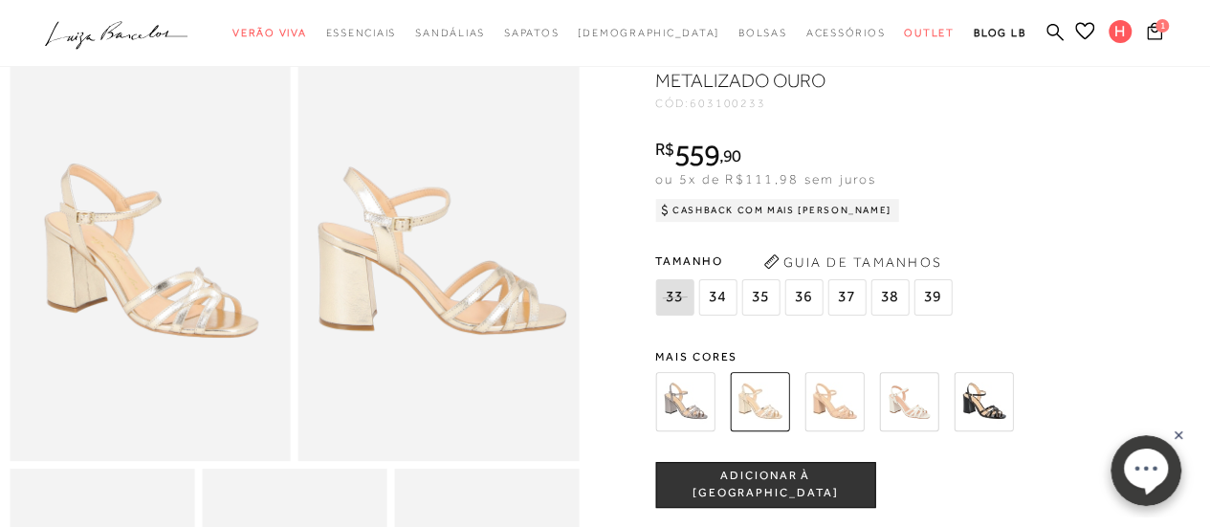
scroll to position [287, 0]
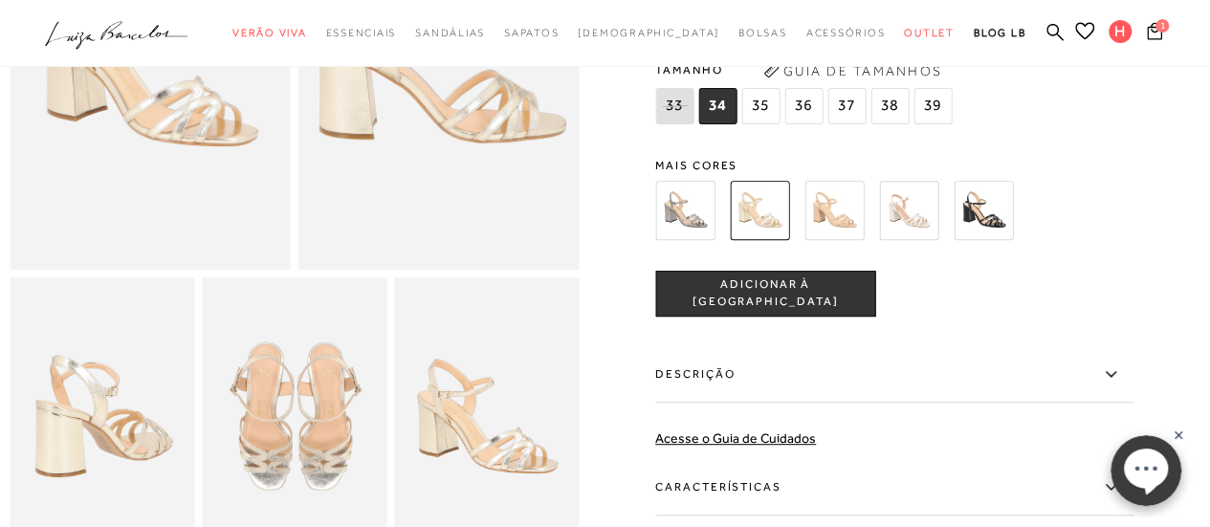
click at [762, 106] on span "35" at bounding box center [760, 106] width 38 height 36
click at [758, 288] on span "ADICIONAR À [GEOGRAPHIC_DATA]" at bounding box center [765, 292] width 218 height 33
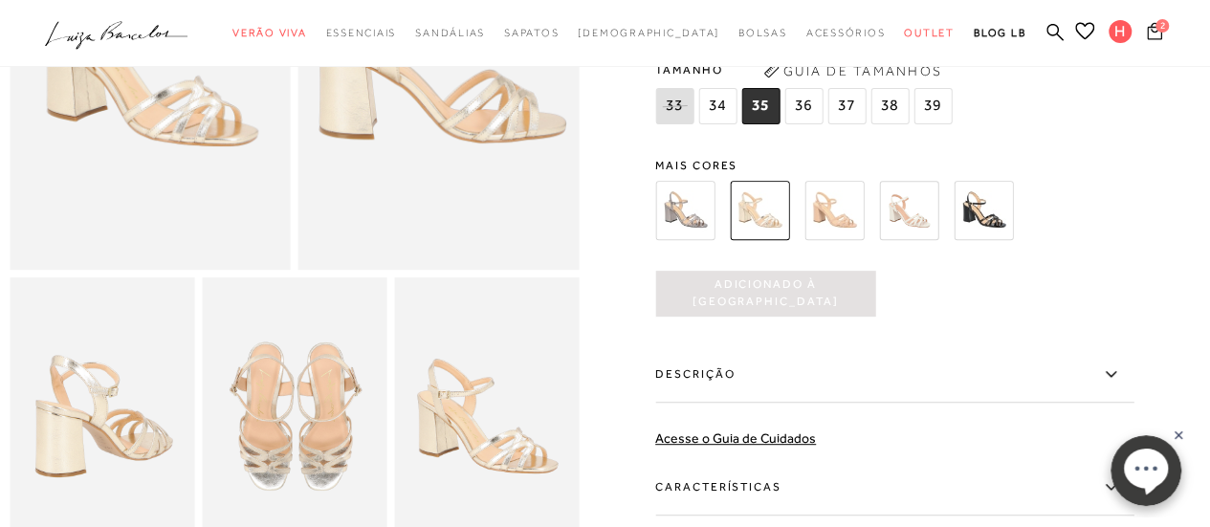
click at [1157, 28] on span "2" at bounding box center [1162, 25] width 13 height 13
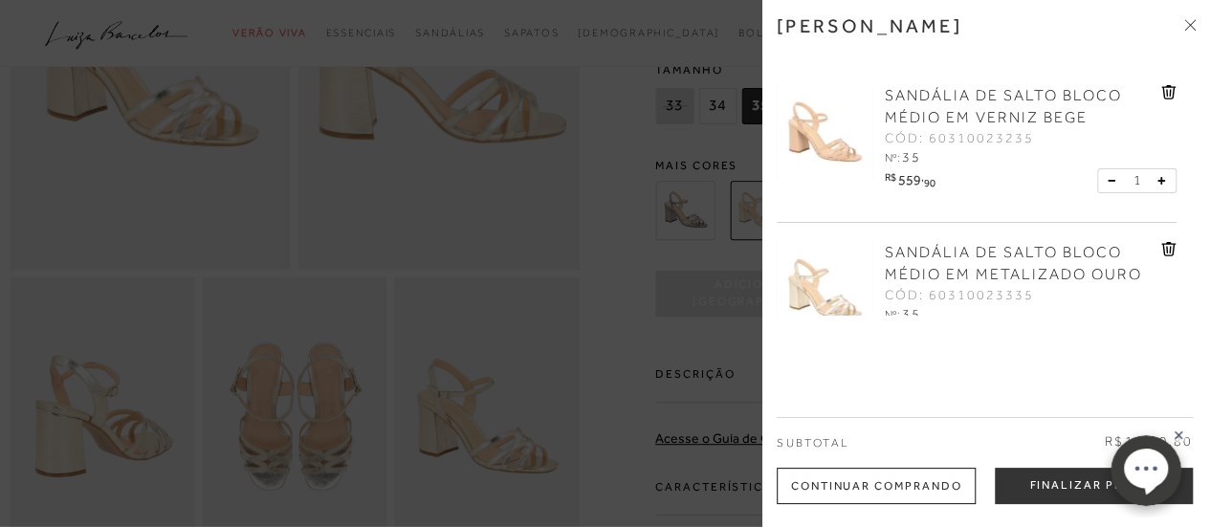
click at [1166, 97] on icon at bounding box center [1167, 93] width 2 height 8
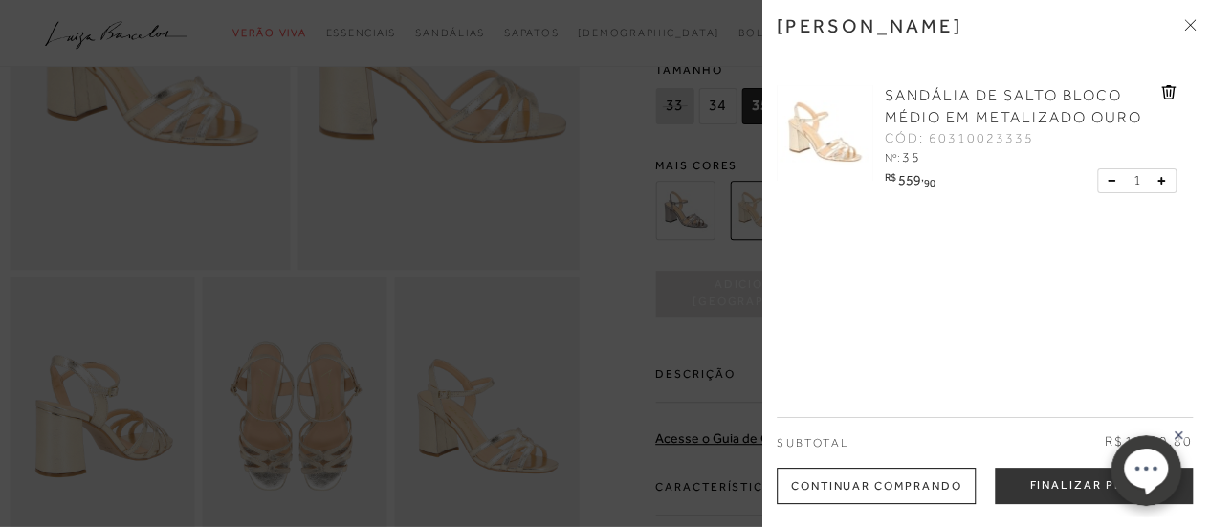
click at [652, 235] on div at bounding box center [605, 263] width 1210 height 527
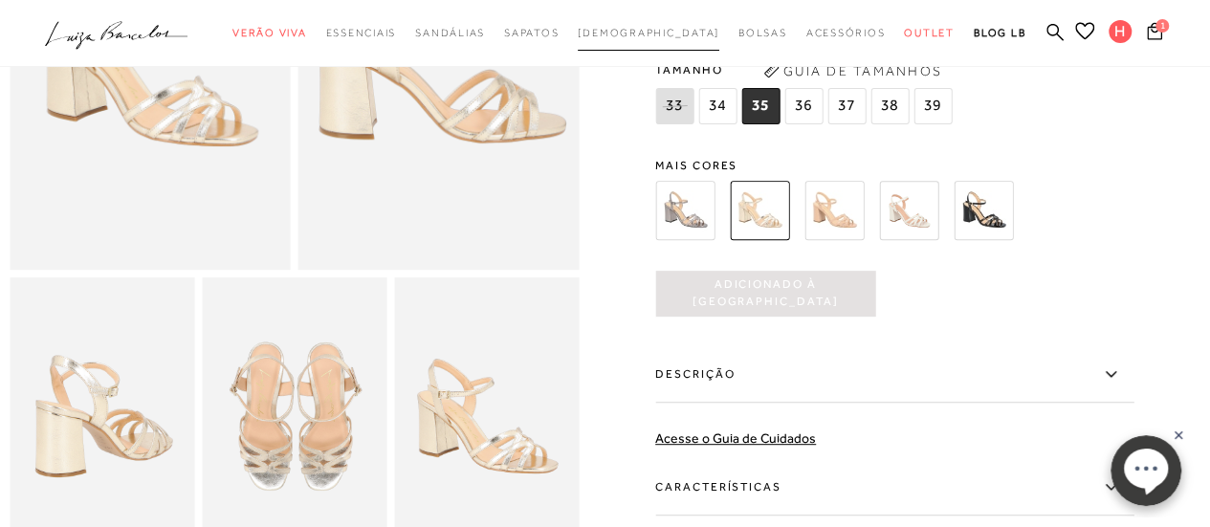
click at [643, 33] on span "[DEMOGRAPHIC_DATA]" at bounding box center [649, 32] width 142 height 11
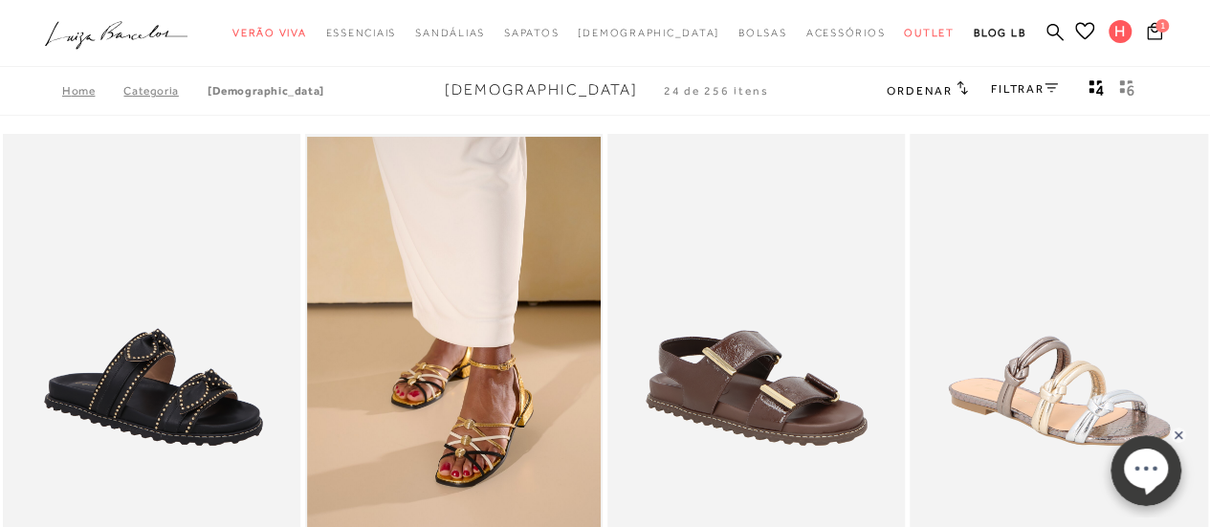
click at [113, 36] on icon ".a{fill-rule:evenodd;}" at bounding box center [117, 35] width 144 height 40
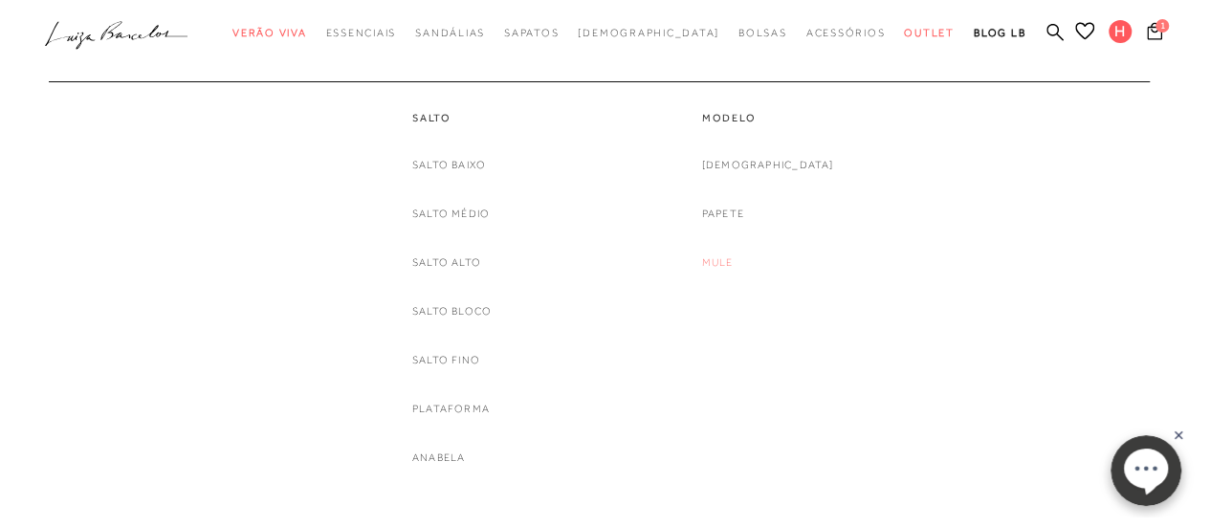
click at [734, 258] on link "Mule" at bounding box center [718, 263] width 32 height 20
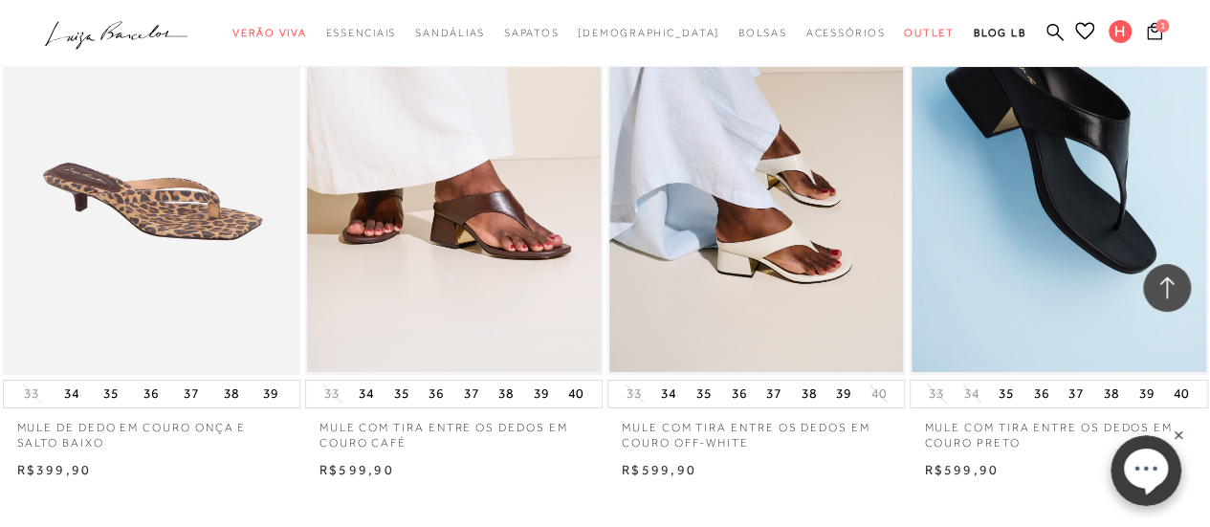
scroll to position [3348, 0]
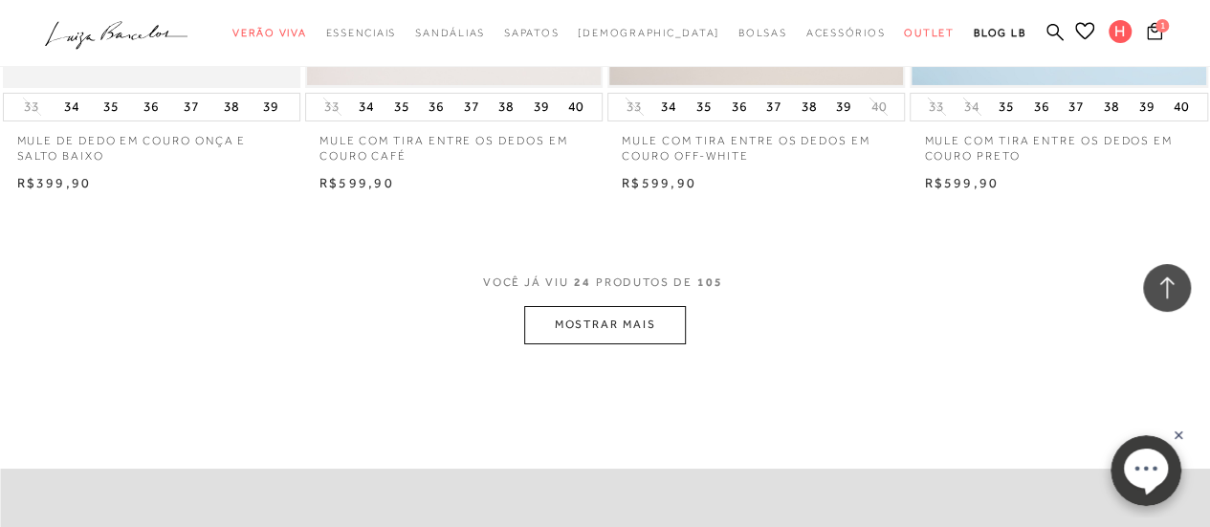
click at [573, 328] on button "MOSTRAR MAIS" at bounding box center [604, 324] width 161 height 37
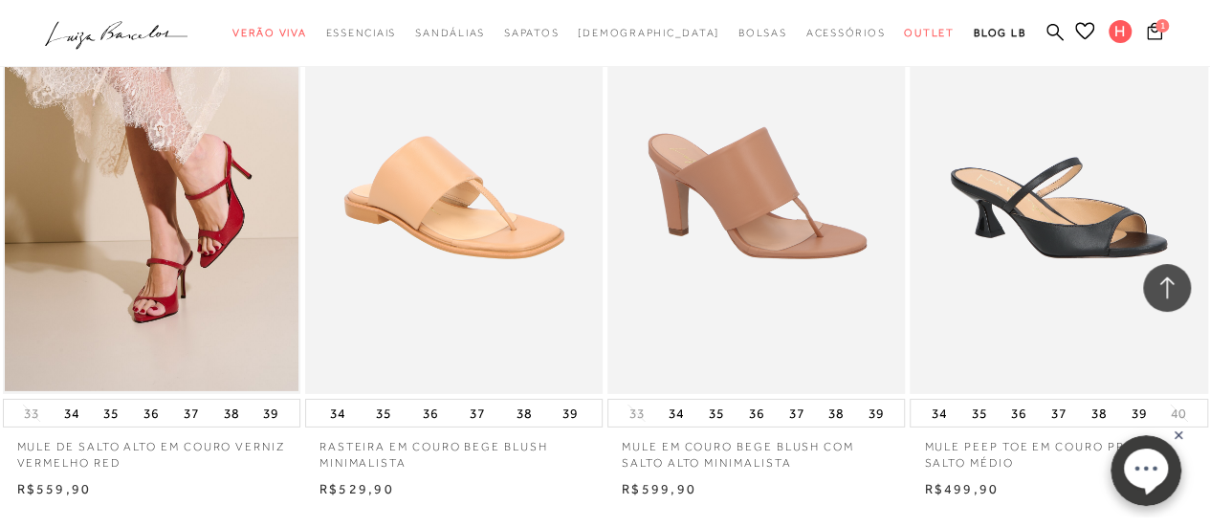
scroll to position [6888, 0]
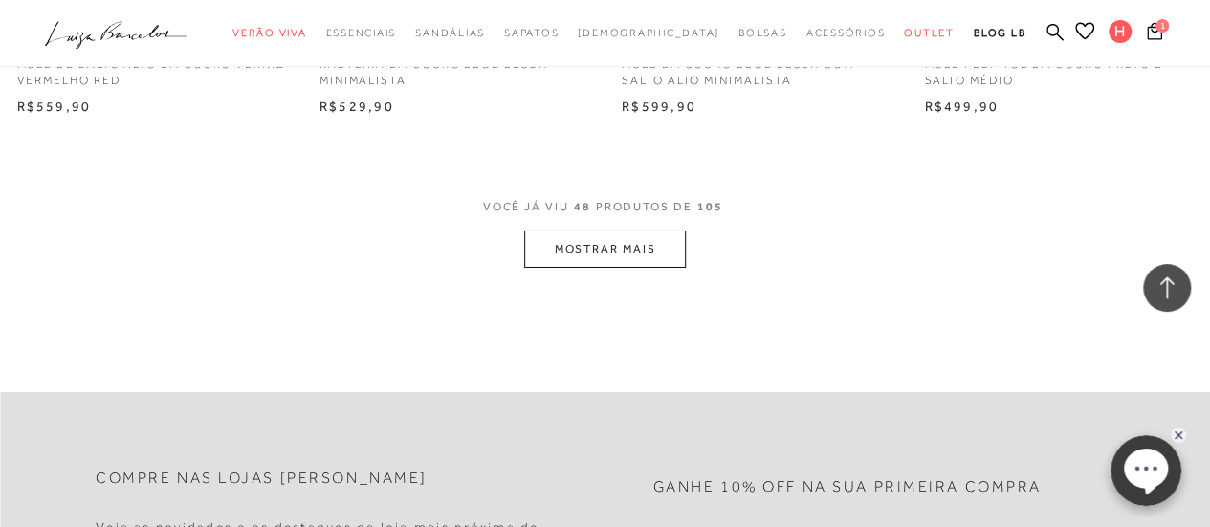
click at [580, 245] on button "MOSTRAR MAIS" at bounding box center [604, 249] width 161 height 37
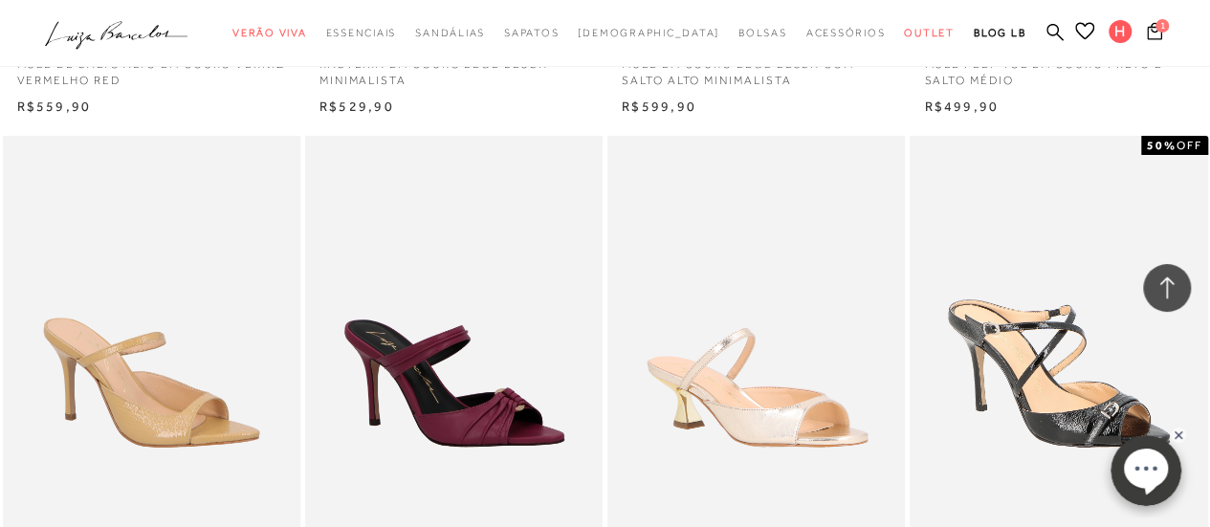
scroll to position [7654, 0]
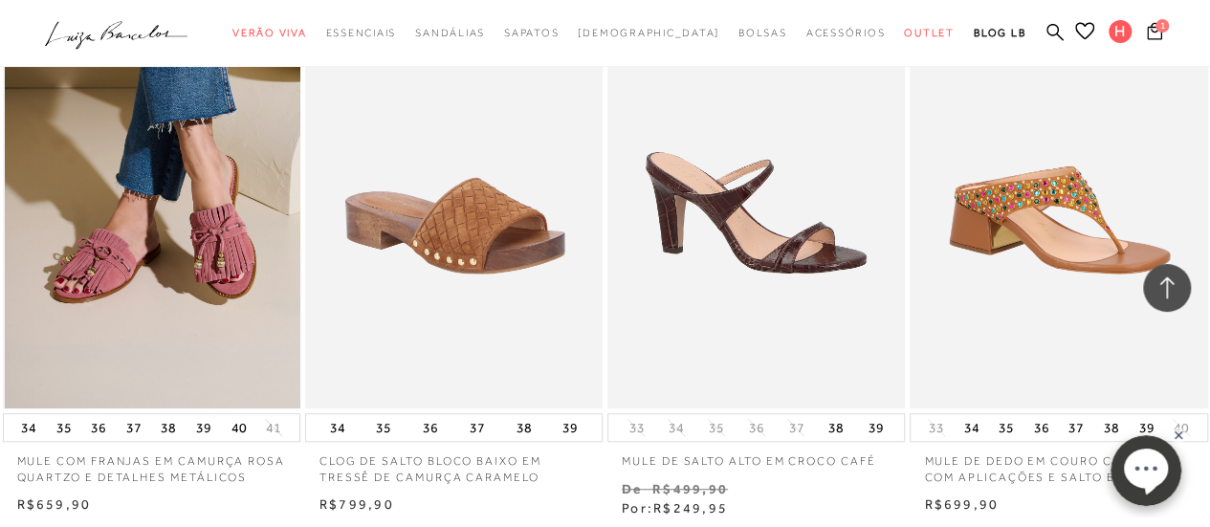
click at [125, 152] on img at bounding box center [153, 185] width 296 height 447
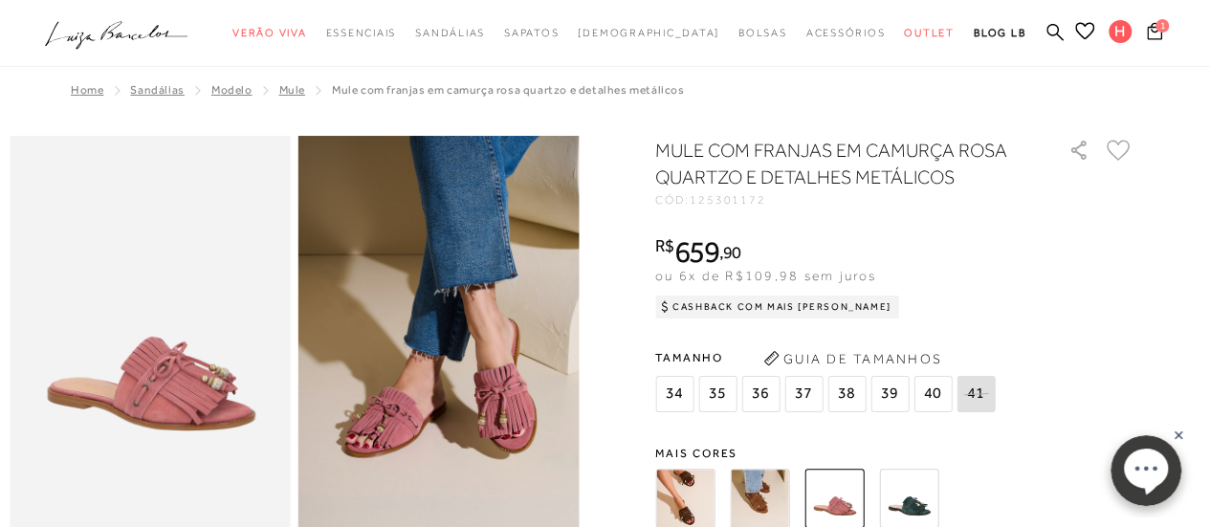
click at [678, 508] on img at bounding box center [684, 498] width 59 height 59
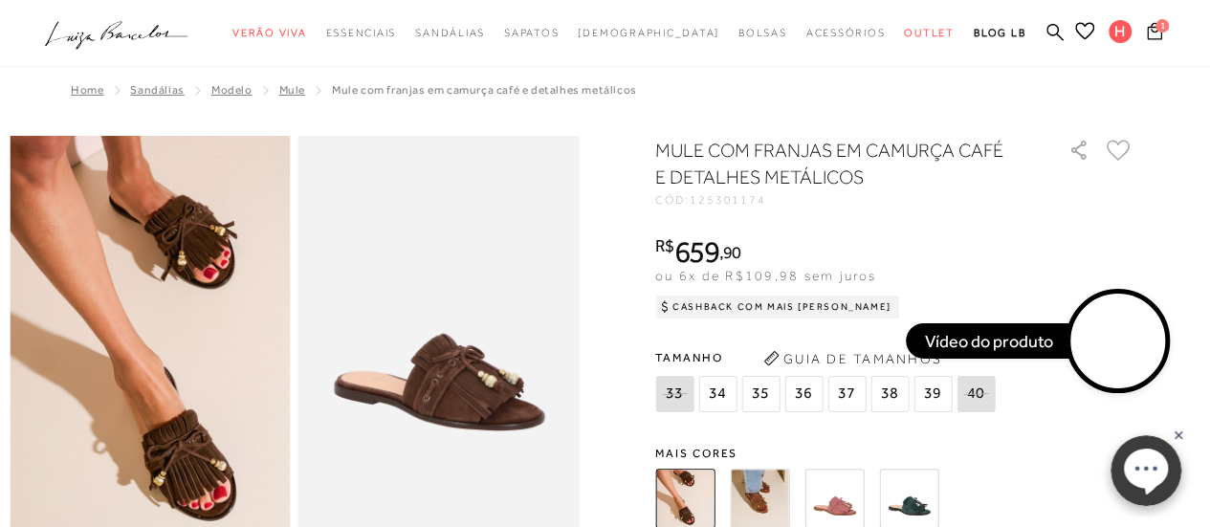
drag, startPoint x: 899, startPoint y: 383, endPoint x: 767, endPoint y: 398, distance: 132.9
click at [767, 398] on span "35" at bounding box center [760, 394] width 38 height 36
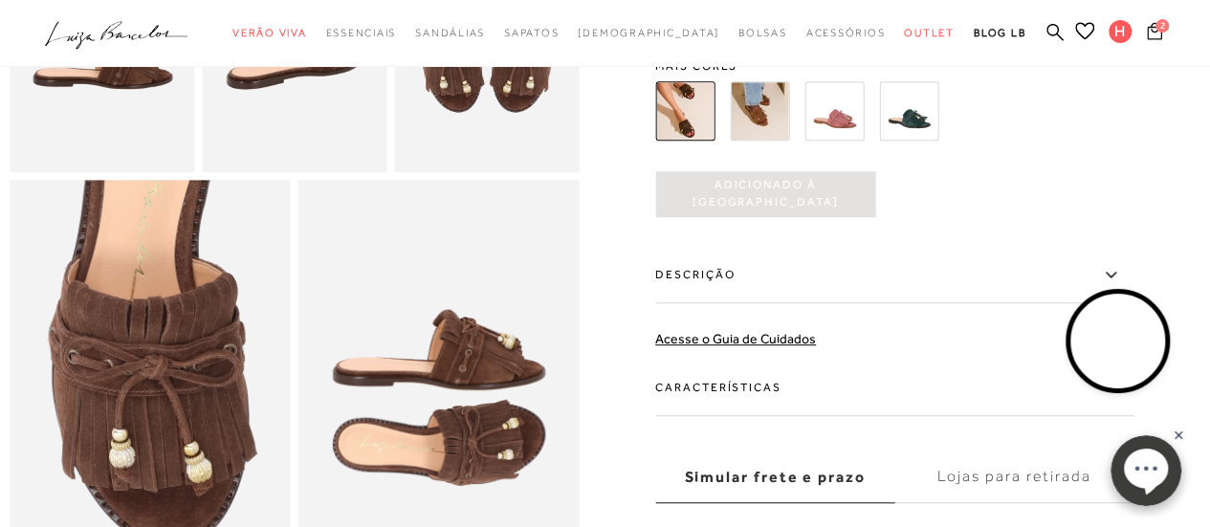
click at [1155, 32] on icon at bounding box center [1154, 30] width 15 height 17
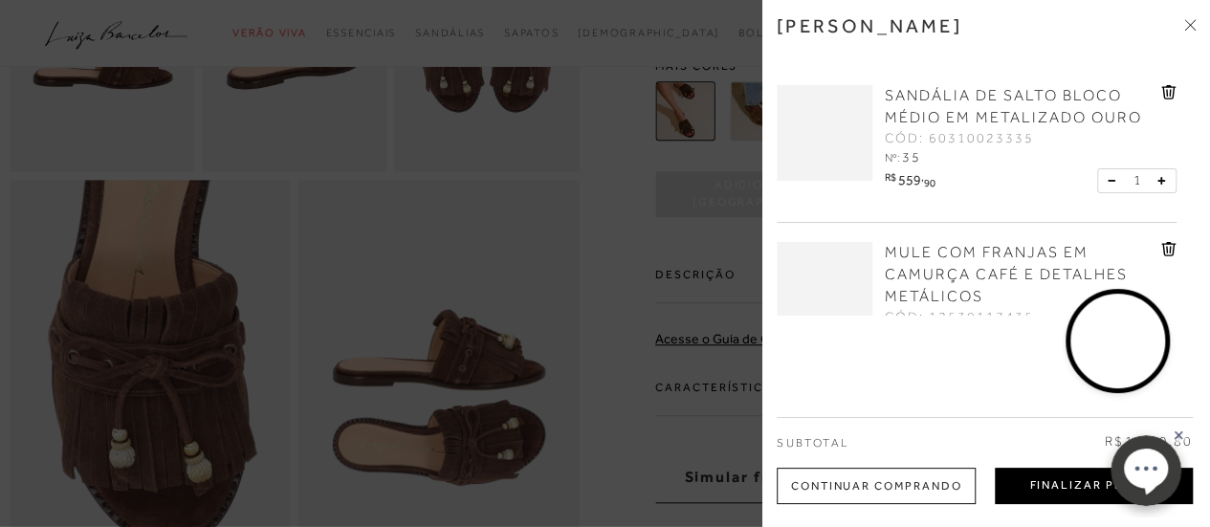
click at [1029, 485] on button "Finalizar Pedido" at bounding box center [1094, 486] width 198 height 36
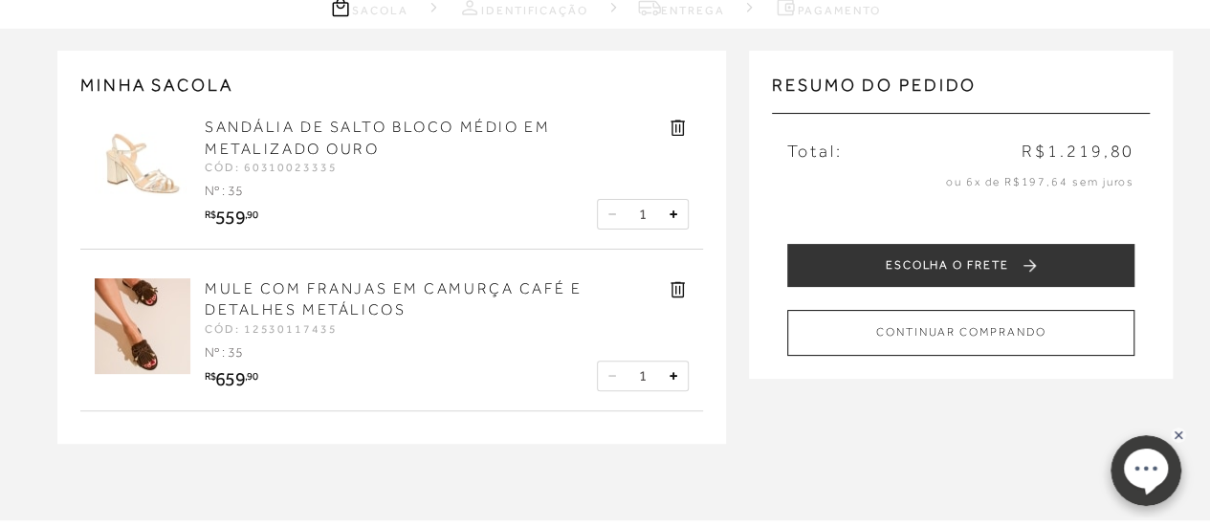
scroll to position [191, 0]
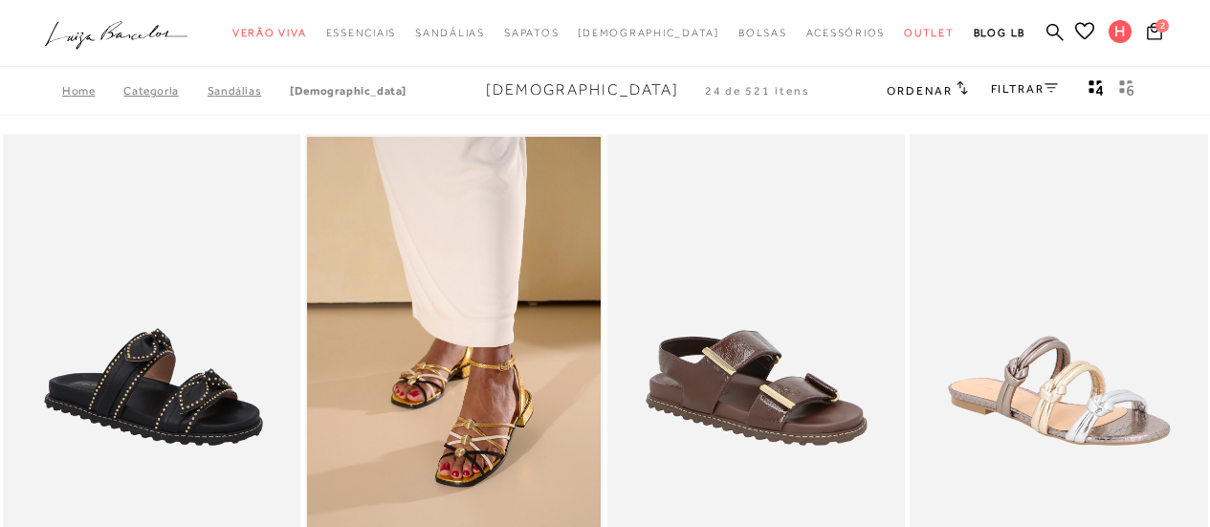
click at [1018, 91] on link "FILTRAR" at bounding box center [1024, 88] width 67 height 13
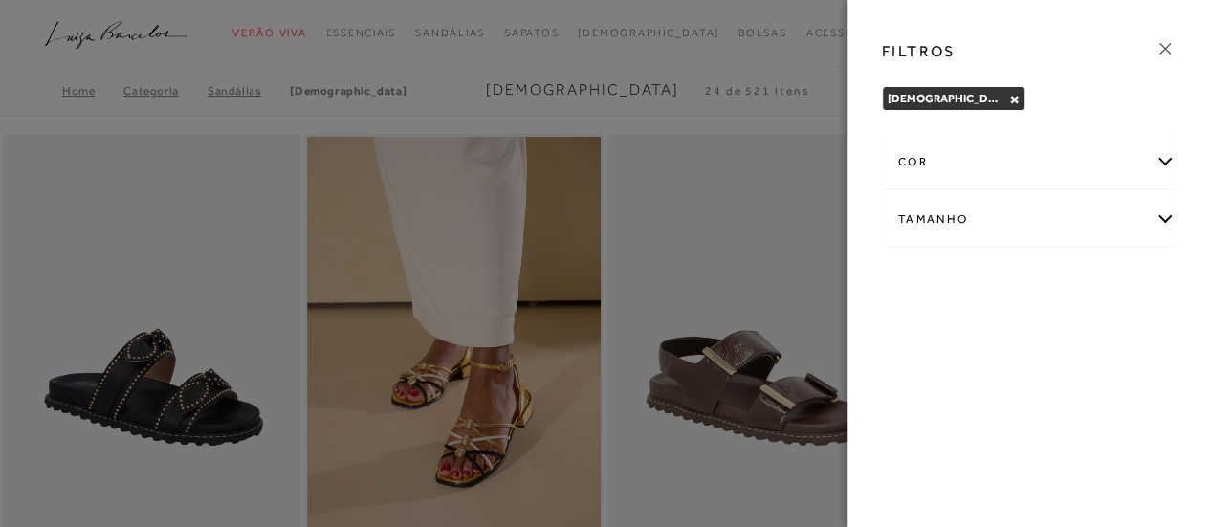
click at [1164, 214] on div "Tamanho" at bounding box center [1029, 219] width 293 height 51
click at [1093, 280] on span "35" at bounding box center [1092, 281] width 28 height 14
click at [1093, 280] on input "35" at bounding box center [1082, 284] width 19 height 19
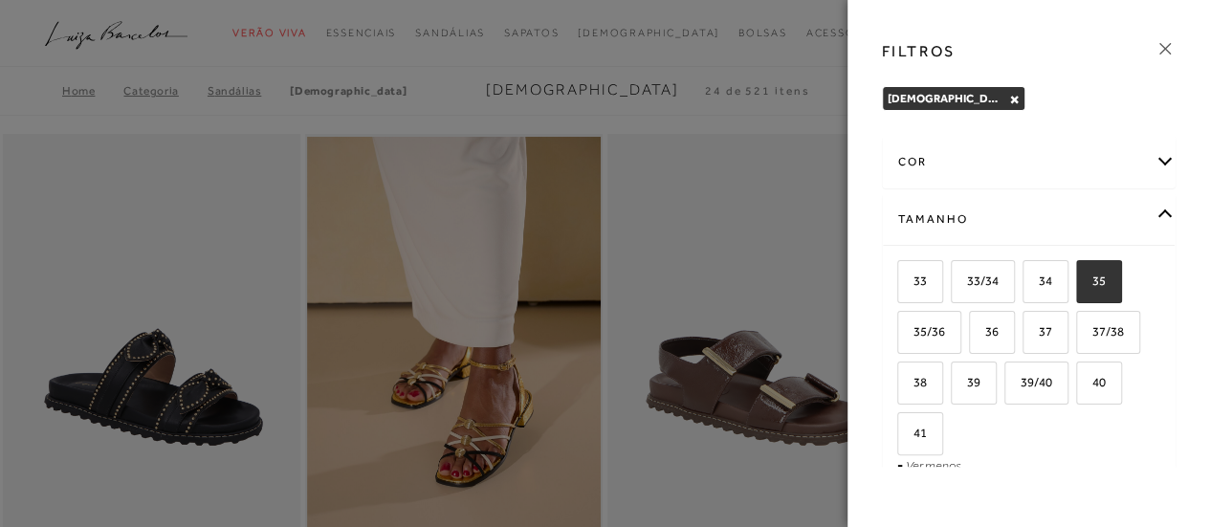
checkbox input "true"
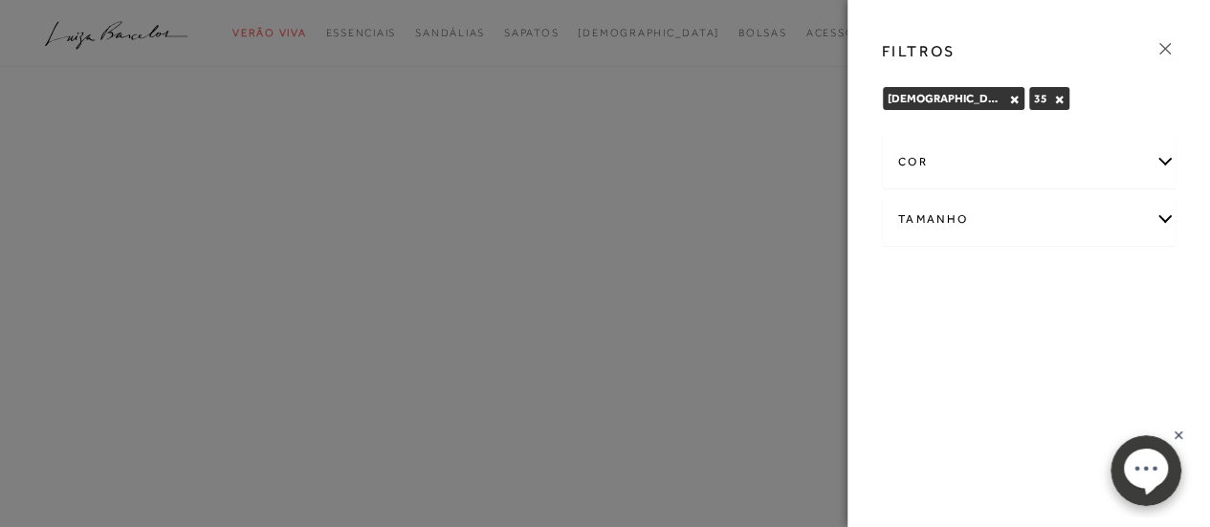
click at [1161, 165] on div "cor" at bounding box center [1029, 162] width 293 height 51
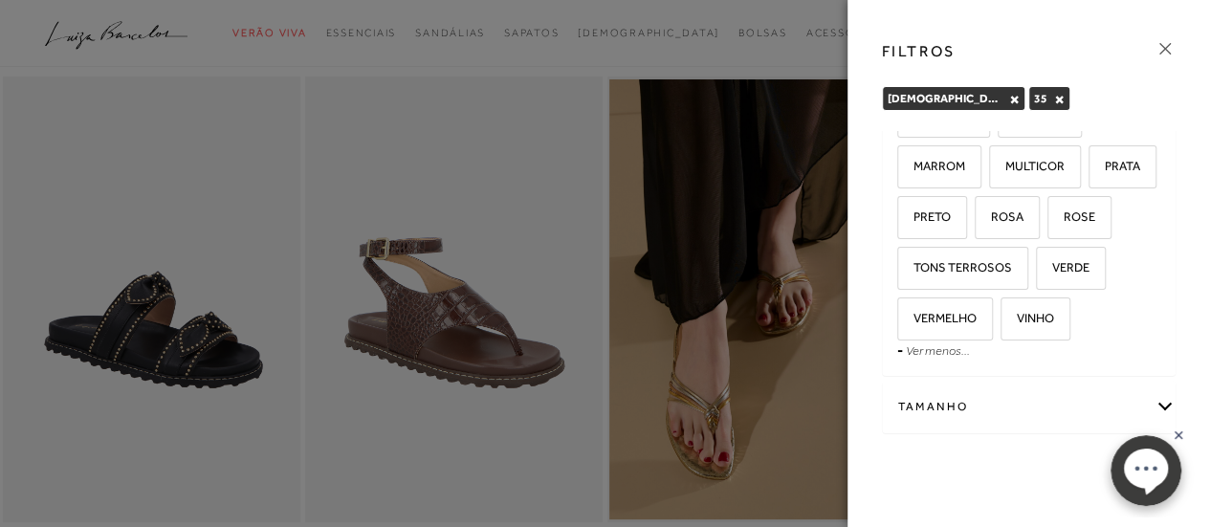
scroll to position [67, 0]
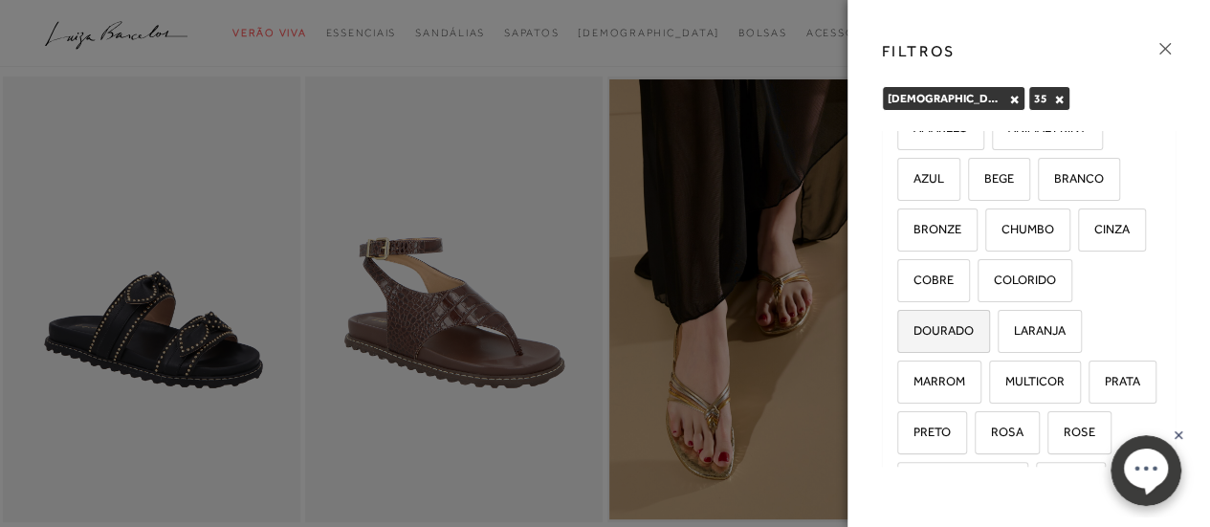
click at [946, 325] on span "DOURADO" at bounding box center [936, 330] width 75 height 14
click at [914, 325] on input "DOURADO" at bounding box center [904, 333] width 19 height 19
checkbox input "true"
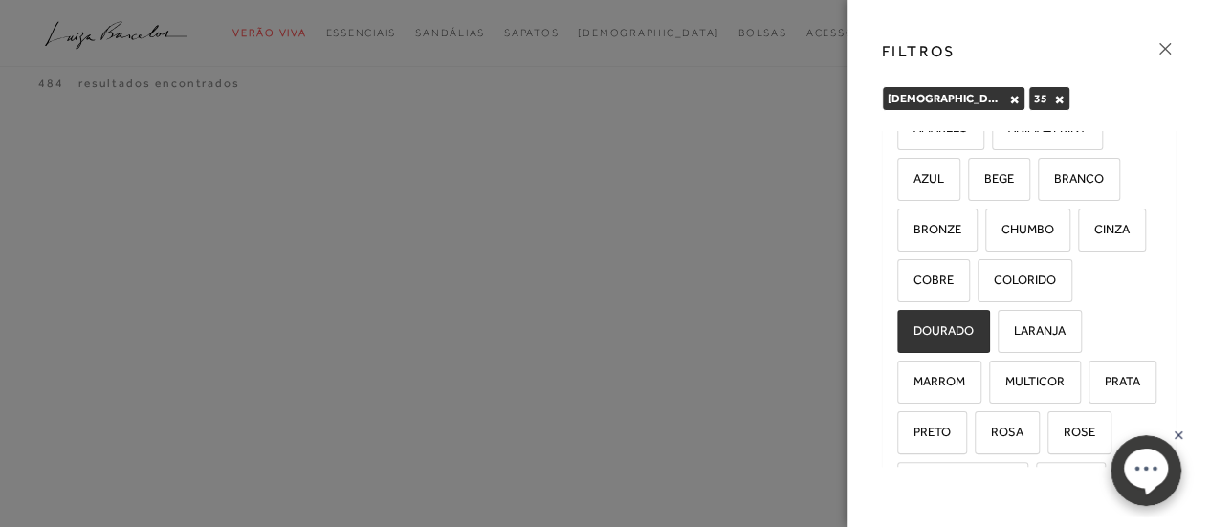
click at [802, 153] on div at bounding box center [605, 263] width 1210 height 527
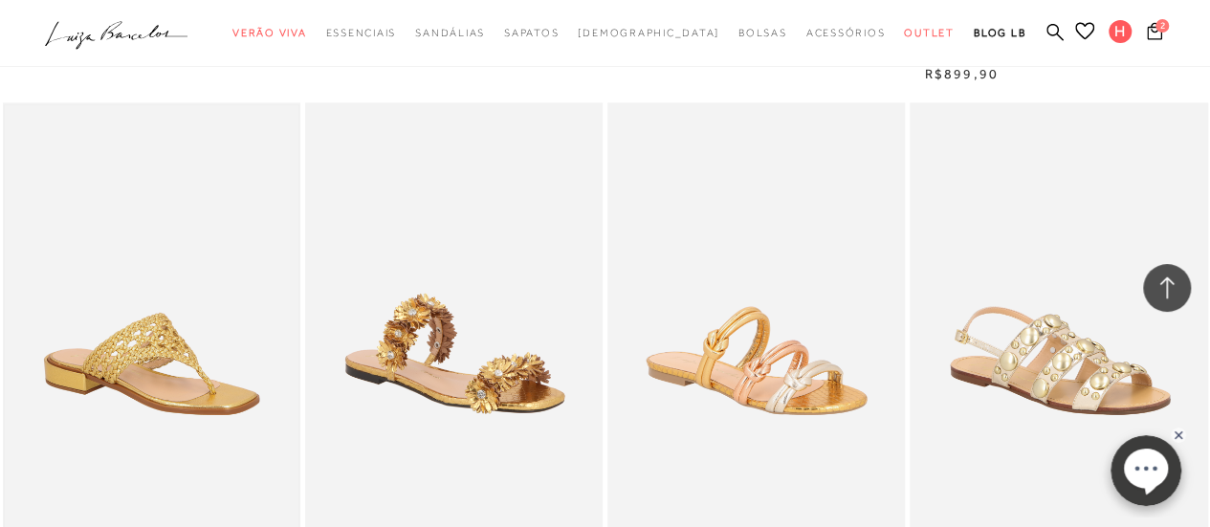
click at [126, 344] on img at bounding box center [152, 325] width 294 height 441
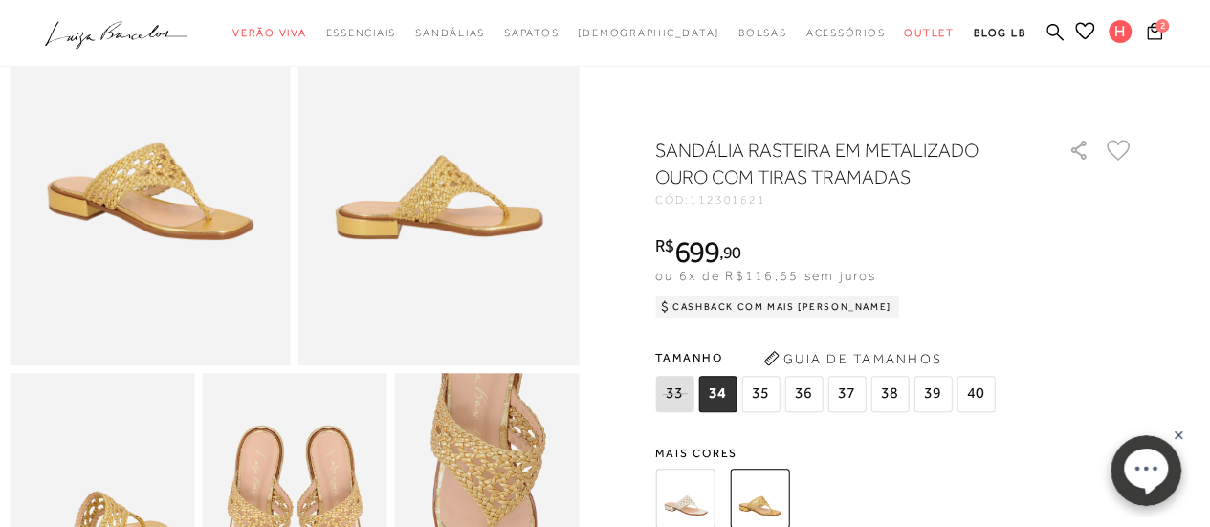
scroll to position [1052, 0]
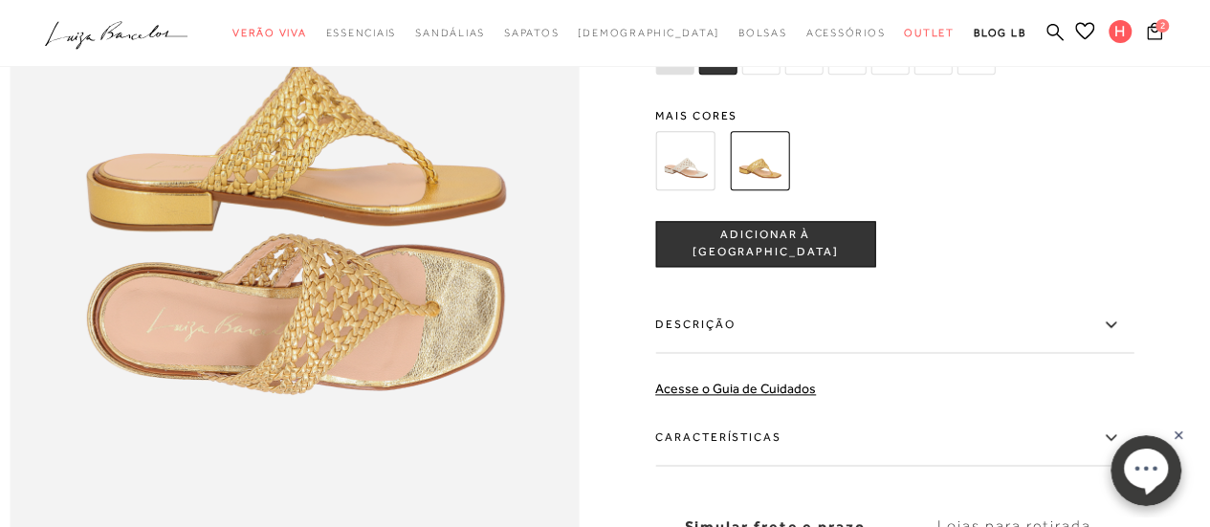
click at [687, 190] on img at bounding box center [684, 160] width 59 height 59
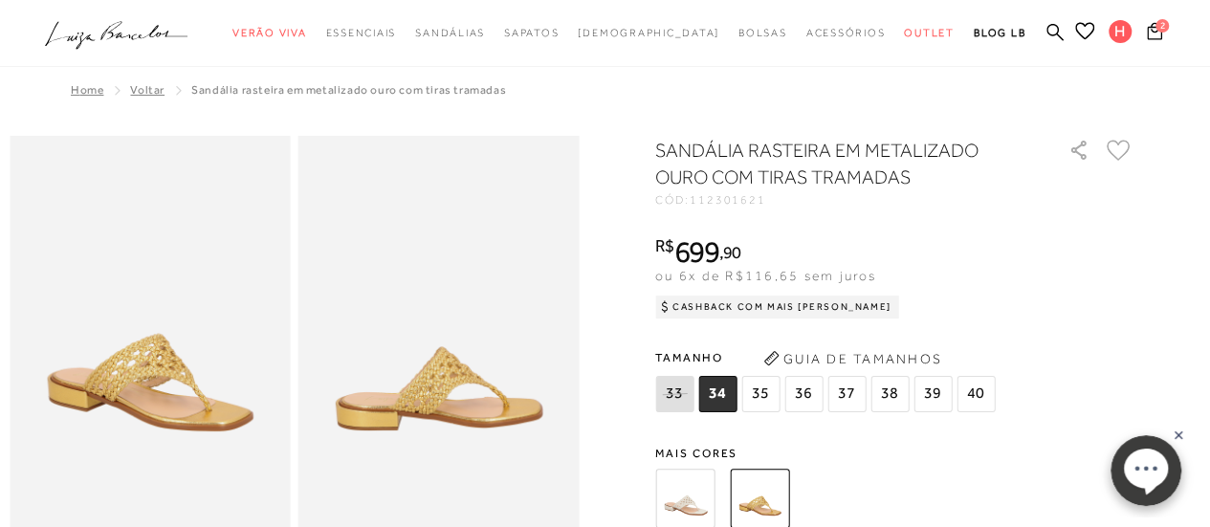
click at [687, 501] on img at bounding box center [684, 498] width 59 height 59
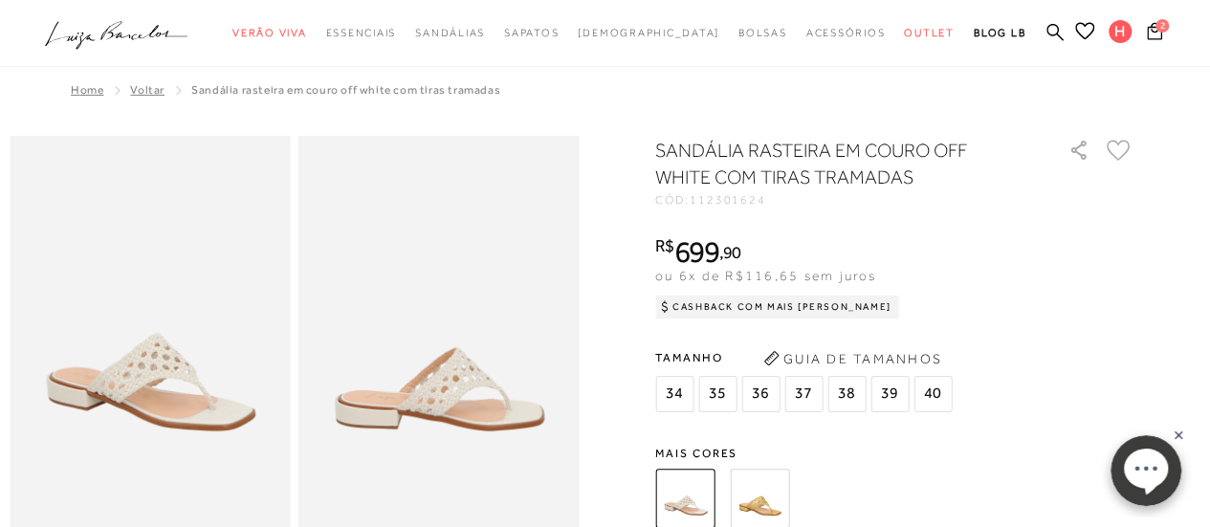
click at [721, 395] on span "35" at bounding box center [717, 394] width 38 height 36
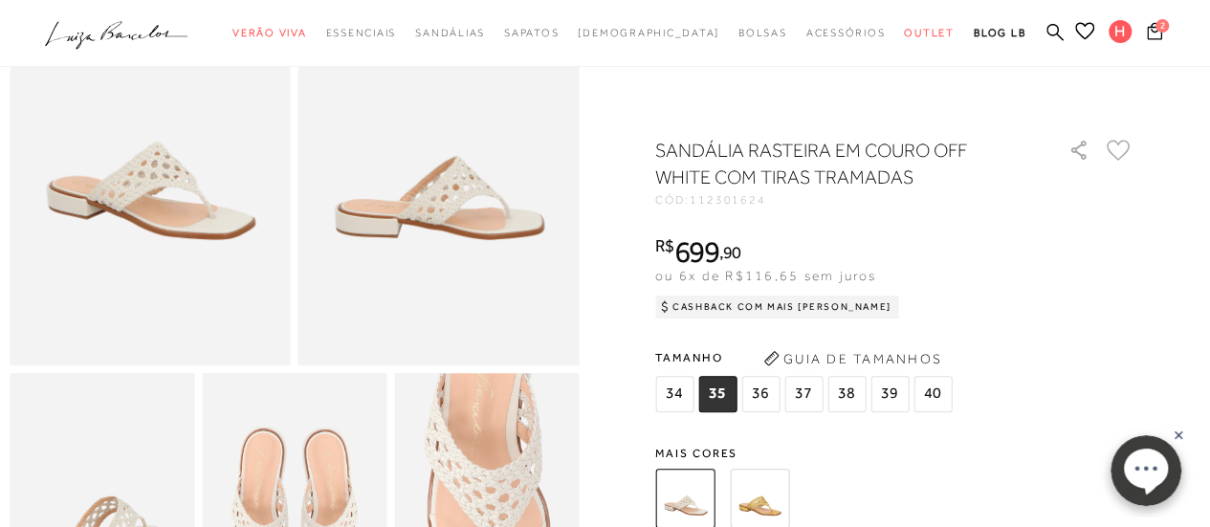
scroll to position [904, 0]
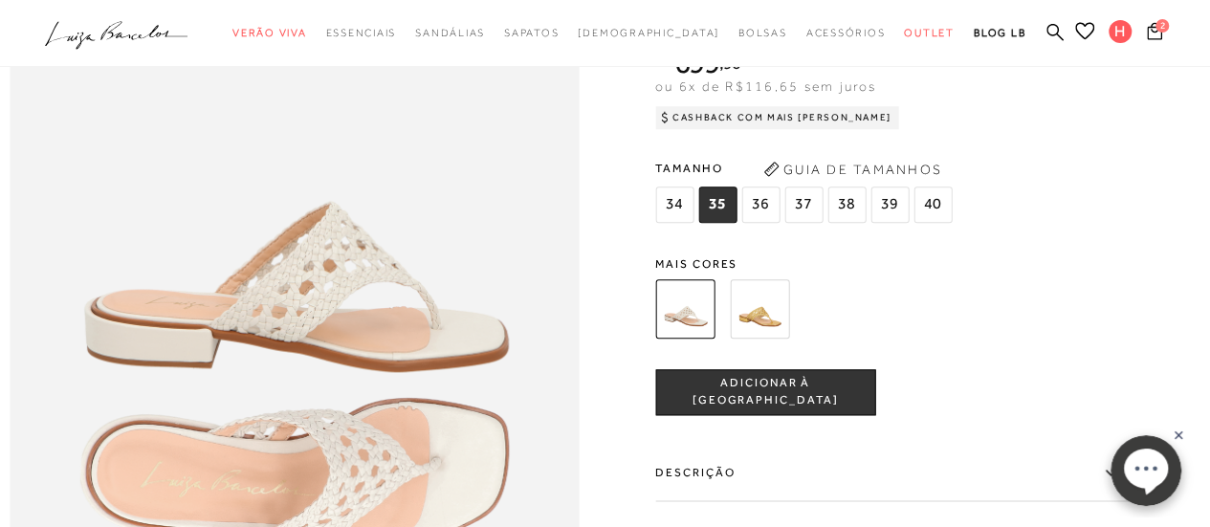
click at [731, 390] on button "ADICIONAR À [GEOGRAPHIC_DATA]" at bounding box center [765, 392] width 220 height 46
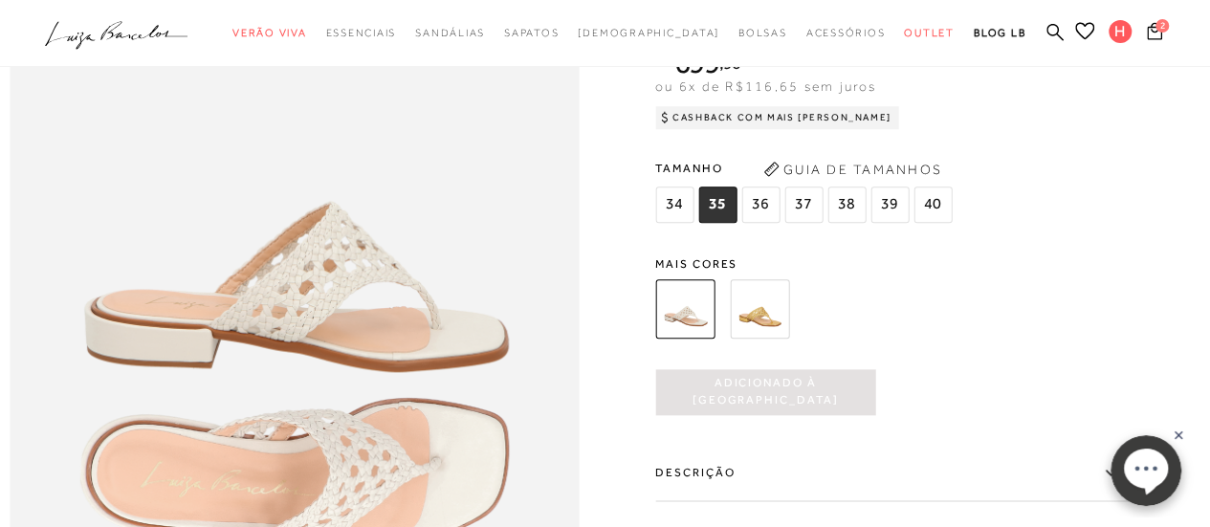
scroll to position [957, 0]
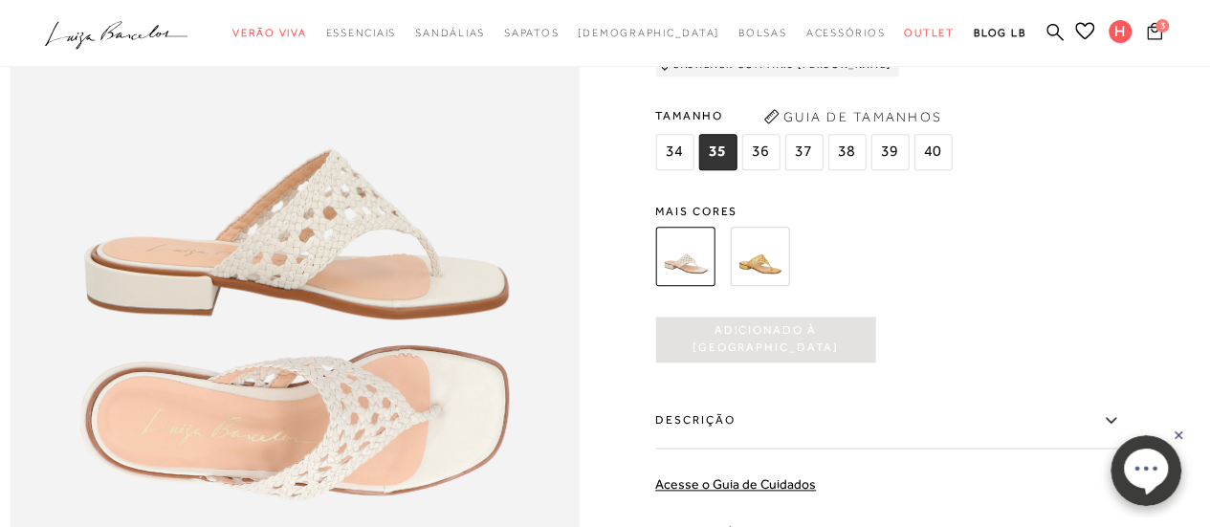
click at [1158, 35] on icon at bounding box center [1154, 31] width 15 height 18
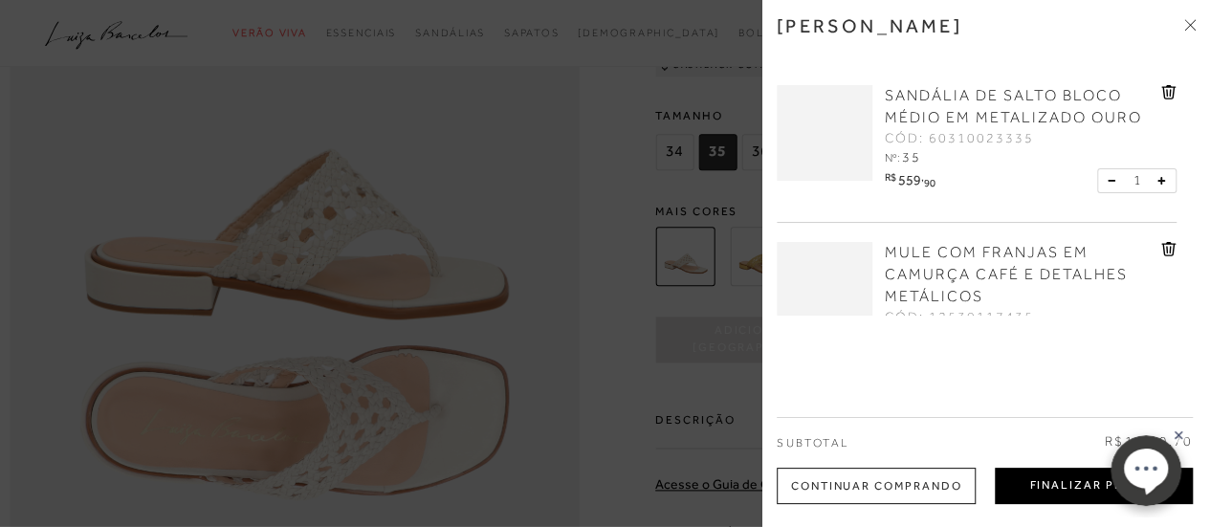
click at [1027, 487] on button "Finalizar Pedido" at bounding box center [1094, 486] width 198 height 36
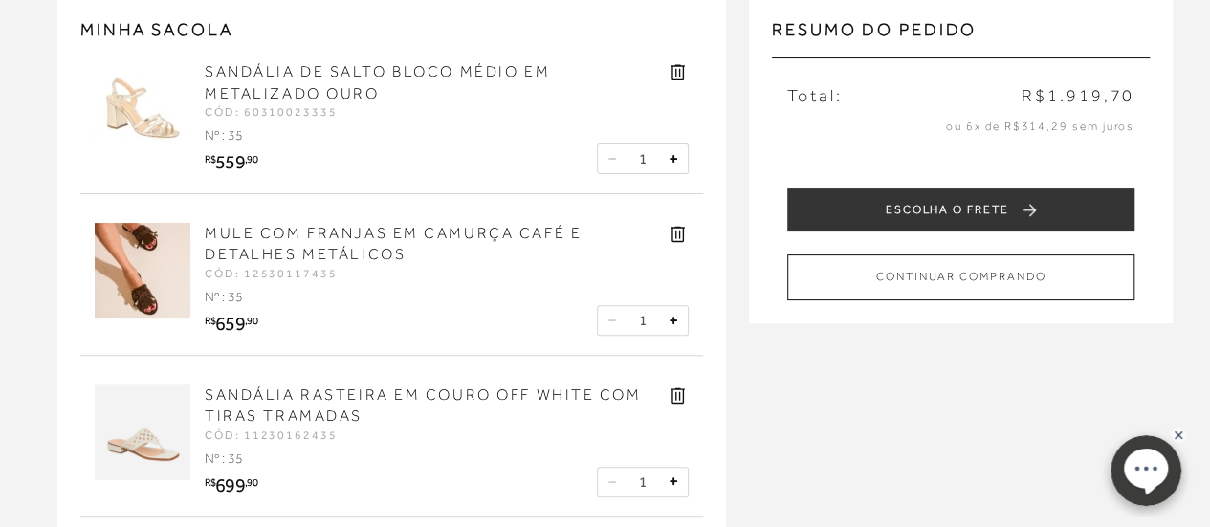
scroll to position [96, 0]
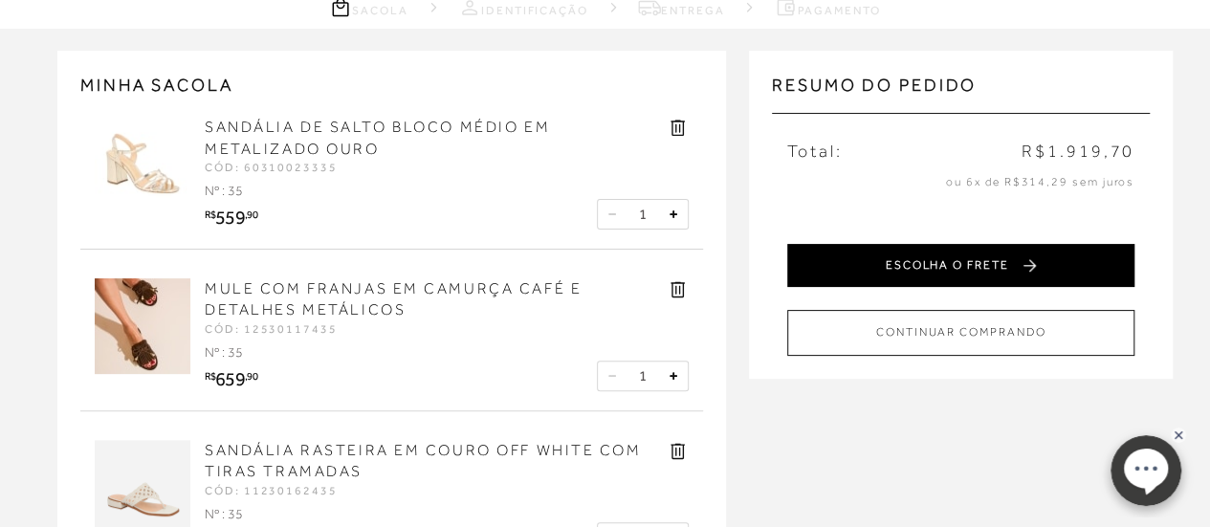
click at [959, 270] on button "ESCOLHA O FRETE" at bounding box center [960, 265] width 347 height 43
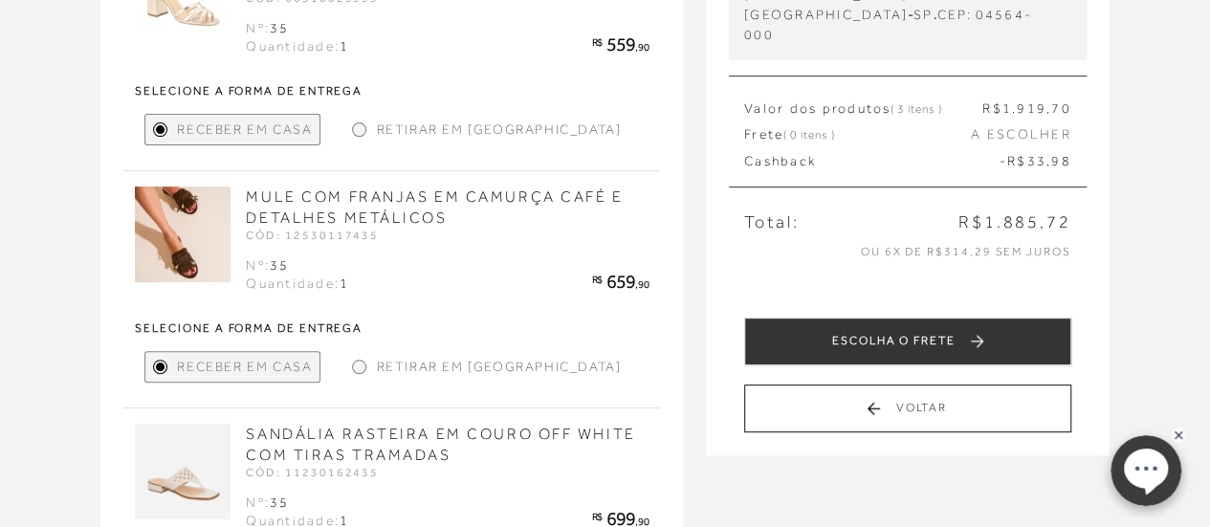
scroll to position [478, 0]
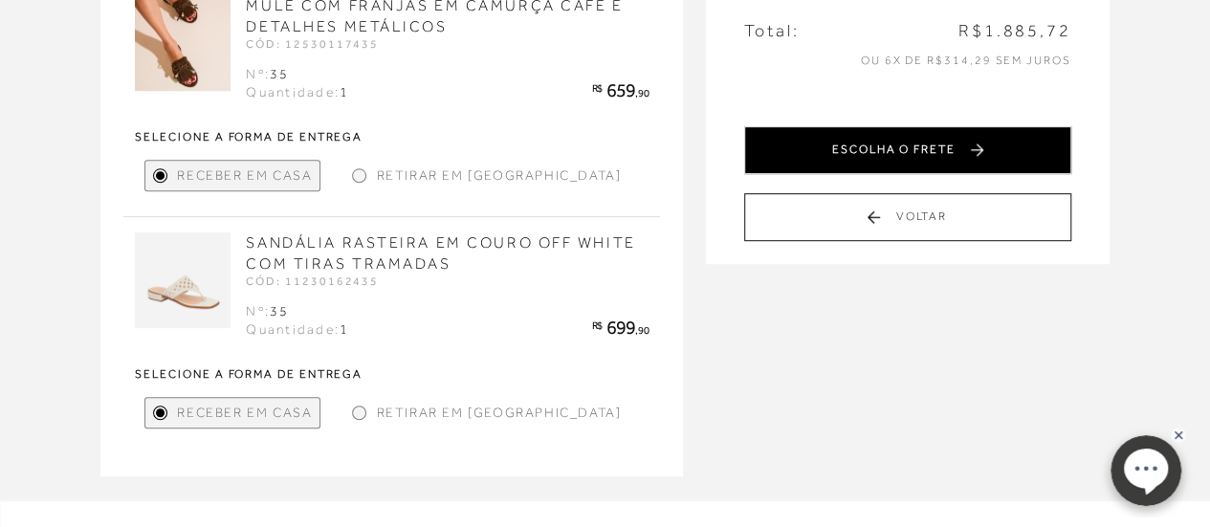
click at [844, 126] on button "ESCOLHA O FRETE" at bounding box center [907, 150] width 327 height 48
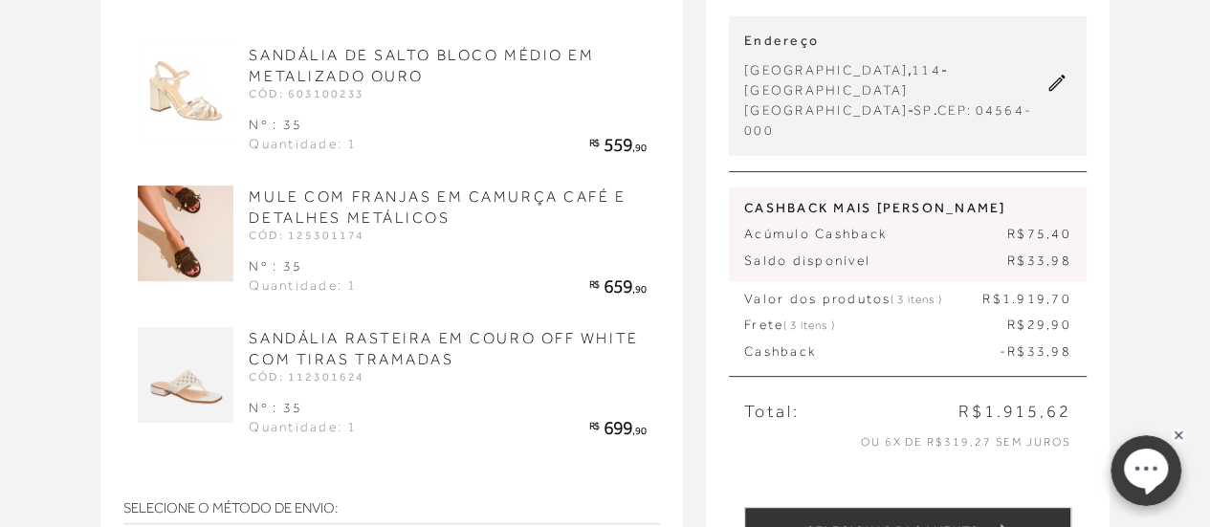
scroll to position [287, 0]
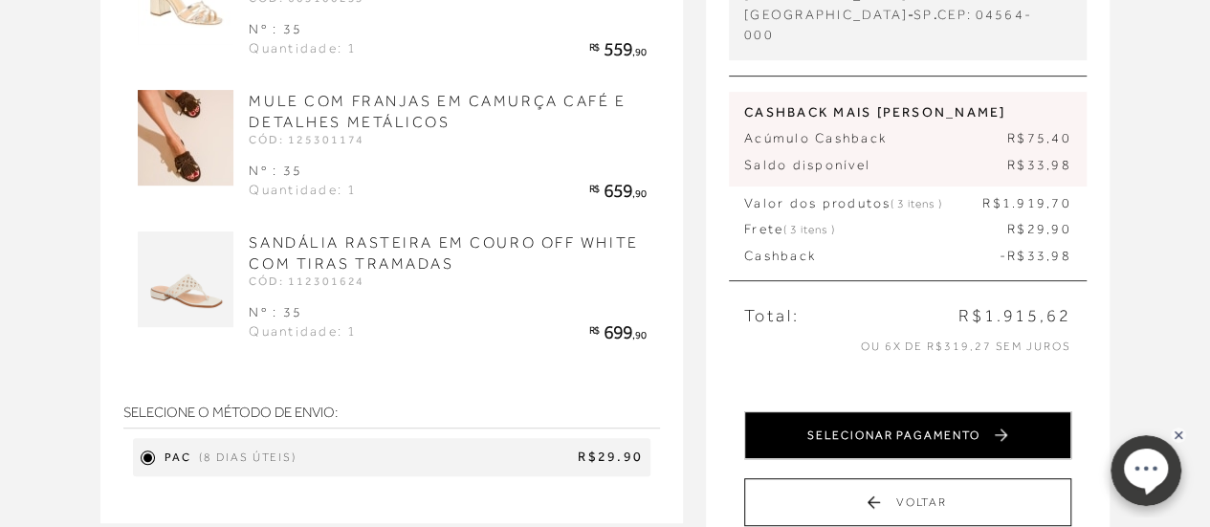
click at [923, 411] on button "SELECIONAR PAGAMENTO" at bounding box center [907, 435] width 327 height 48
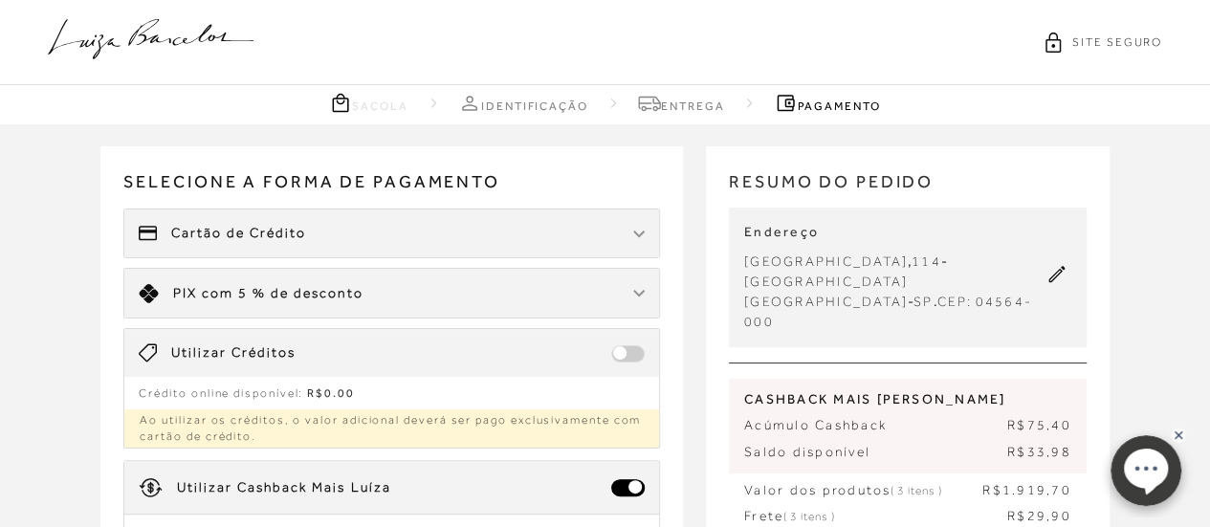
click at [635, 238] on div at bounding box center [638, 233] width 11 height 19
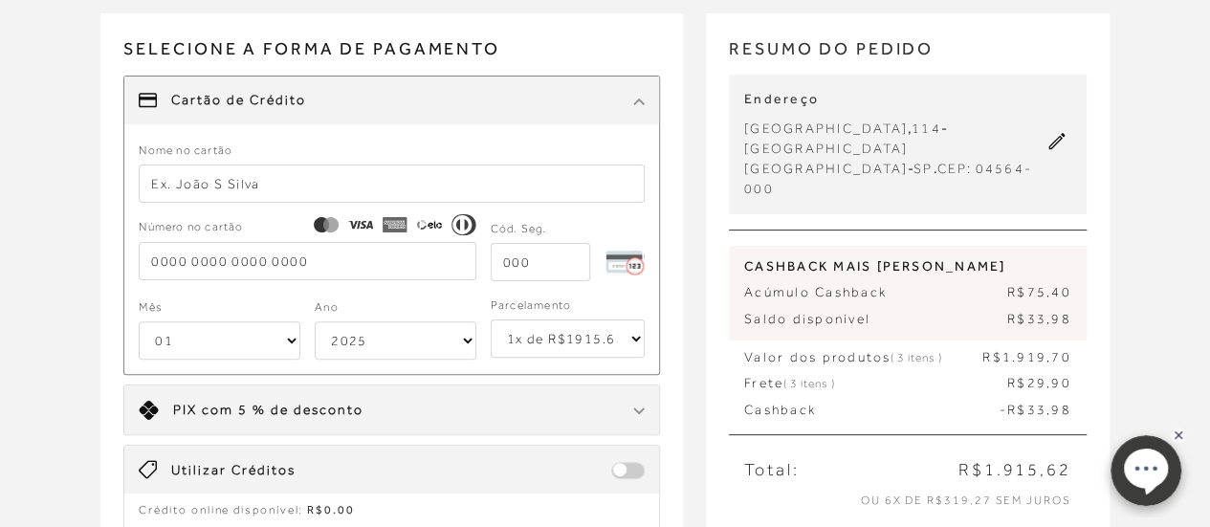
scroll to position [191, 0]
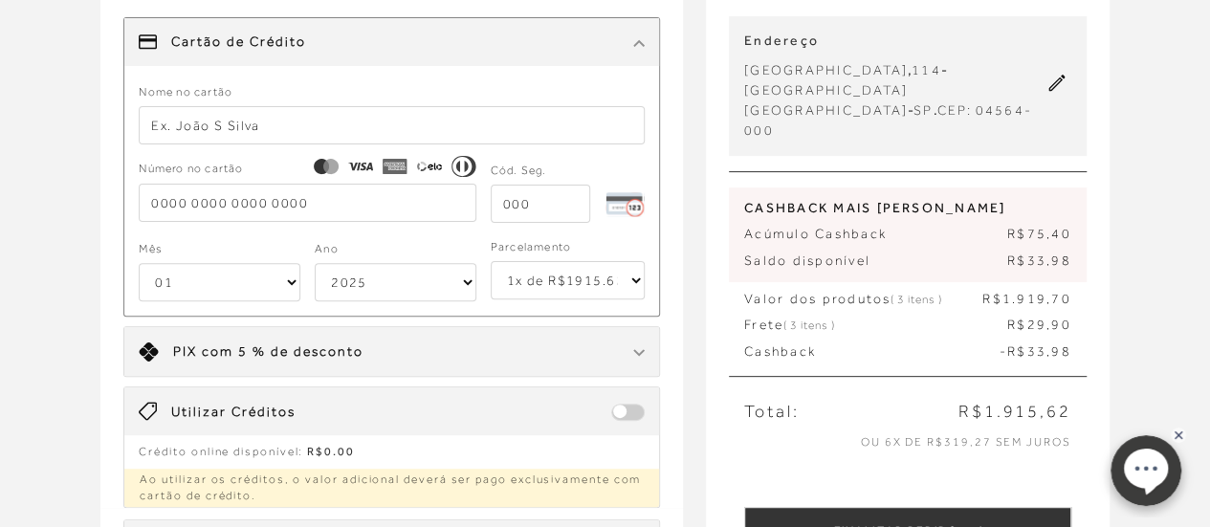
click at [183, 122] on input "text" at bounding box center [392, 125] width 506 height 38
type input "[PERSON_NAME]"
click at [160, 204] on input "tel" at bounding box center [307, 203] width 337 height 38
type input "5122 5105 9045 4471"
click at [542, 202] on input "tel" at bounding box center [540, 204] width 99 height 38
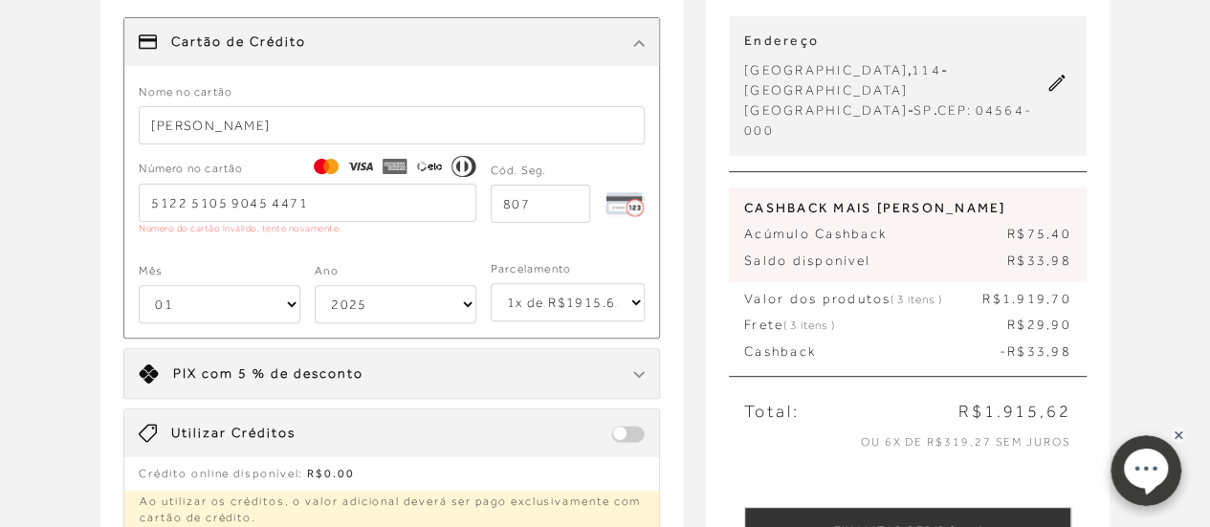
type input "807"
click at [219, 202] on input "5122 5105 9045 4471" at bounding box center [307, 203] width 337 height 38
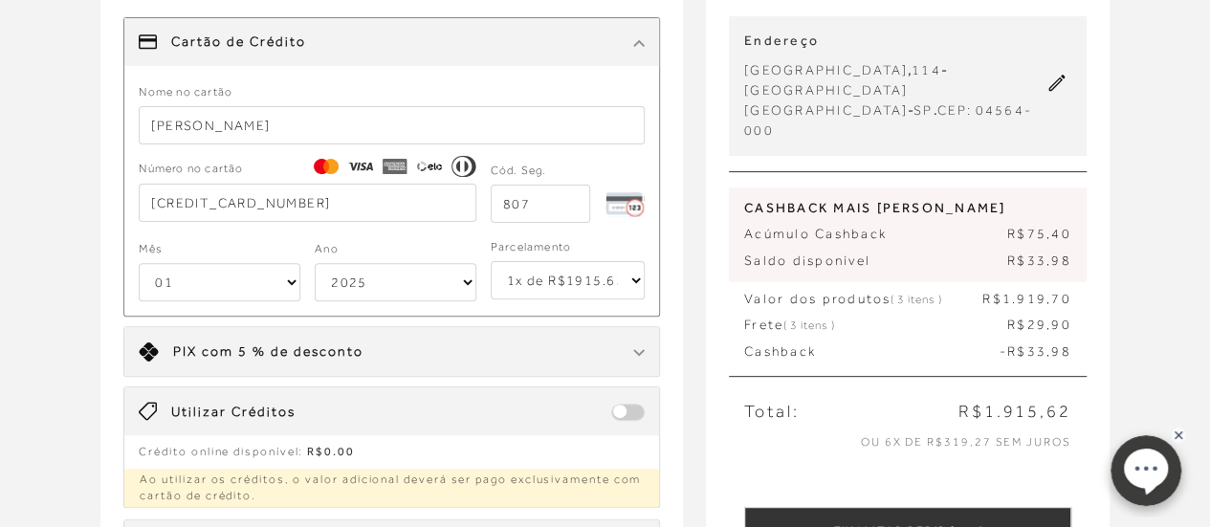
type input "[CREDIT_CARD_NUMBER]"
click at [289, 284] on select "01 02 03 04 05 06 07 08 09 10 11 12" at bounding box center [220, 282] width 162 height 38
select select "09"
click at [139, 263] on select "01 02 03 04 05 06 07 08 09 10 11 12" at bounding box center [220, 282] width 162 height 38
click at [175, 181] on div "Número no cartão [CREDIT_CARD_NUMBER]" at bounding box center [307, 191] width 337 height 62
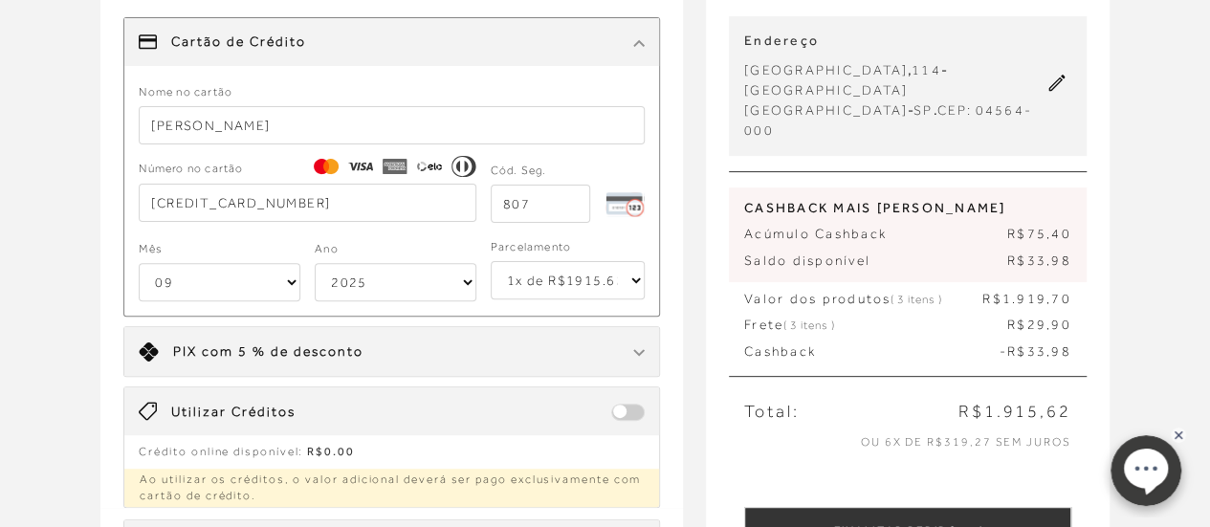
click at [402, 289] on select "2025 2026 2027 2028 2029 2030 2031 2032 2033 2034 2035 2036 2037 2038 2039 2040…" at bounding box center [396, 282] width 162 height 38
select select "2032"
click at [315, 263] on select "2025 2026 2027 2028 2029 2030 2031 2032 2033 2034 2035 2036 2037 2038 2039 2040…" at bounding box center [396, 282] width 162 height 38
click at [630, 284] on select "1x de R$1915.62 2x de R$957.81 sem juros 3x de R$638.54 sem juros 4x de R$478.9…" at bounding box center [568, 280] width 154 height 38
select select "5"
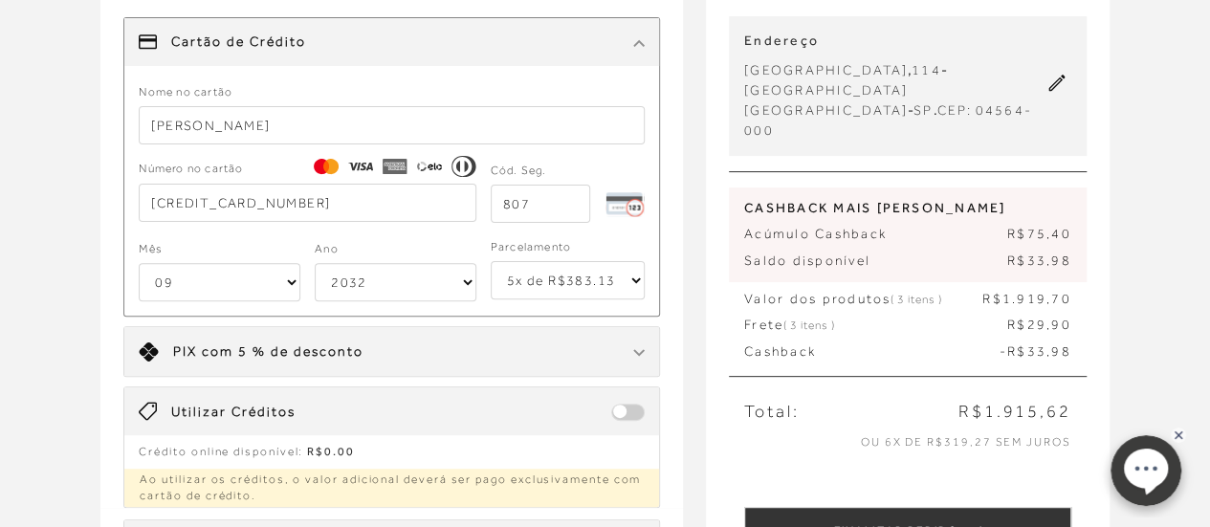
click at [491, 261] on select "1x de R$1915.62 2x de R$957.81 sem juros 3x de R$638.54 sem juros 4x de R$478.9…" at bounding box center [568, 280] width 154 height 38
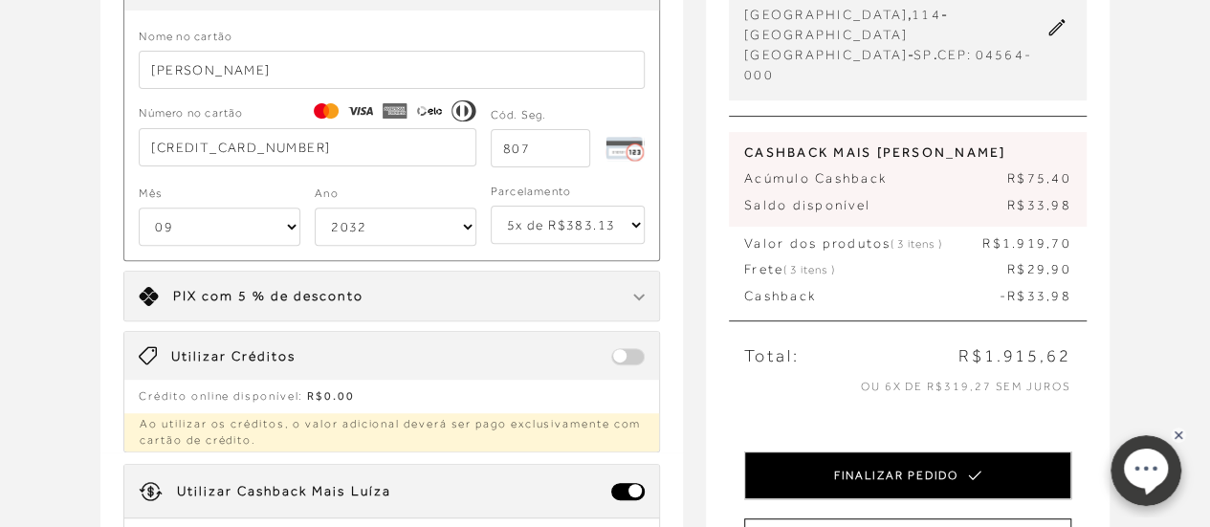
scroll to position [478, 0]
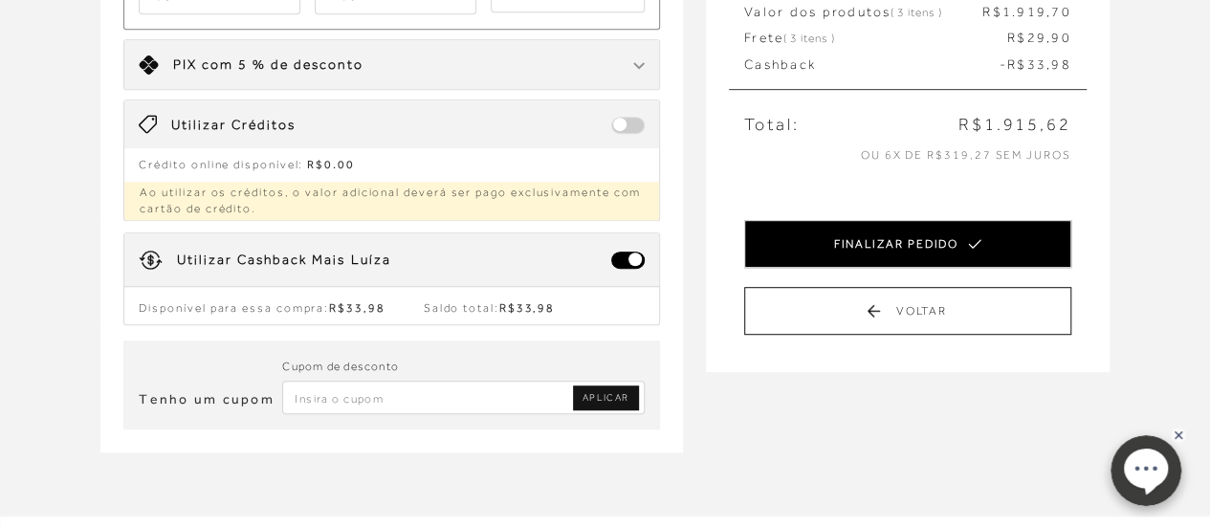
click at [856, 220] on button "FINALIZAR PEDIDO" at bounding box center [907, 244] width 327 height 48
select select "09"
select select "2032"
select select "5"
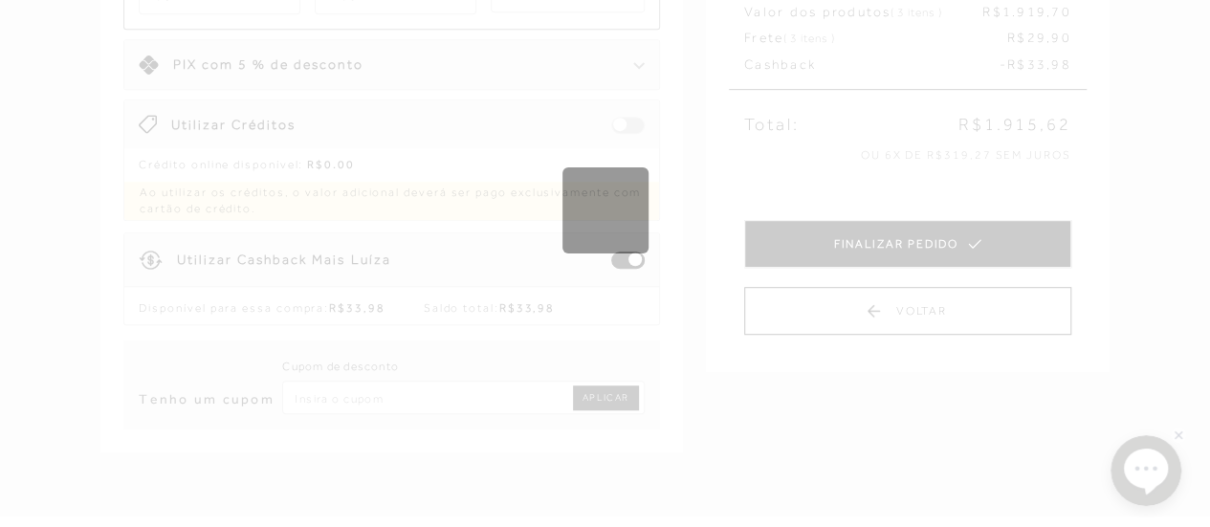
scroll to position [0, 0]
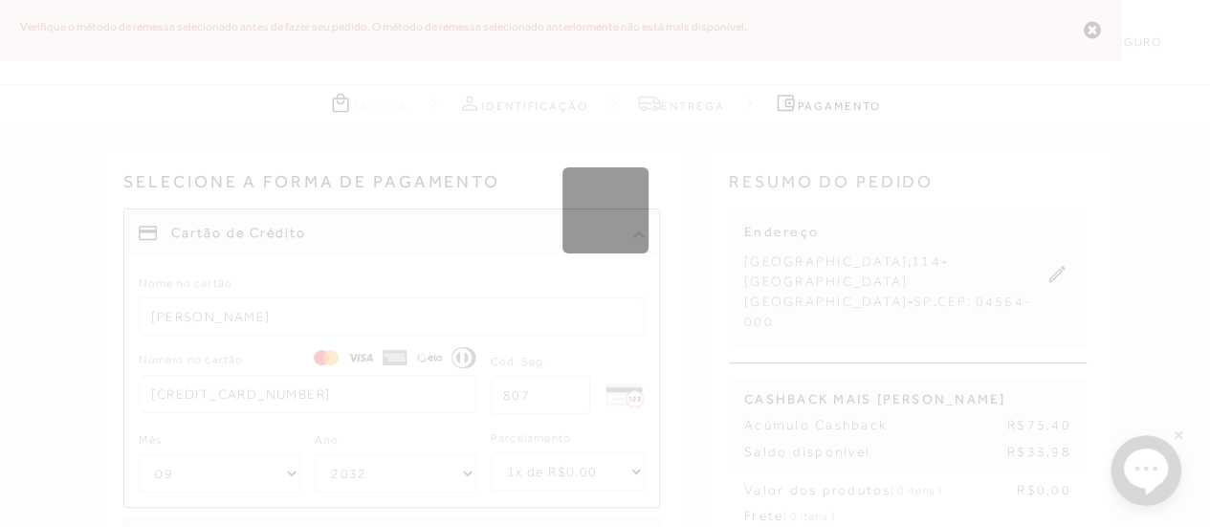
select select "1"
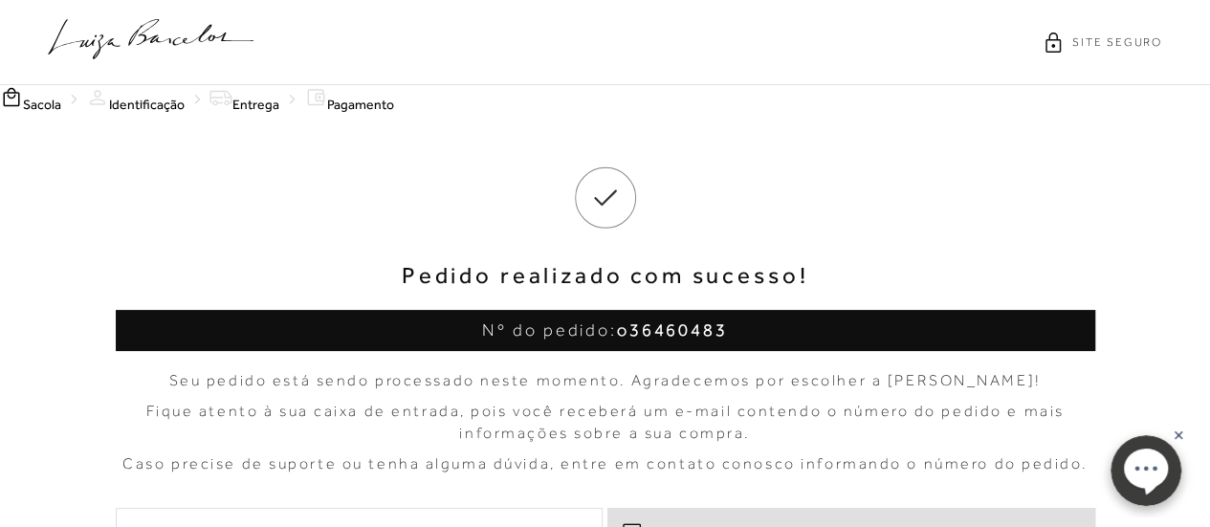
click at [729, 52] on div "SITE SEGURO" at bounding box center [605, 42] width 1210 height 85
